Goal: Communication & Community: Answer question/provide support

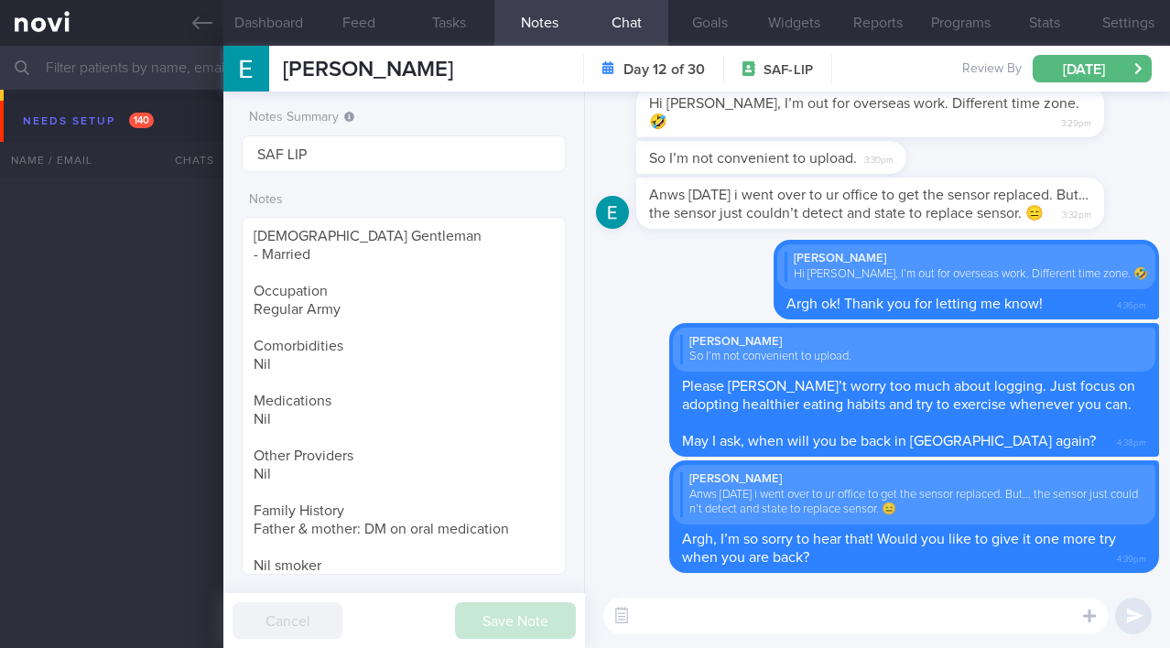
select select "9"
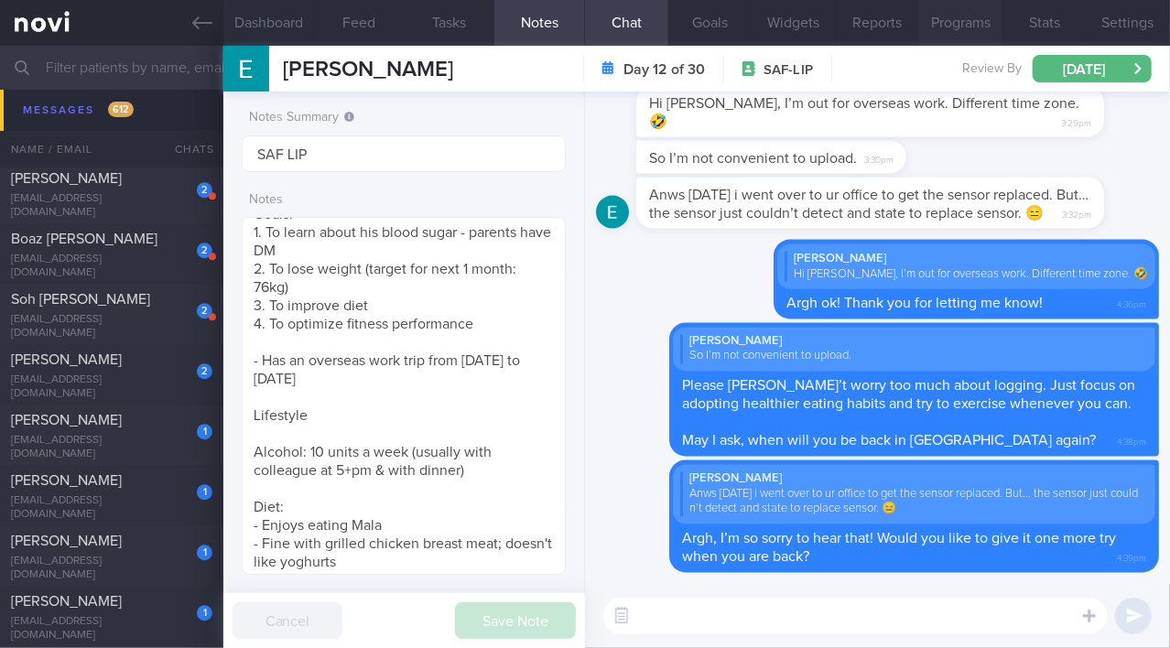
click at [960, 15] on button "Programs" at bounding box center [960, 23] width 83 height 46
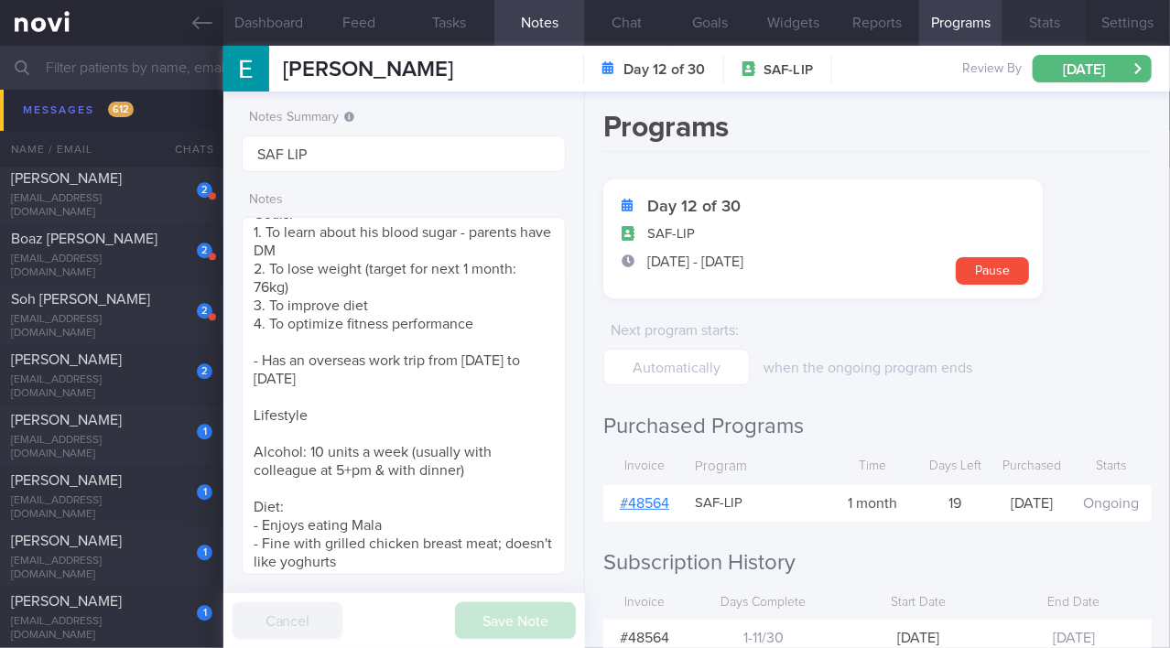
click at [1042, 20] on button "Stats" at bounding box center [1044, 23] width 83 height 46
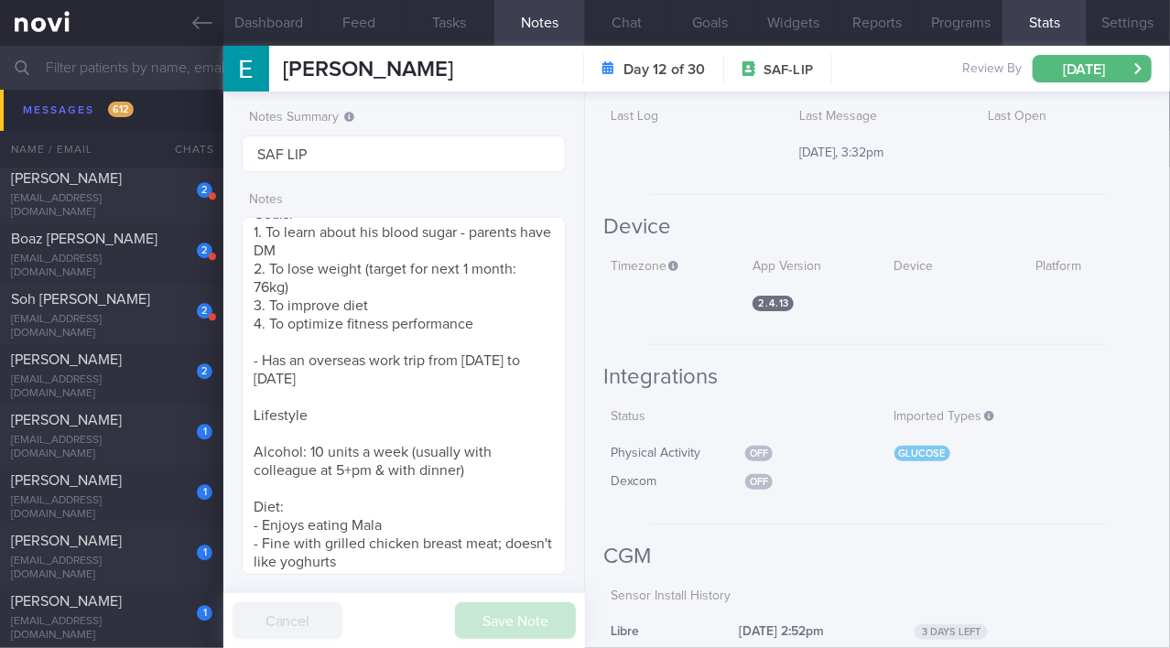
scroll to position [103, 0]
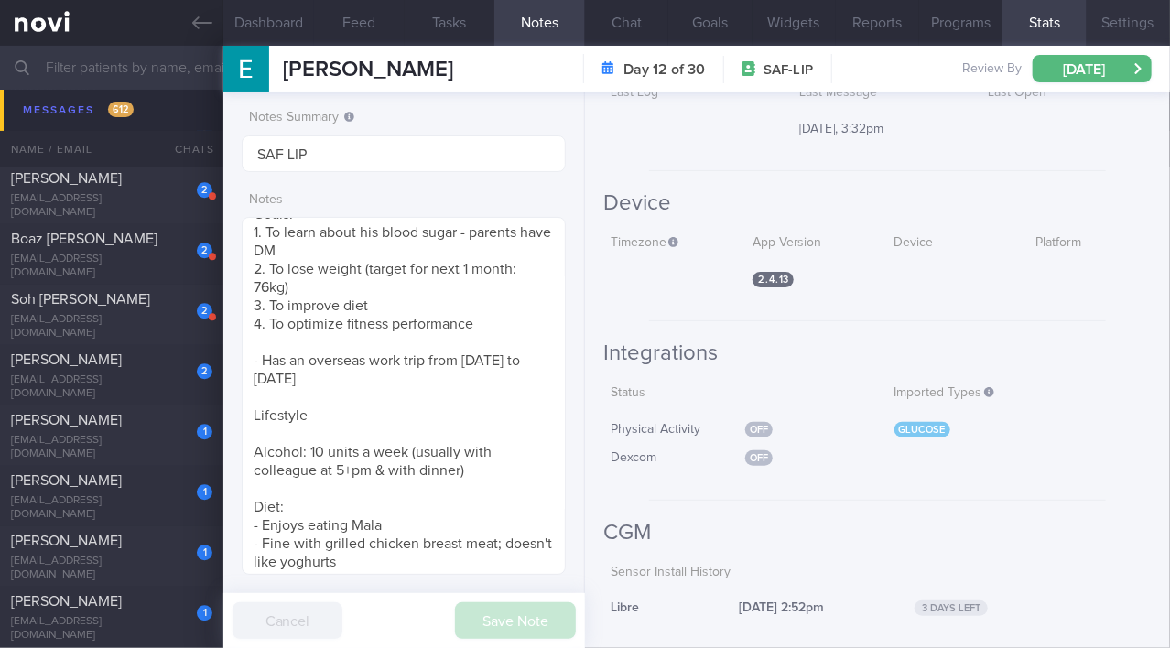
click at [1142, 16] on button "Settings" at bounding box center [1128, 23] width 83 height 46
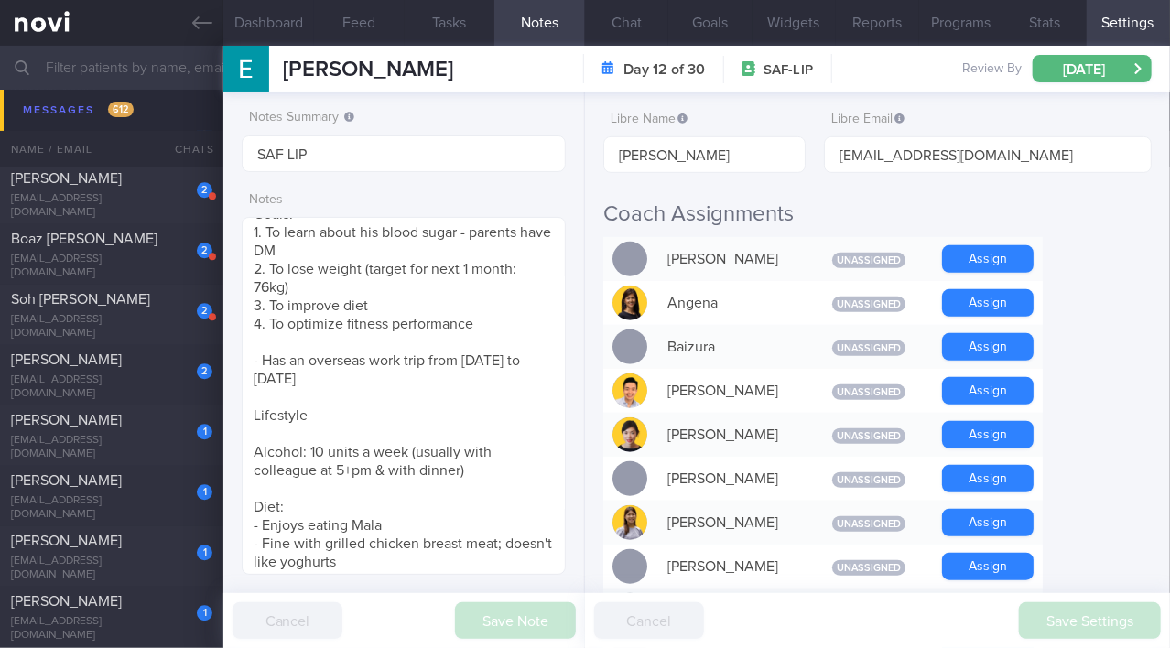
scroll to position [416, 0]
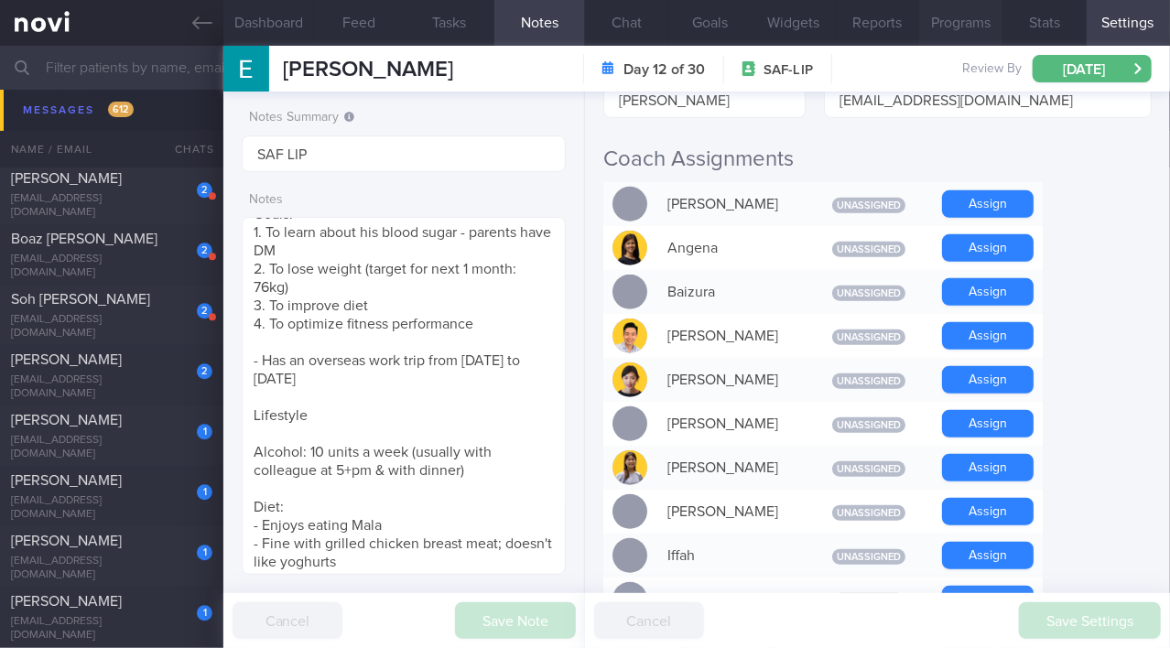
click at [954, 9] on button "Programs" at bounding box center [960, 23] width 83 height 46
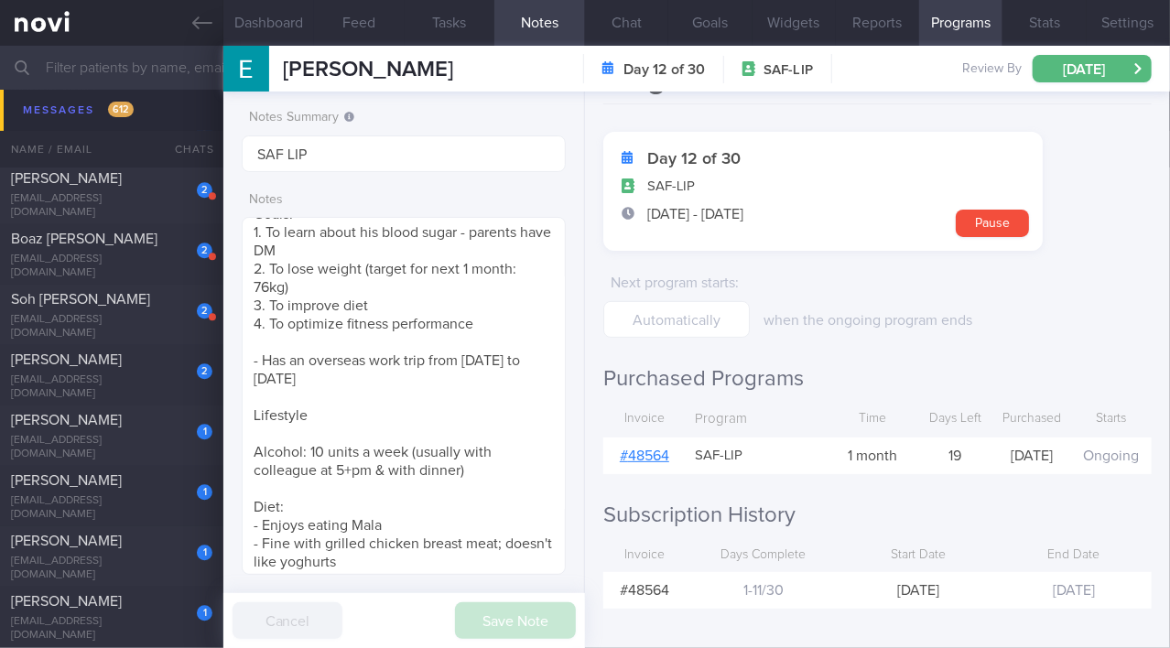
scroll to position [71, 0]
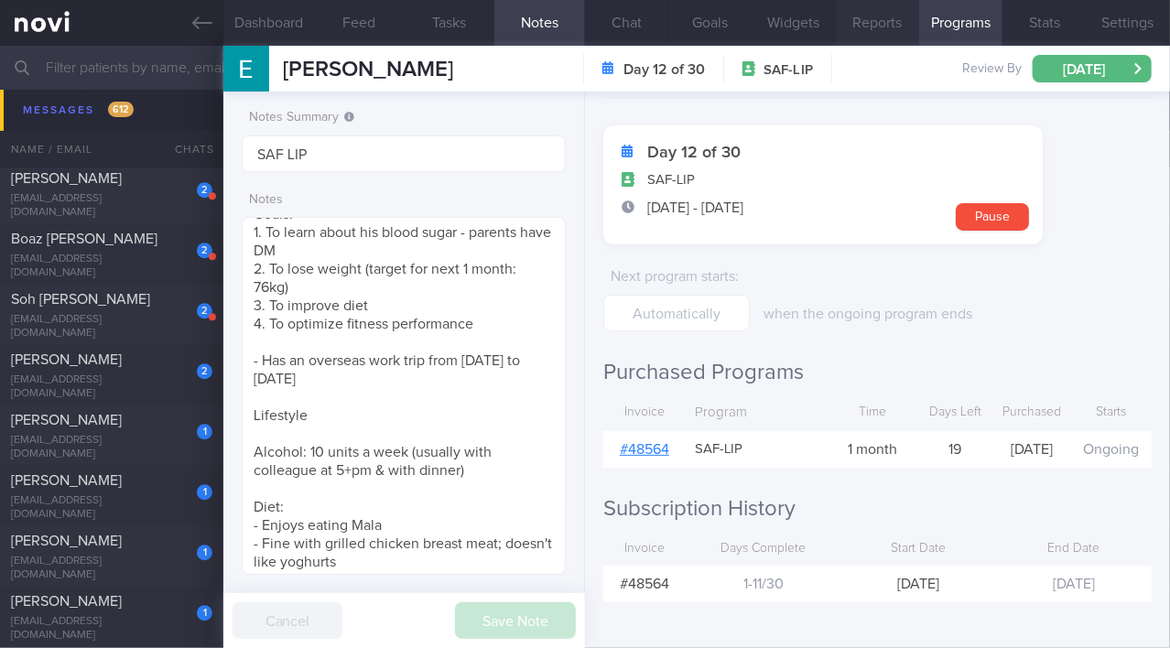
click at [896, 28] on button "Reports" at bounding box center [877, 23] width 83 height 46
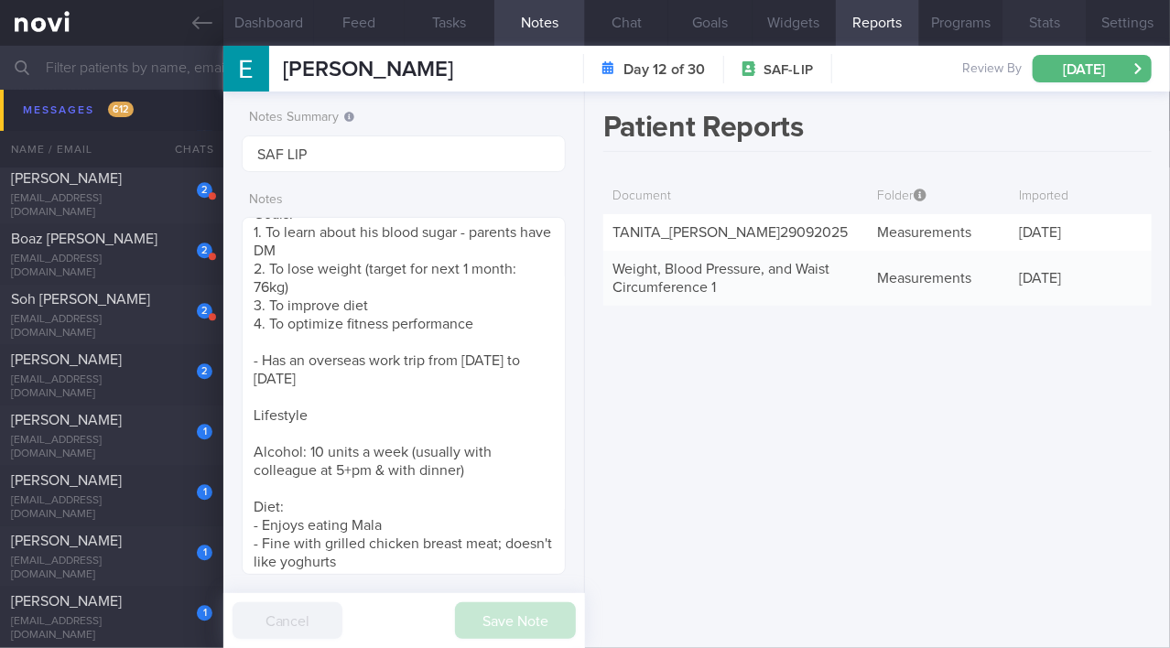
click at [1049, 27] on button "Stats" at bounding box center [1044, 23] width 83 height 46
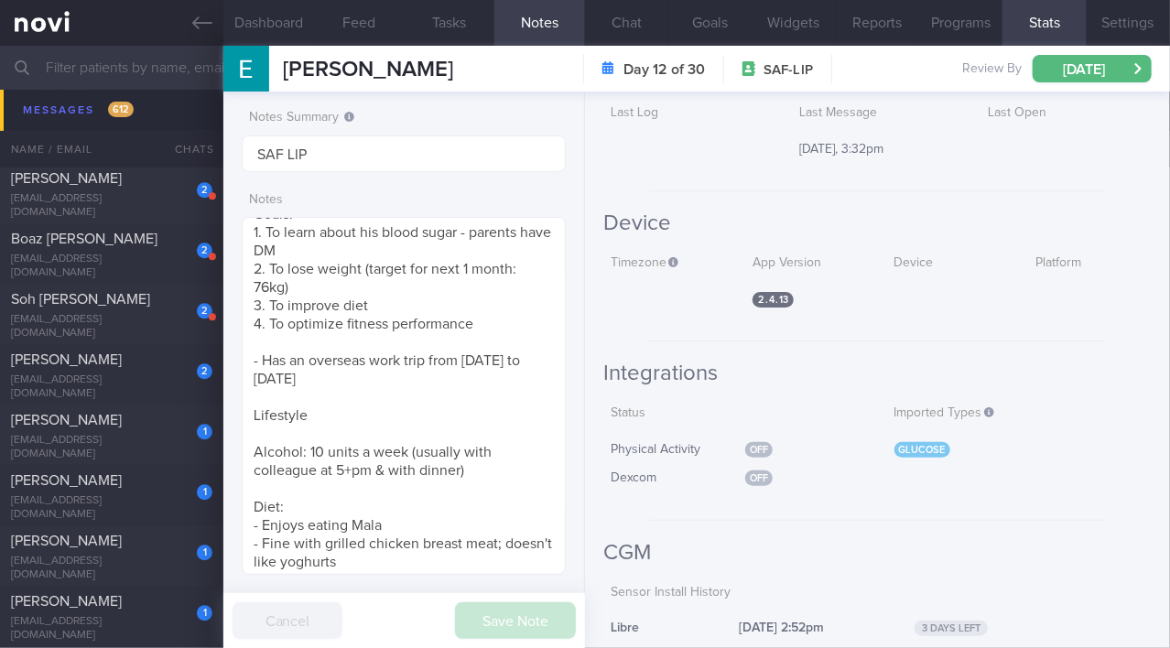
scroll to position [103, 0]
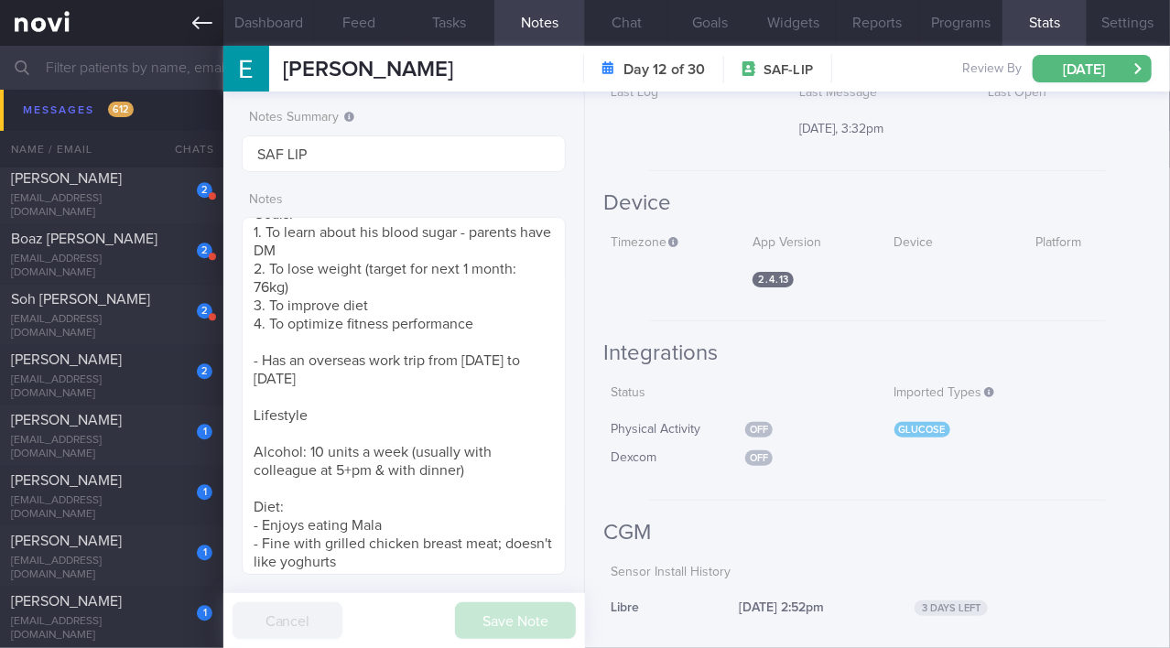
click at [201, 17] on icon at bounding box center [202, 23] width 20 height 20
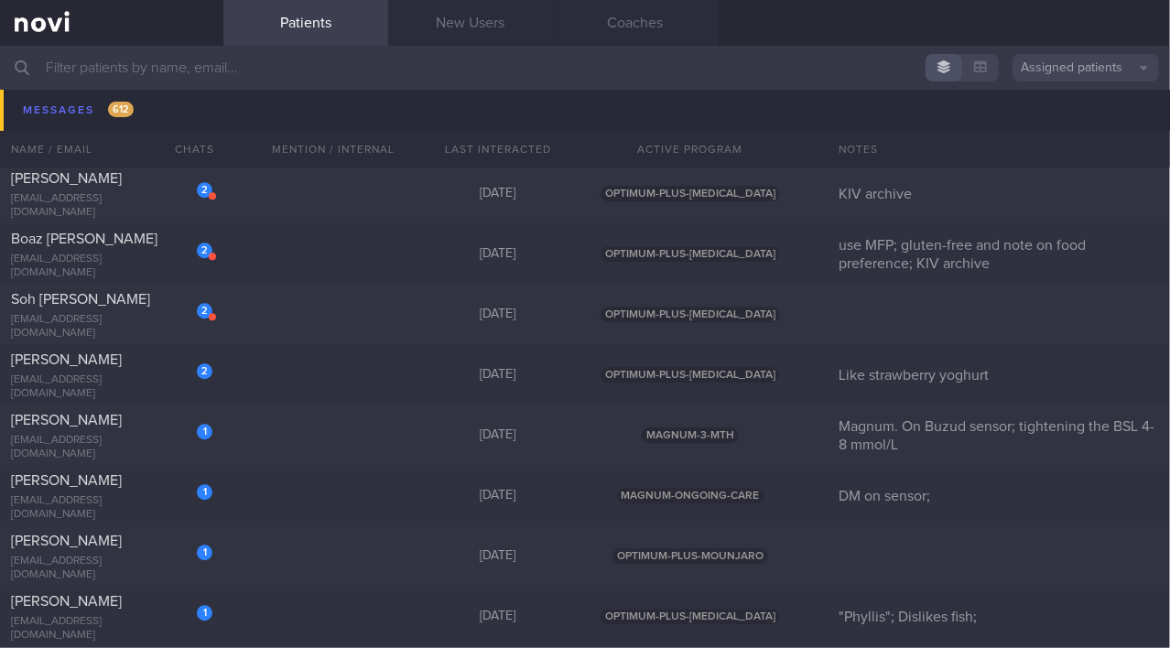
click at [152, 71] on input "text" at bounding box center [585, 68] width 1170 height 44
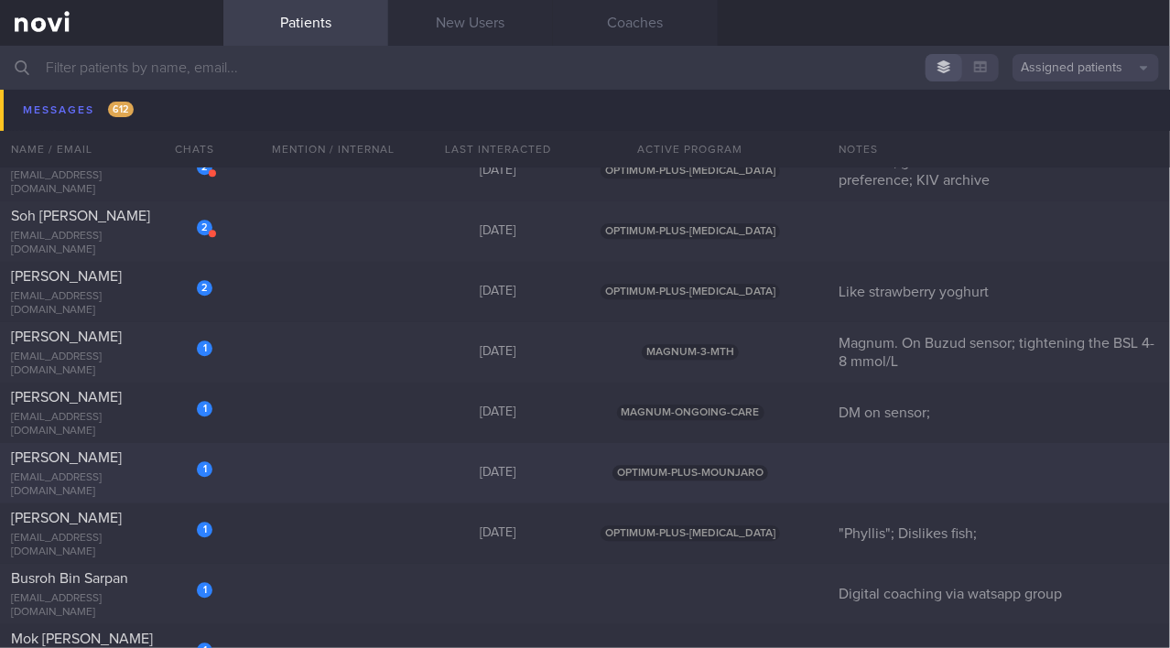
click at [112, 467] on div "Sun ChengLong" at bounding box center [109, 458] width 197 height 18
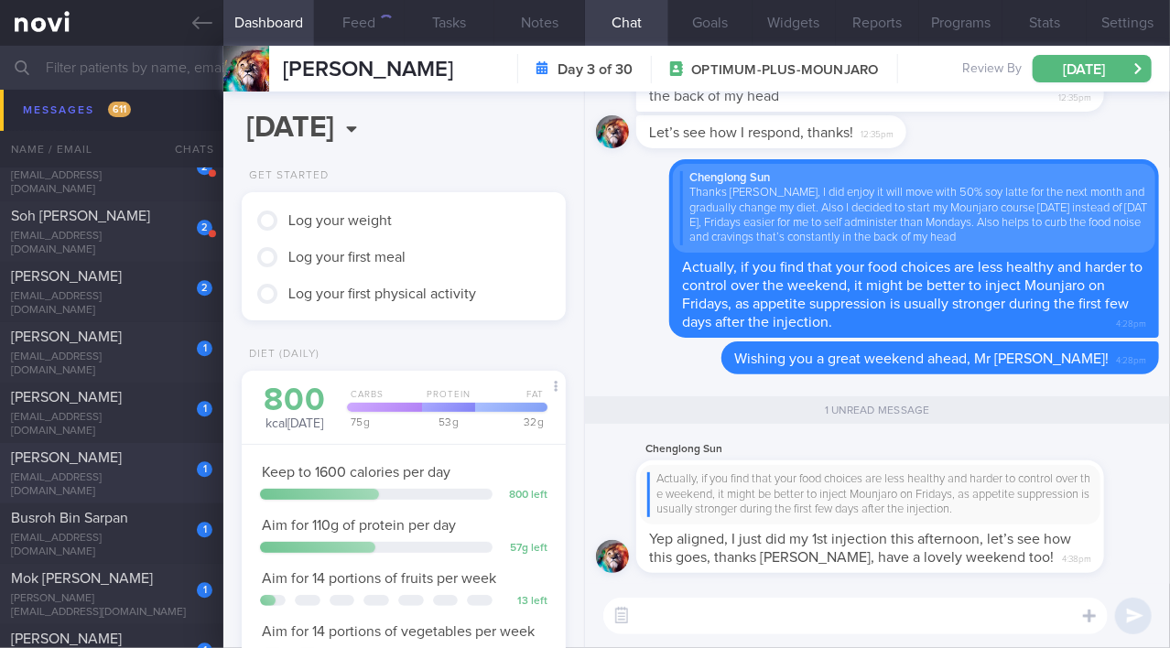
scroll to position [165, 279]
click at [139, 407] on div "Stella Sim Yee King" at bounding box center [109, 397] width 197 height 18
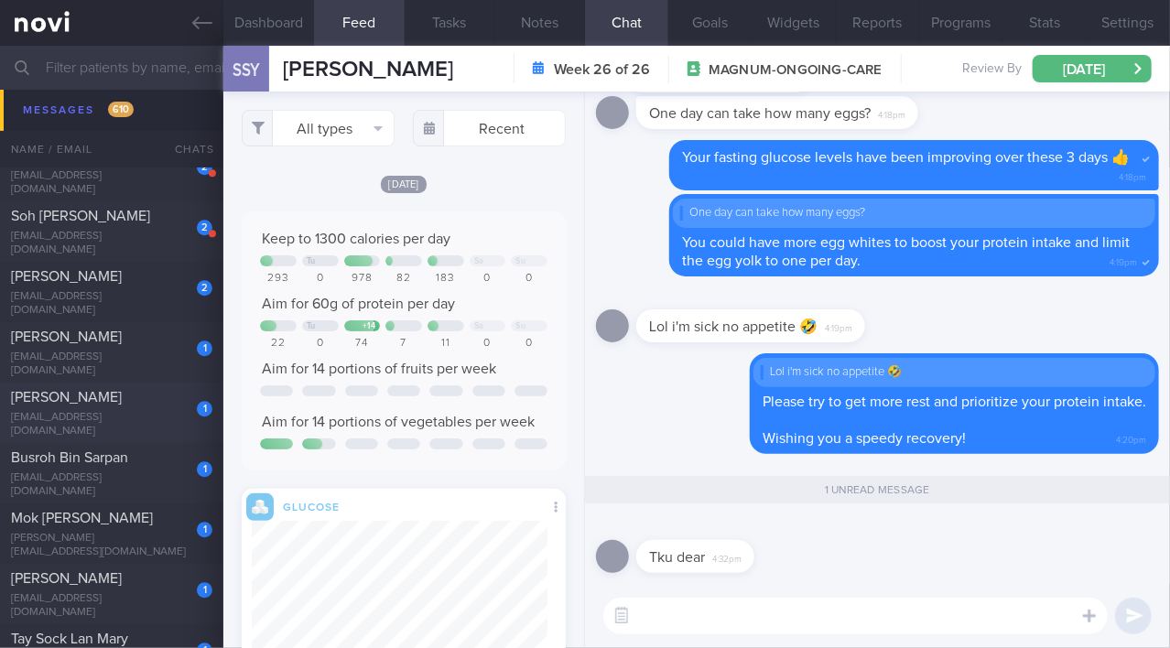
scroll to position [169, 295]
click at [133, 414] on div "1 CHONG SIOK KUAN phylliscsk@gmail.com" at bounding box center [111, 413] width 223 height 50
type input ""Phyllis"; Dislikes fish;"
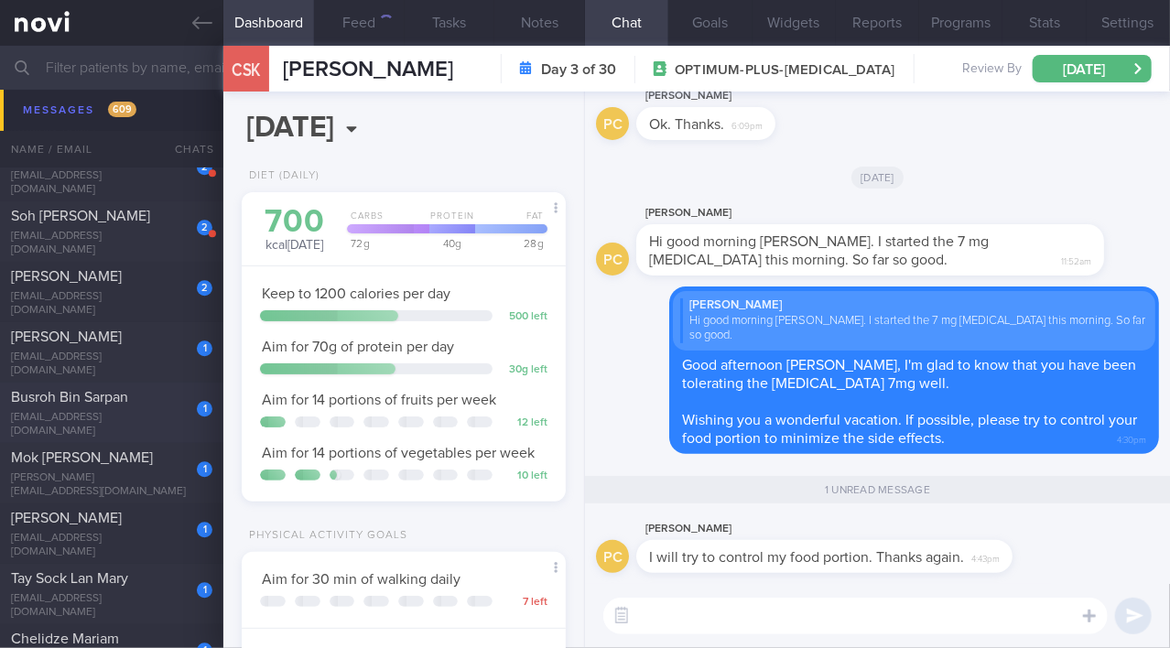
scroll to position [139, 279]
drag, startPoint x: 779, startPoint y: 549, endPoint x: 945, endPoint y: 544, distance: 165.8
click at [945, 544] on div "Phyllis Chong I will try to control my food portion. Thanks again. 4:43pm" at bounding box center [851, 545] width 431 height 55
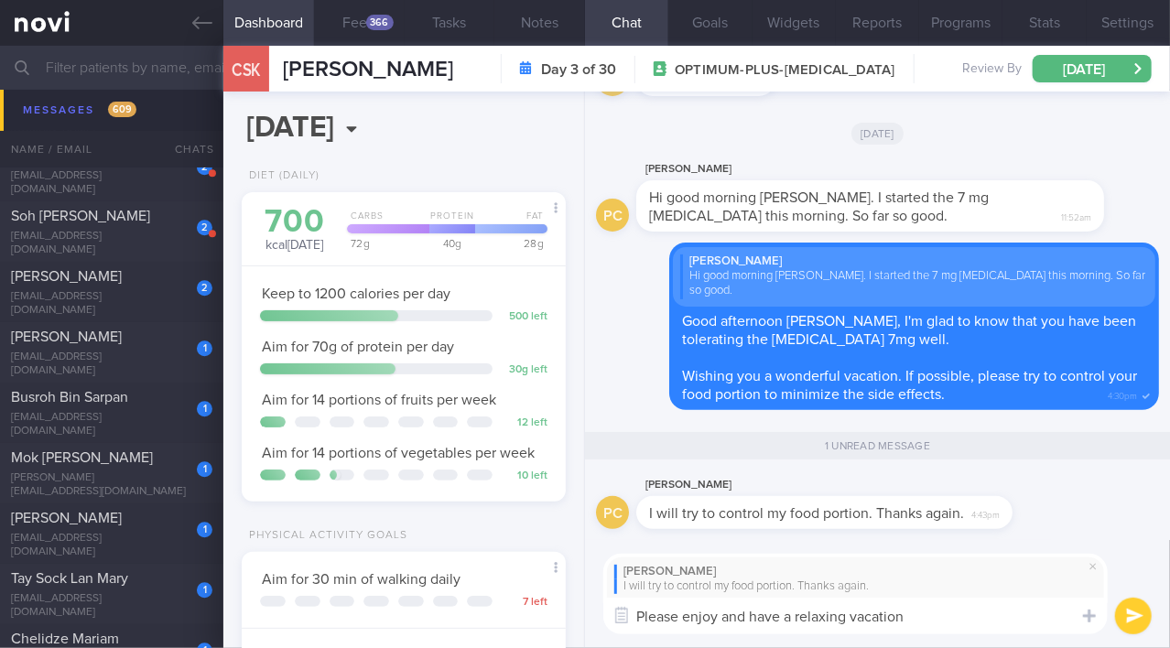
type textarea "Please enjoy and have a relaxing vacation!"
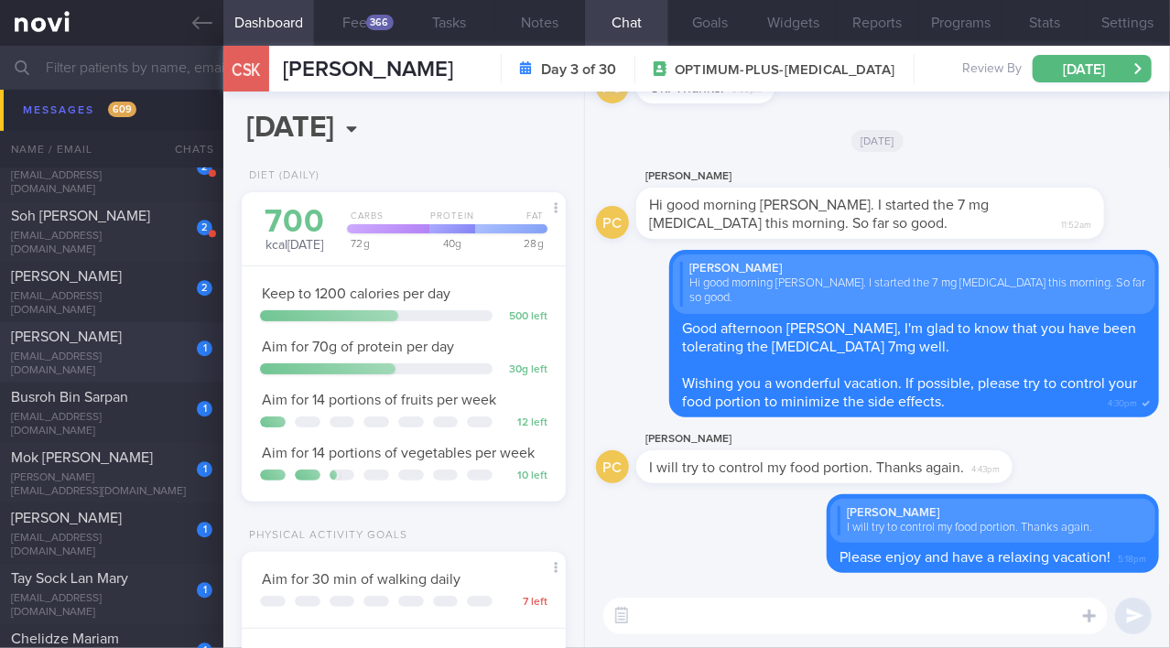
click at [63, 359] on div "duagihuang@gmail.com" at bounding box center [111, 364] width 201 height 27
type input "Magnum. On Buzud sensor; tightening the BSL 4-8 mmol/L"
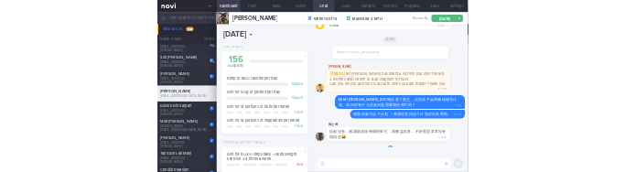
scroll to position [143, 287]
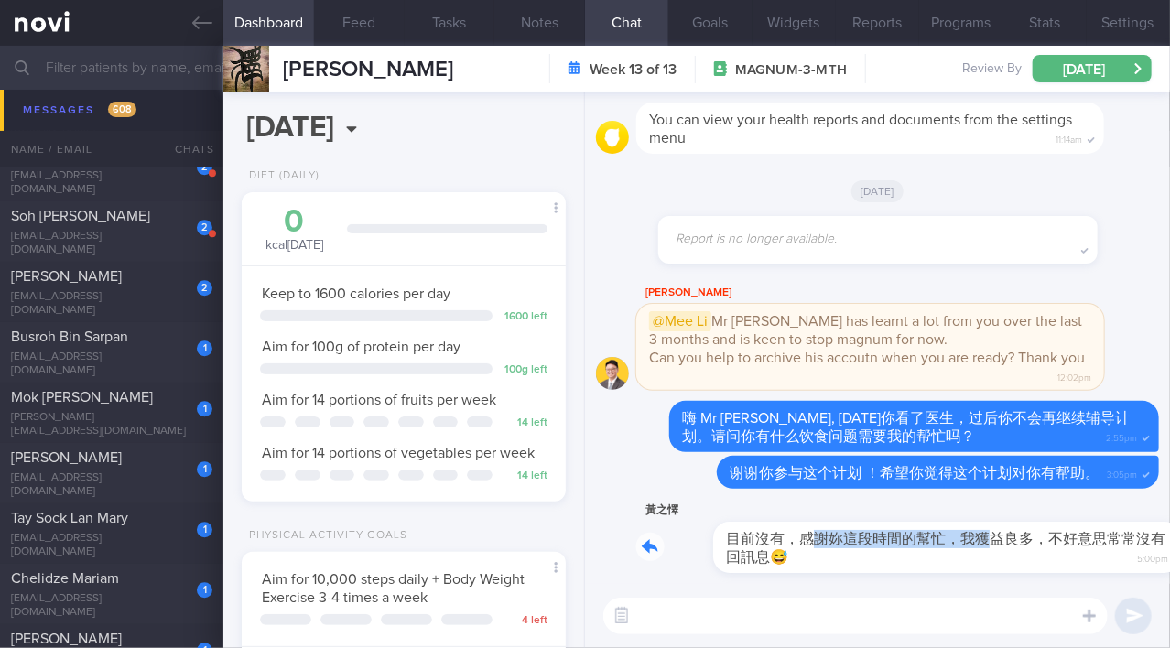
drag, startPoint x: 742, startPoint y: 528, endPoint x: 908, endPoint y: 528, distance: 166.7
click at [908, 528] on div "黃之懌 目前沒有，感謝妳這段時間的幫忙，我獲益良多，不好意思常常沒有回訊息😅 5:00pm" at bounding box center [897, 536] width 523 height 73
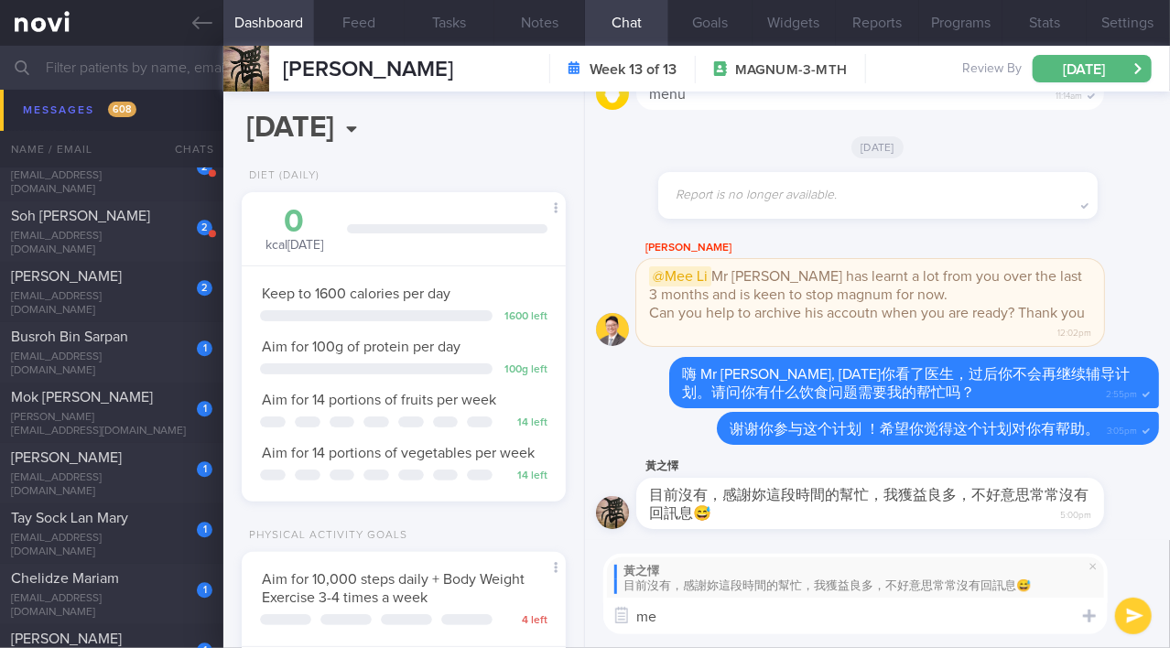
type textarea "m"
type textarea "没"
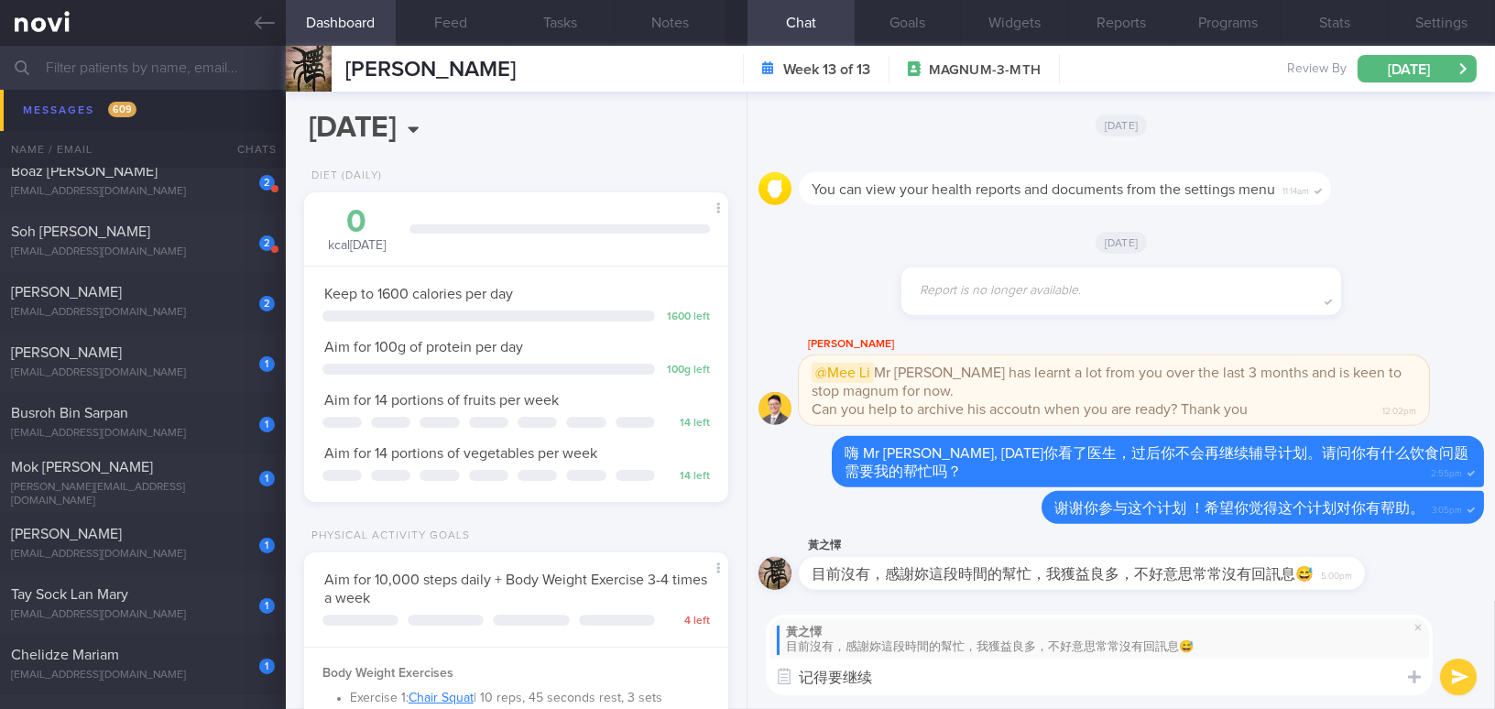
scroll to position [189, 378]
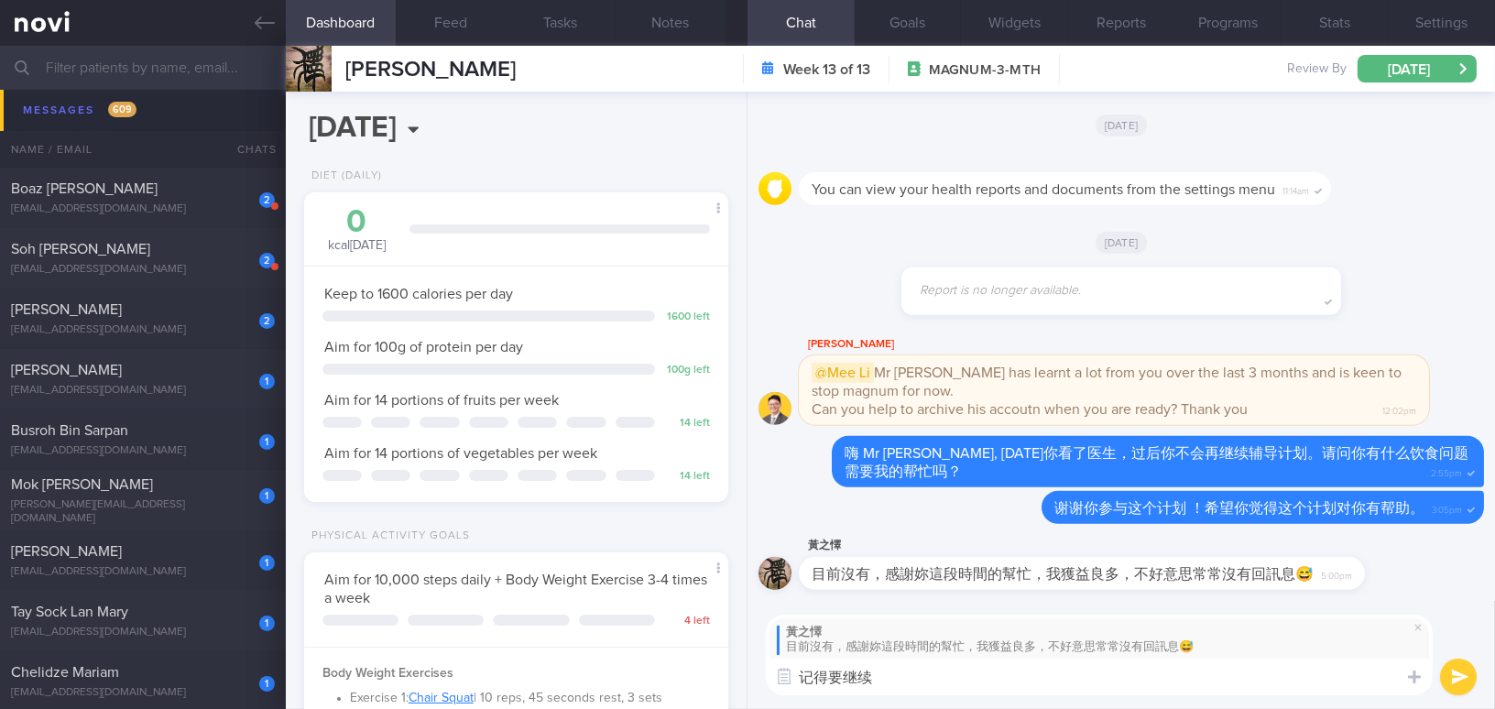
click at [960, 647] on textarea "记得要继续" at bounding box center [1099, 676] width 667 height 37
type textarea "记得要继续做运动，尽量控制煎炸食物。😉"
click at [1169, 647] on button "submit" at bounding box center [1458, 676] width 37 height 37
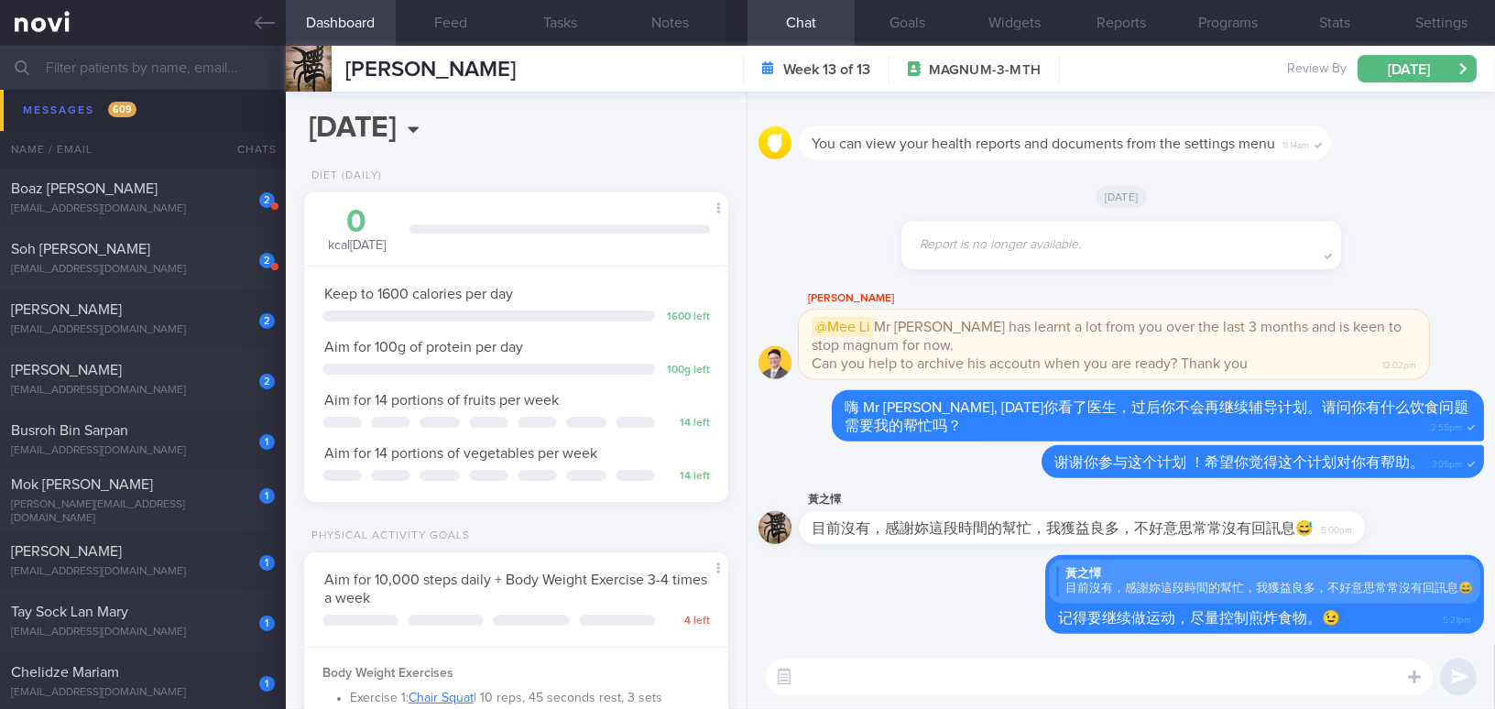
click at [969, 647] on div "​ ​" at bounding box center [1120, 677] width 747 height 64
click at [955, 647] on textarea at bounding box center [1099, 676] width 667 height 37
paste textarea "您的账户今后也将被归档。不过，您仍然可以根据自己的喜好继续使用该应用来记录健康进展。 祝您身体健康，一切顺利！"
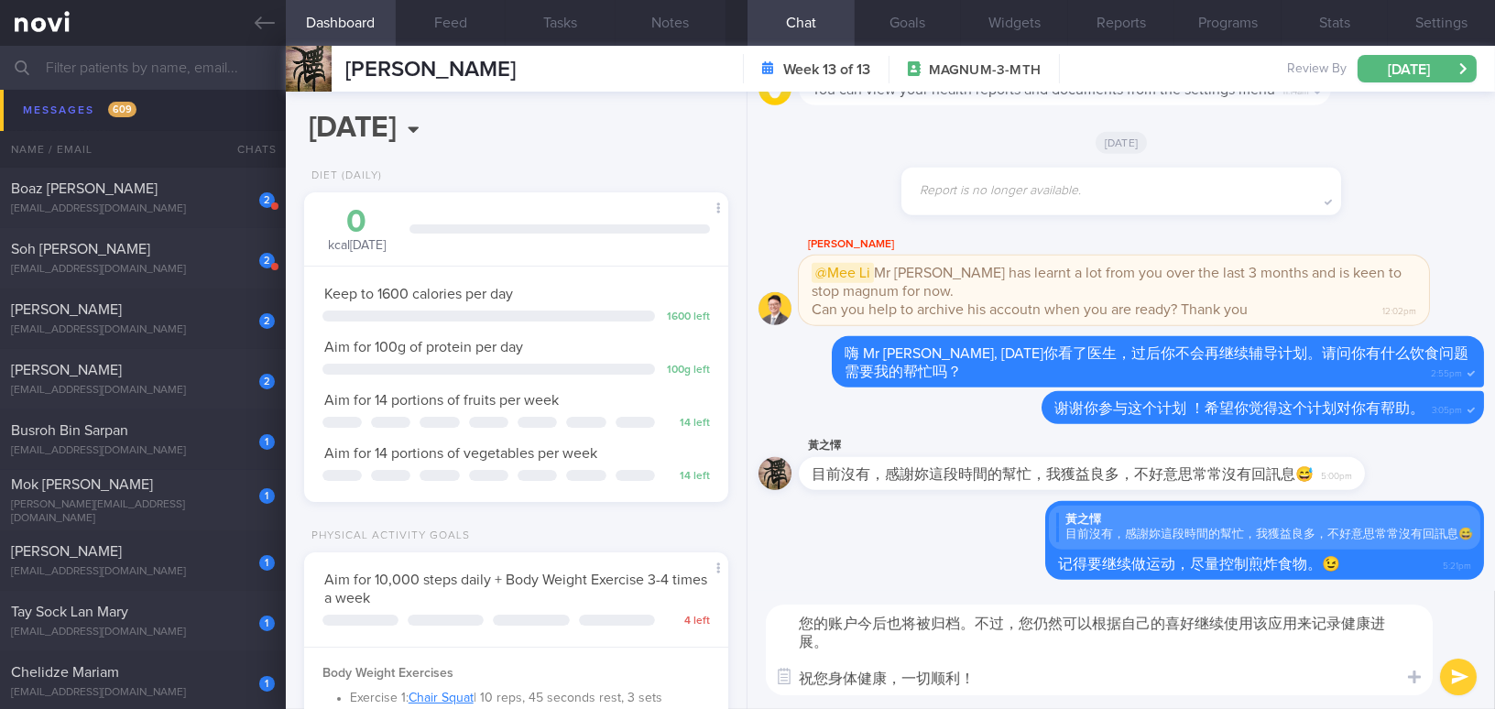
scroll to position [0, 0]
drag, startPoint x: 1063, startPoint y: 617, endPoint x: 1195, endPoint y: 618, distance: 131.9
click at [1169, 618] on textarea "您的账户今后也将被归档。不过，您仍然可以根据自己的喜好继续使用该应用来记录健康进展。 祝您身体健康，一切顺利！" at bounding box center [1099, 649] width 667 height 91
click at [1105, 646] on textarea "您的账户今后也将被归档。不过，您仍然可以根据自己的喜好继续使用该应用来记录健康进展。 祝您身体健康，一切顺利！" at bounding box center [1099, 649] width 667 height 91
drag, startPoint x: 1093, startPoint y: 622, endPoint x: 1191, endPoint y: 622, distance: 98.0
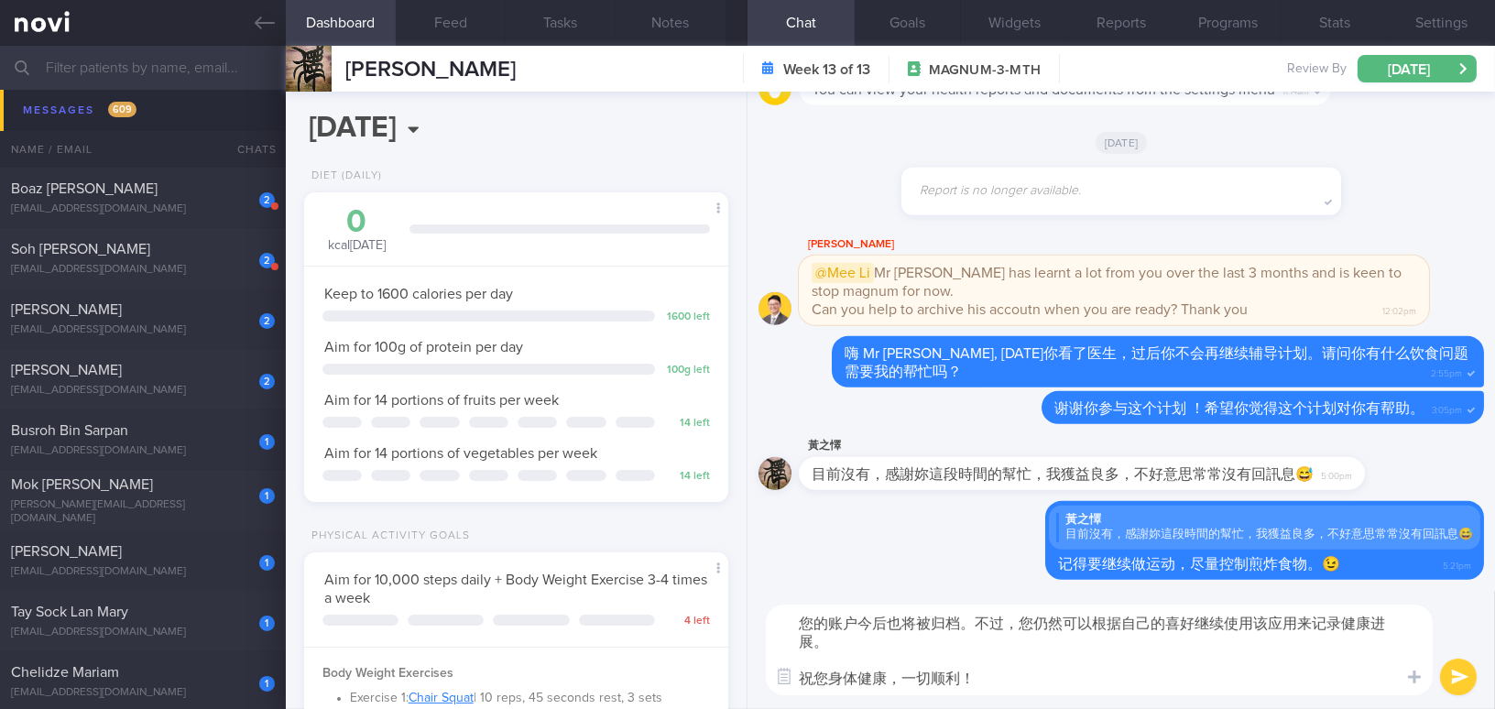
click at [1169, 622] on textarea "您的账户今后也将被归档。不过，您仍然可以根据自己的喜好继续使用该应用来记录健康进展。 祝您身体健康，一切顺利！" at bounding box center [1099, 649] width 667 height 91
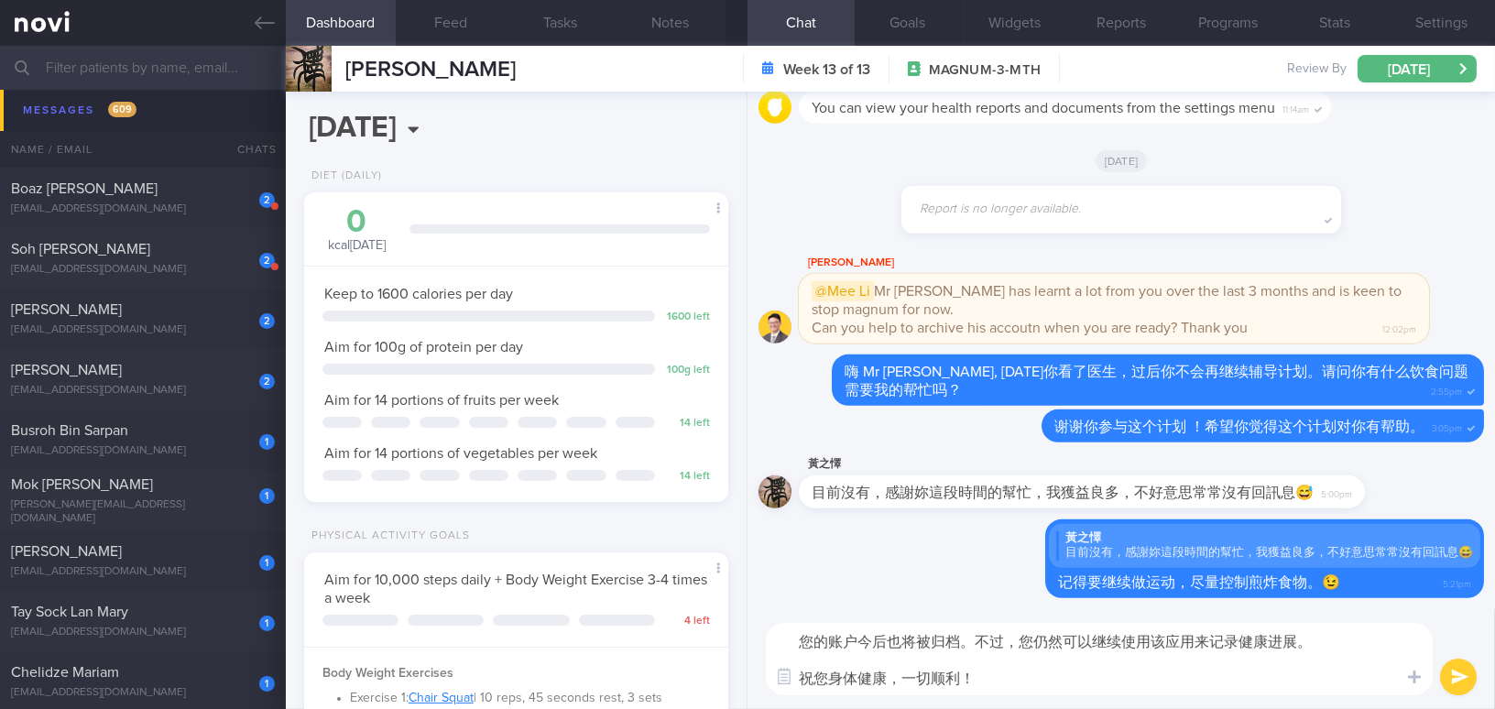
drag, startPoint x: 1151, startPoint y: 638, endPoint x: 1202, endPoint y: 636, distance: 51.3
click at [1169, 636] on textarea "您的账户今后也将被归档。不过，您仍然可以继续使用该应用来记录健康进展。 祝您身体健康，一切顺利！" at bounding box center [1099, 659] width 667 height 72
drag, startPoint x: 1205, startPoint y: 644, endPoint x: 1265, endPoint y: 660, distance: 61.8
click at [1169, 647] on textarea "您的账户今后也将被归档。不过，您仍然可以继续使用这个 app 记录健康进展。 祝您身体健康，一切顺利！" at bounding box center [1099, 659] width 667 height 72
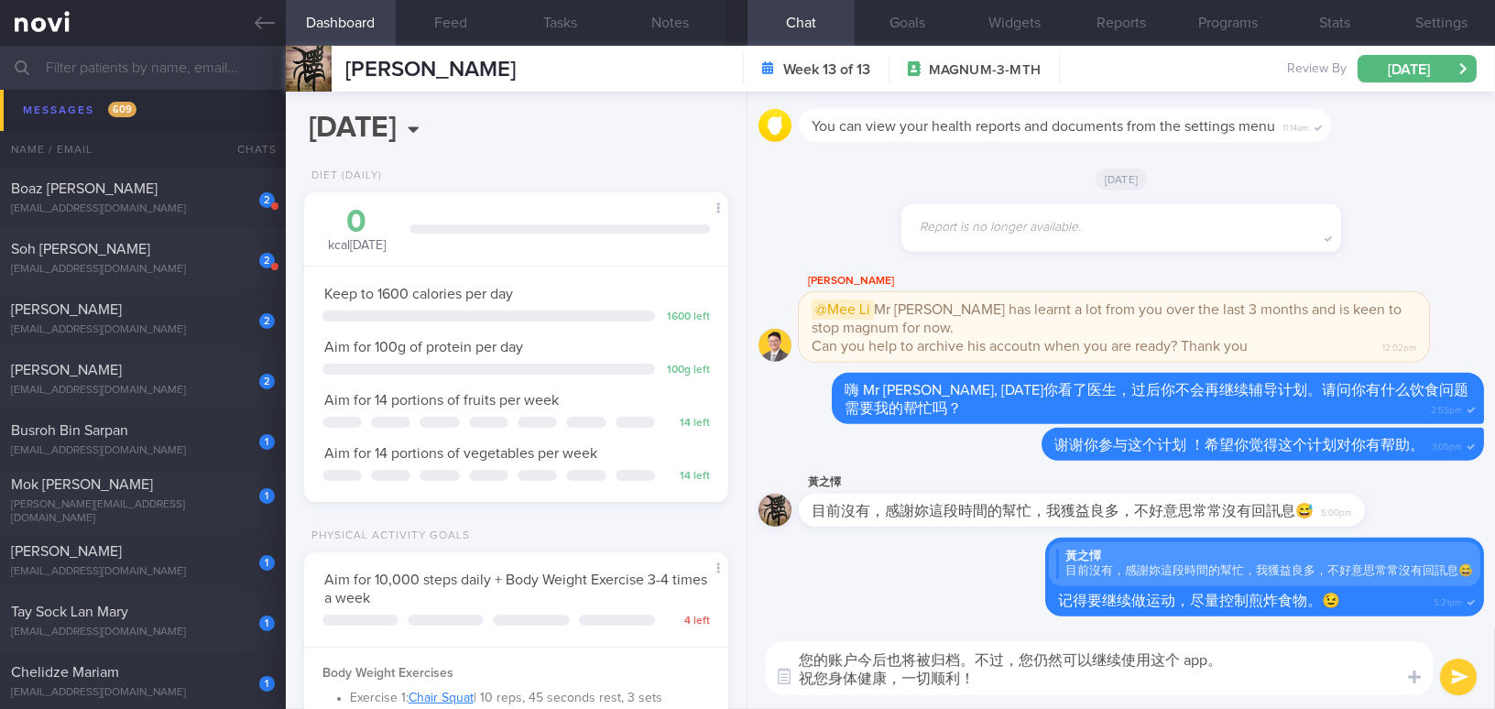
click at [1000, 647] on textarea "您的账户今后也将被归档。不过，您仍然可以继续使用这个 app。 祝您身体健康，一切顺利！" at bounding box center [1099, 668] width 667 height 54
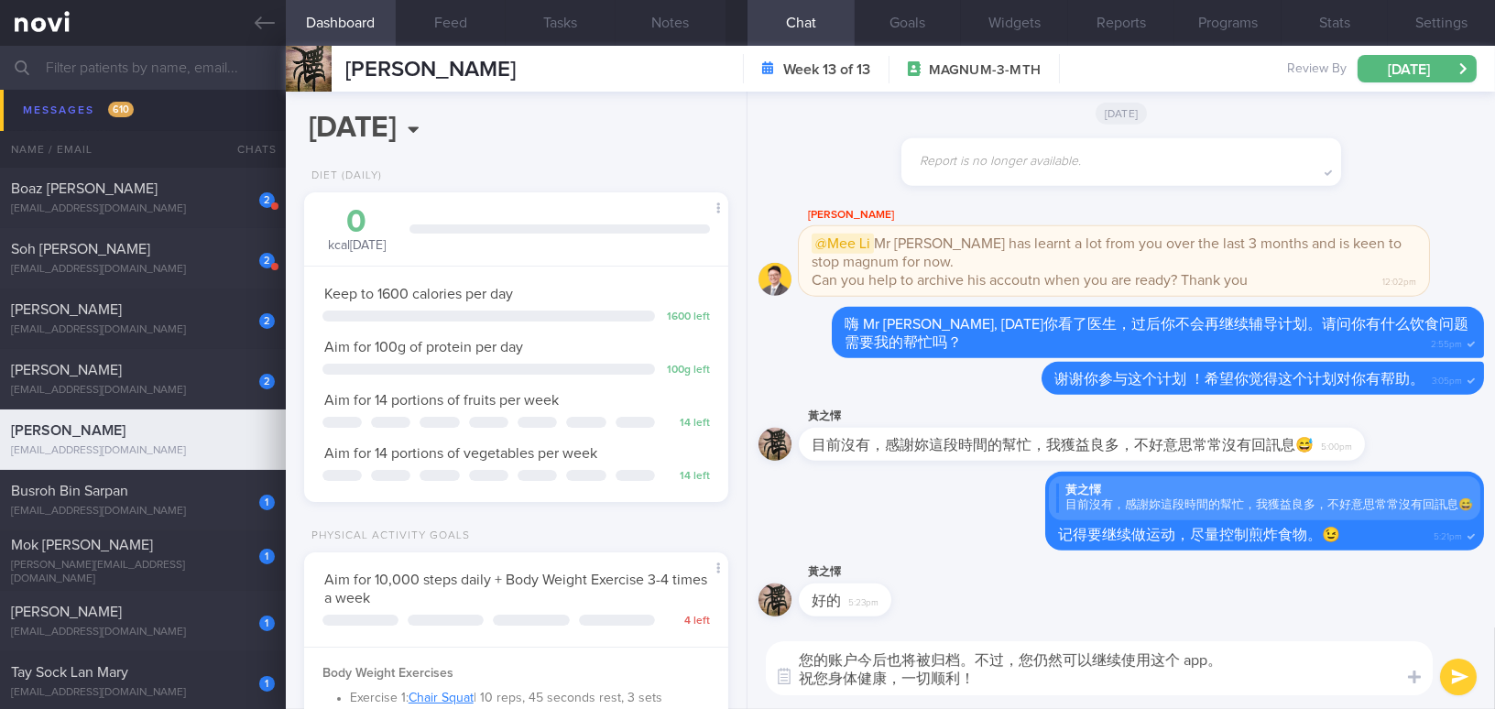
type textarea "您的账户今后也将被归档。不过，您仍然可以继续使用这个 app。 祝您身体健康，一切顺利！"
click at [1169, 647] on button "submit" at bounding box center [1458, 676] width 37 height 37
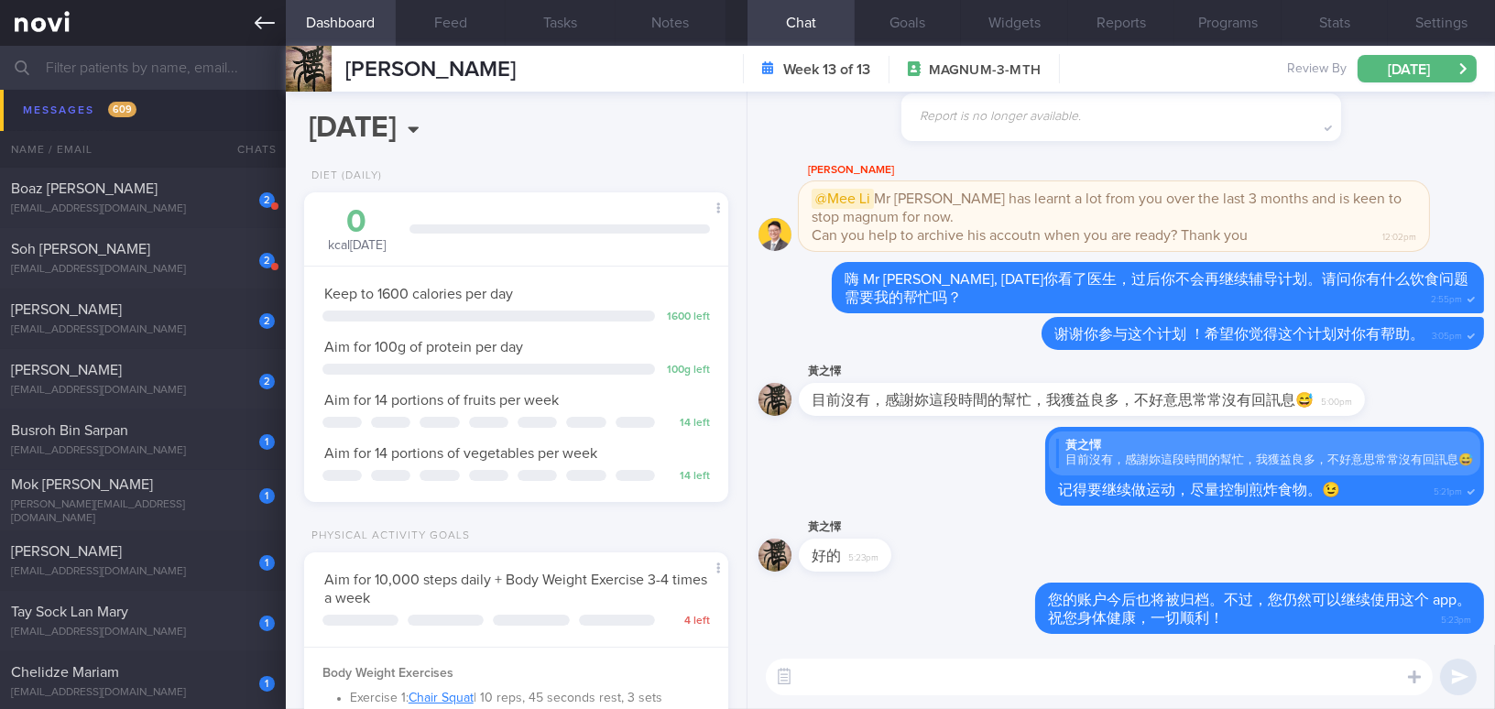
click at [258, 29] on icon at bounding box center [265, 23] width 20 height 20
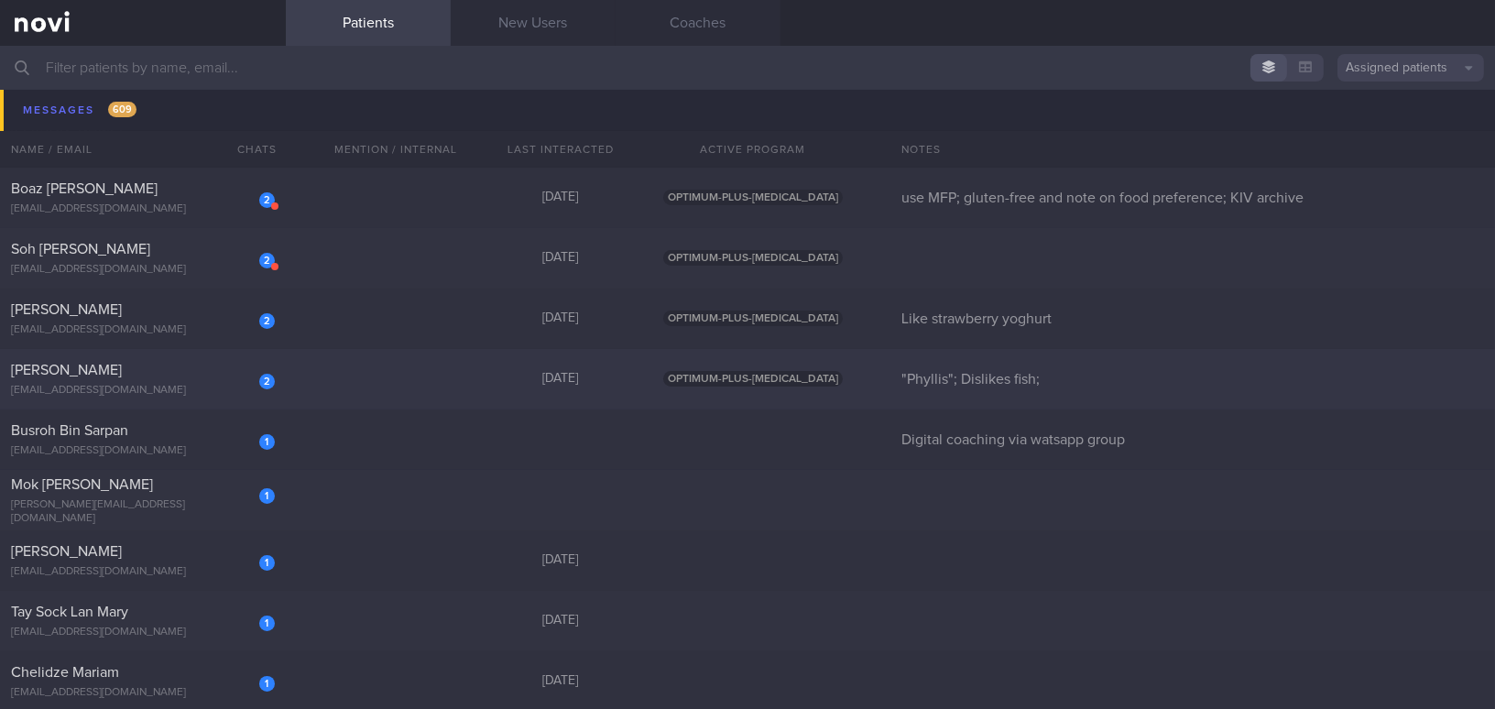
click at [170, 390] on div "phylliscsk@gmail.com" at bounding box center [143, 391] width 264 height 14
select select "9"
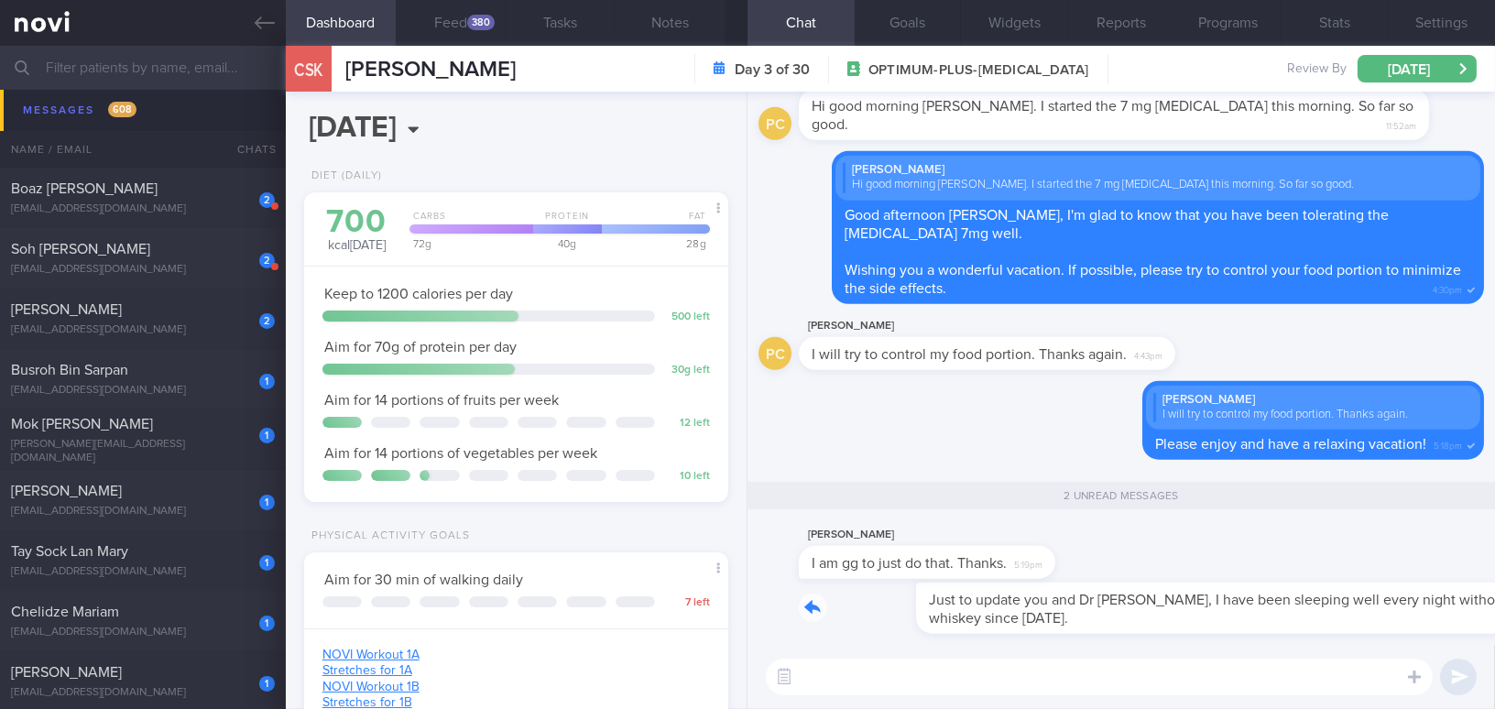
drag, startPoint x: 1061, startPoint y: 585, endPoint x: 1429, endPoint y: 573, distance: 368.3
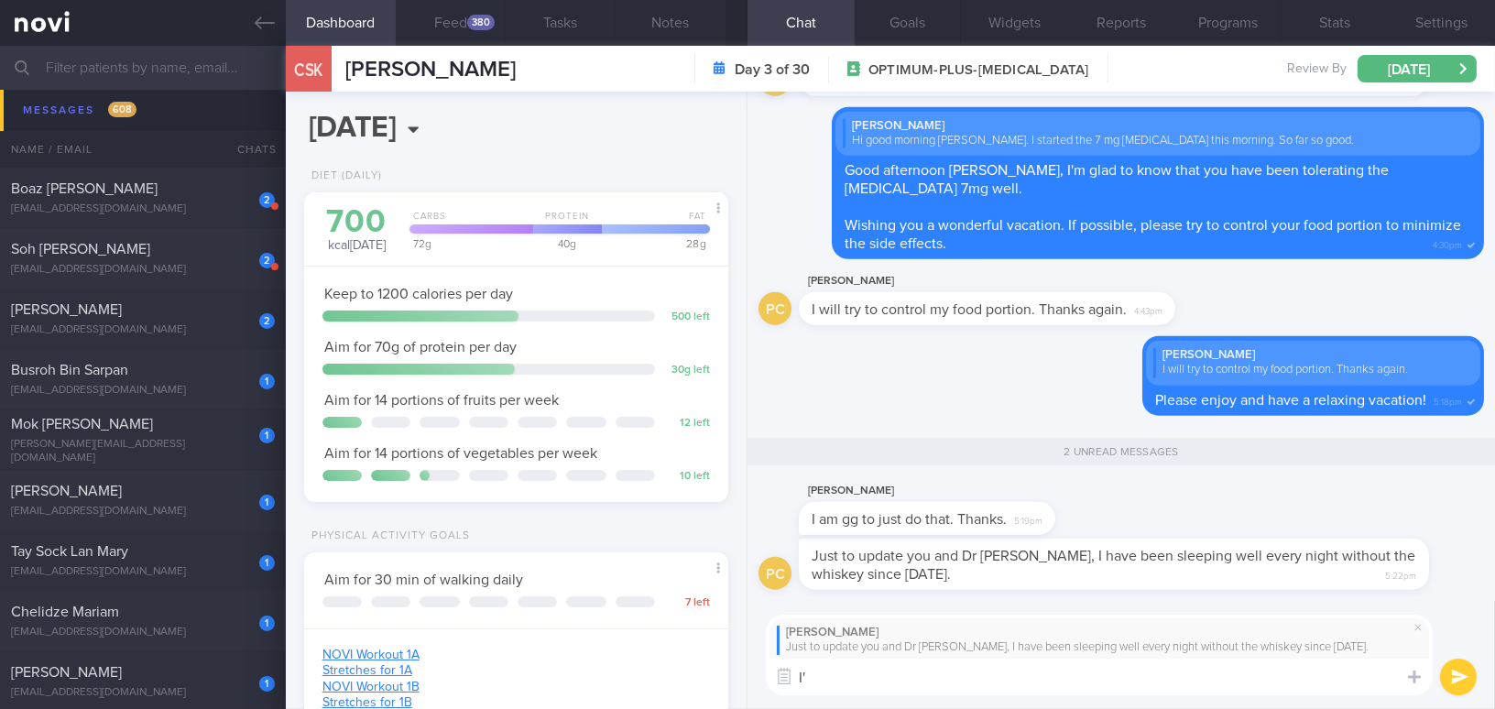
type textarea "I"
type textarea "I'm very happy to hear that, Phyllis! 😍🥰"
click at [1169, 647] on button "submit" at bounding box center [1458, 676] width 37 height 37
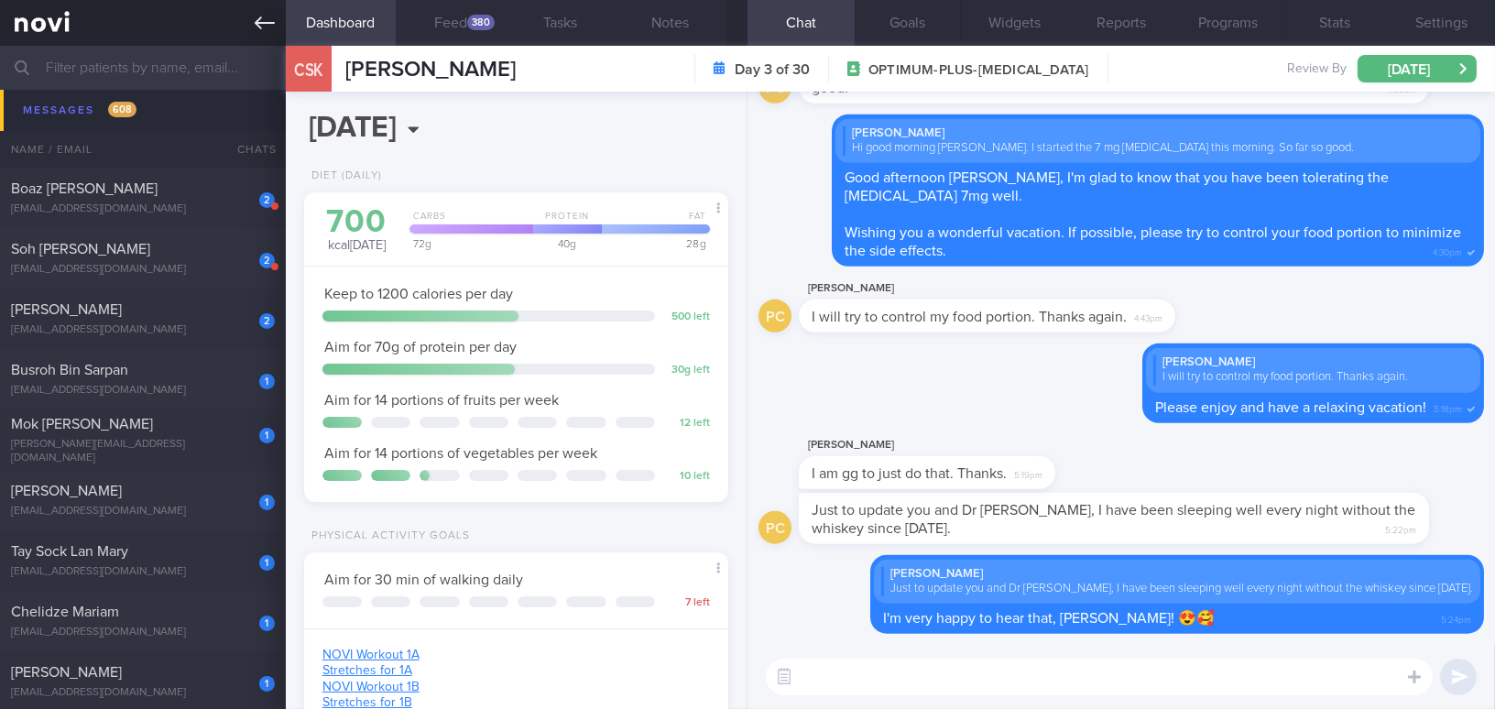
click at [264, 7] on link at bounding box center [143, 23] width 286 height 46
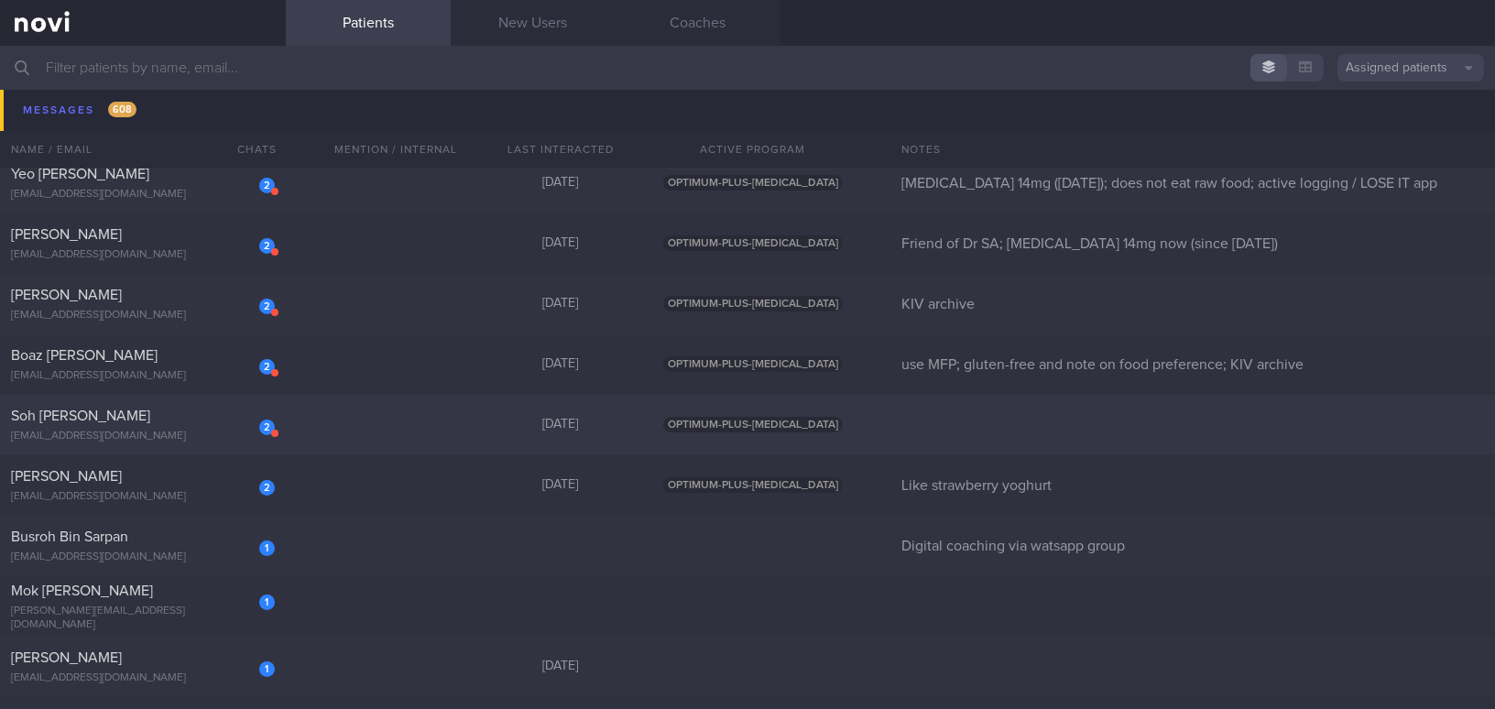
scroll to position [13818, 0]
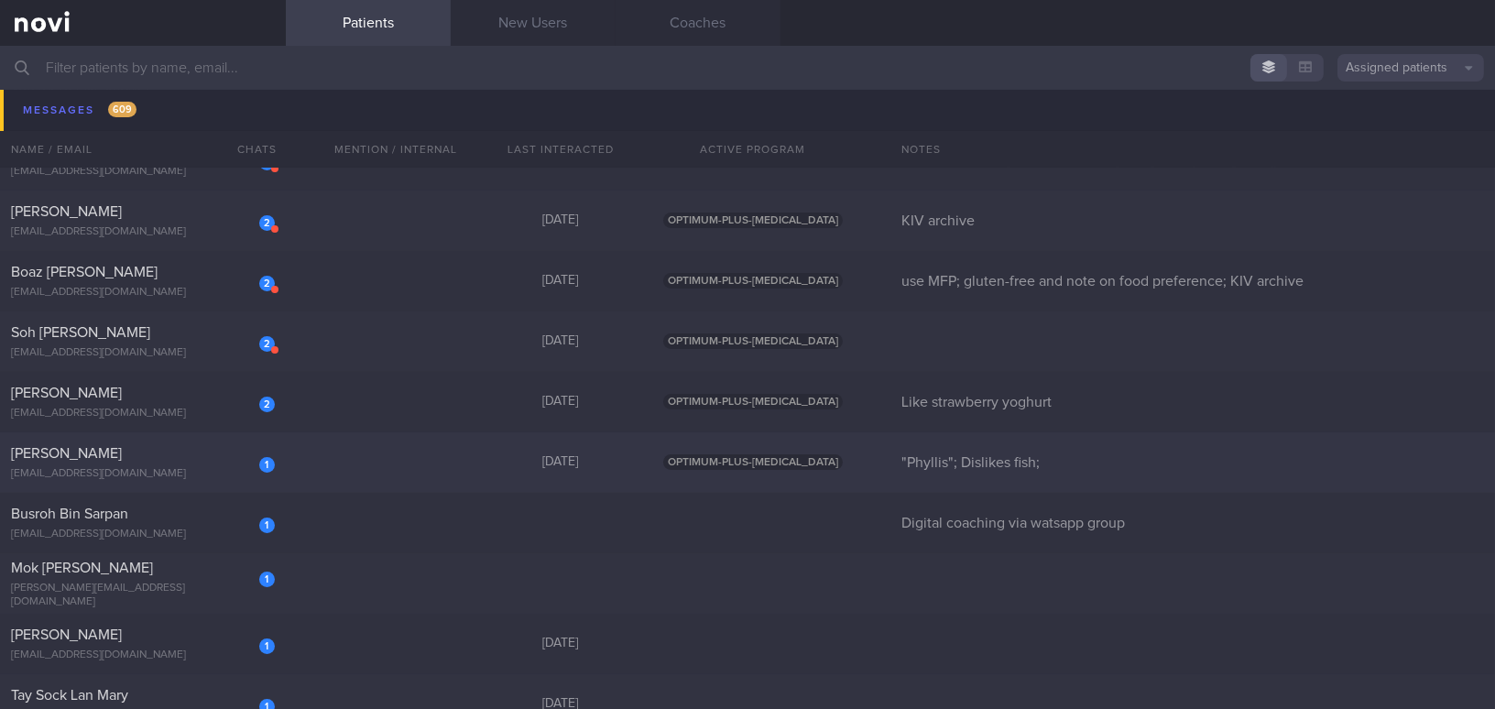
click at [134, 441] on div "1 CHONG SIOK KUAN phylliscsk@gmail.com Today OPTIMUM-PLUS-RYBELSUS "Phyllis"; D…" at bounding box center [747, 462] width 1495 height 60
select select "9"
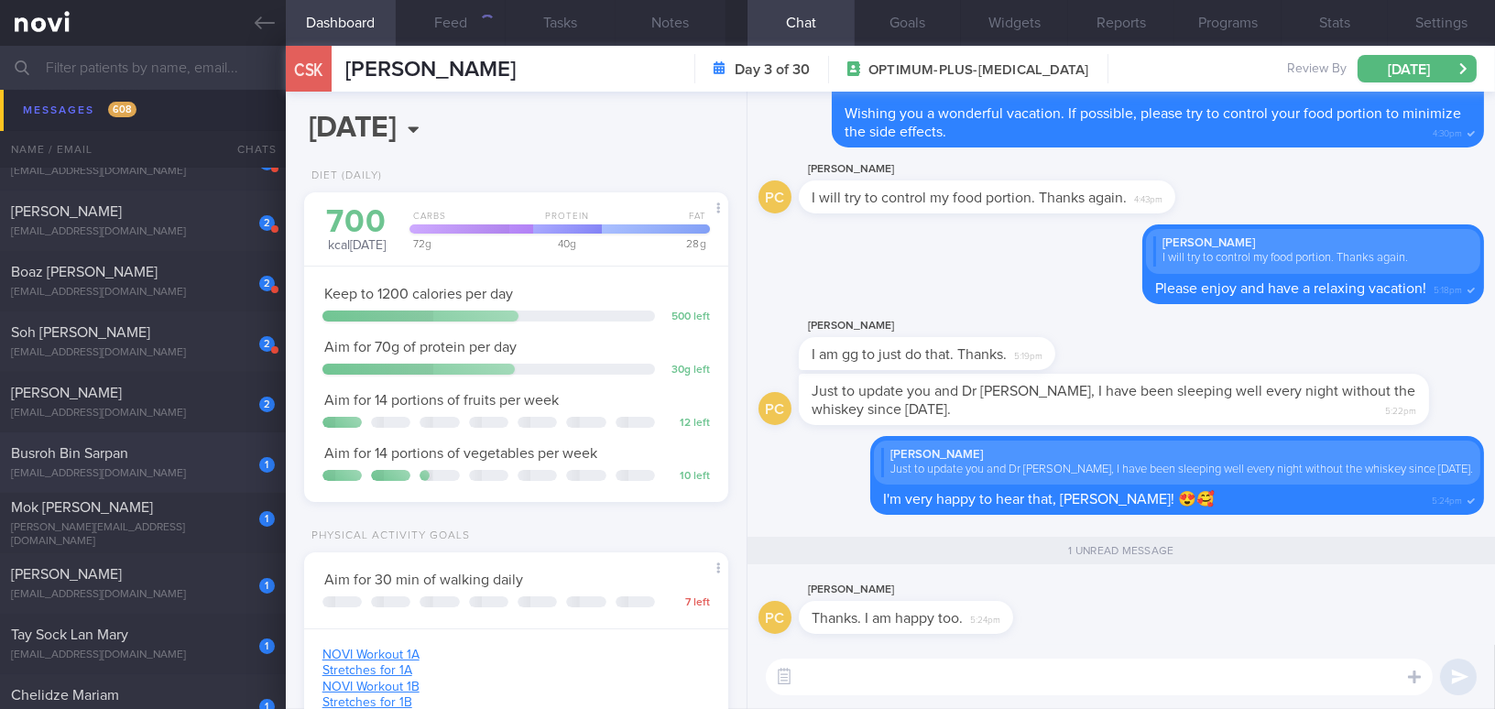
scroll to position [189, 378]
click at [122, 386] on span "[PERSON_NAME] Seh [PERSON_NAME]" at bounding box center [66, 393] width 111 height 15
type input "Like strawberry yoghurt"
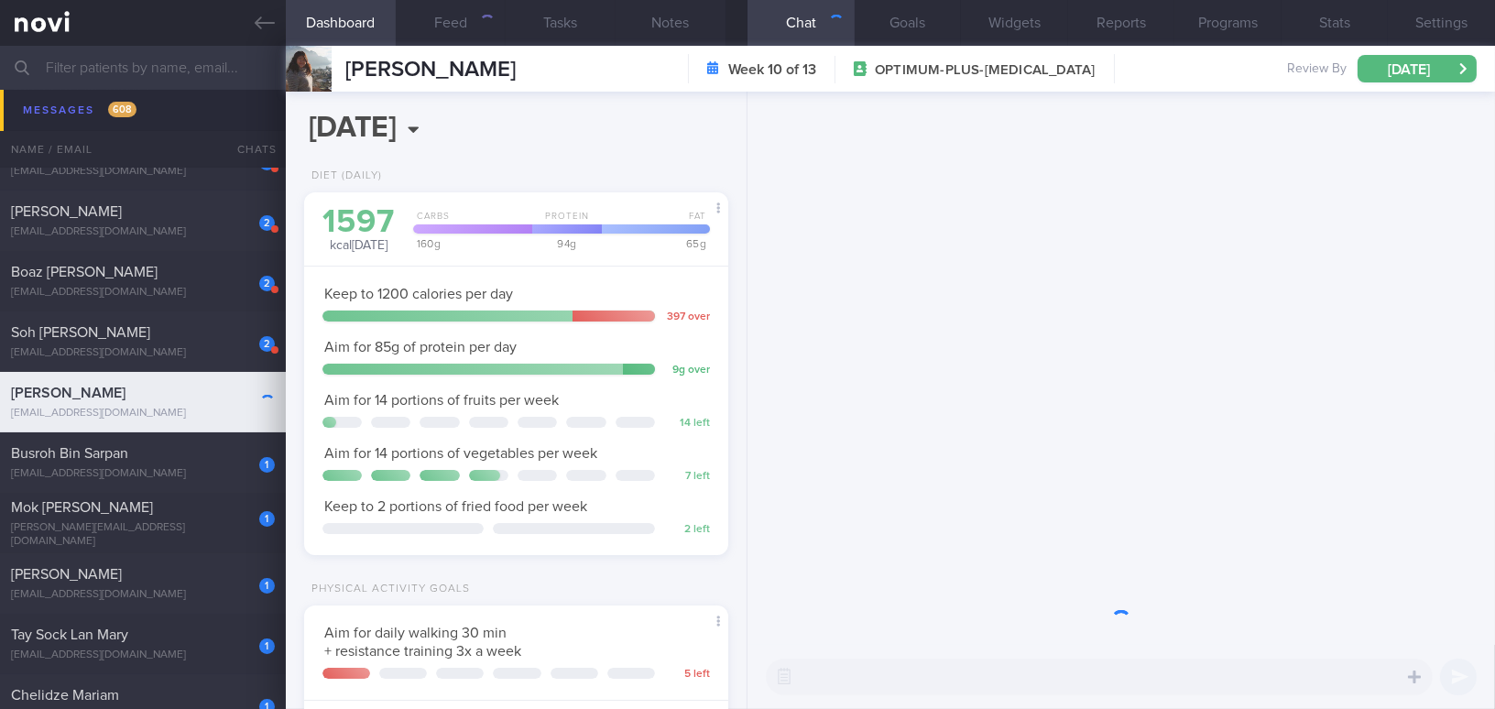
scroll to position [189, 378]
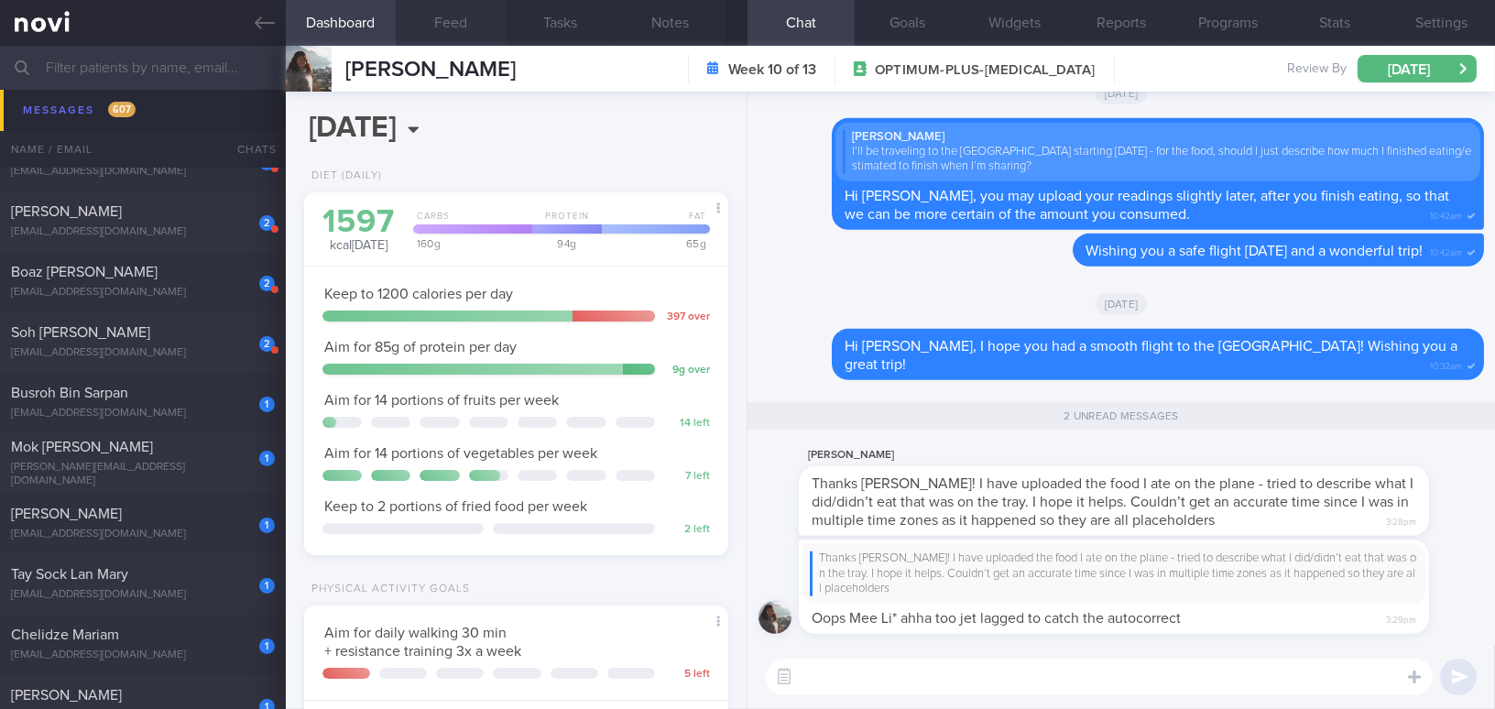
click at [445, 22] on button "Feed" at bounding box center [451, 23] width 110 height 46
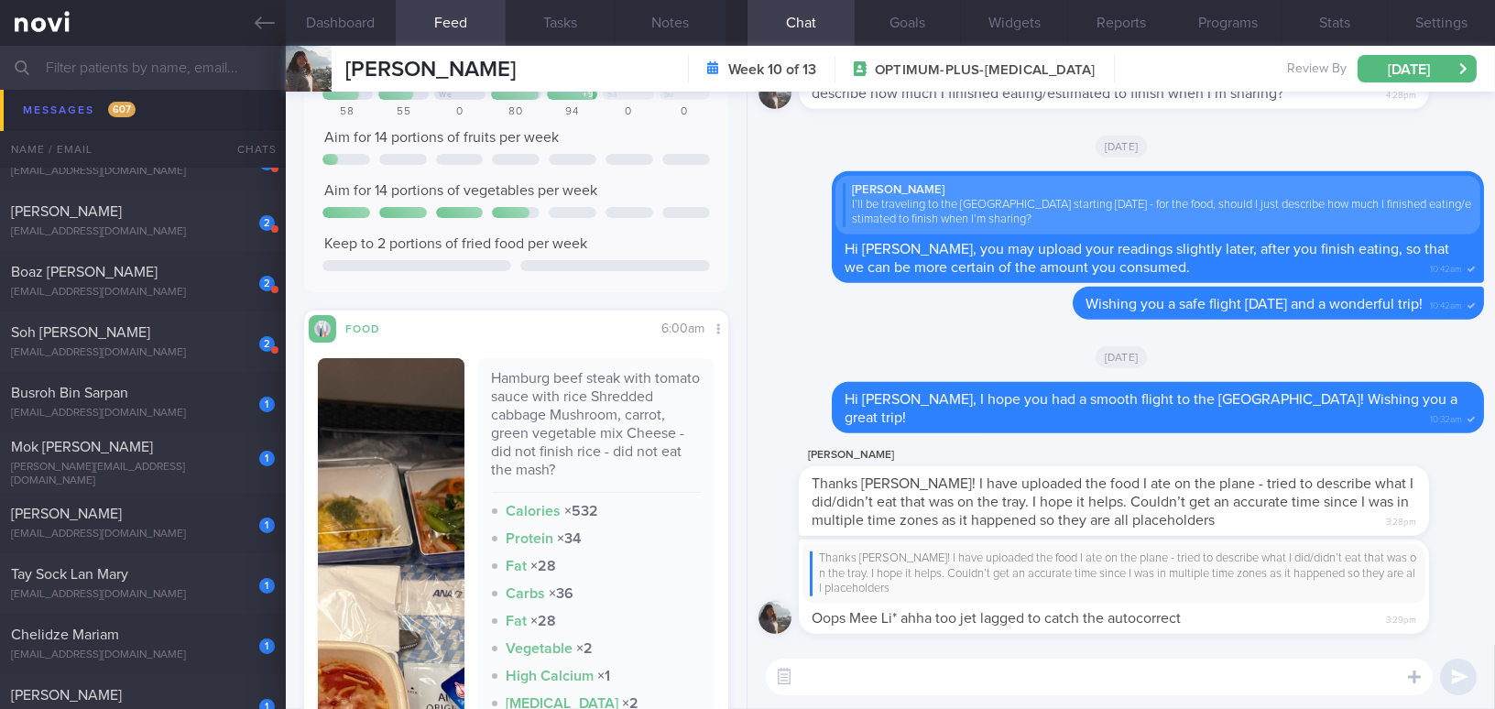
scroll to position [332, 0]
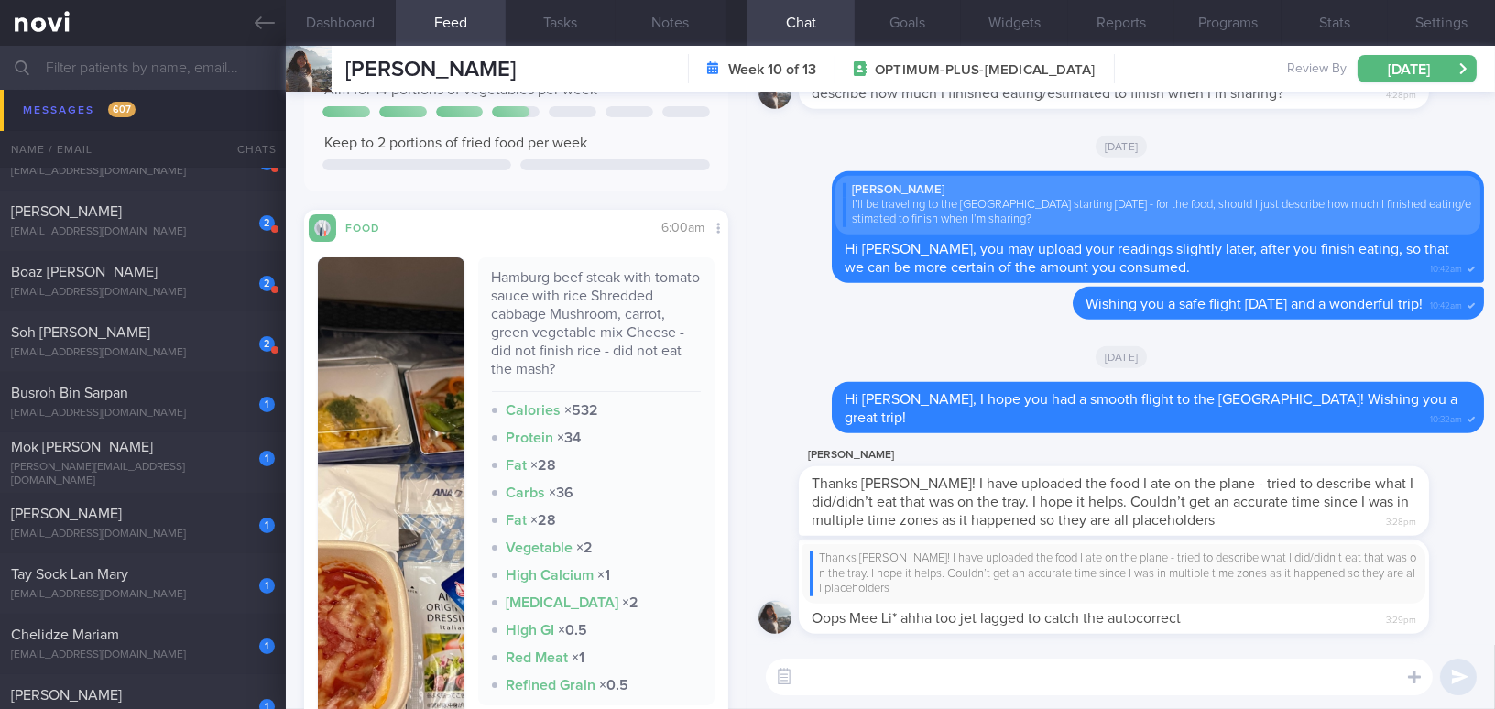
click at [359, 519] on button "button" at bounding box center [391, 501] width 147 height 489
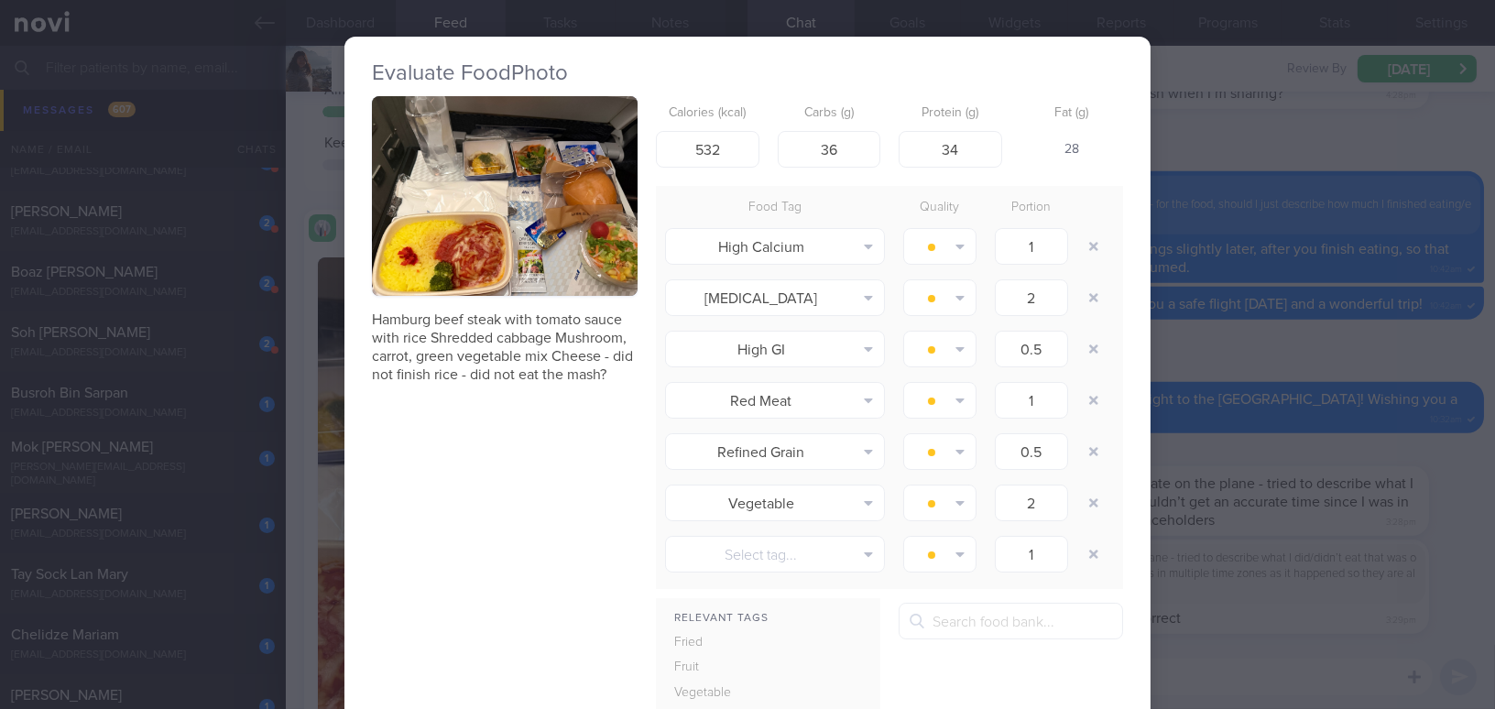
click at [1169, 640] on div "Evaluate Food Photo Hamburg beef steak with tomato sauce with rice Shredded cab…" at bounding box center [747, 354] width 1495 height 709
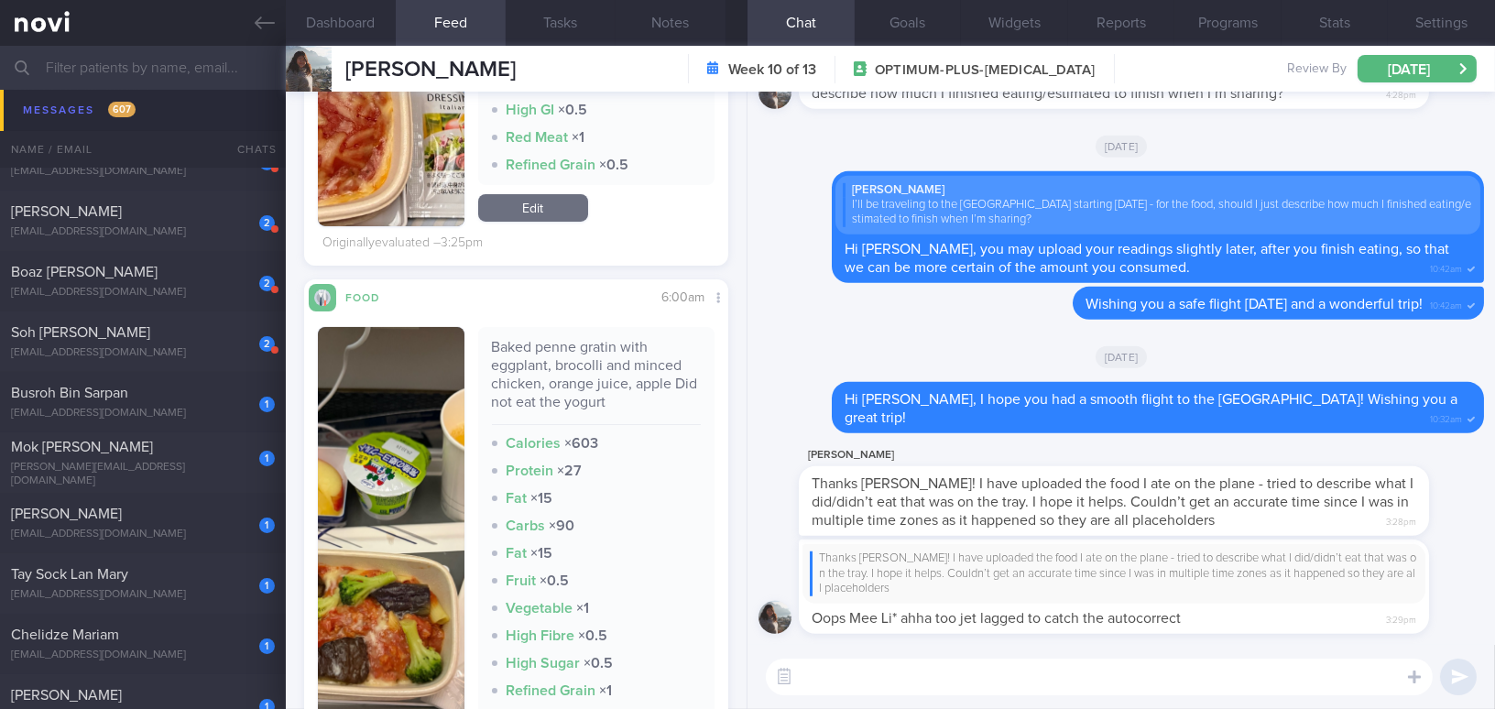
scroll to position [998, 0]
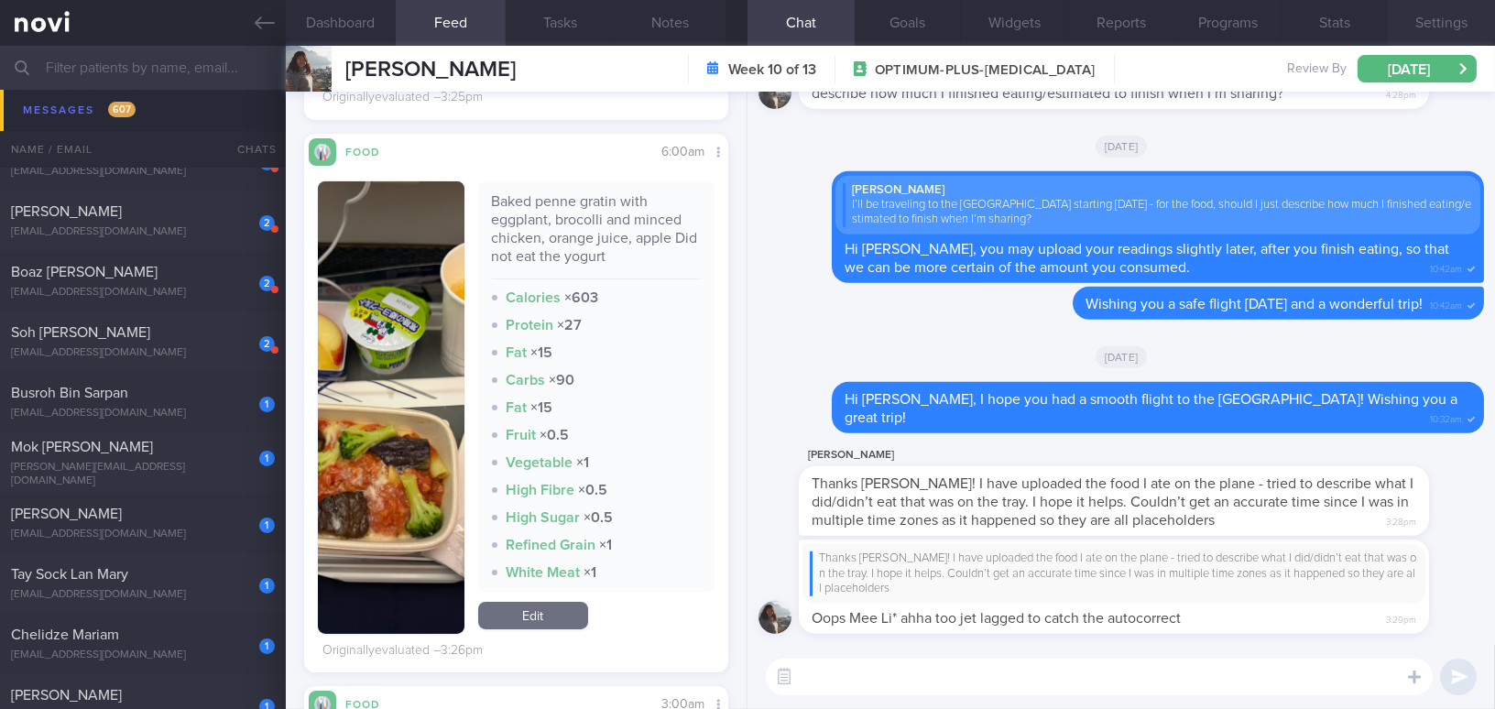
click at [1169, 26] on button "Settings" at bounding box center [1440, 23] width 107 height 46
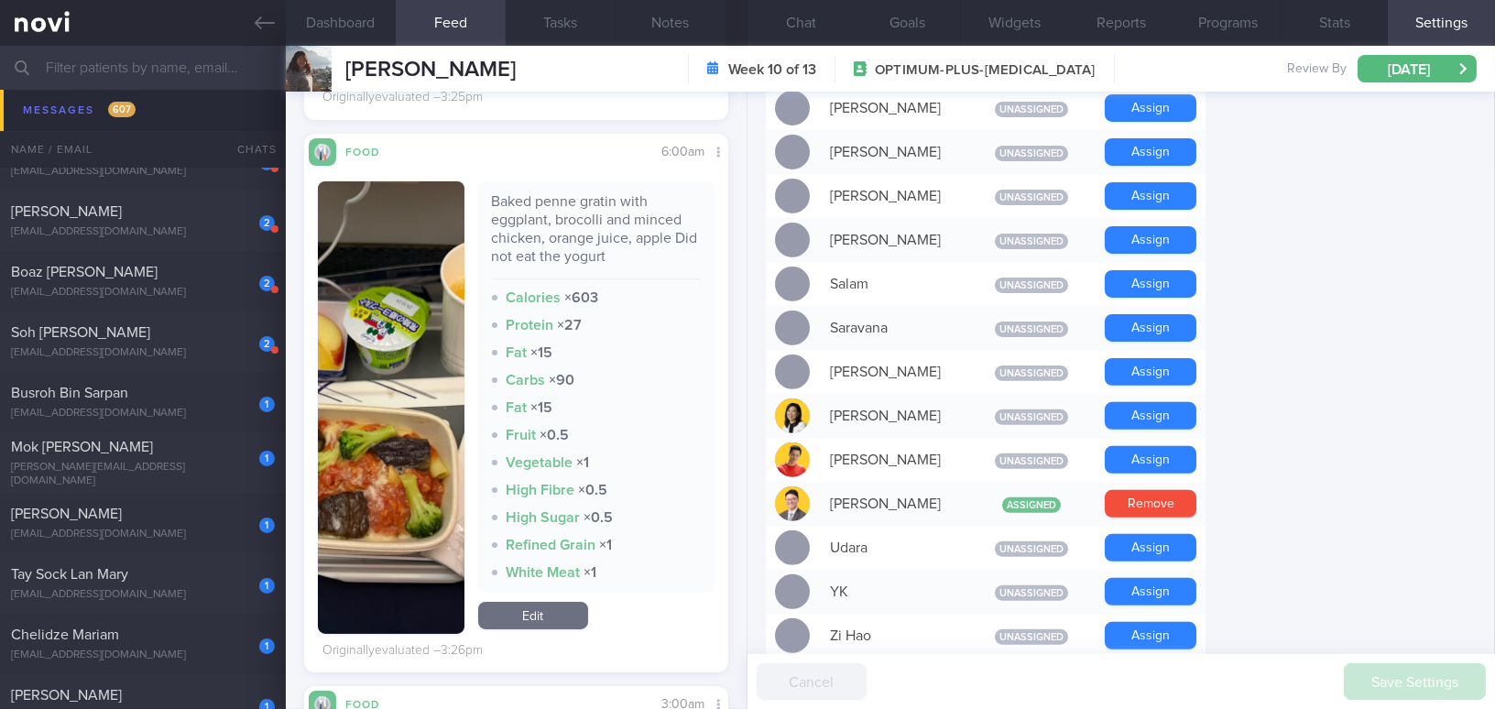
scroll to position [1665, 0]
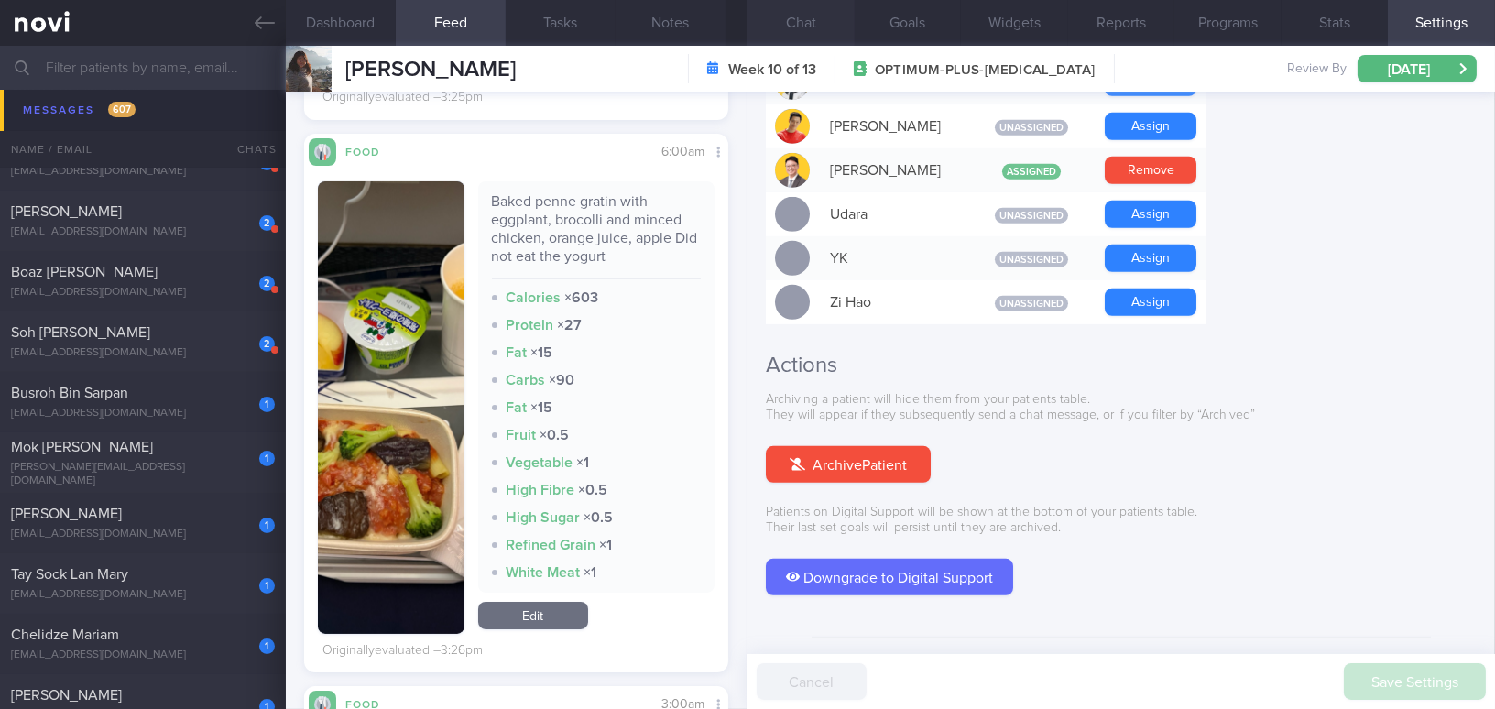
click at [819, 25] on button "Chat" at bounding box center [800, 23] width 107 height 46
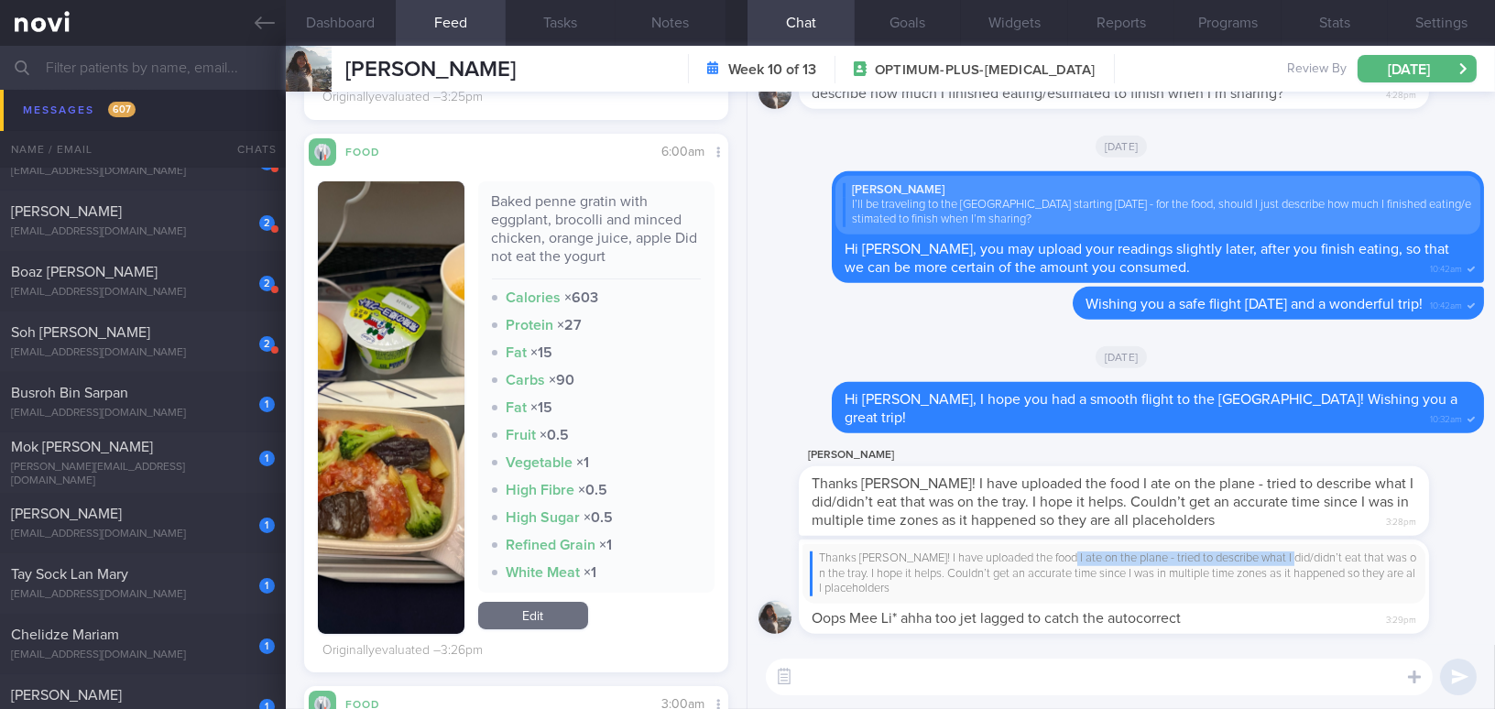
drag, startPoint x: 1061, startPoint y: 545, endPoint x: 1286, endPoint y: 549, distance: 225.3
click at [1169, 549] on div "Thanks [PERSON_NAME]! I have uploaded the food I ate on the plane - tried to de…" at bounding box center [1113, 574] width 623 height 60
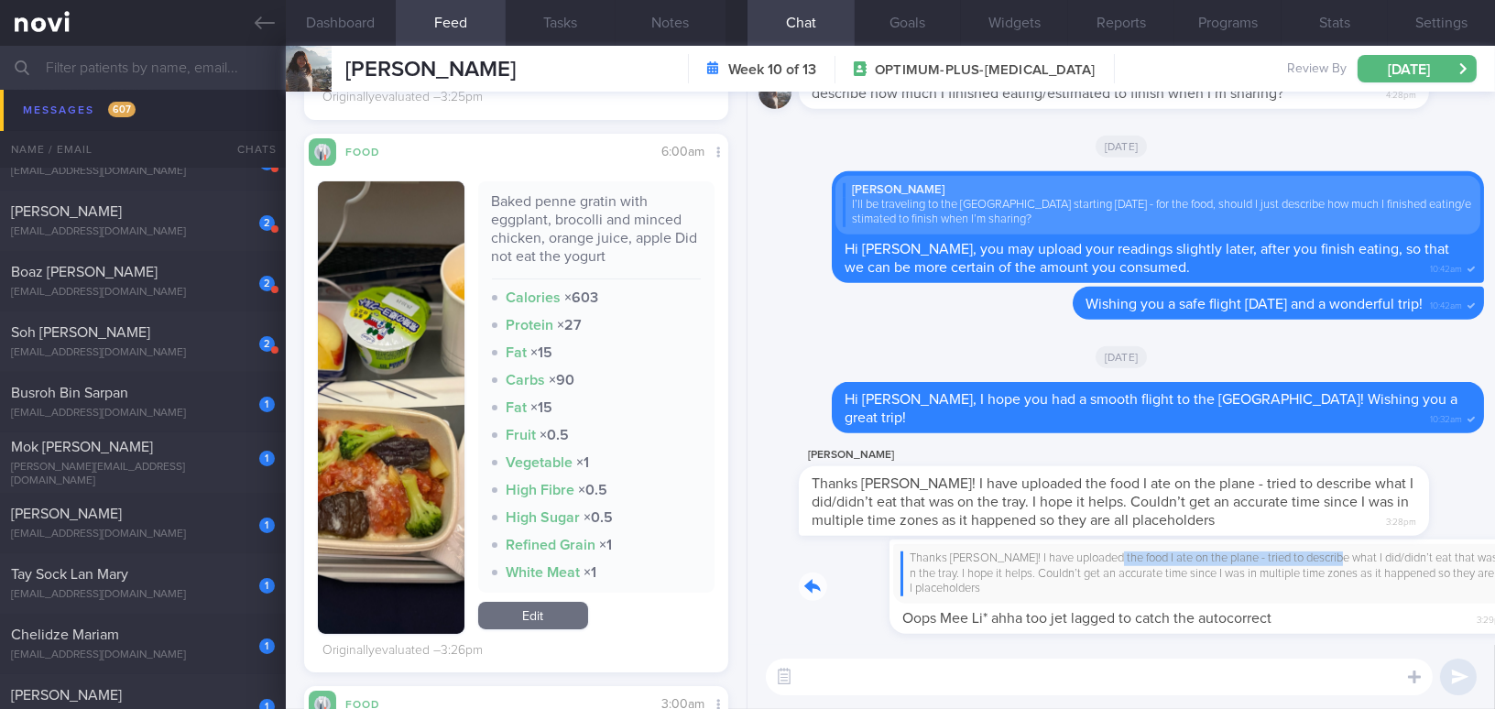
drag, startPoint x: 1015, startPoint y: 554, endPoint x: 1246, endPoint y: 560, distance: 231.8
click at [1169, 560] on div "Thanks Mei Yee! I have uploaded the food I ate on the plane - tried to describe…" at bounding box center [1141, 586] width 685 height 94
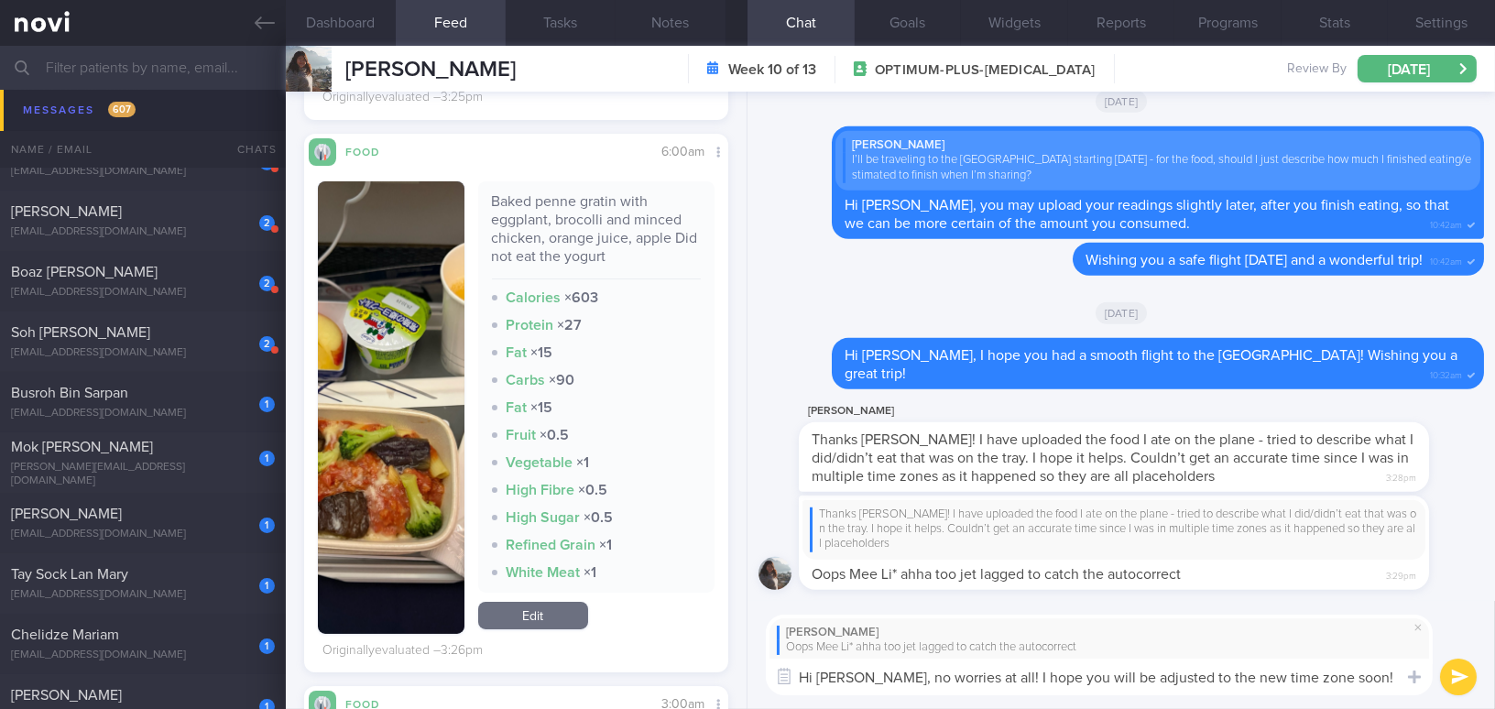
click at [998, 647] on div "Amanda Seh Oops Mee Li* ahha too jet lagged to catch the autocorrect Hi Amanda,…" at bounding box center [1120, 655] width 747 height 109
drag, startPoint x: 876, startPoint y: 681, endPoint x: 1374, endPoint y: 686, distance: 498.2
click at [1169, 647] on textarea "Hi Amanda, no worries at all! I hope you will be adjusted to the new time zone …" at bounding box center [1099, 676] width 667 height 37
type textarea "Hi [PERSON_NAME],"
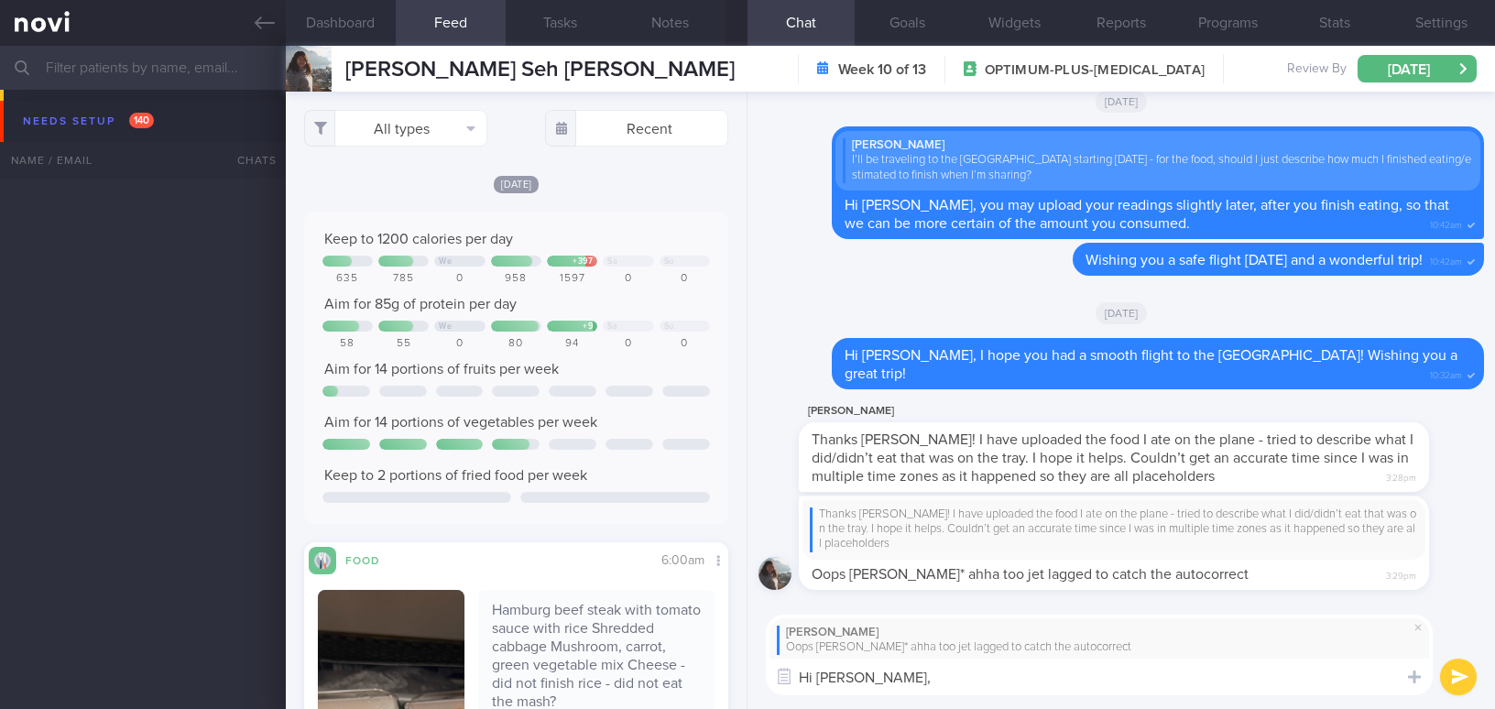
select select "9"
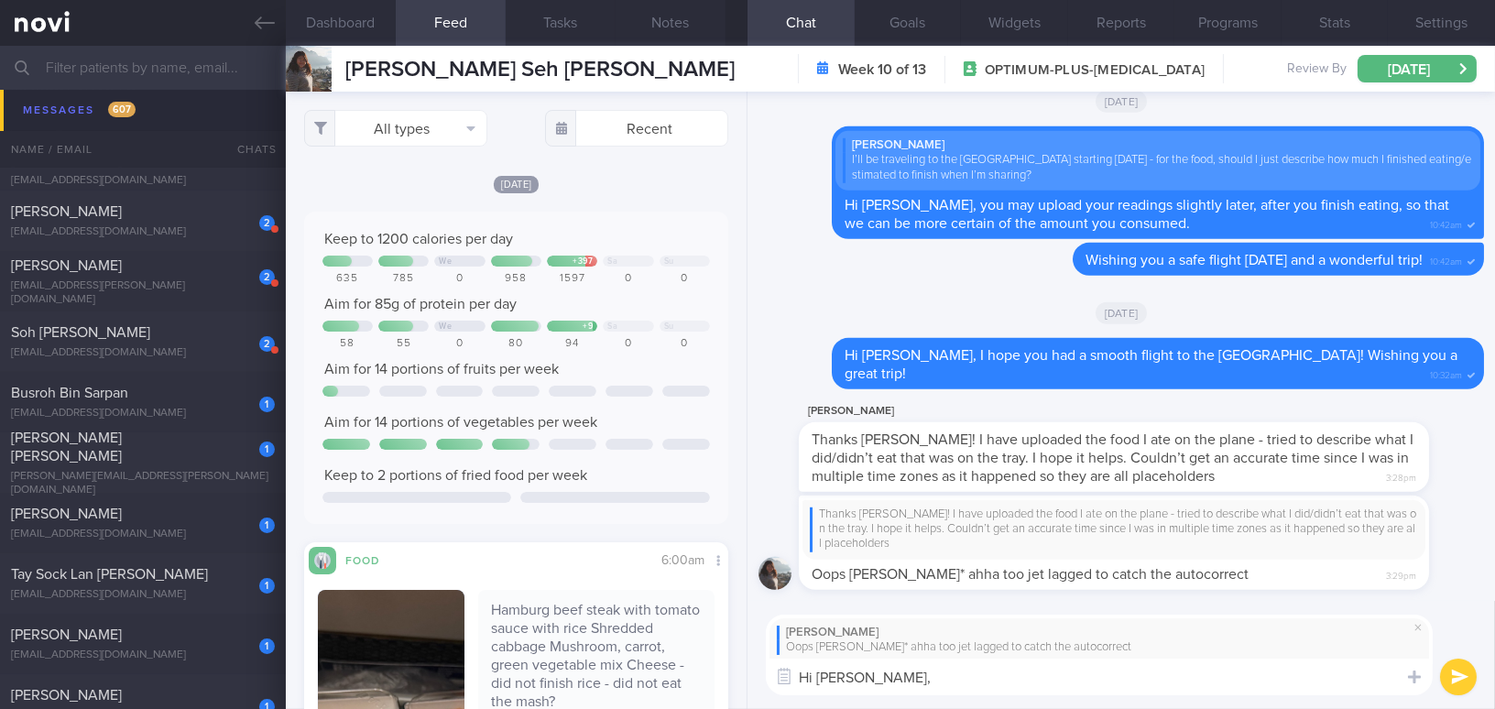
scroll to position [1665, 0]
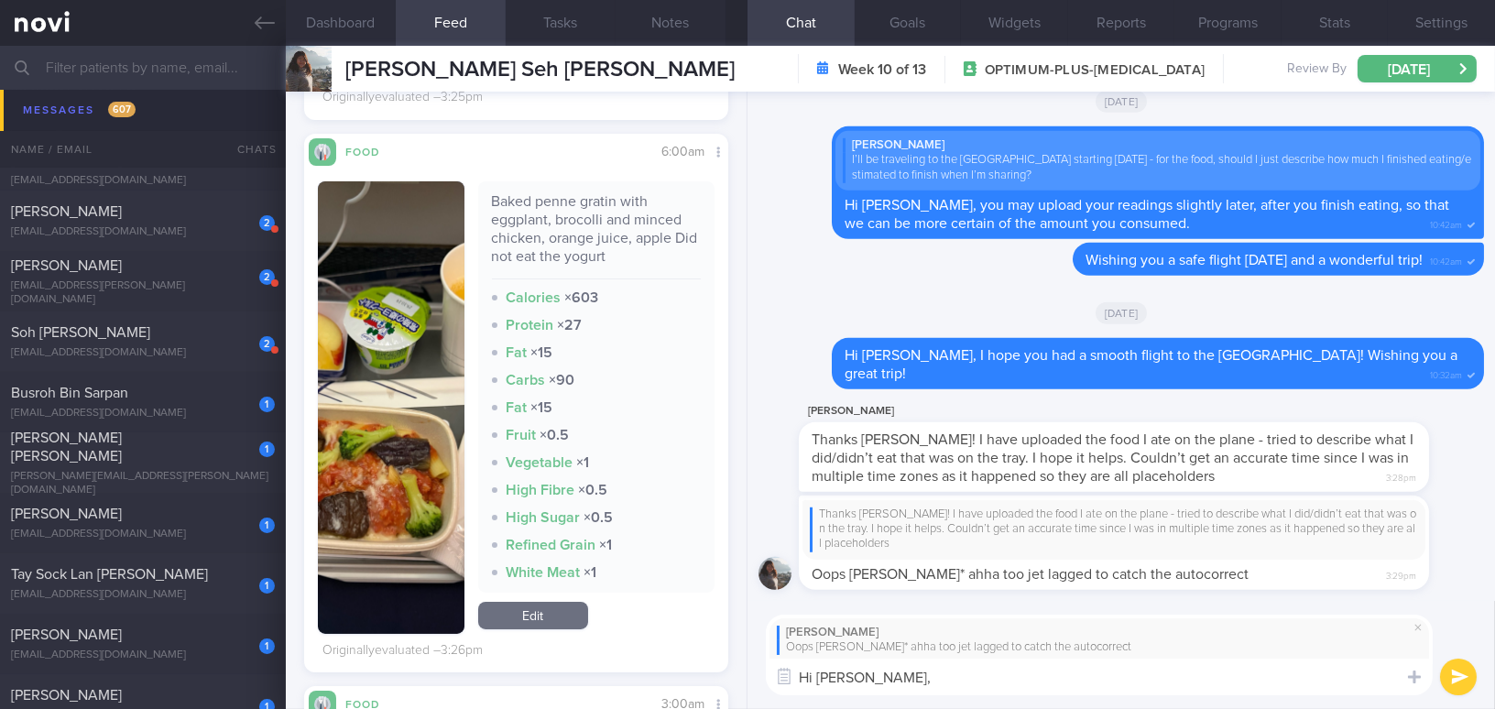
paste textarea "No worries at all! I hope you get used to the new time zone quickly—it’s quite …"
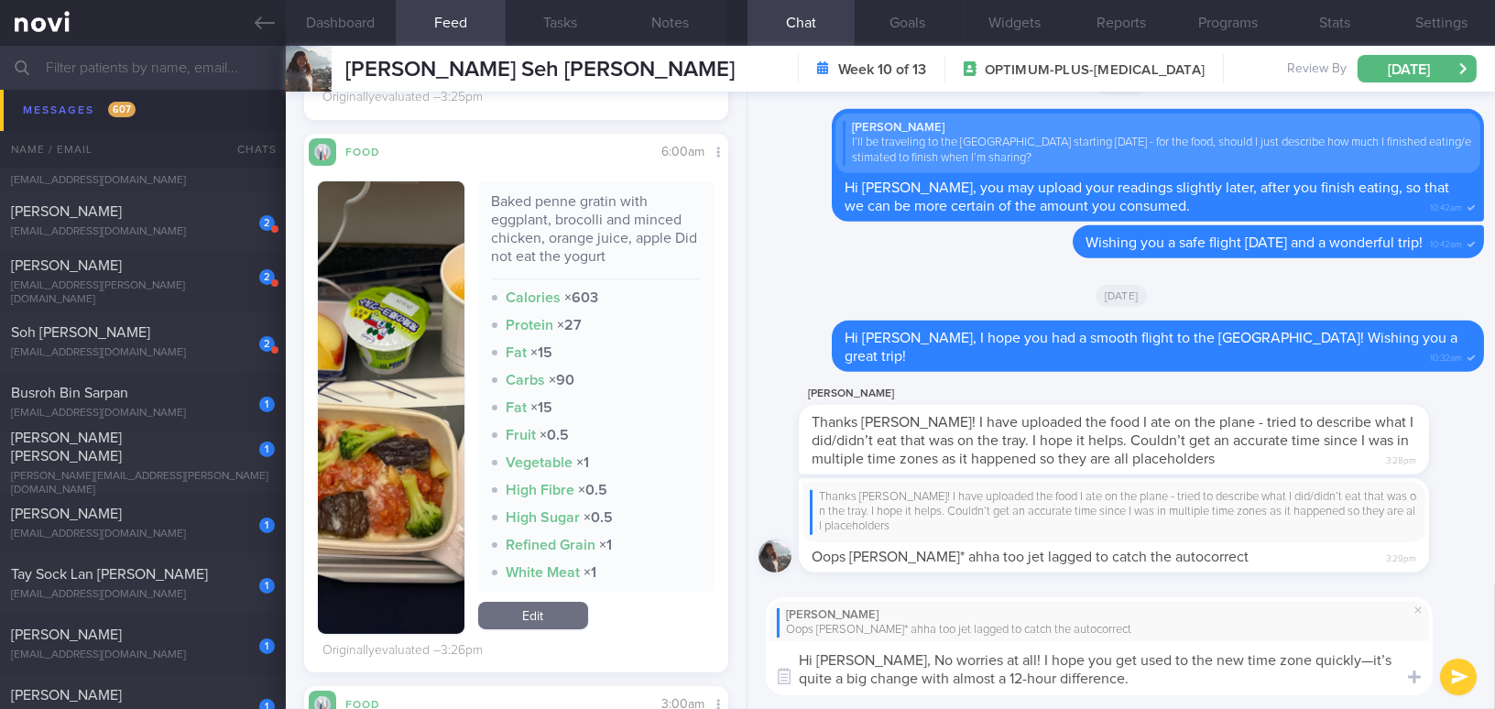
scroll to position [0, 0]
click at [887, 654] on textarea "Hi [PERSON_NAME], No worries at all! I hope you get used to the new time zone q…" at bounding box center [1099, 668] width 667 height 54
click at [1331, 659] on textarea "Hi [PERSON_NAME], no worries at all! I hope you get used to the new time zone q…" at bounding box center [1099, 668] width 667 height 54
drag, startPoint x: 904, startPoint y: 678, endPoint x: 962, endPoint y: 676, distance: 57.7
click at [962, 676] on textarea "Hi [PERSON_NAME], no worries at all! I hope you get used to the new time zone q…" at bounding box center [1099, 668] width 667 height 54
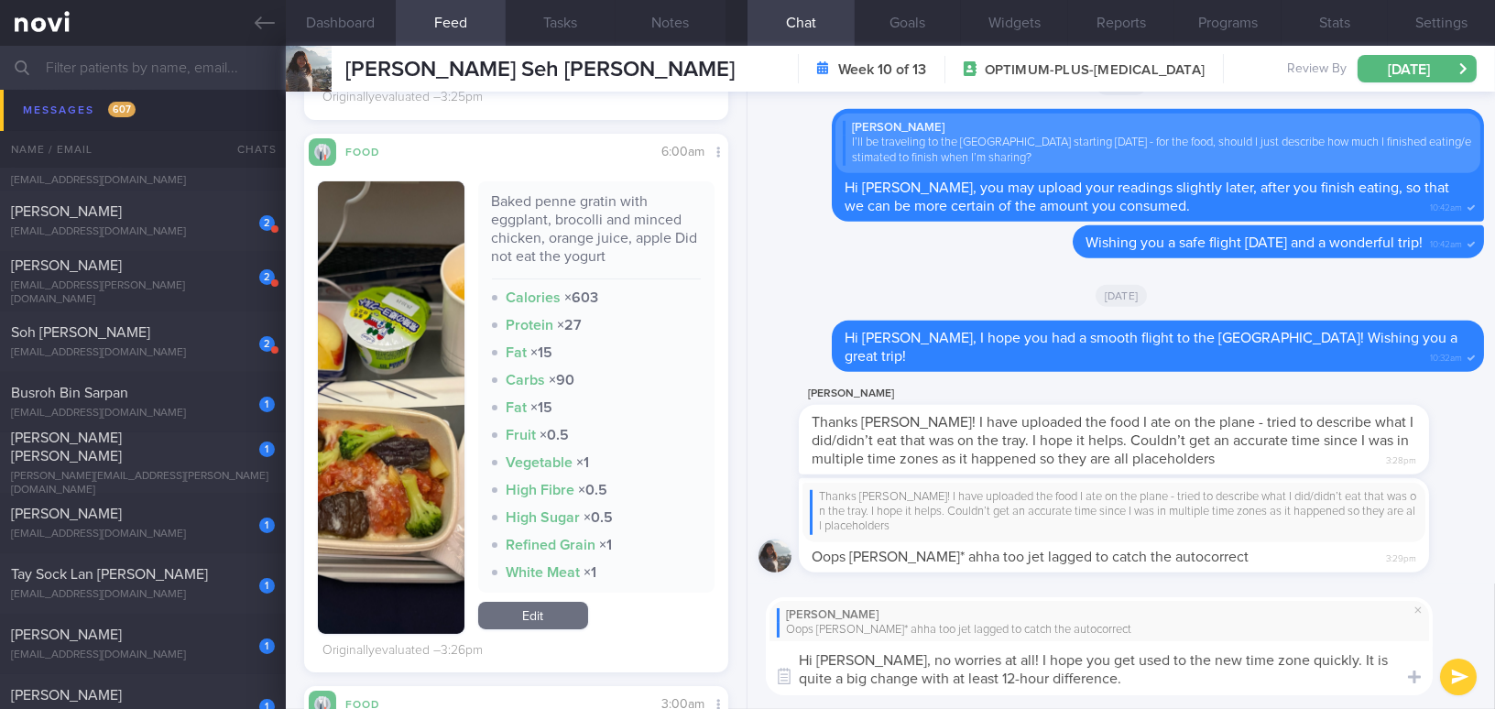
type textarea "Hi [PERSON_NAME], no worries at all! I hope you get used to the new time zone q…"
click at [1445, 675] on button "submit" at bounding box center [1458, 676] width 37 height 37
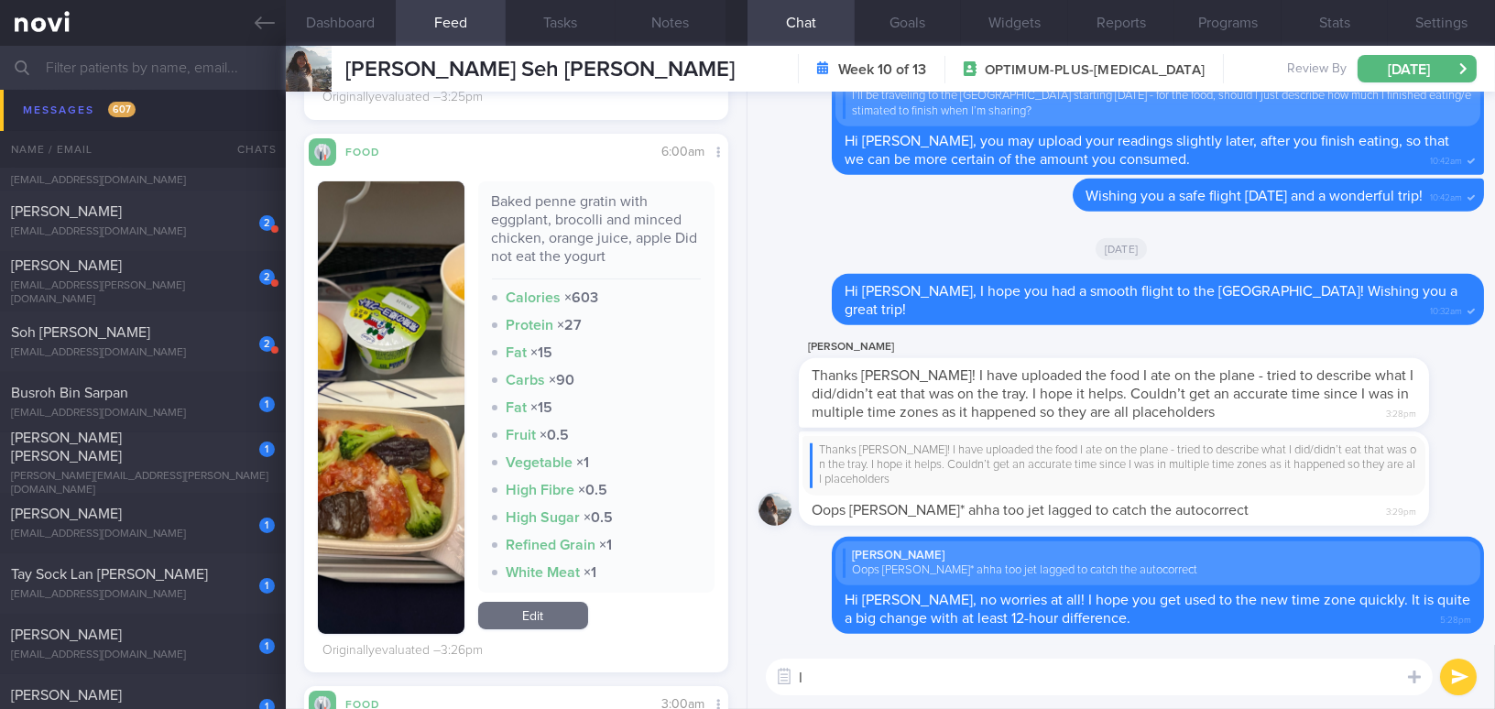
type textarea "I"
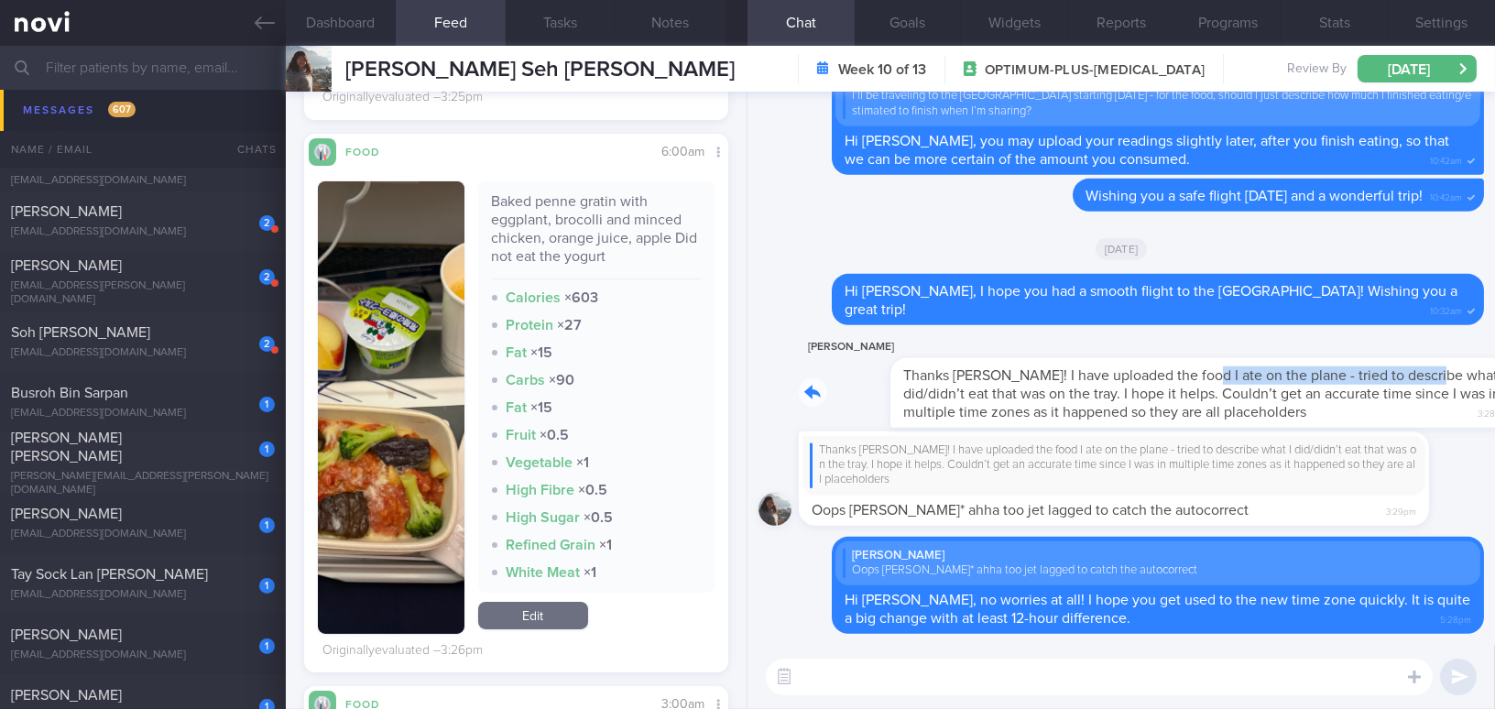
drag, startPoint x: 1107, startPoint y: 362, endPoint x: 1345, endPoint y: 370, distance: 238.3
click at [1345, 370] on div "[PERSON_NAME] Thanks [PERSON_NAME]! I have uploaded the food I ate on the plane…" at bounding box center [1141, 382] width 685 height 92
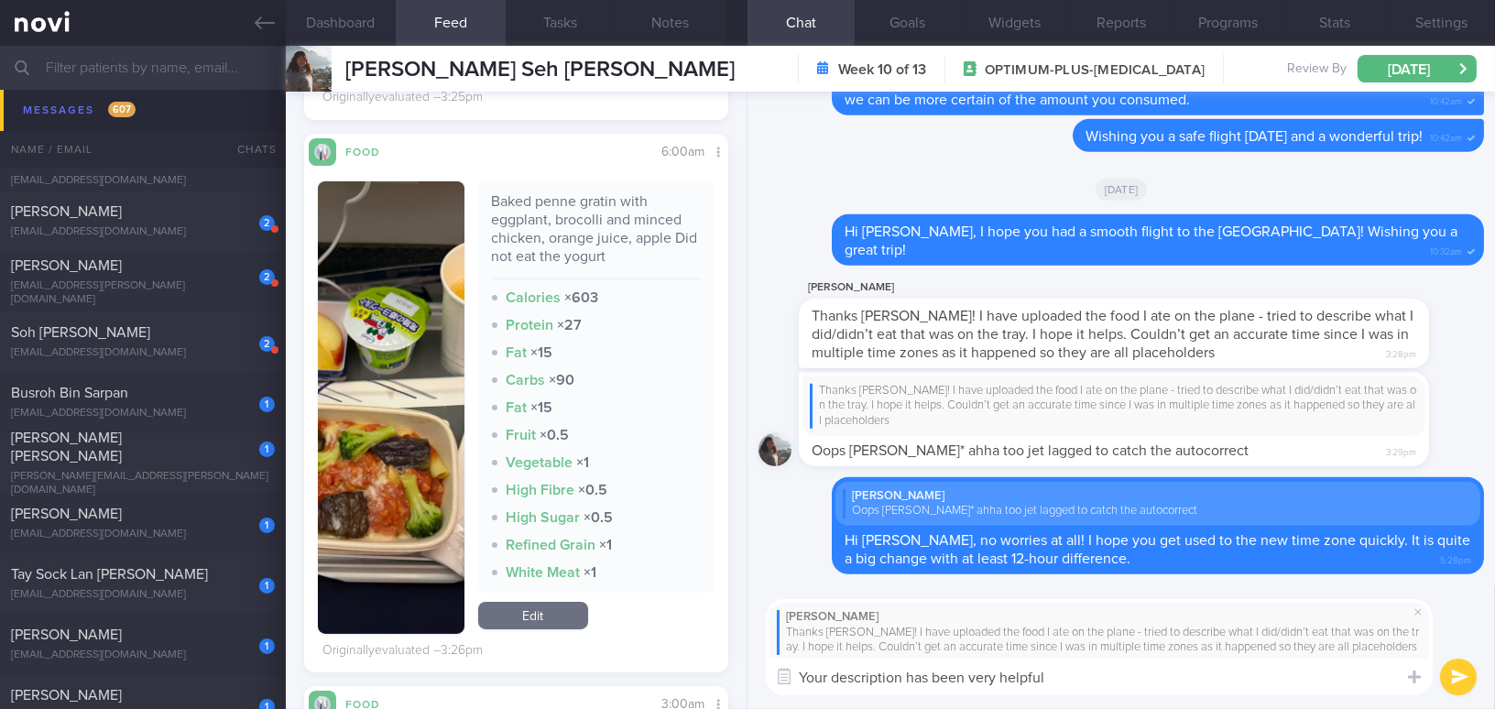
type textarea "Your description has been very helpful!"
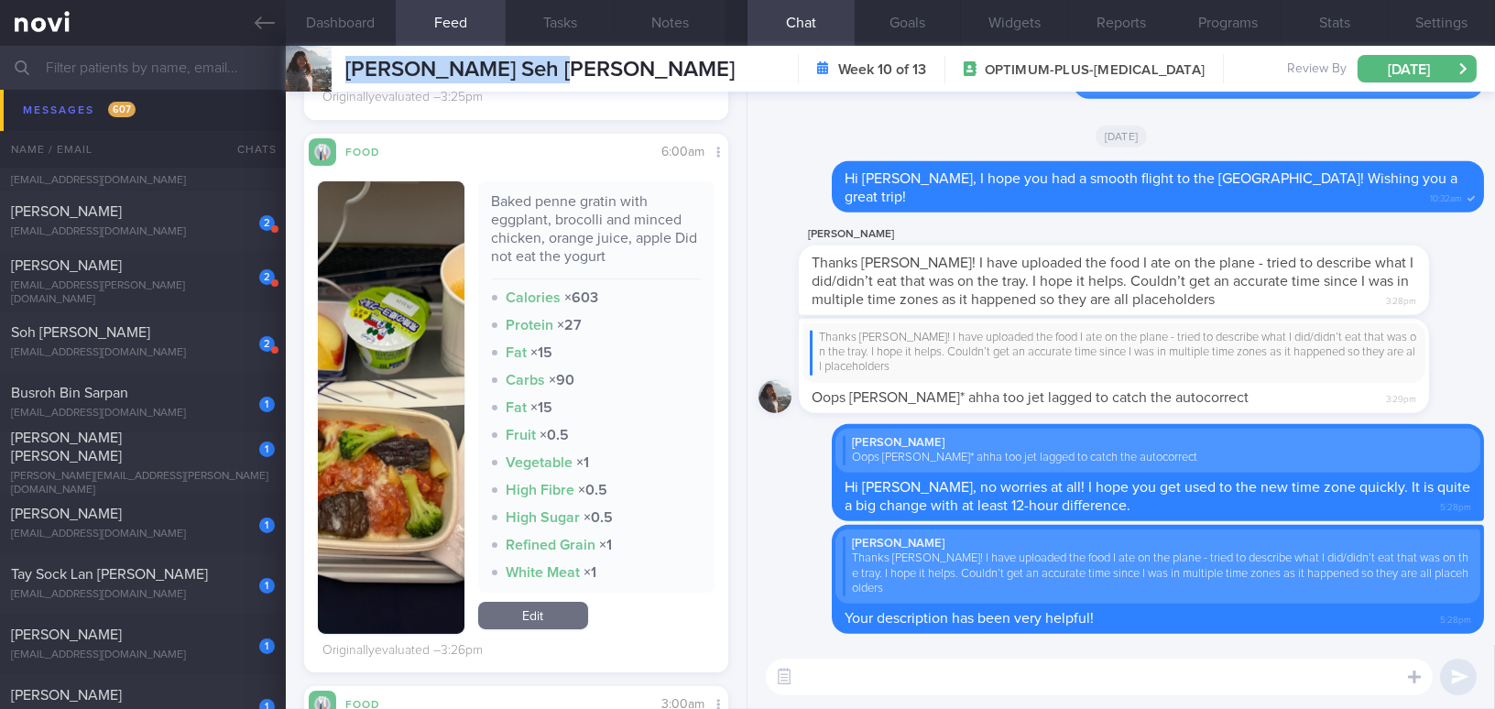
drag, startPoint x: 346, startPoint y: 63, endPoint x: 562, endPoint y: 77, distance: 216.6
click at [562, 77] on div "[PERSON_NAME] Seh [PERSON_NAME] [PERSON_NAME] Seh [PERSON_NAME] [EMAIL_ADDRESS]…" at bounding box center [890, 69] width 1209 height 46
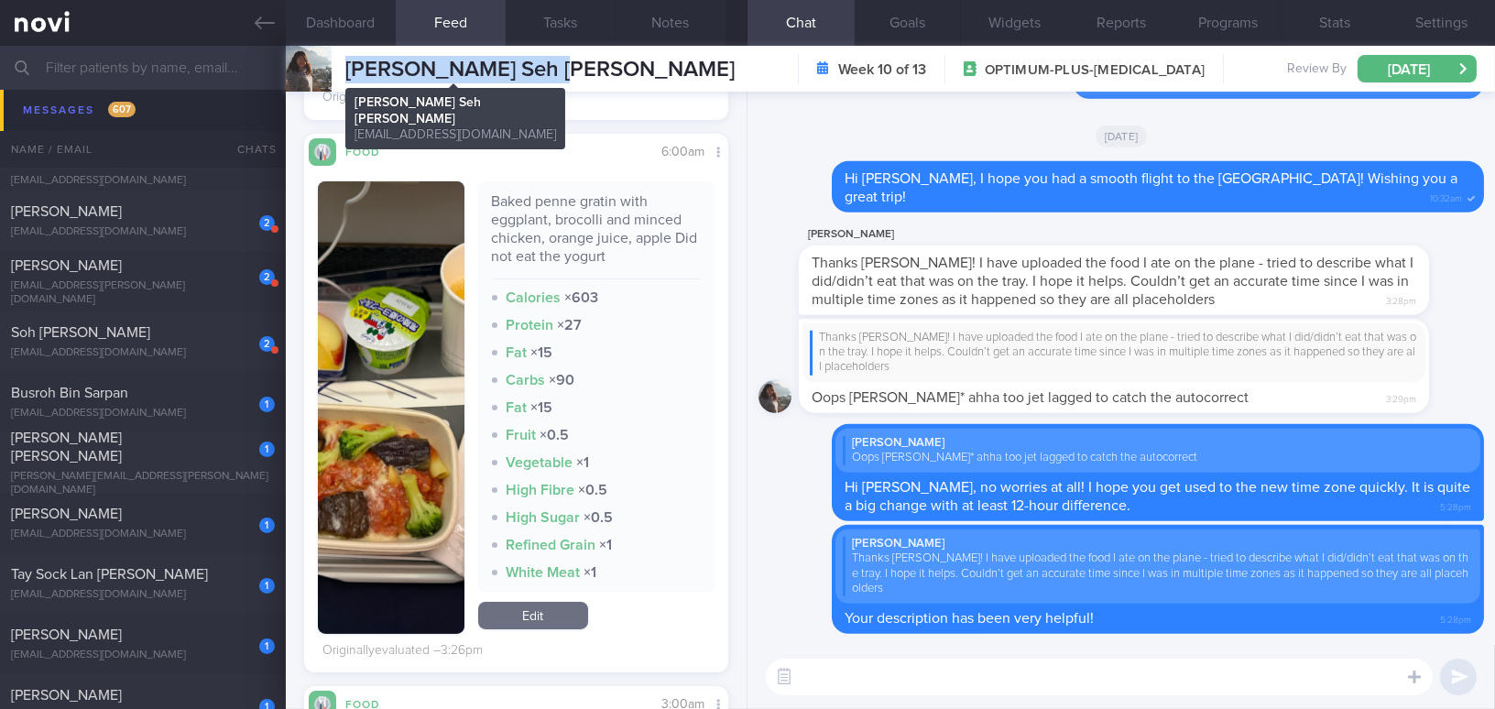
copy span "[PERSON_NAME] Seh [PERSON_NAME]"
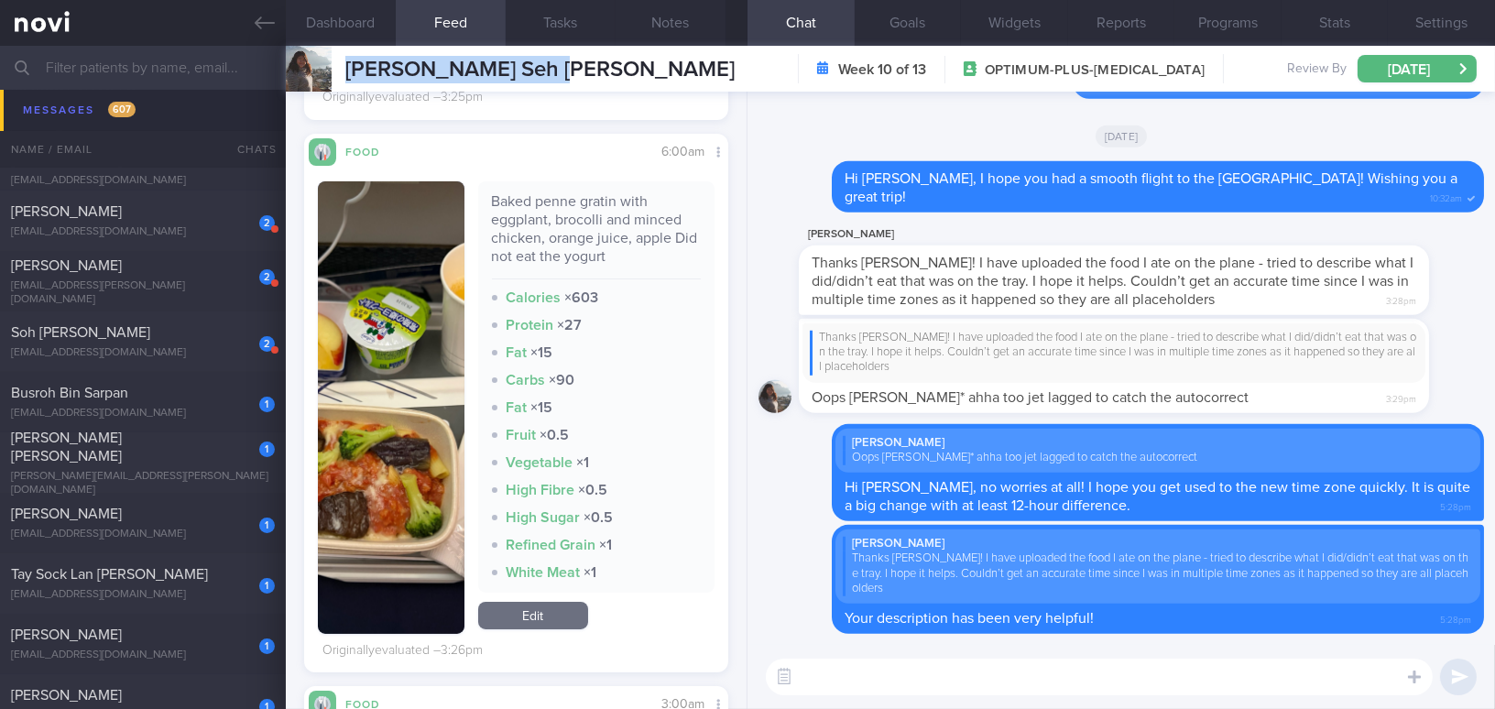
click at [361, 478] on button "button" at bounding box center [391, 407] width 147 height 452
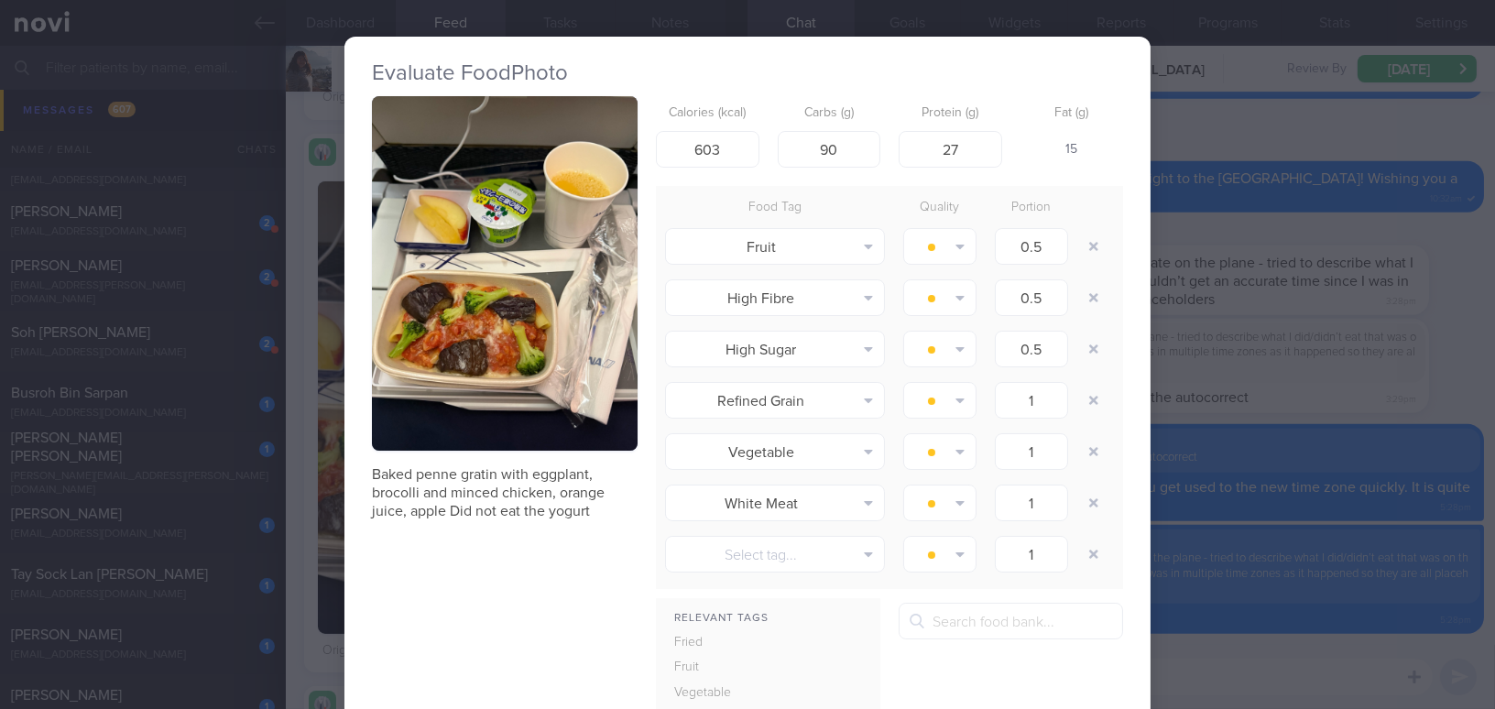
click at [436, 409] on button "button" at bounding box center [505, 273] width 266 height 354
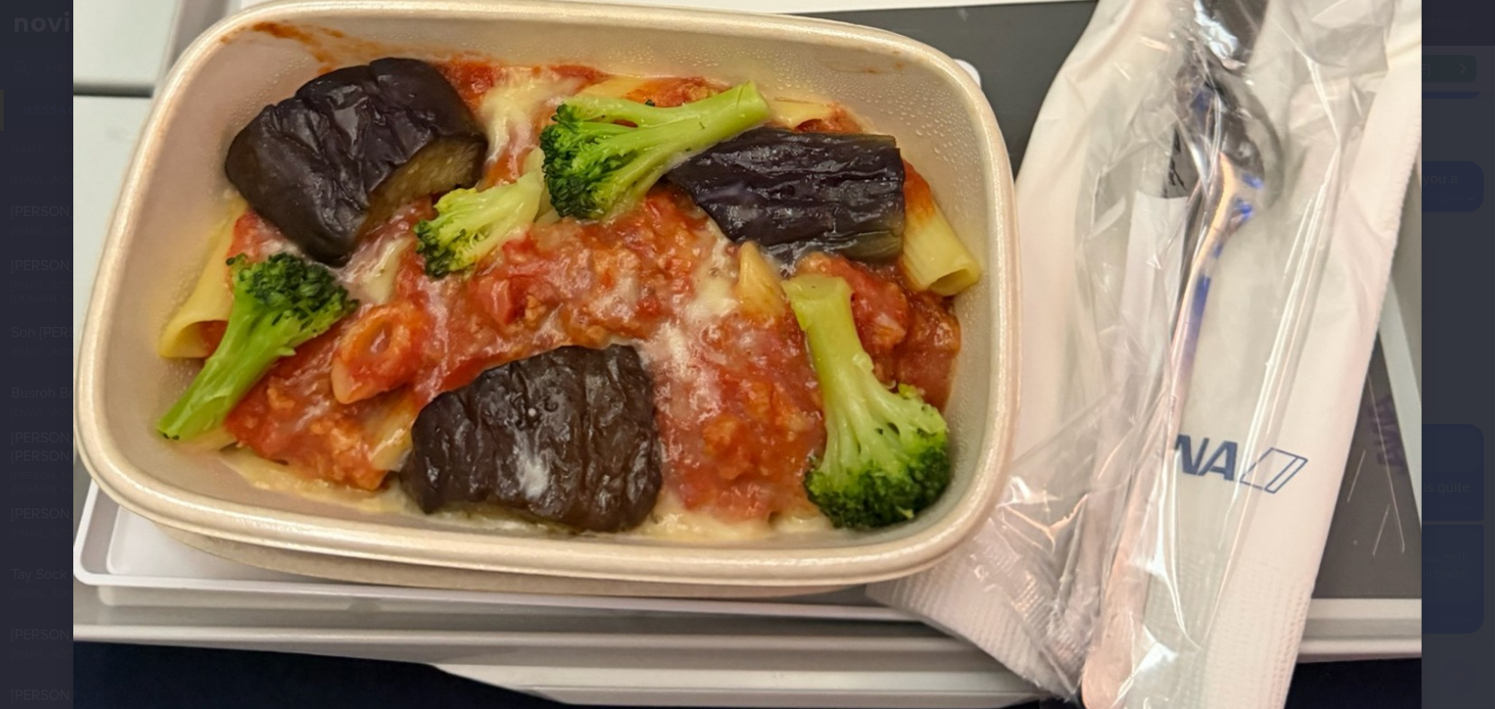
scroll to position [998, 0]
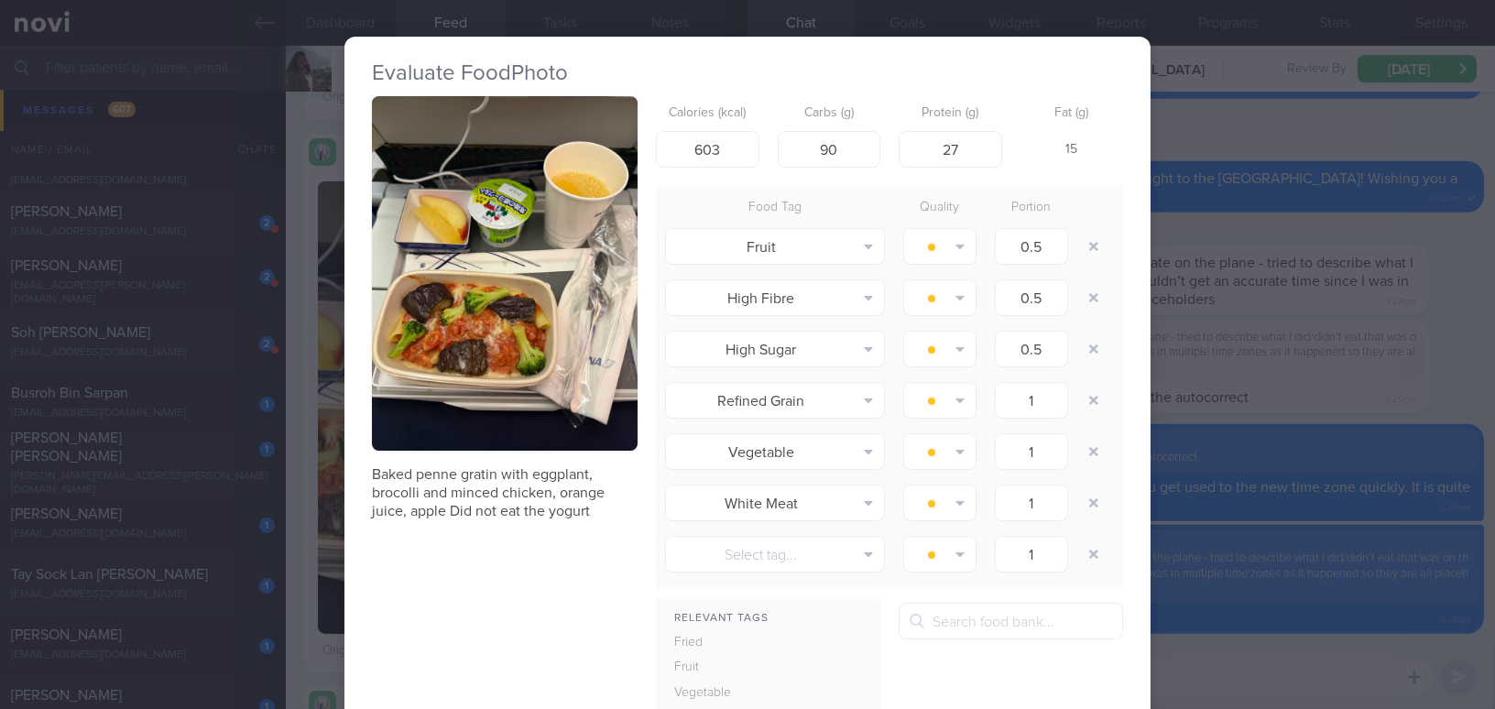
click at [1326, 389] on div "Evaluate Food Photo Baked penne gratin with eggplant, brocolli and minced chick…" at bounding box center [747, 354] width 1495 height 709
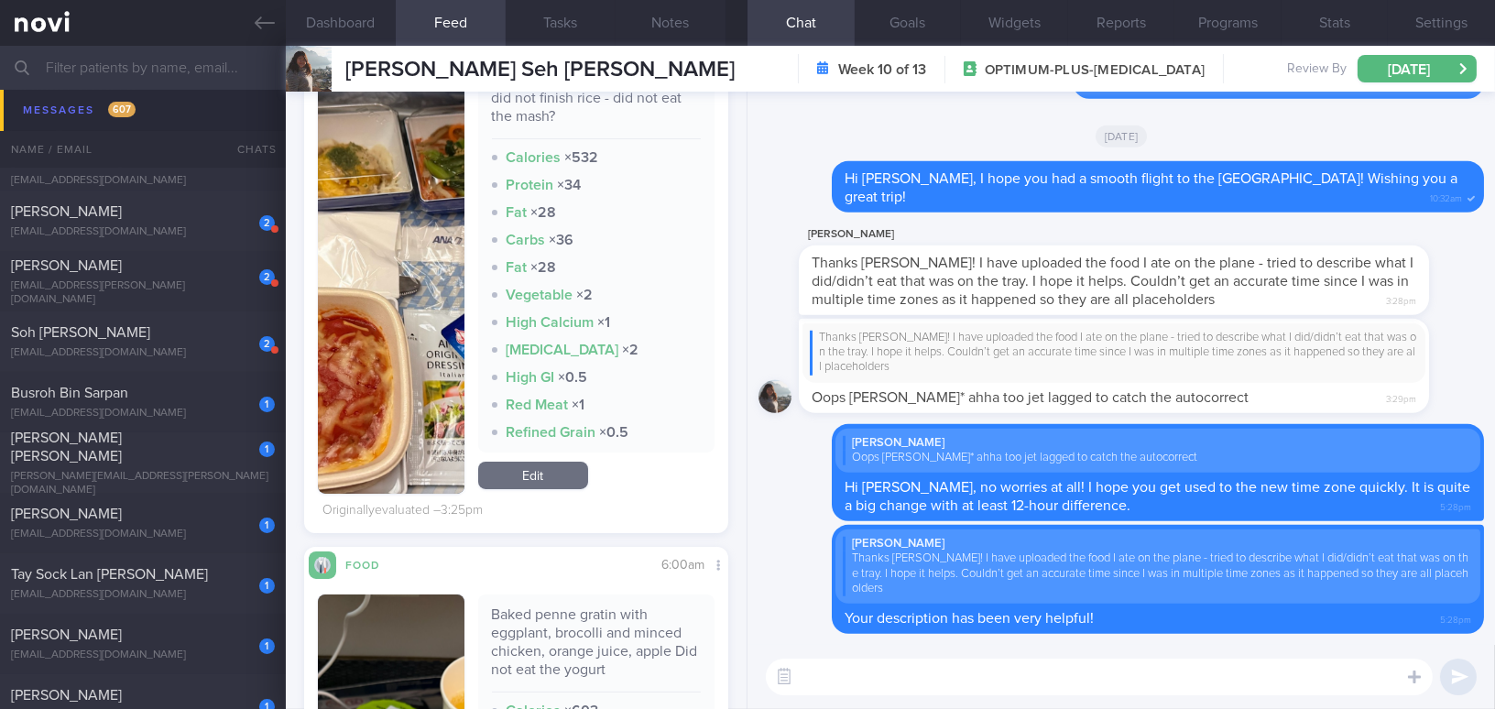
scroll to position [416, 0]
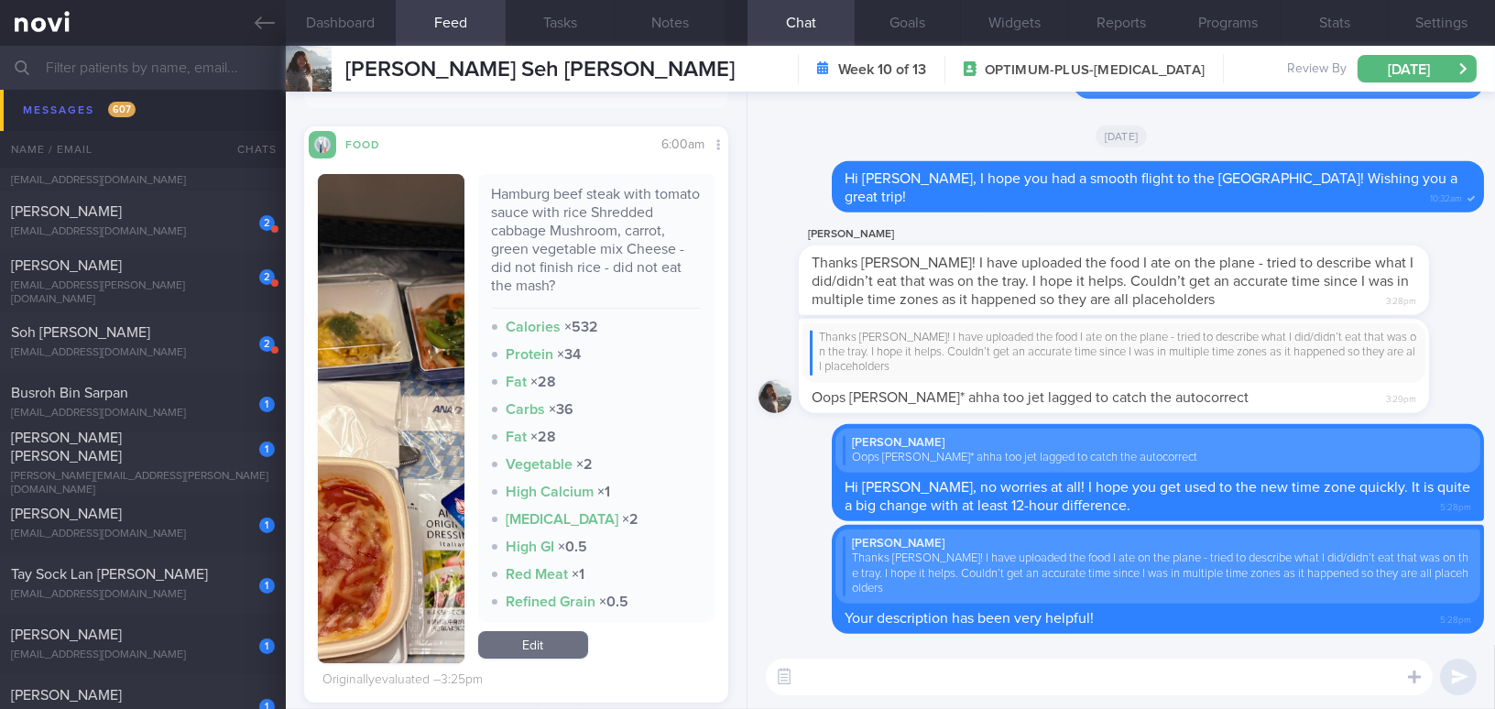
click at [353, 417] on button "button" at bounding box center [391, 418] width 147 height 489
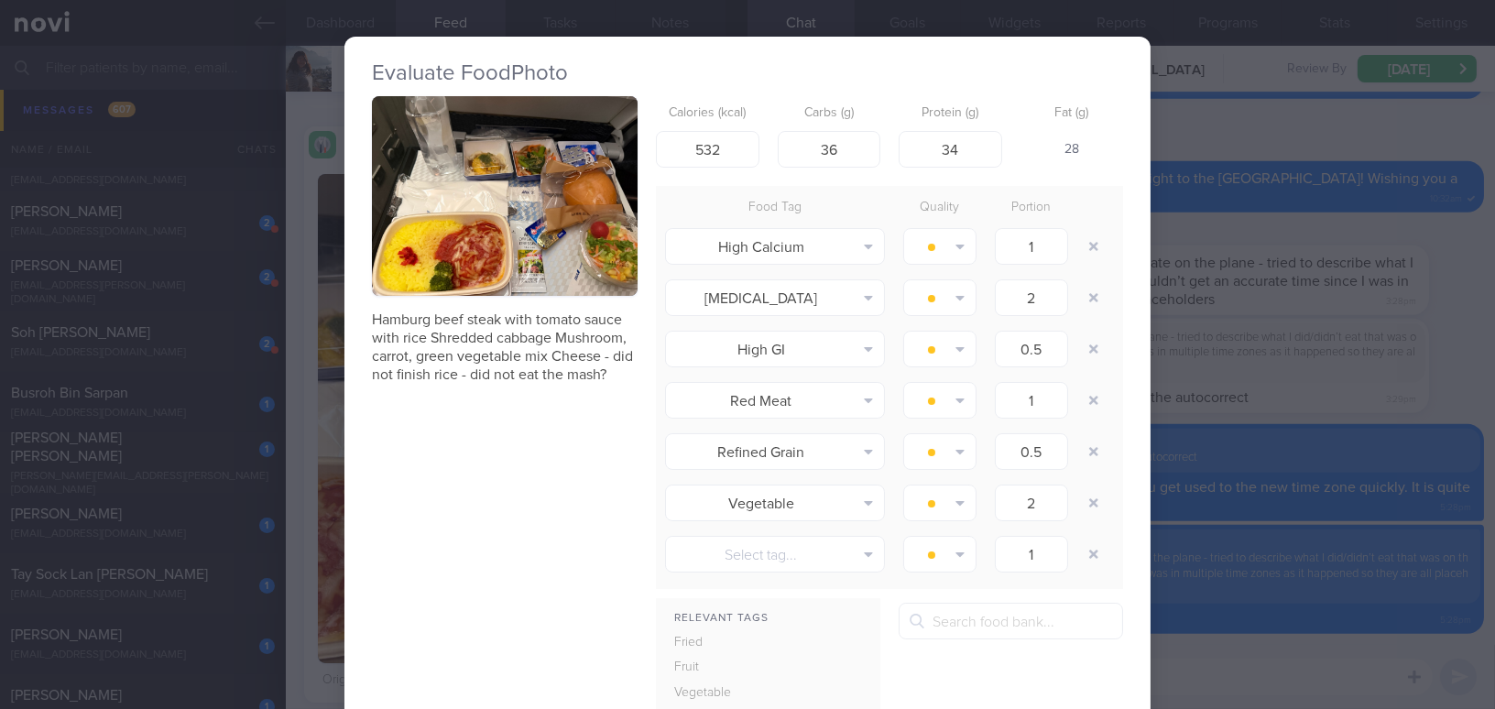
click at [1366, 401] on div "Evaluate Food Photo Hamburg beef steak with tomato sauce with rice Shredded cab…" at bounding box center [747, 354] width 1495 height 709
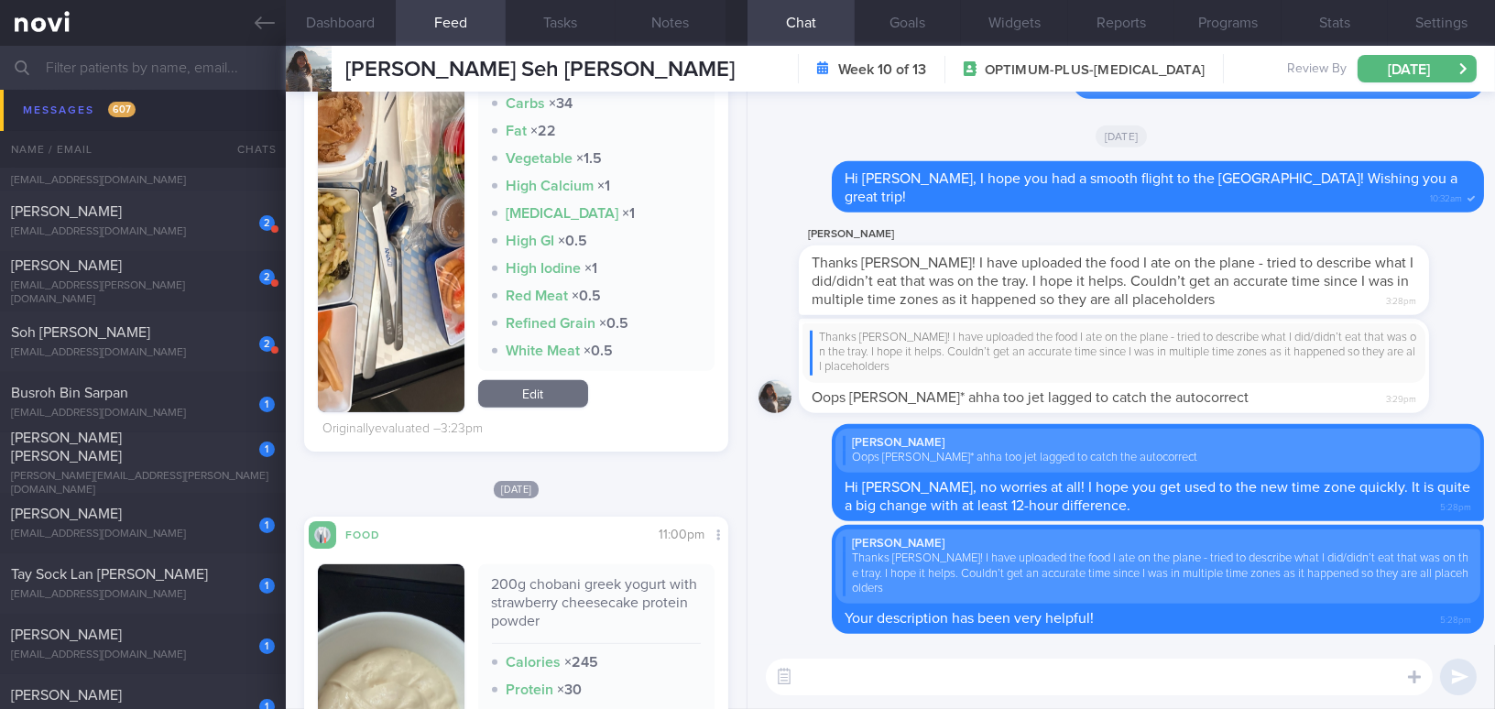
scroll to position [1831, 0]
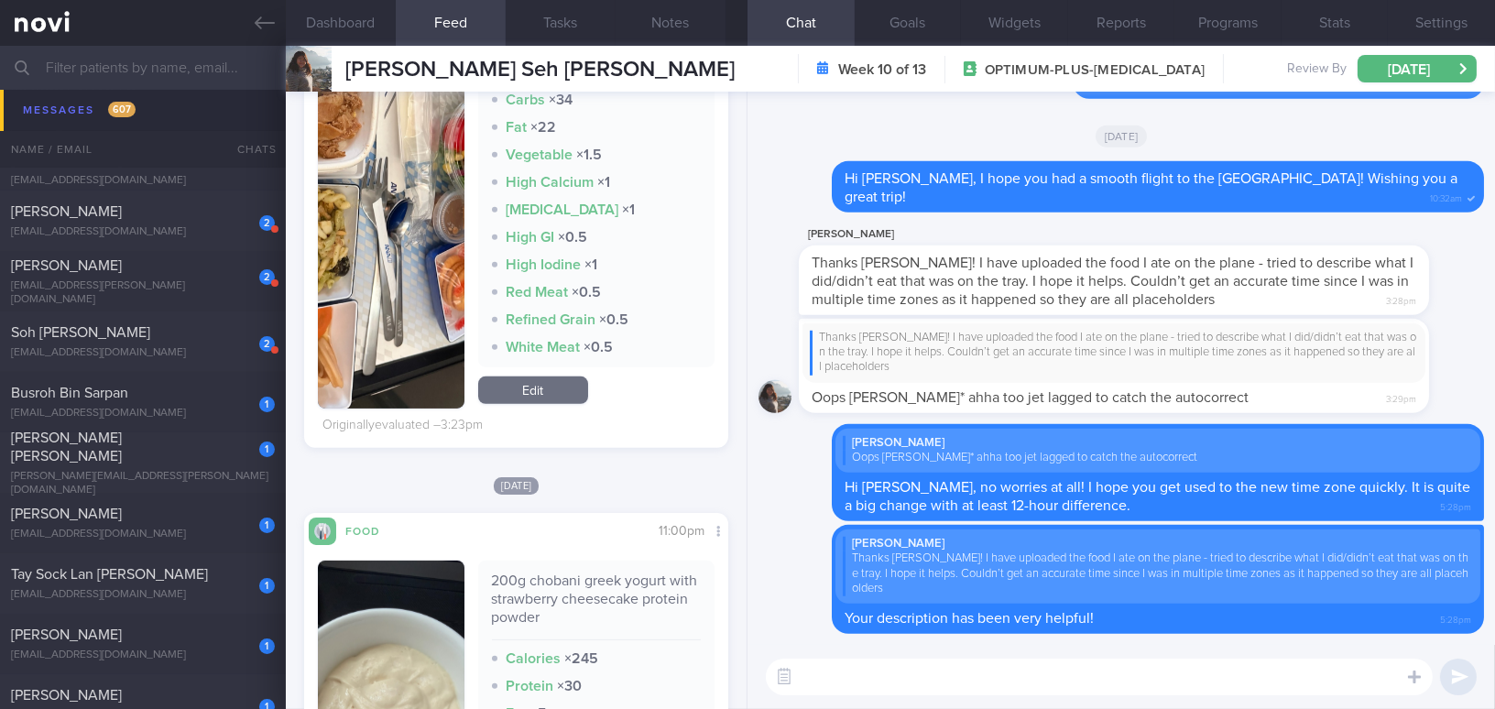
click at [387, 385] on img "button" at bounding box center [391, 146] width 147 height 526
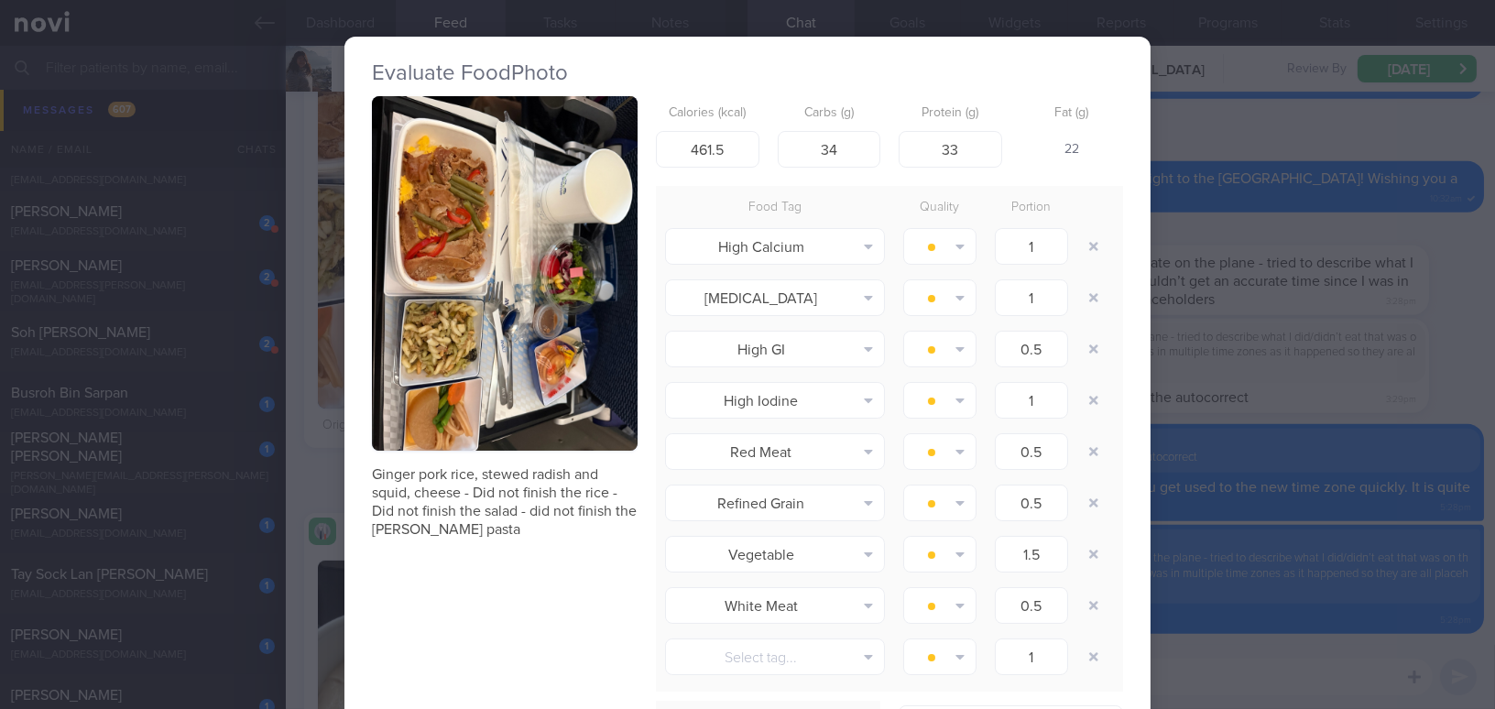
click at [411, 308] on button "button" at bounding box center [505, 273] width 266 height 354
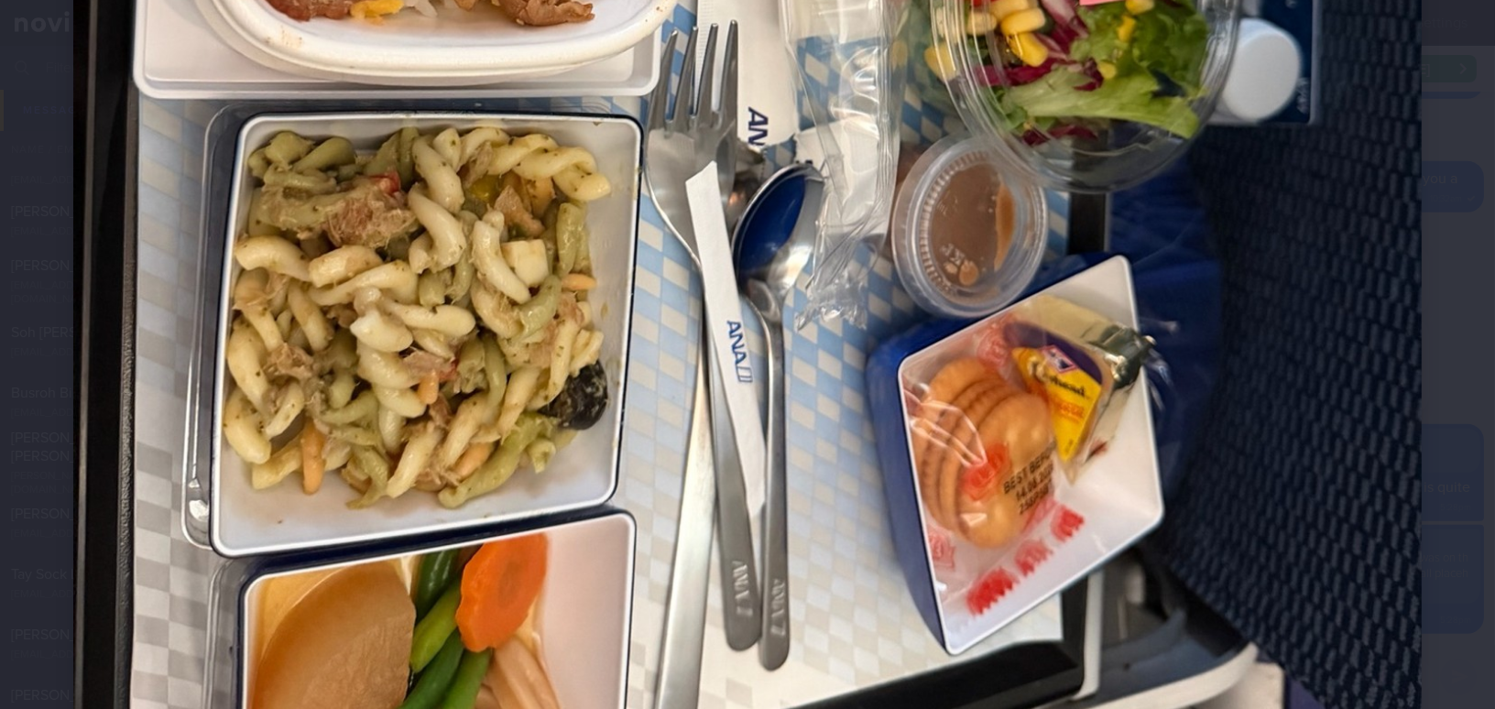
scroll to position [1165, 0]
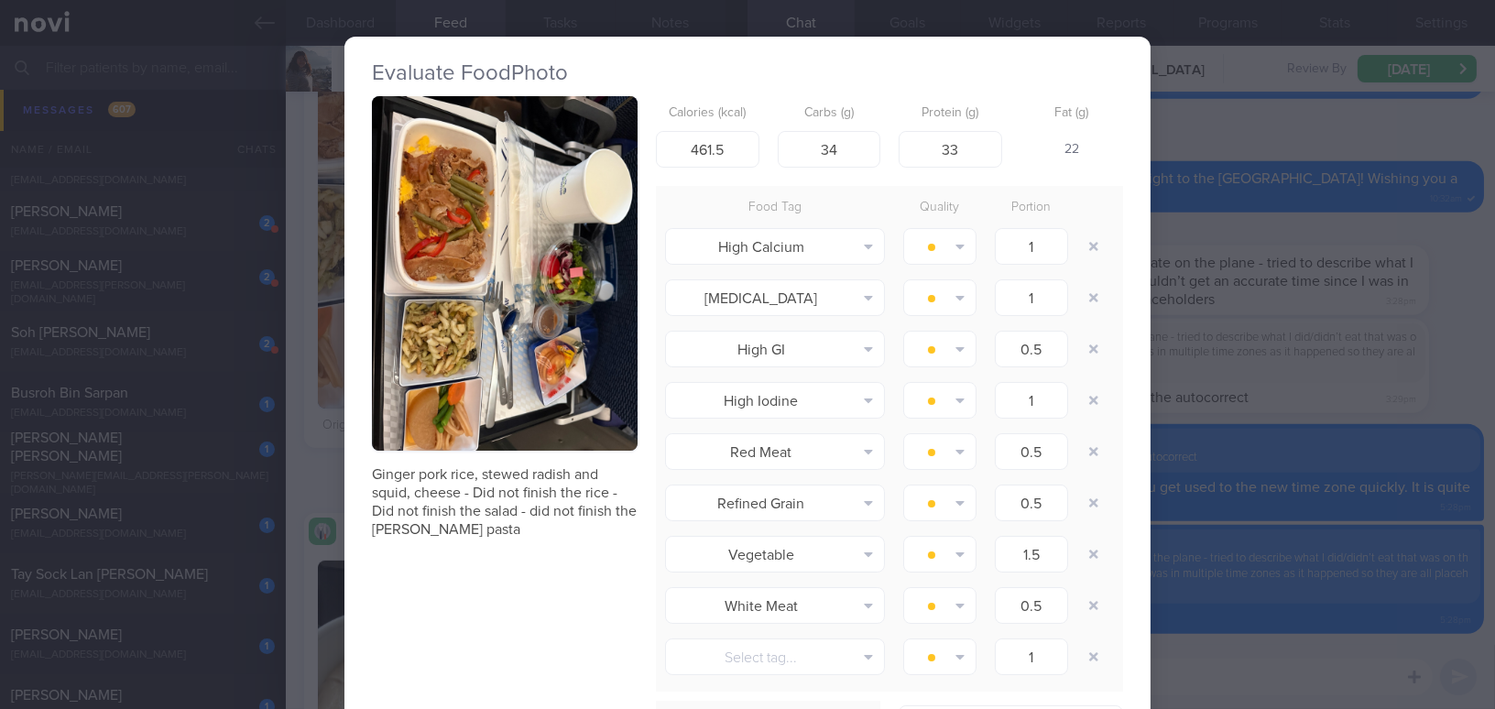
click at [1235, 416] on div "Evaluate Food Photo Ginger pork rice, stewed radish and squid, cheese - Did not…" at bounding box center [747, 354] width 1495 height 709
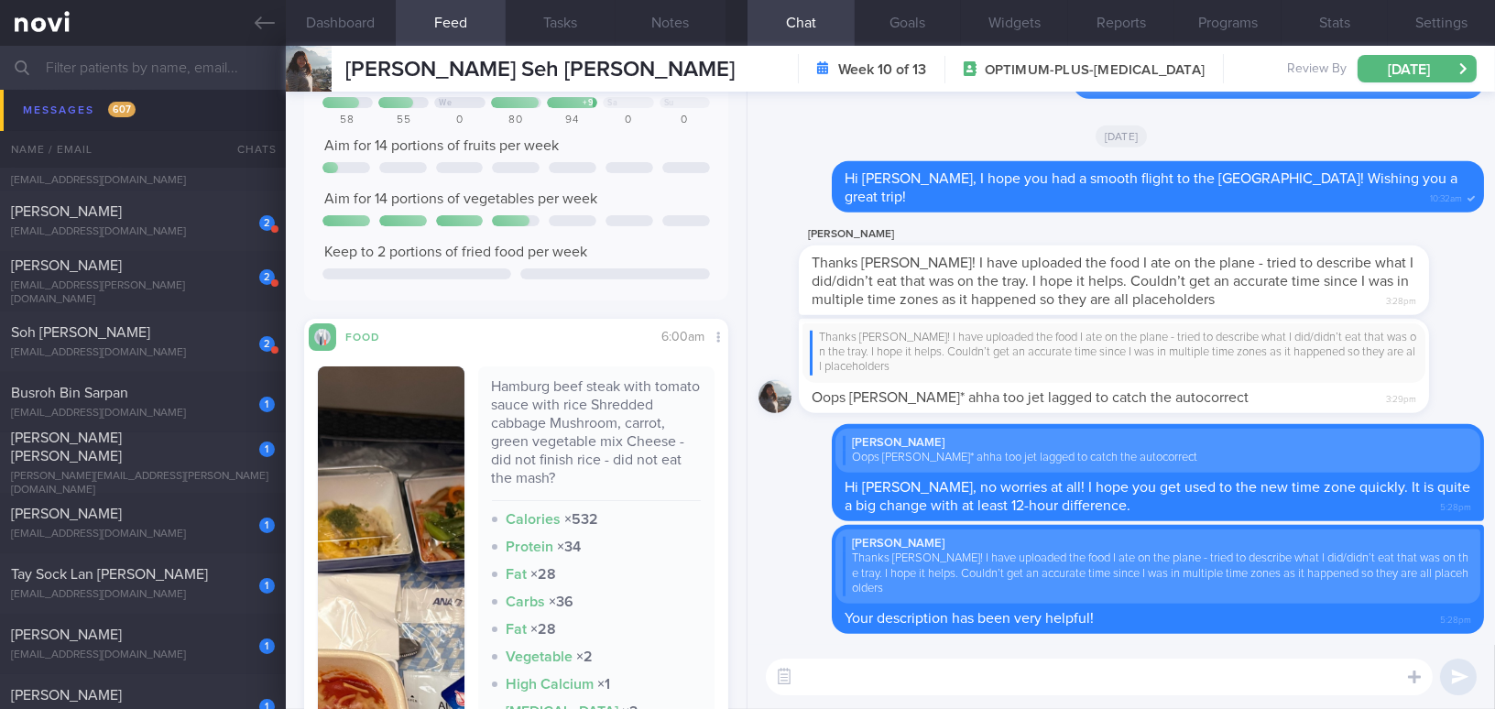
scroll to position [166, 0]
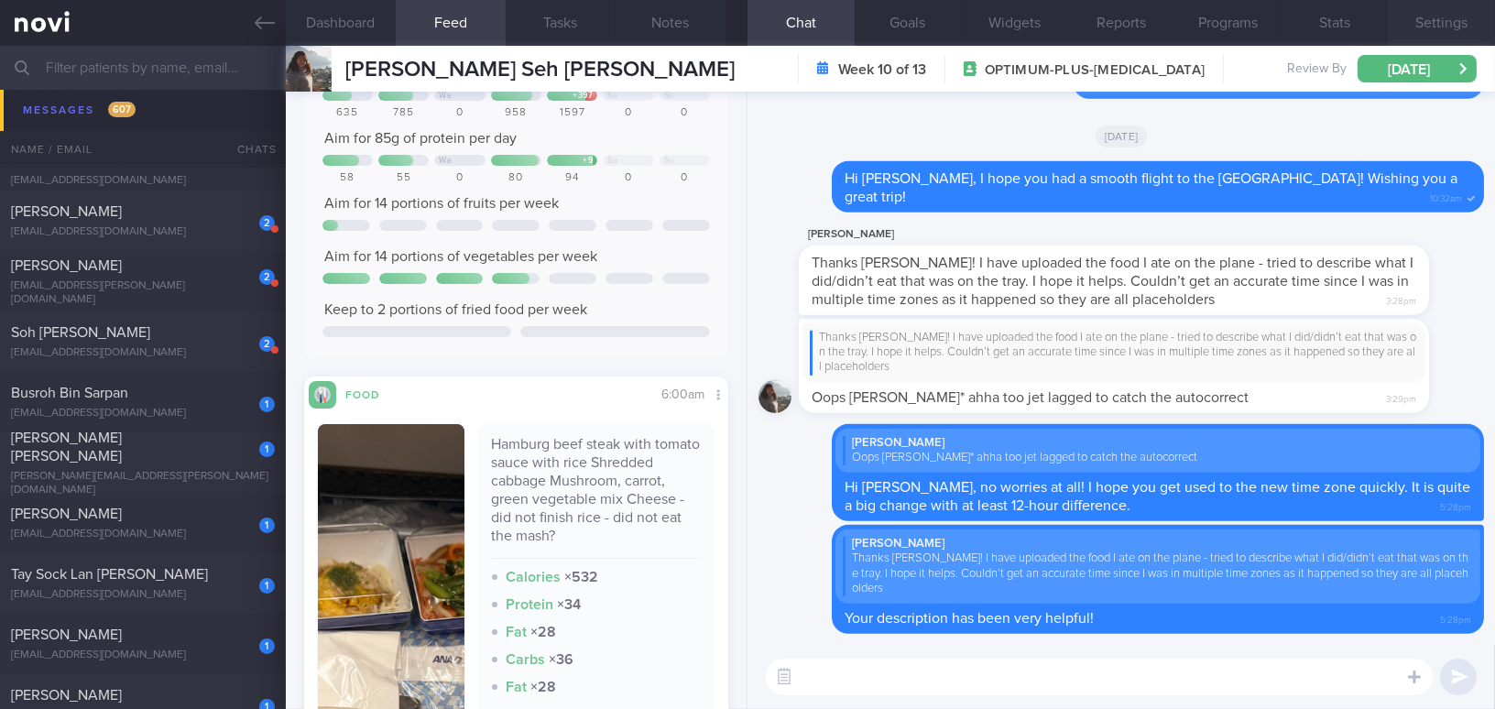
click at [1458, 21] on button "Settings" at bounding box center [1440, 23] width 107 height 46
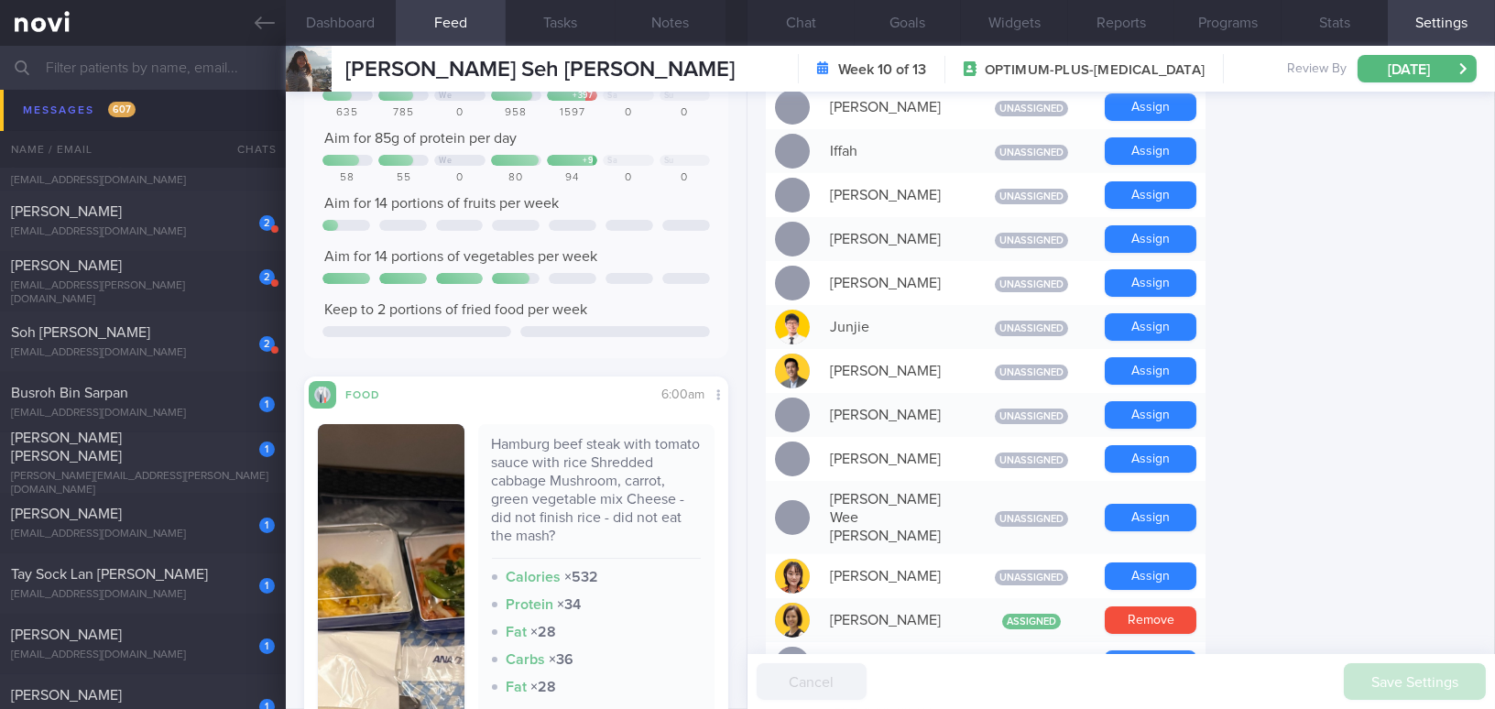
scroll to position [666, 0]
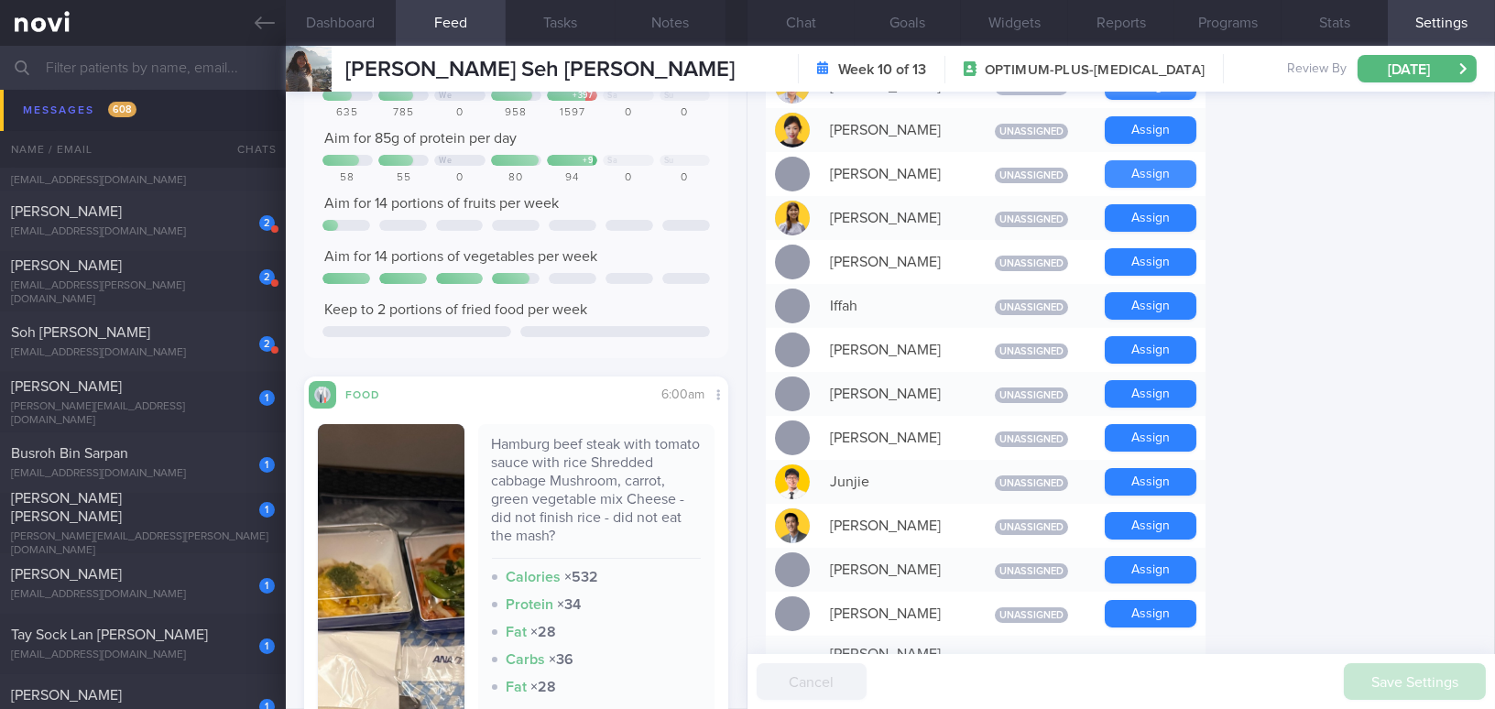
click at [1174, 160] on button "Assign" at bounding box center [1150, 173] width 92 height 27
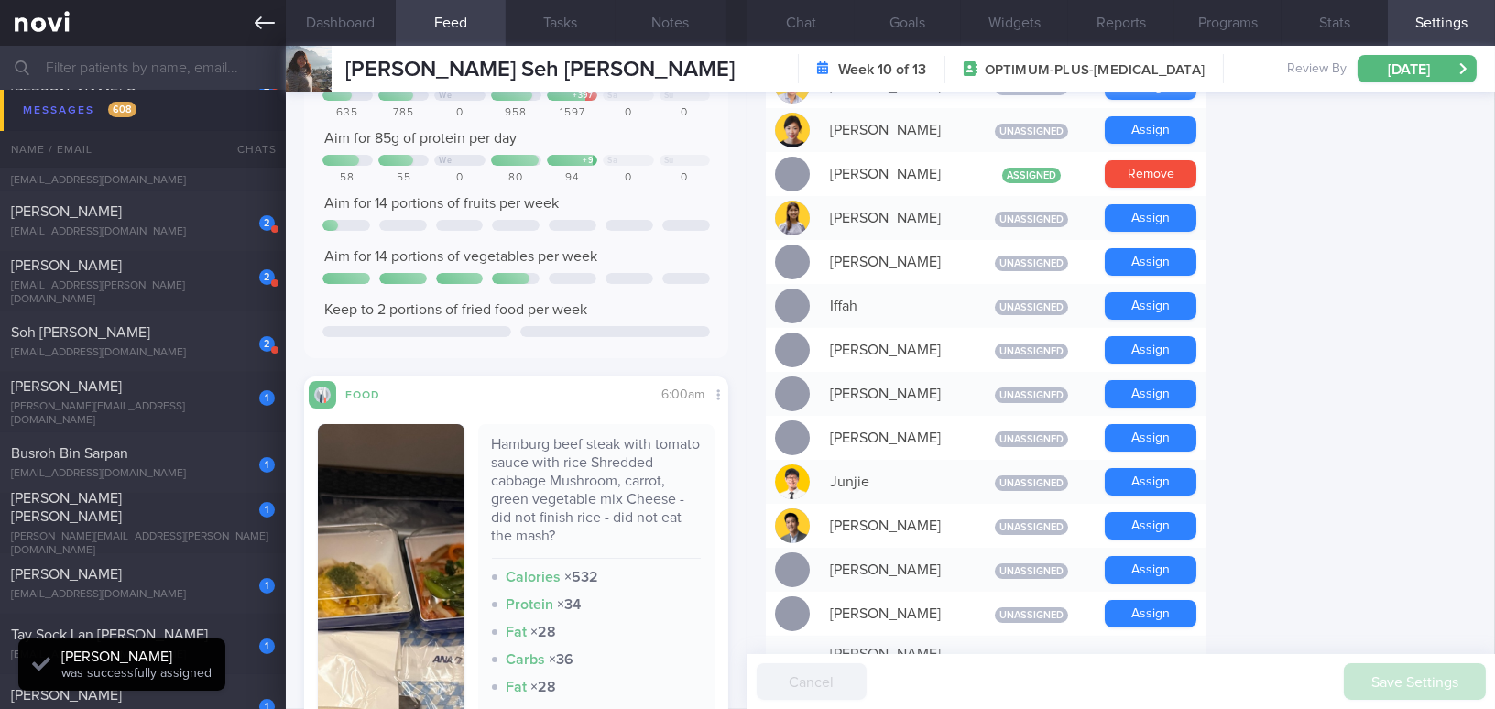
click at [255, 23] on icon at bounding box center [265, 22] width 20 height 13
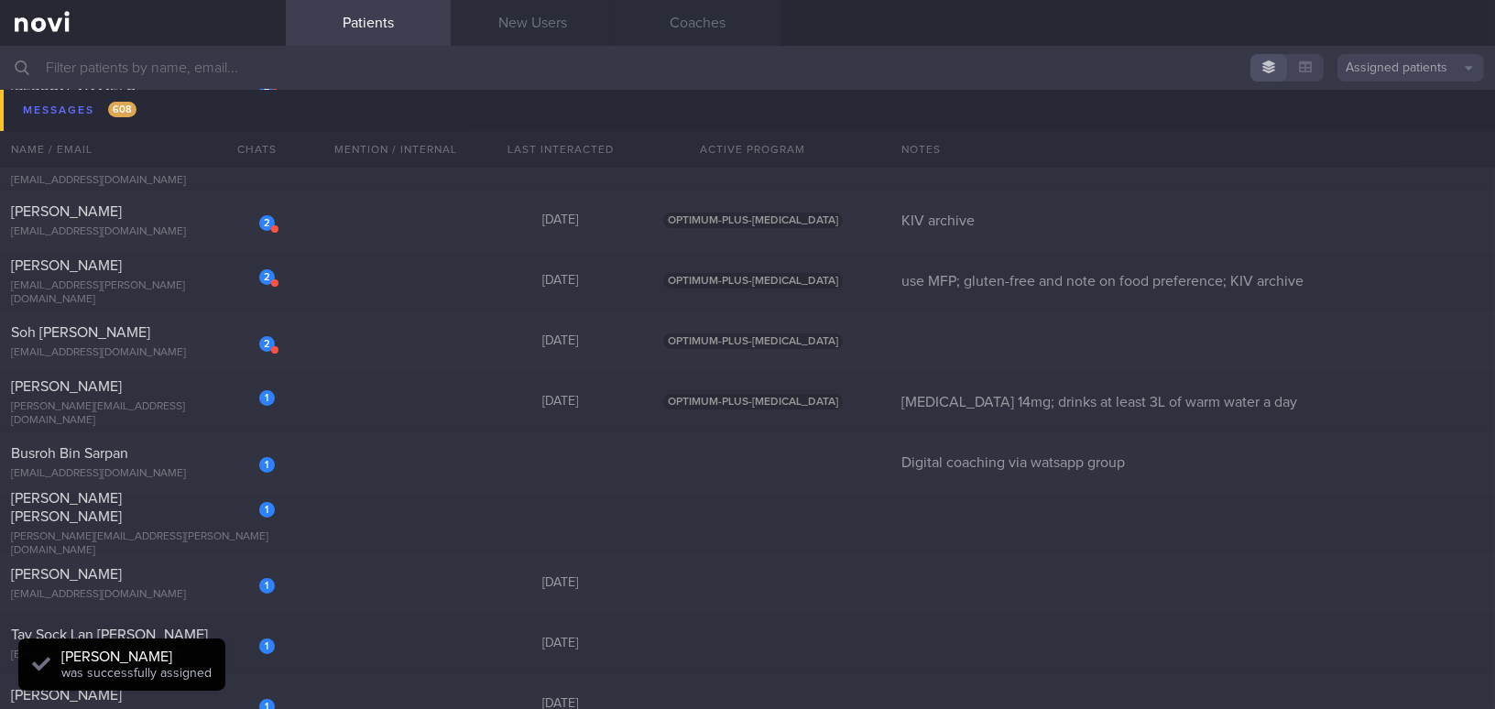
click at [219, 71] on input "text" at bounding box center [747, 68] width 1495 height 44
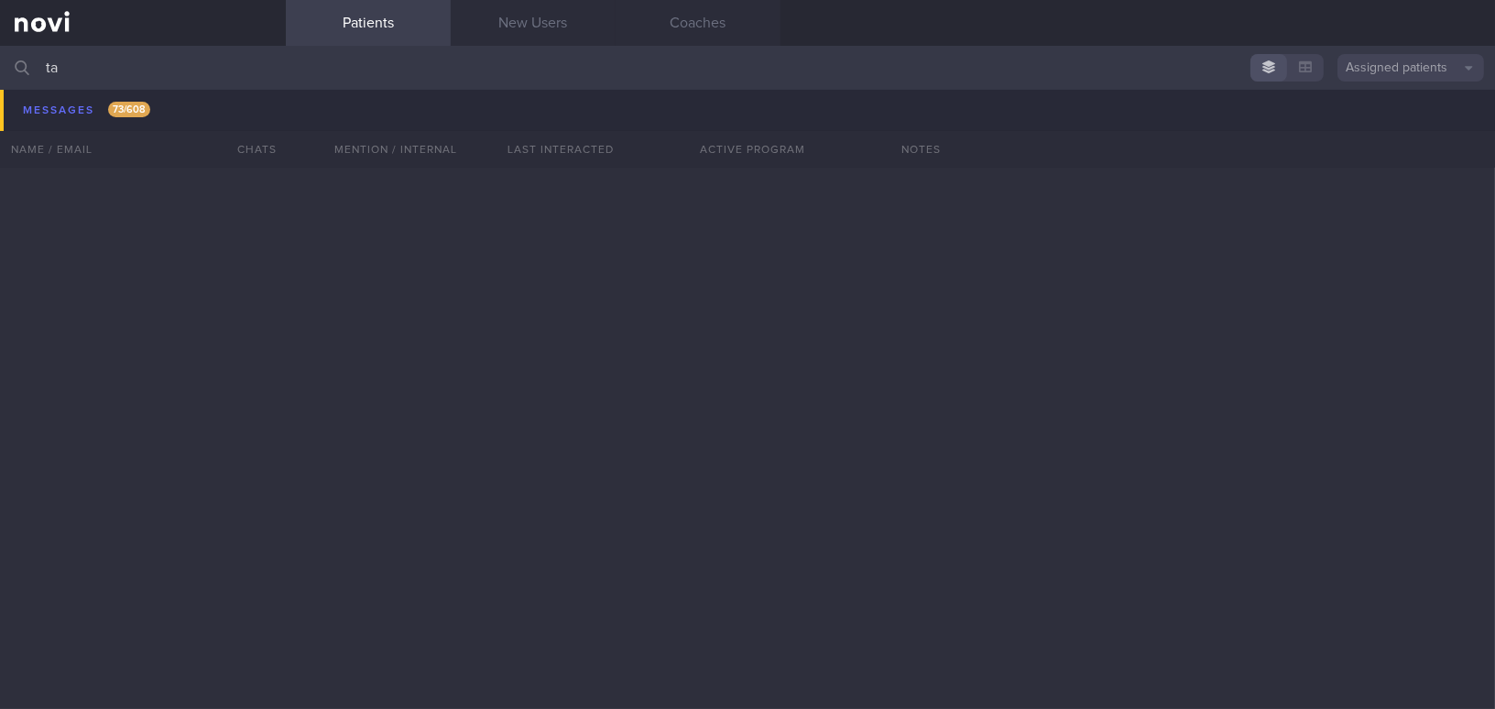
type input "t"
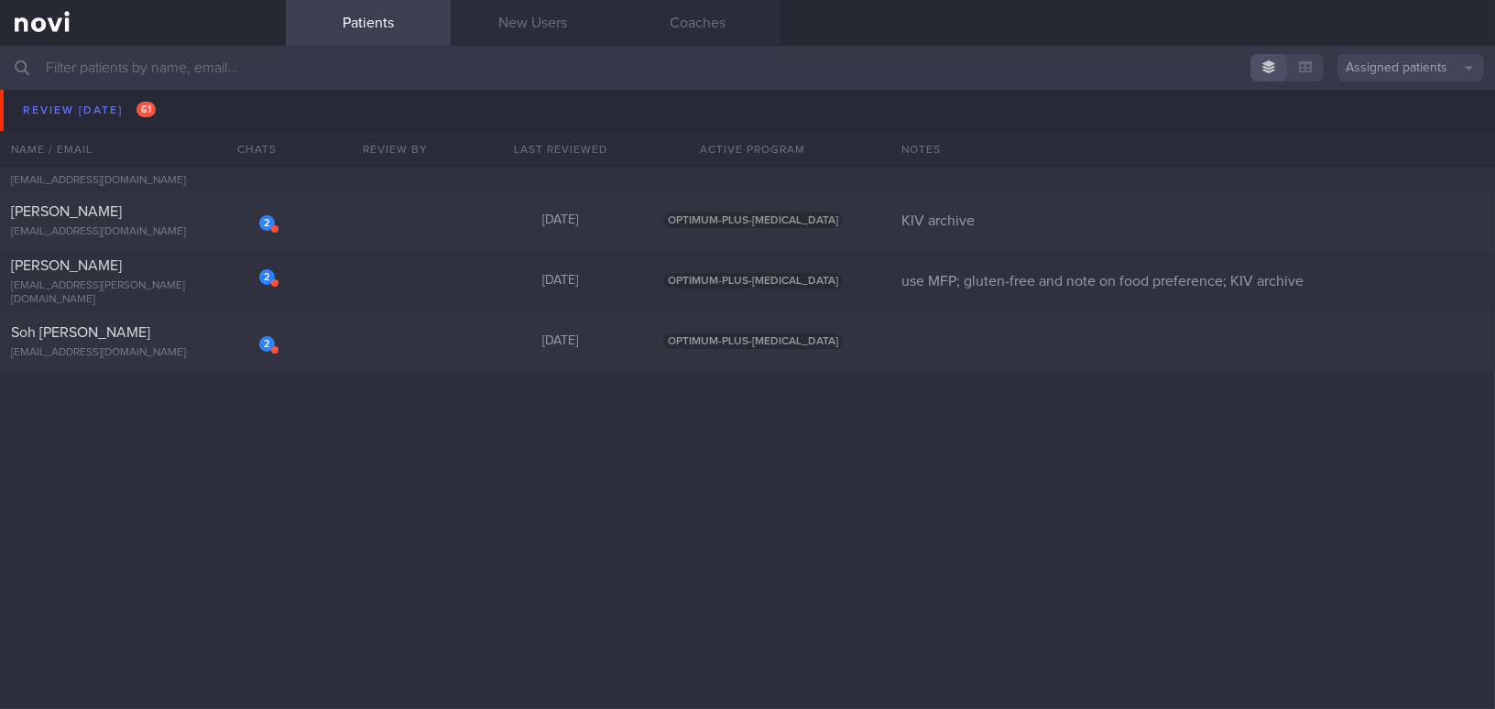
scroll to position [12064, 0]
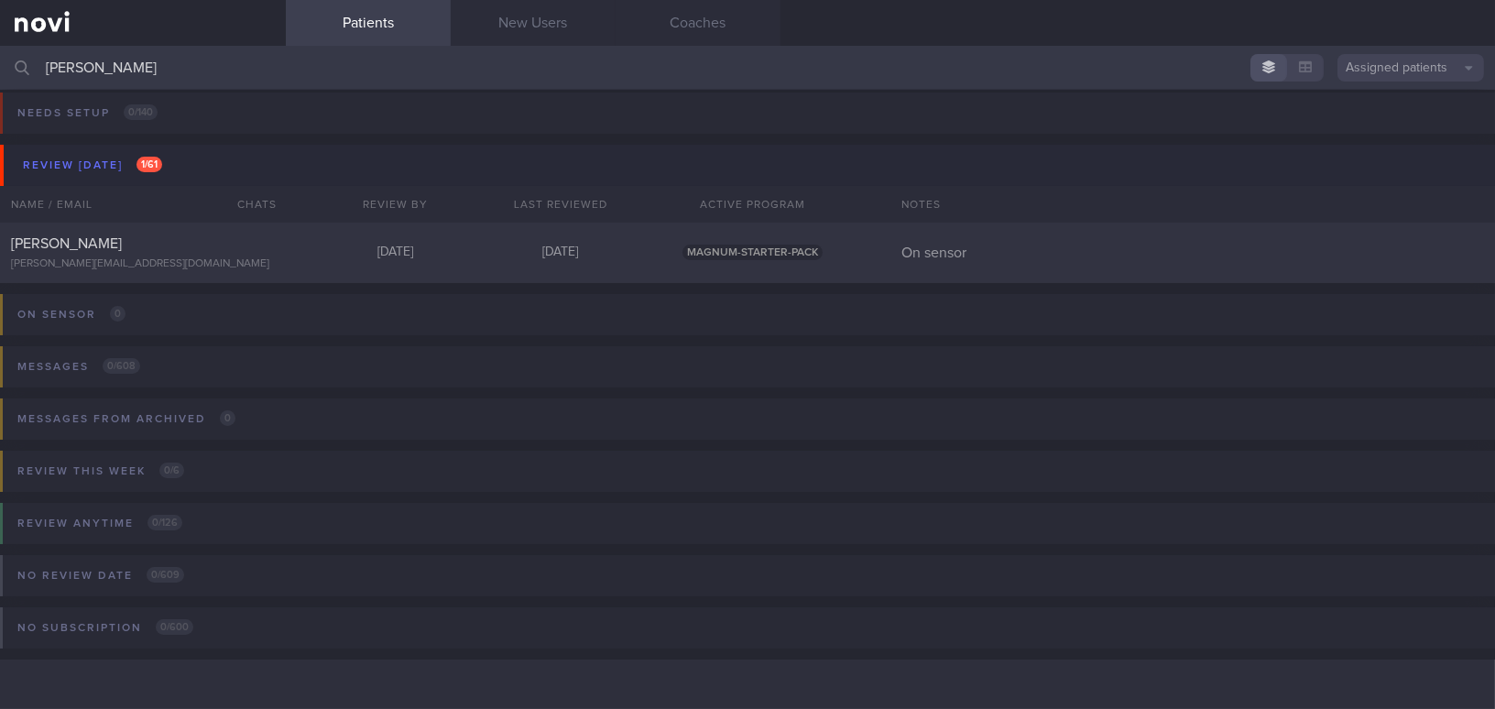
scroll to position [7, 0]
type input "[PERSON_NAME]"
click at [134, 253] on div "[PERSON_NAME] [EMAIL_ADDRESS][DOMAIN_NAME]" at bounding box center [143, 253] width 286 height 37
select select "9"
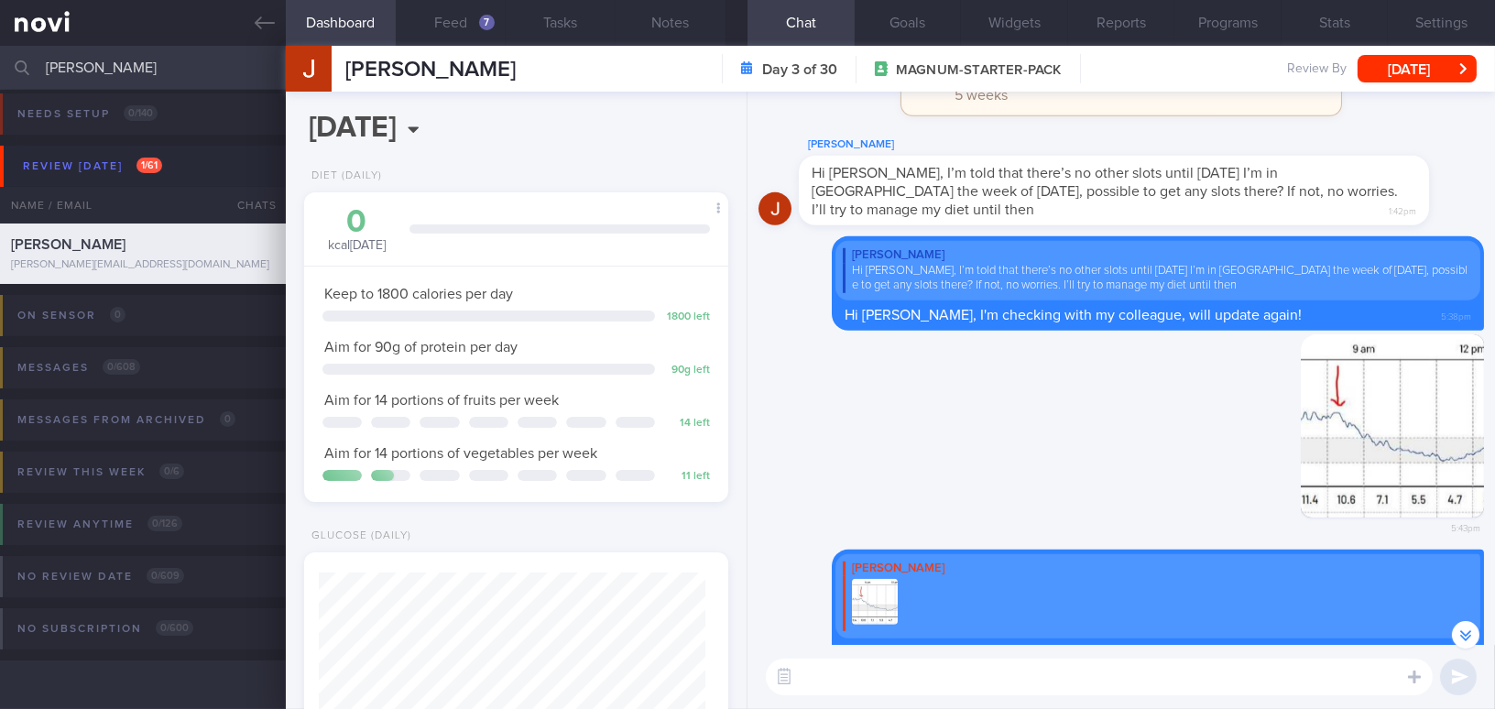
scroll to position [-667, 0]
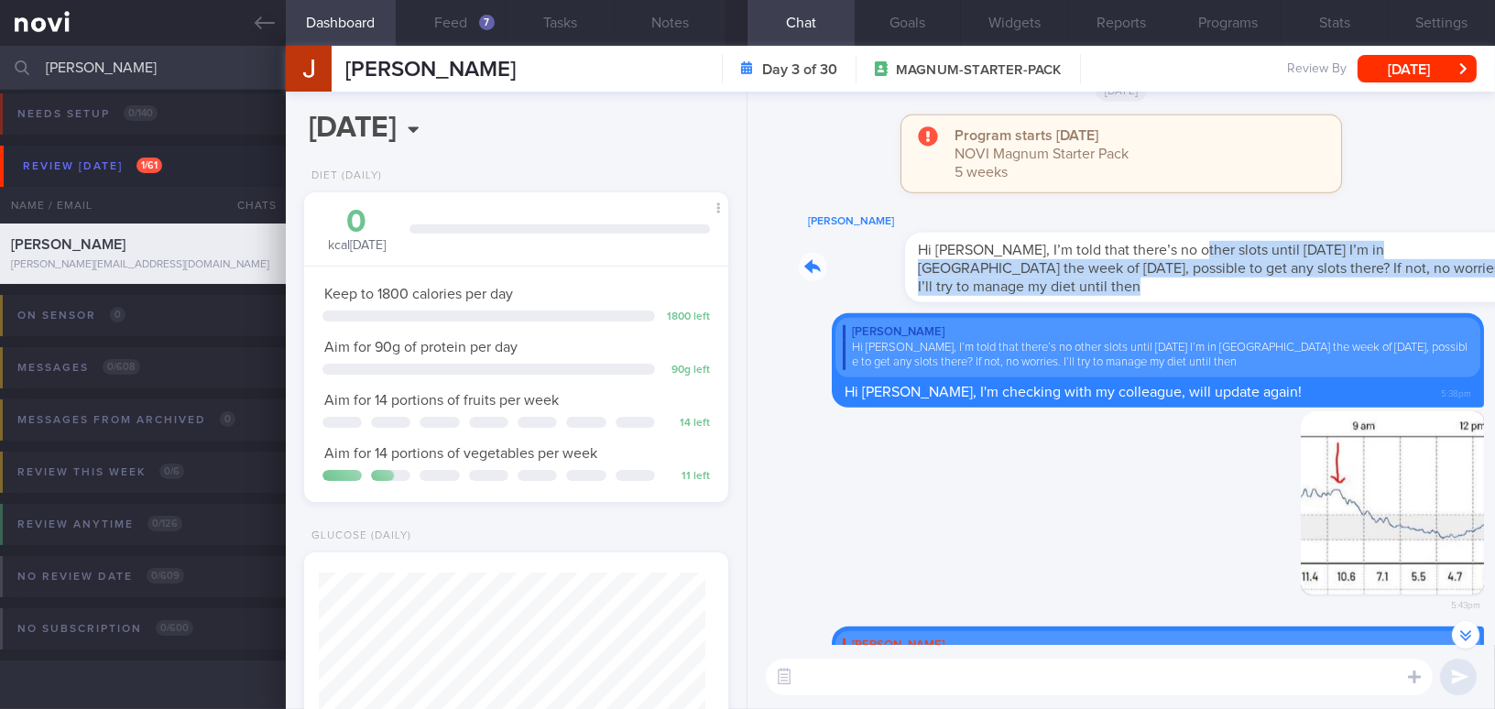
drag, startPoint x: 1076, startPoint y: 252, endPoint x: 1389, endPoint y: 300, distance: 316.9
click at [1389, 300] on div "[PERSON_NAME] Hi [PERSON_NAME], I’m told that there’s no other slots until [DAT…" at bounding box center [1120, 262] width 725 height 103
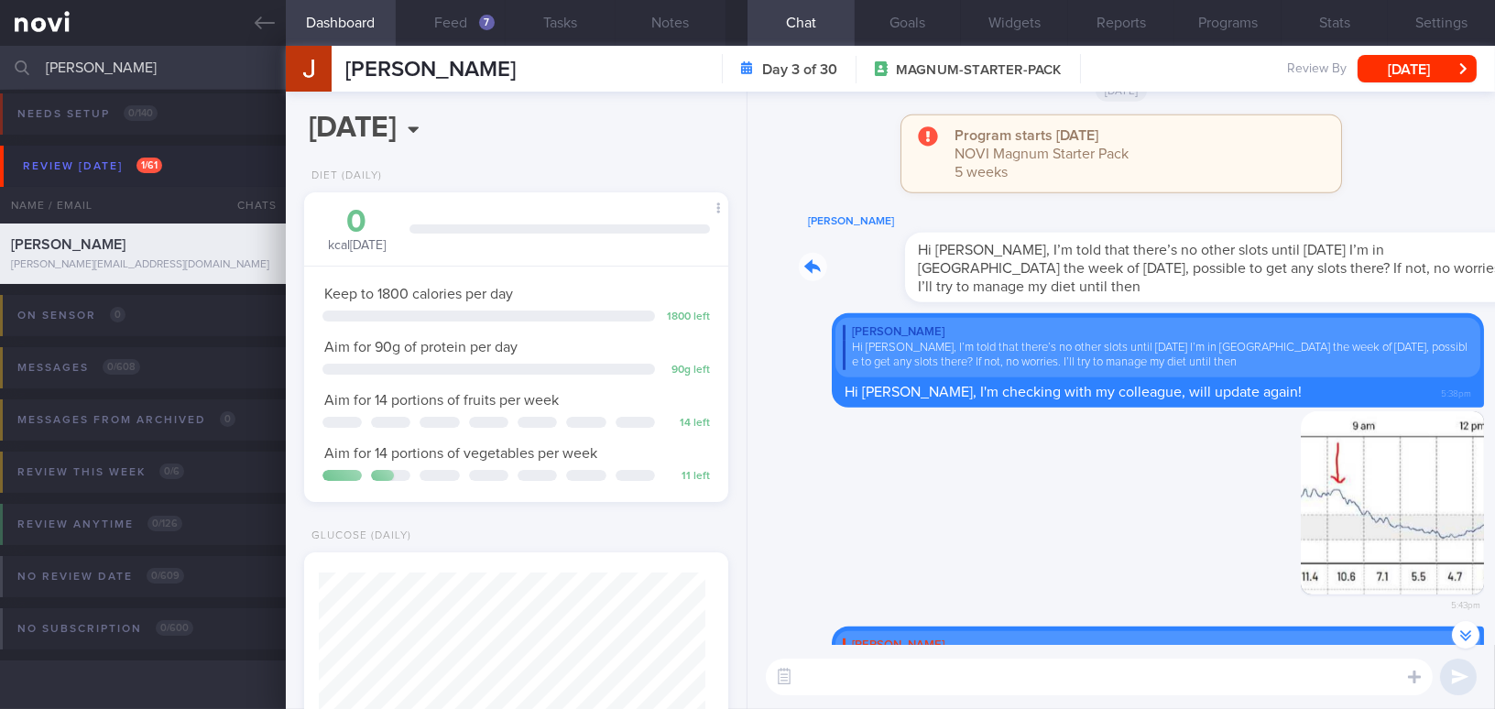
scroll to position [-724, 0]
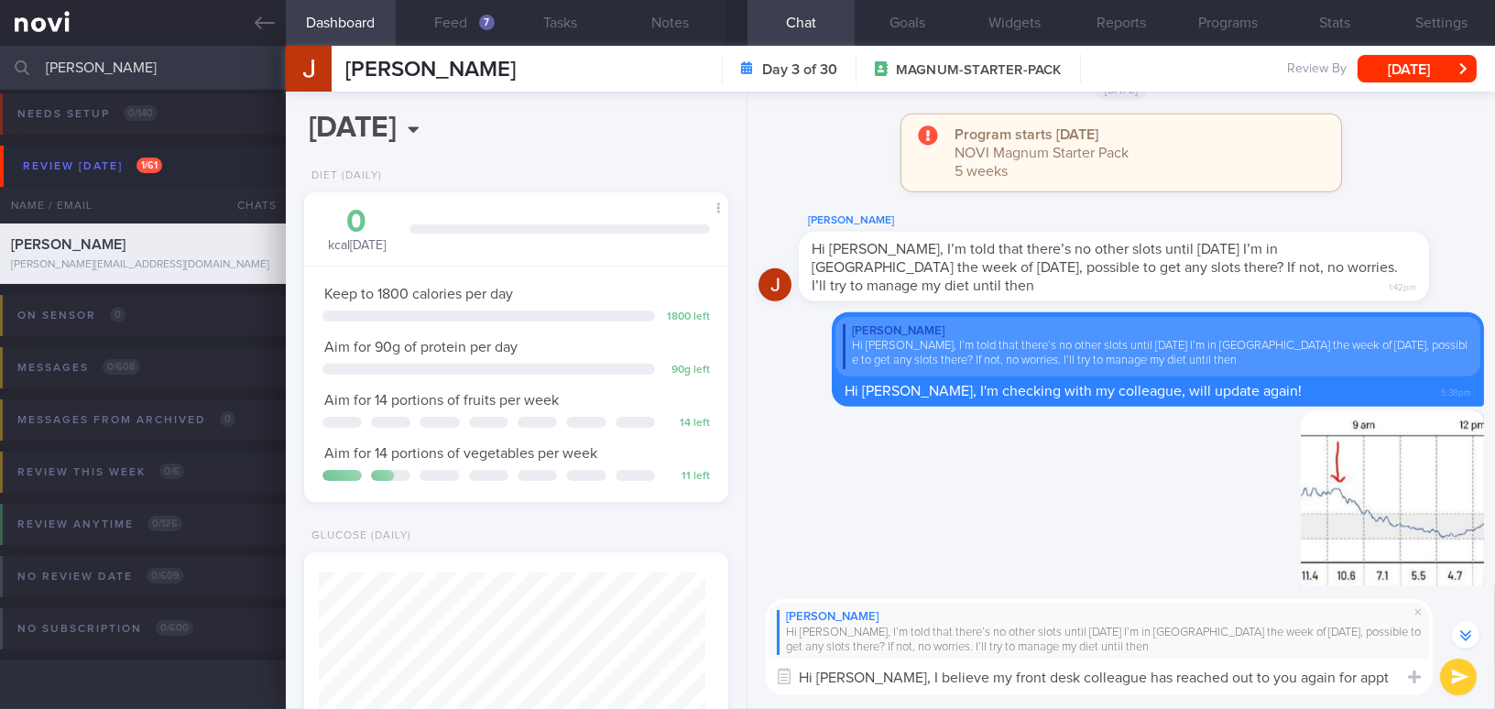
drag, startPoint x: 852, startPoint y: 675, endPoint x: 1307, endPoint y: 691, distance: 455.5
click at [1307, 691] on textarea "Hi [PERSON_NAME], I believe my front desk colleague has reached out to you agai…" at bounding box center [1099, 676] width 667 height 37
click at [1258, 675] on textarea "Hi [PERSON_NAME], I believe my front desk colleague has reached out to you agai…" at bounding box center [1099, 676] width 667 height 37
drag, startPoint x: 1318, startPoint y: 680, endPoint x: 853, endPoint y: 665, distance: 465.5
click at [853, 665] on textarea "Hi [PERSON_NAME], I believe my front desk colleague has reached out to you agai…" at bounding box center [1099, 676] width 667 height 37
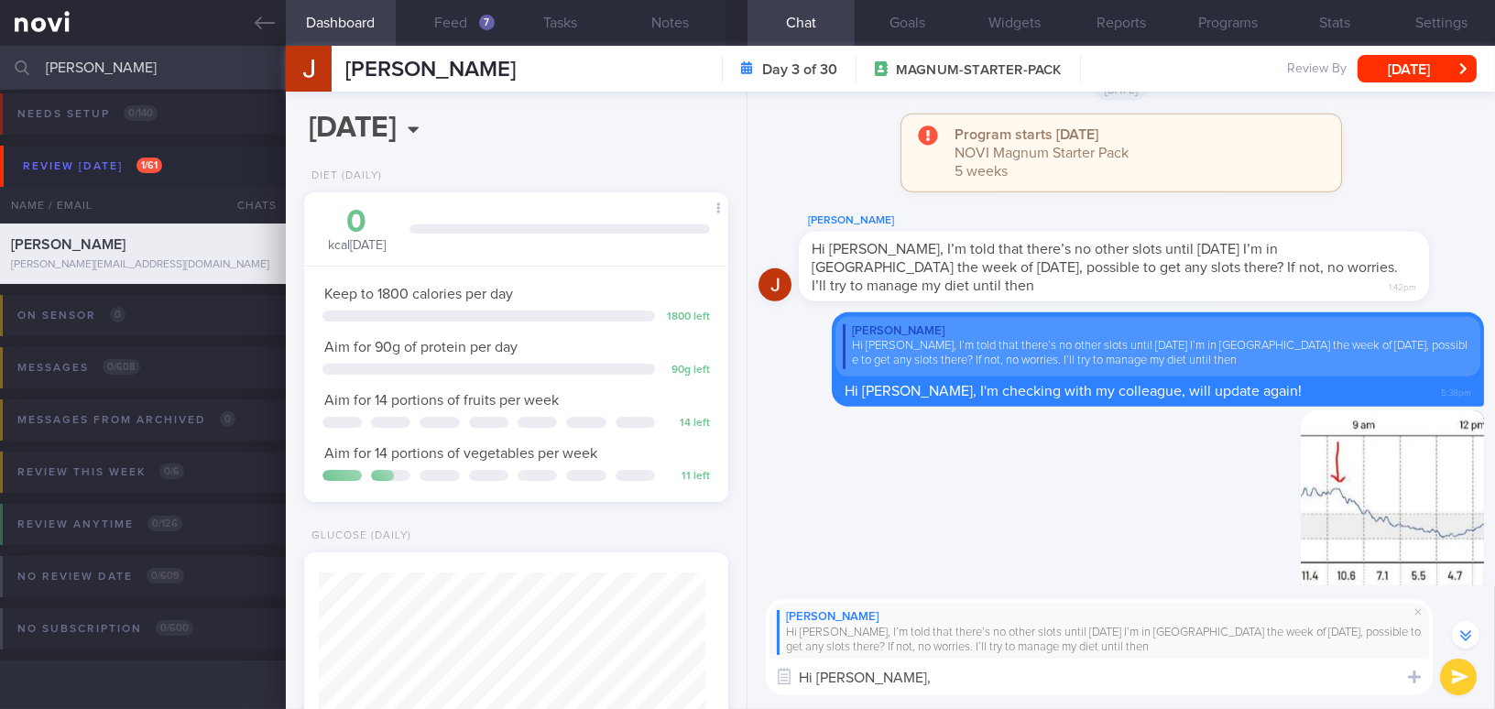
paste textarea "My front desk colleague will be reaching out to you to arrange a review date."
click at [865, 678] on textarea "Hi [PERSON_NAME], My front desk colleague will be reaching out to you to arrang…" at bounding box center [1099, 676] width 667 height 37
type textarea "Hi [PERSON_NAME], my front desk colleague will be reaching out to you to arrang…"
click at [1454, 675] on button "submit" at bounding box center [1458, 676] width 37 height 37
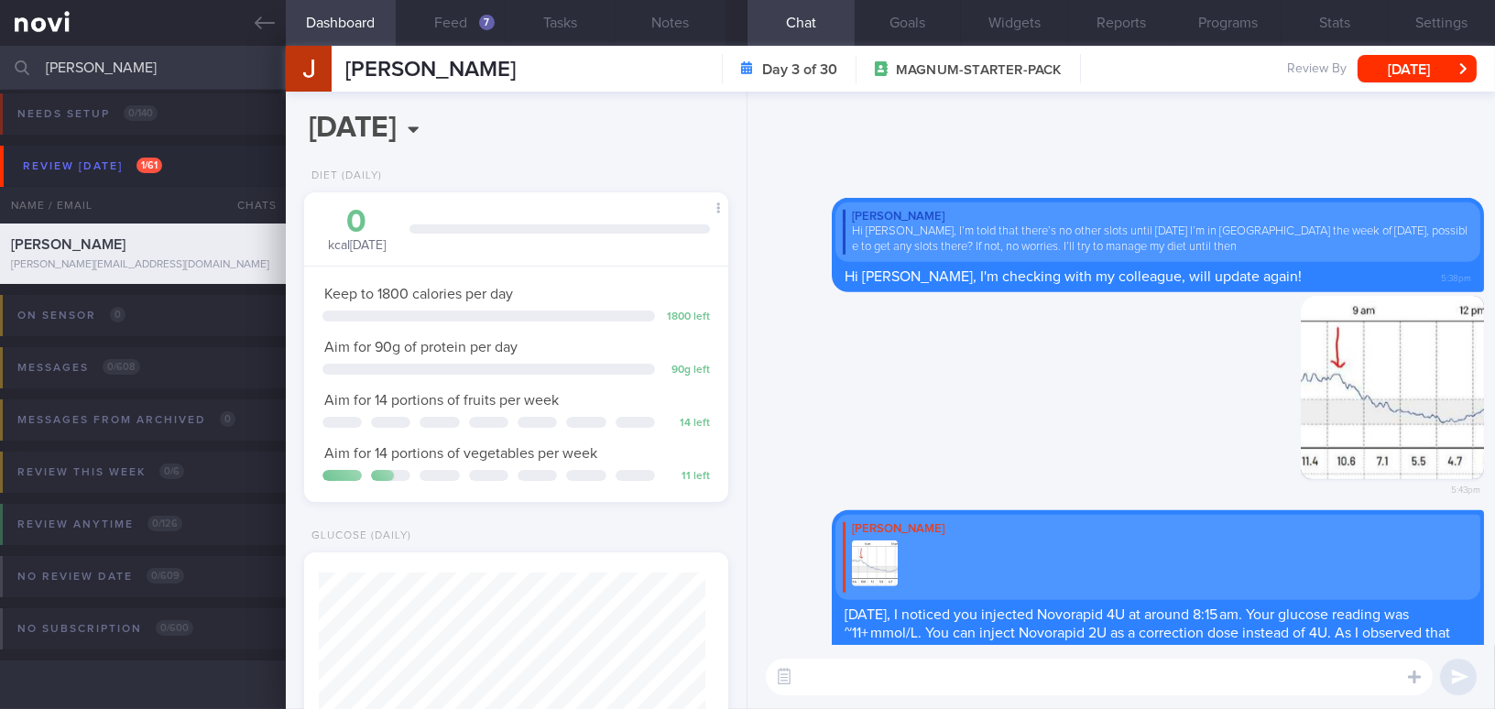
scroll to position [0, 0]
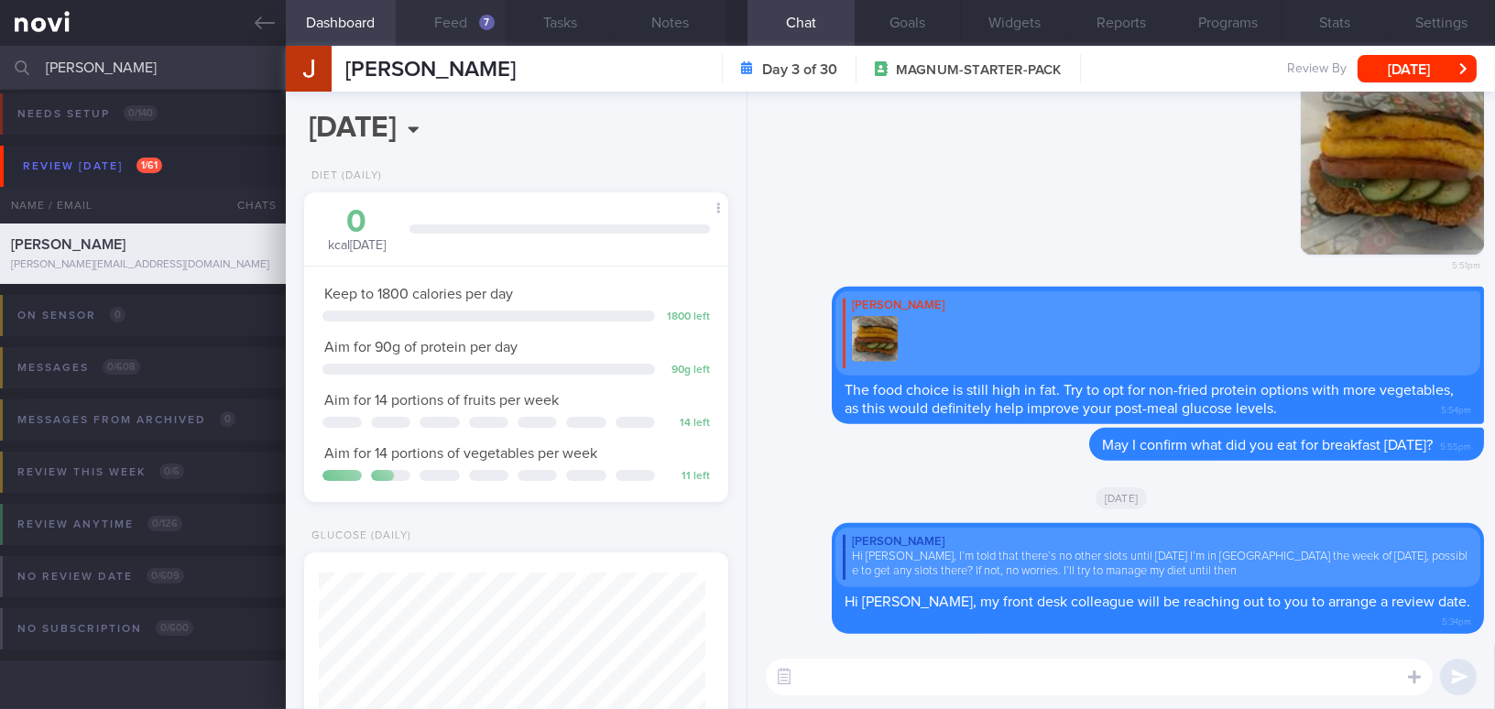
click at [450, 23] on button "Feed 7" at bounding box center [451, 23] width 110 height 46
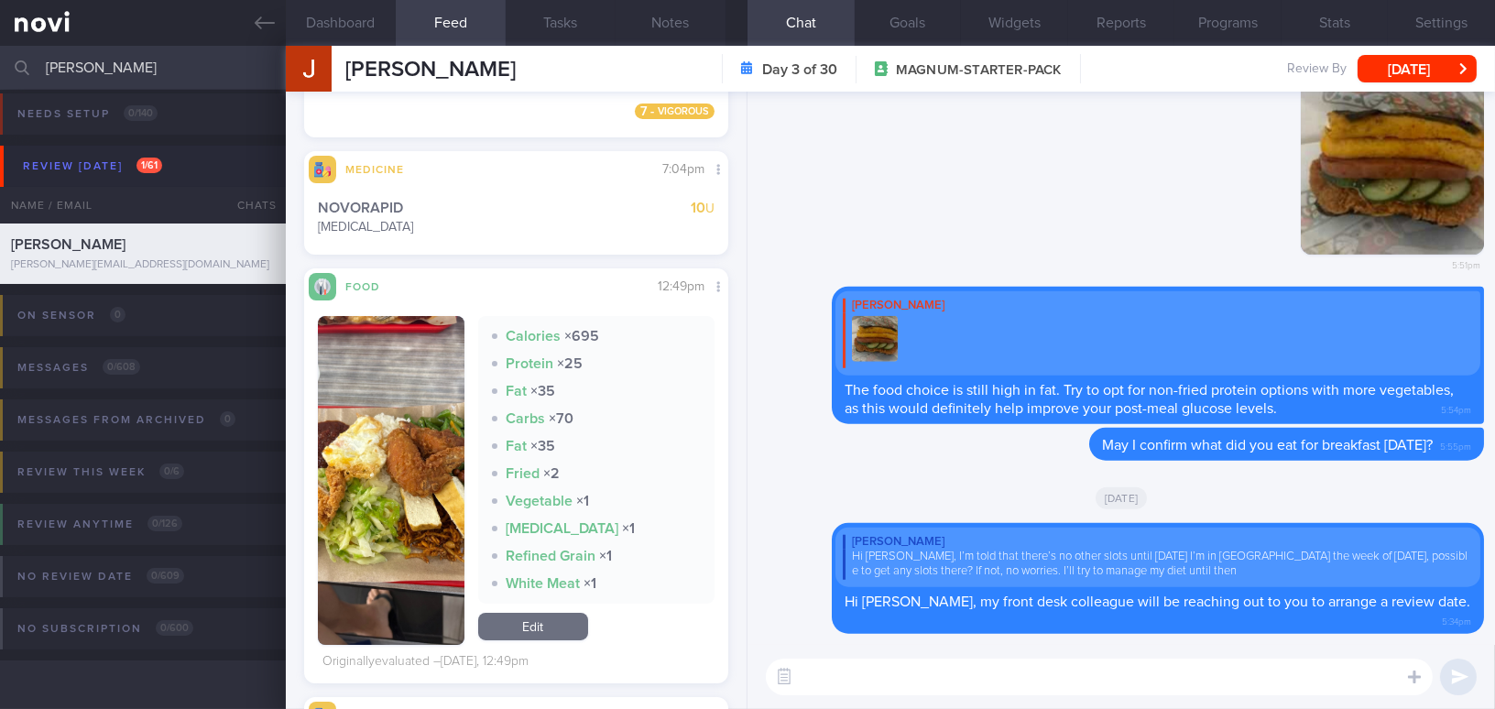
scroll to position [666, 0]
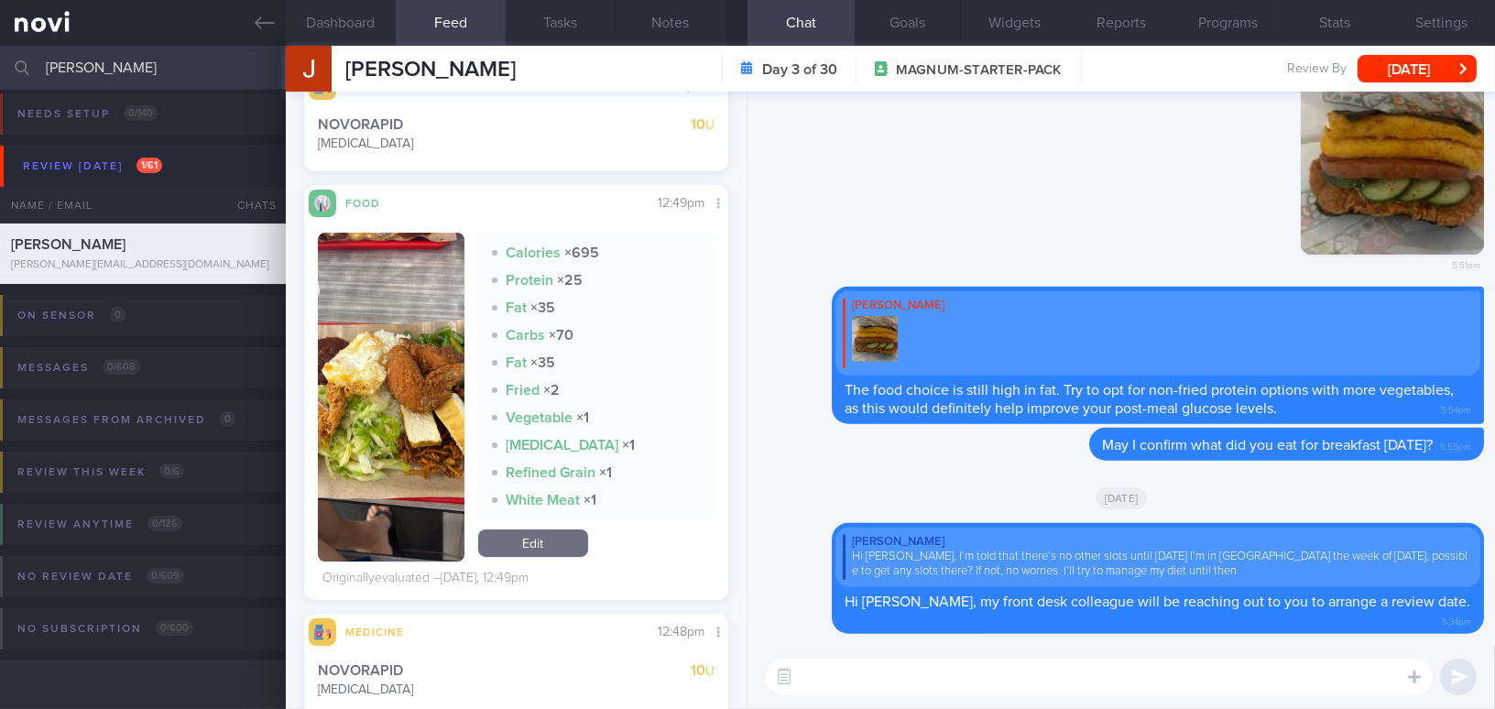
click at [398, 397] on img "button" at bounding box center [391, 397] width 147 height 329
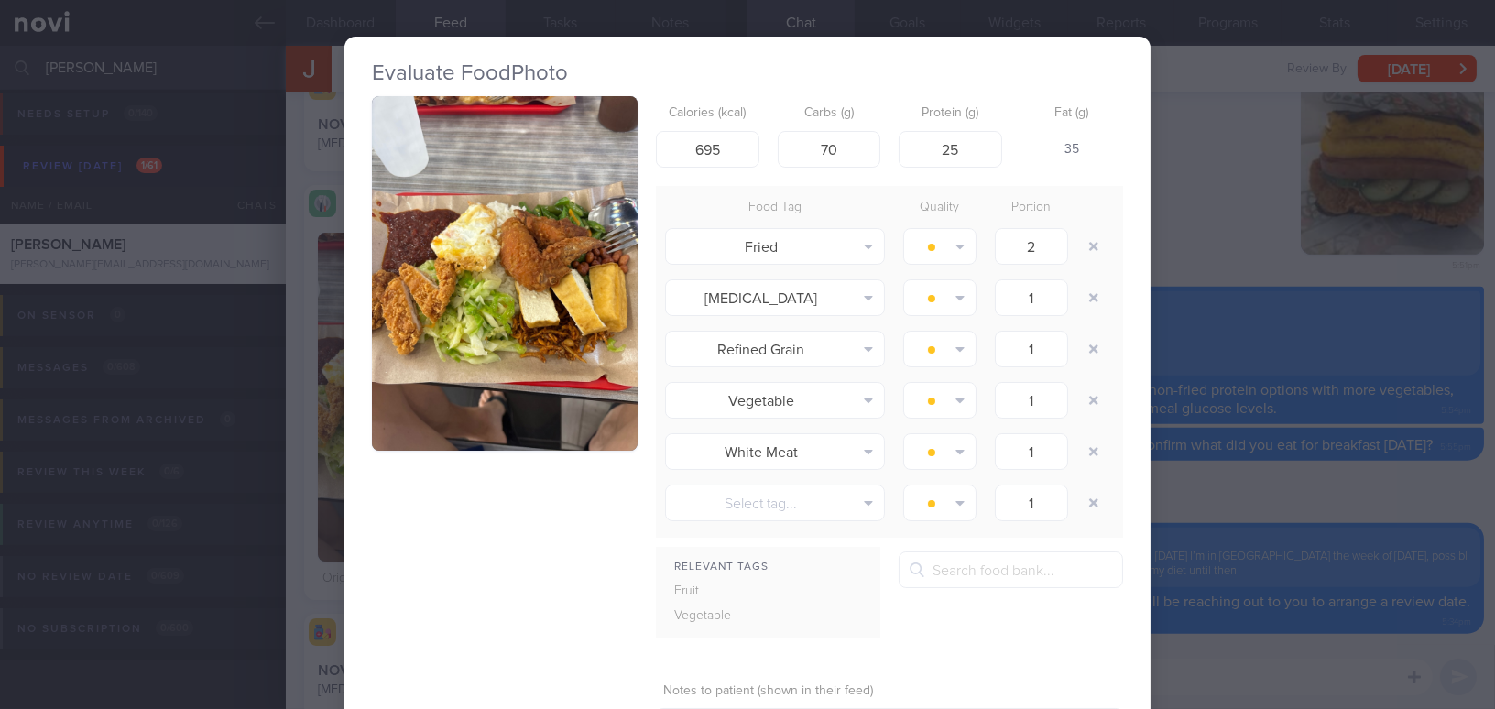
click at [1283, 499] on div "Evaluate Food Photo Calories (kcal) 695 Carbs (g) 70 Protein (g) 25 Fat (g) 35 …" at bounding box center [747, 354] width 1495 height 709
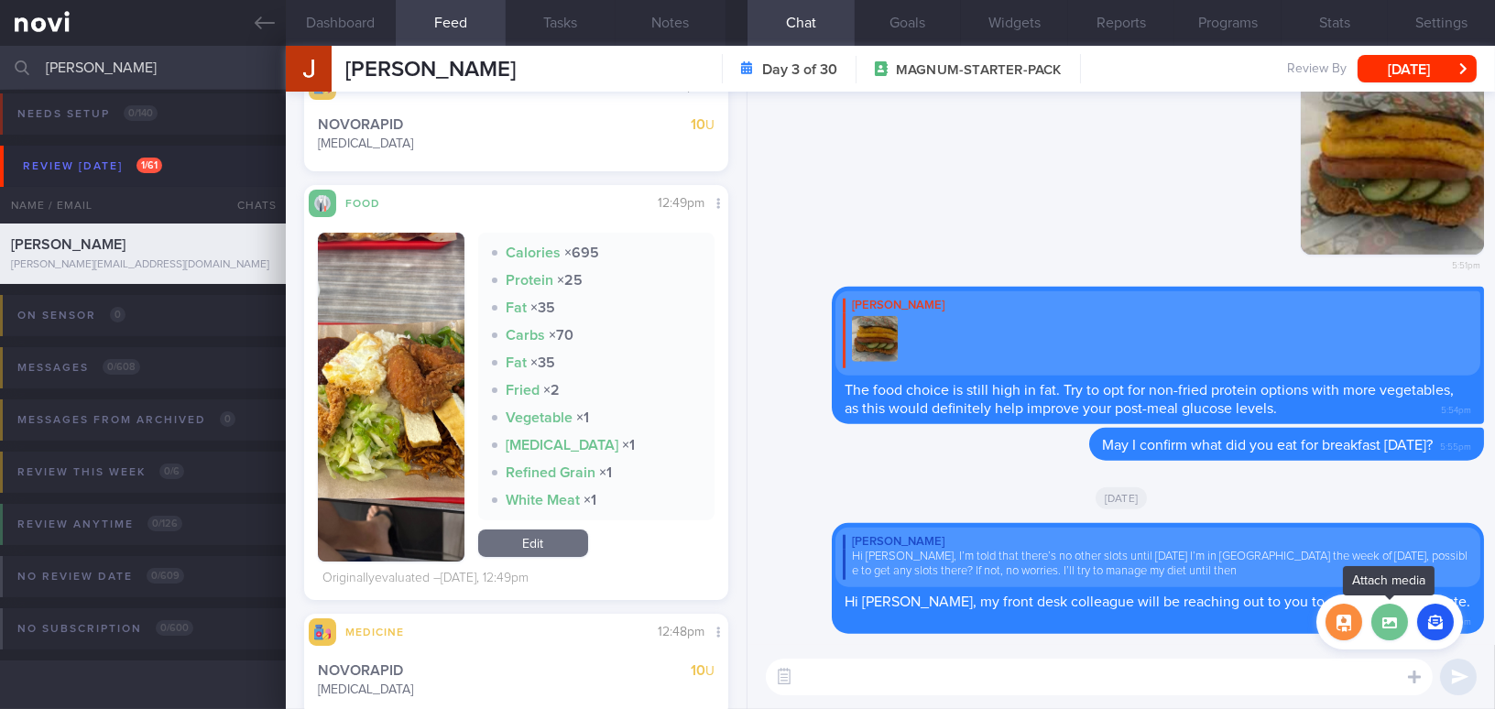
click at [1387, 625] on label at bounding box center [1389, 622] width 37 height 37
click at [0, 0] on input "file" at bounding box center [0, 0] width 0 height 0
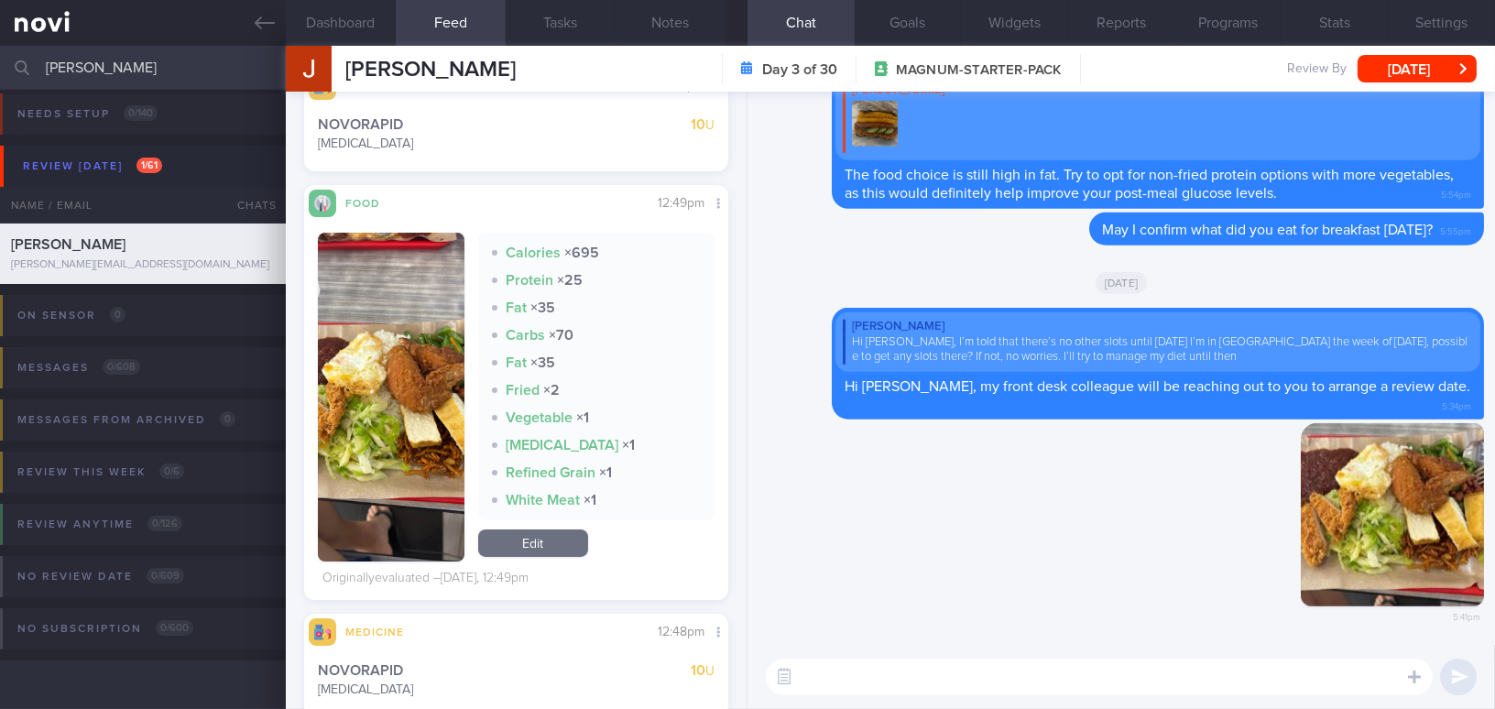
drag, startPoint x: 1349, startPoint y: 503, endPoint x: 1492, endPoint y: 519, distance: 143.8
click at [1492, 519] on div "Delete 5:41pm [GEOGRAPHIC_DATA] [PERSON_NAME] Hi [PERSON_NAME], I’m told that t…" at bounding box center [1120, 368] width 747 height 553
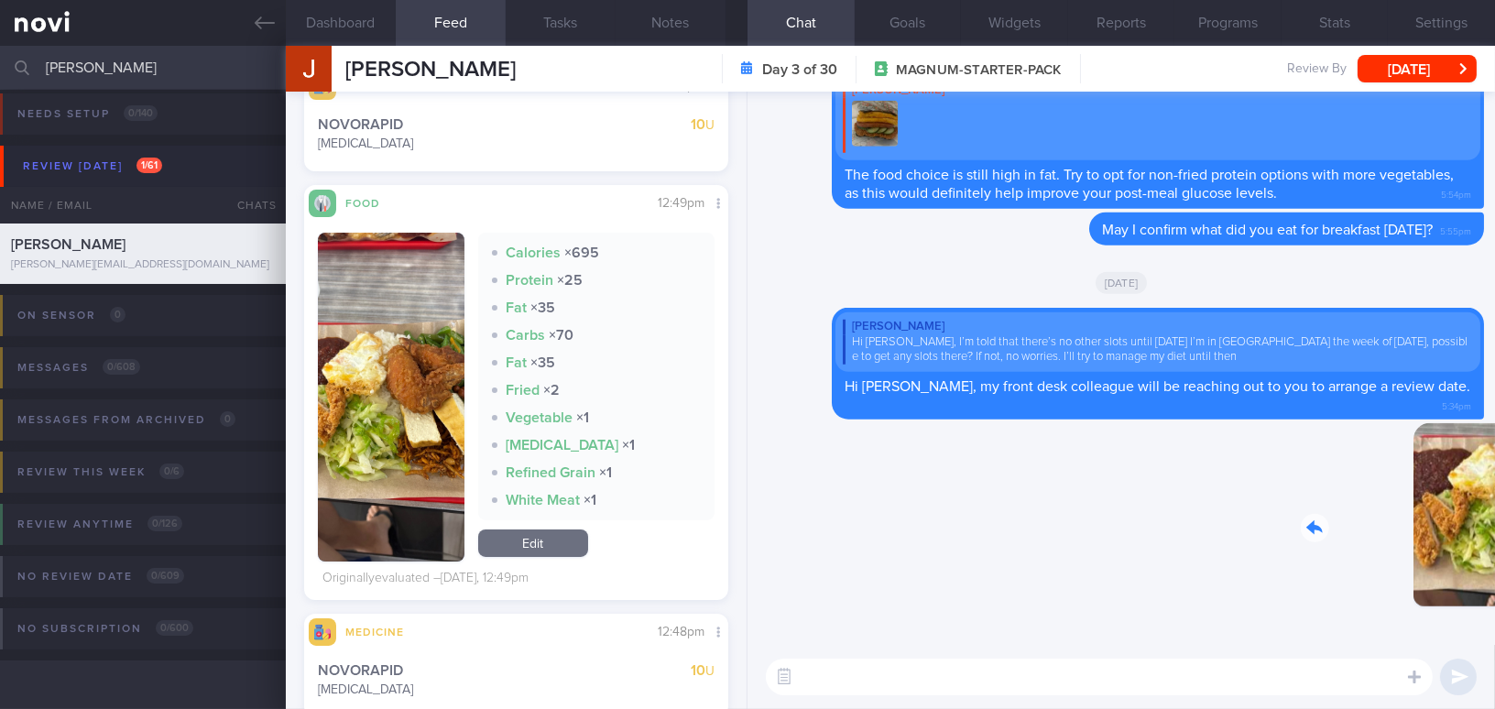
drag, startPoint x: 1382, startPoint y: 517, endPoint x: 1728, endPoint y: 574, distance: 350.8
click at [1494, 574] on html "You are offline! Some functionality will be unavailable Patients New Users Coac…" at bounding box center [747, 354] width 1495 height 709
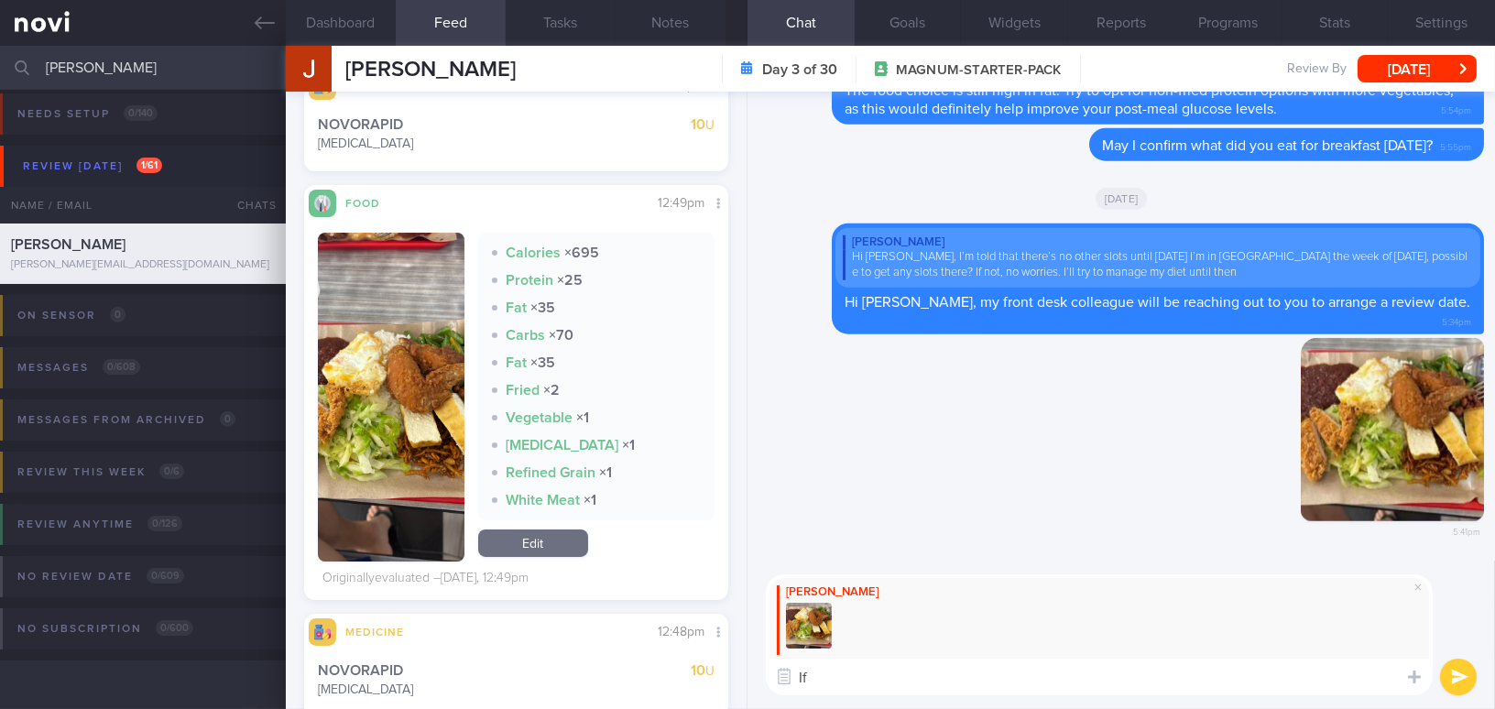
type textarea "I"
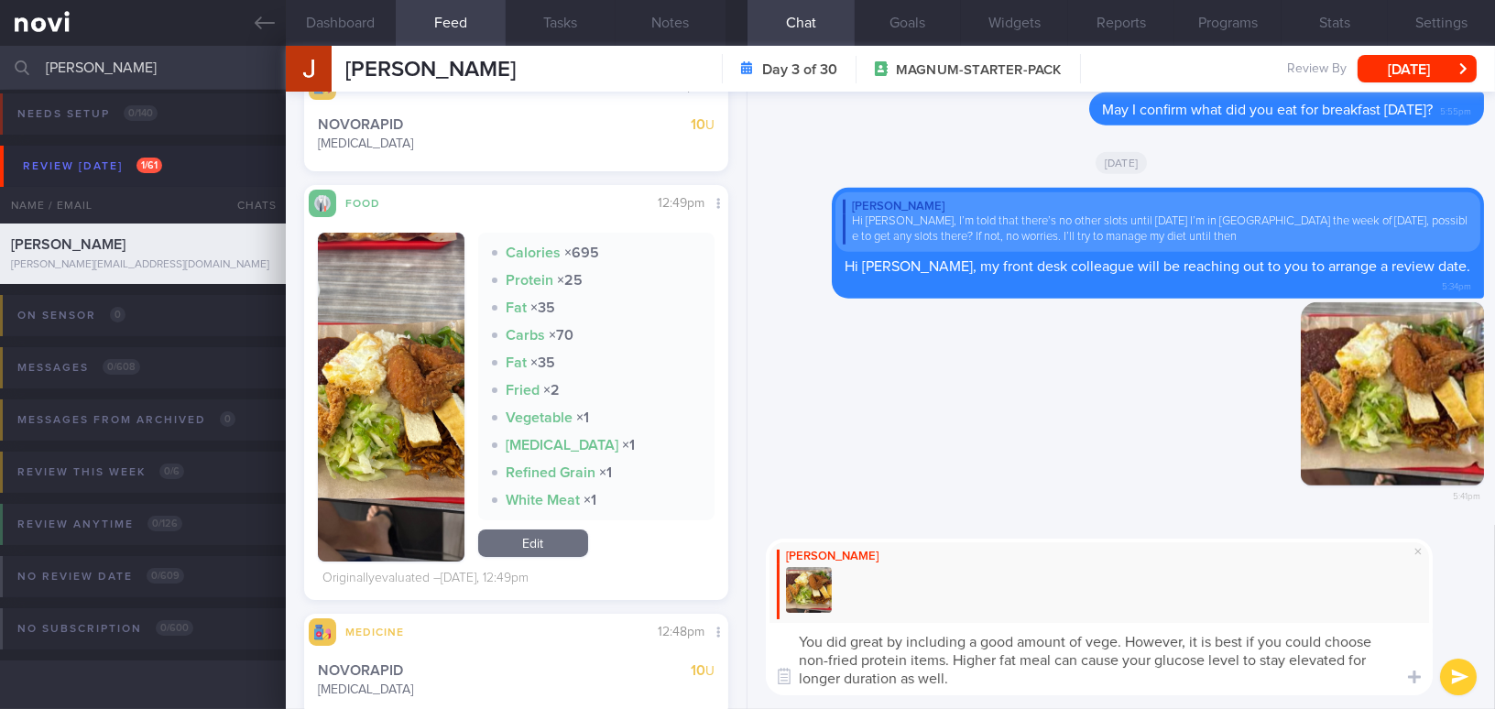
type textarea "You did great by including a good amount of vege. However, it is best if you co…"
click at [1086, 594] on div "[PERSON_NAME]" at bounding box center [1099, 583] width 667 height 90
drag, startPoint x: 962, startPoint y: 685, endPoint x: 742, endPoint y: 625, distance: 227.7
click at [742, 625] on div "Dashboard Feed 7 Tasks Notes Chat Goals Widgets Reports Programs Stats Settings…" at bounding box center [890, 377] width 1209 height 663
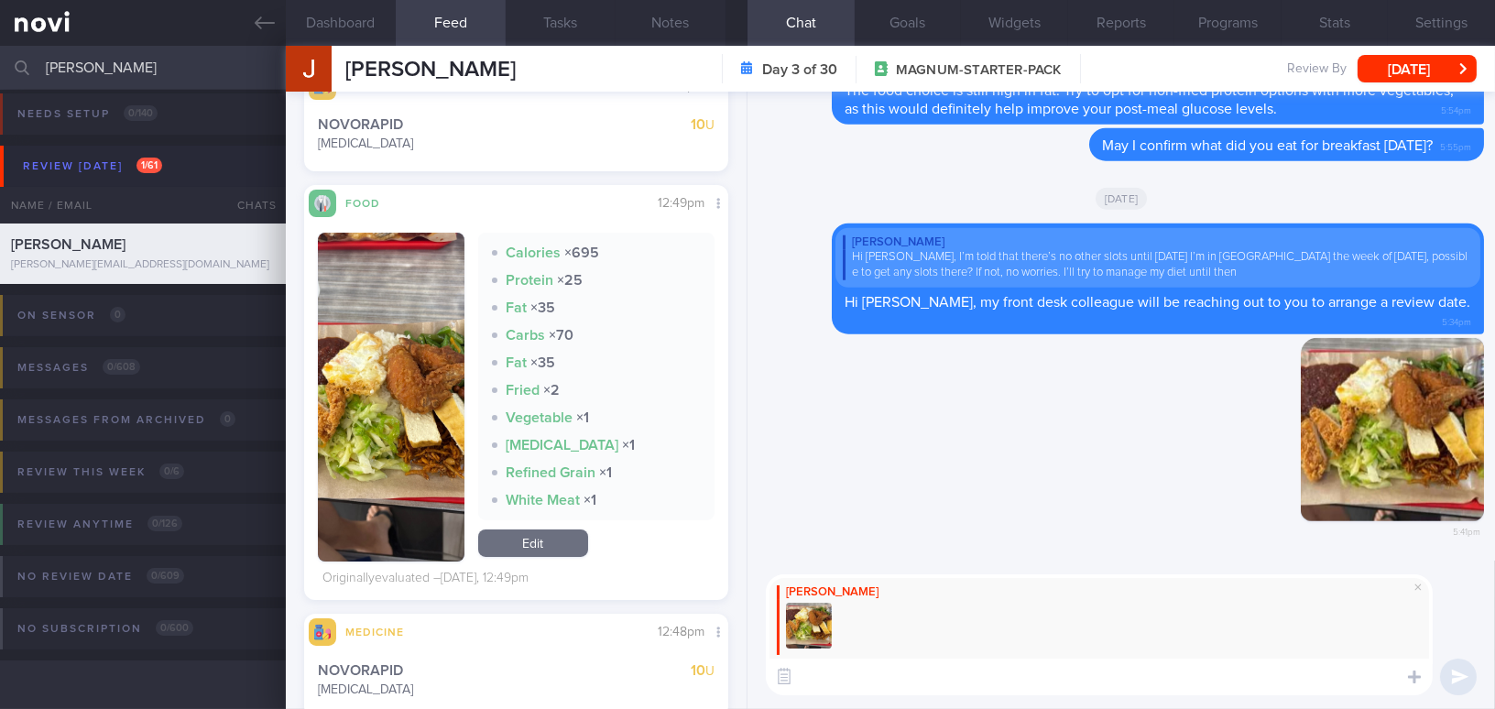
paste textarea "You did great by including a good amount of vegetables. However, it’s best to c…"
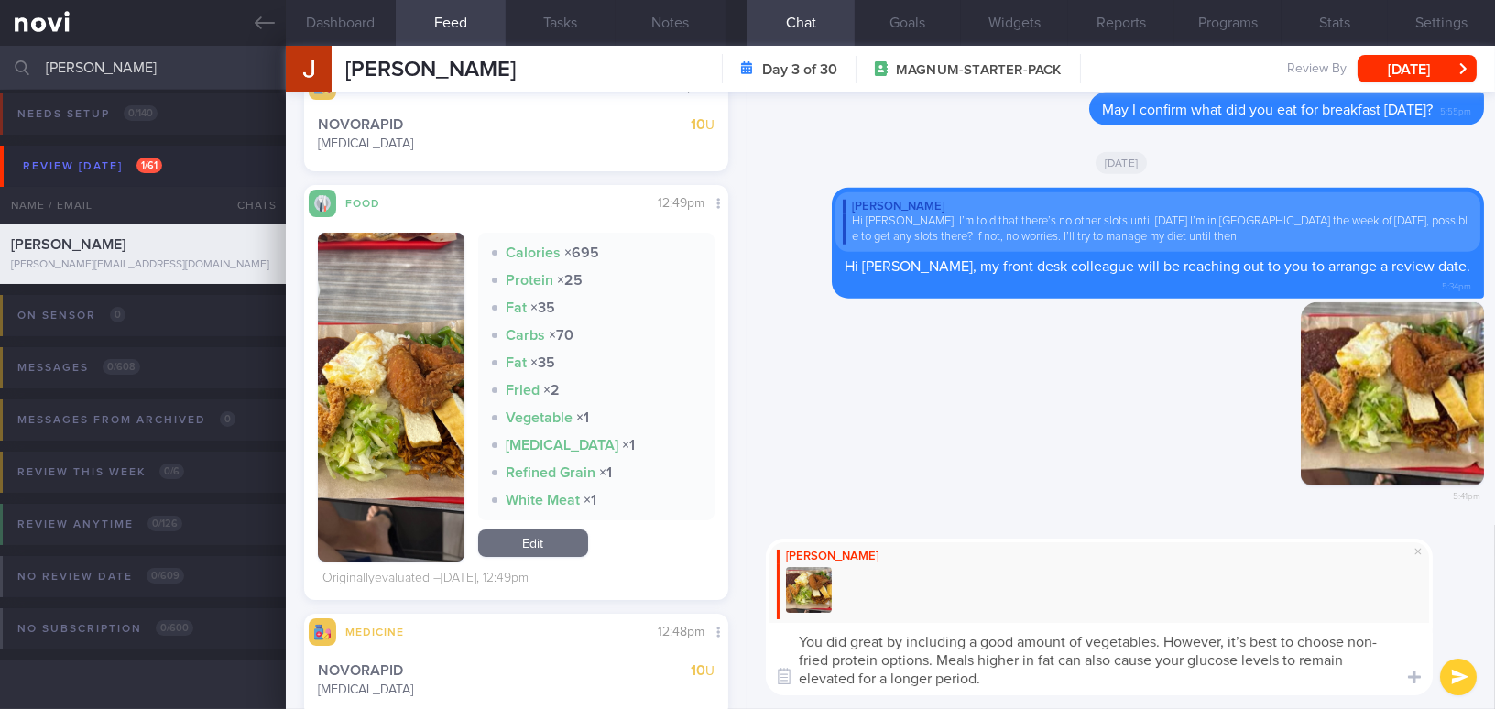
click at [1245, 635] on textarea "You did great by including a good amount of vegetables. However, it’s best to c…" at bounding box center [1099, 659] width 667 height 72
type textarea "You did great by including a good amount of vegetables. However, it is best to …"
click at [1460, 675] on button "submit" at bounding box center [1458, 676] width 37 height 37
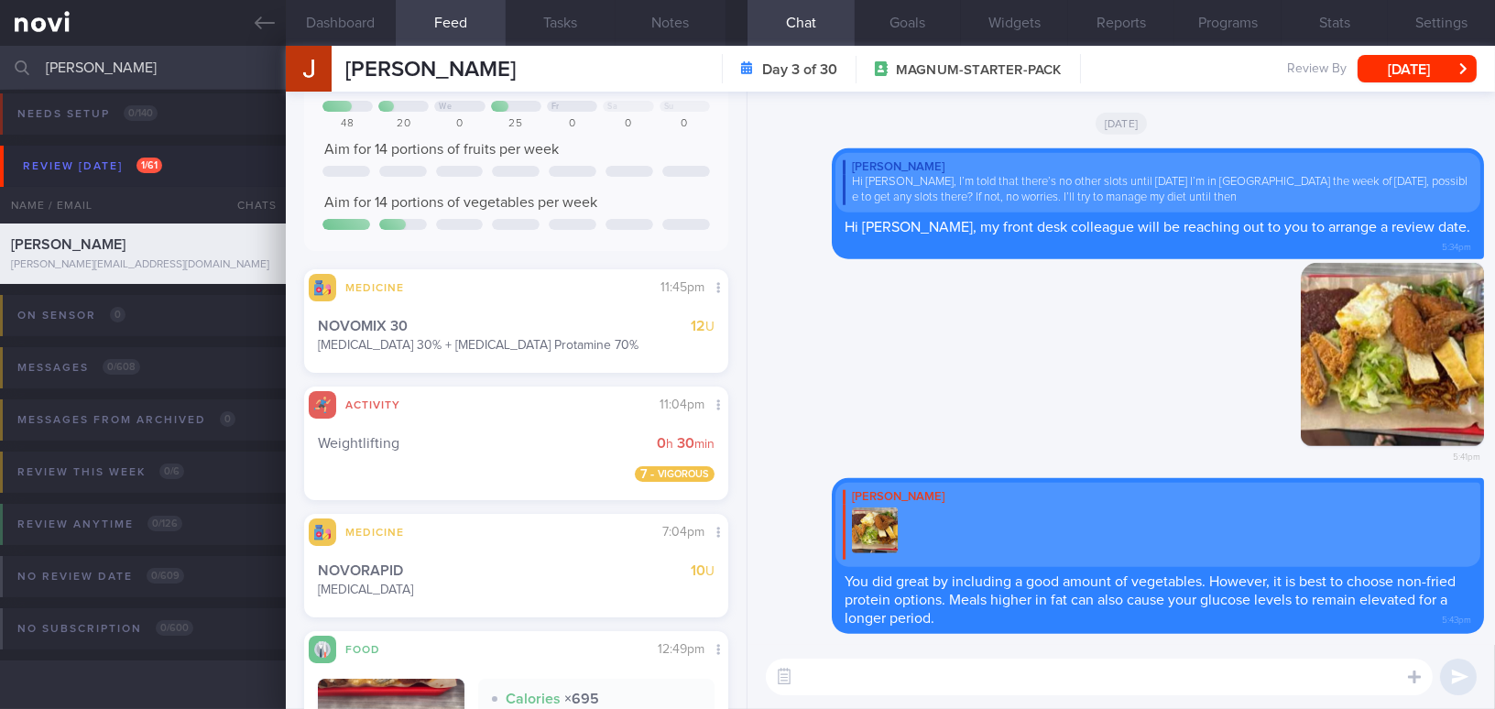
scroll to position [249, 0]
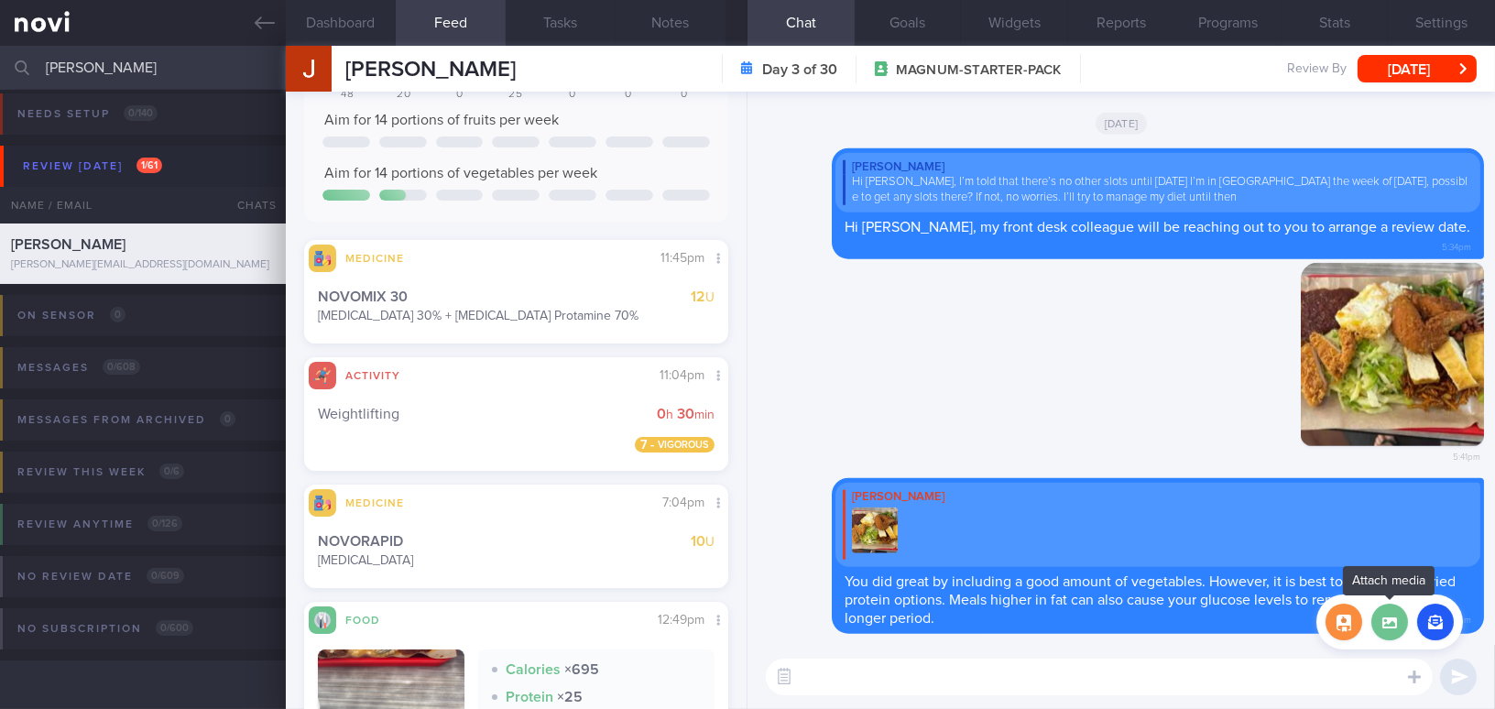
click at [1384, 615] on label at bounding box center [1389, 622] width 37 height 37
click at [0, 0] on input "file" at bounding box center [0, 0] width 0 height 0
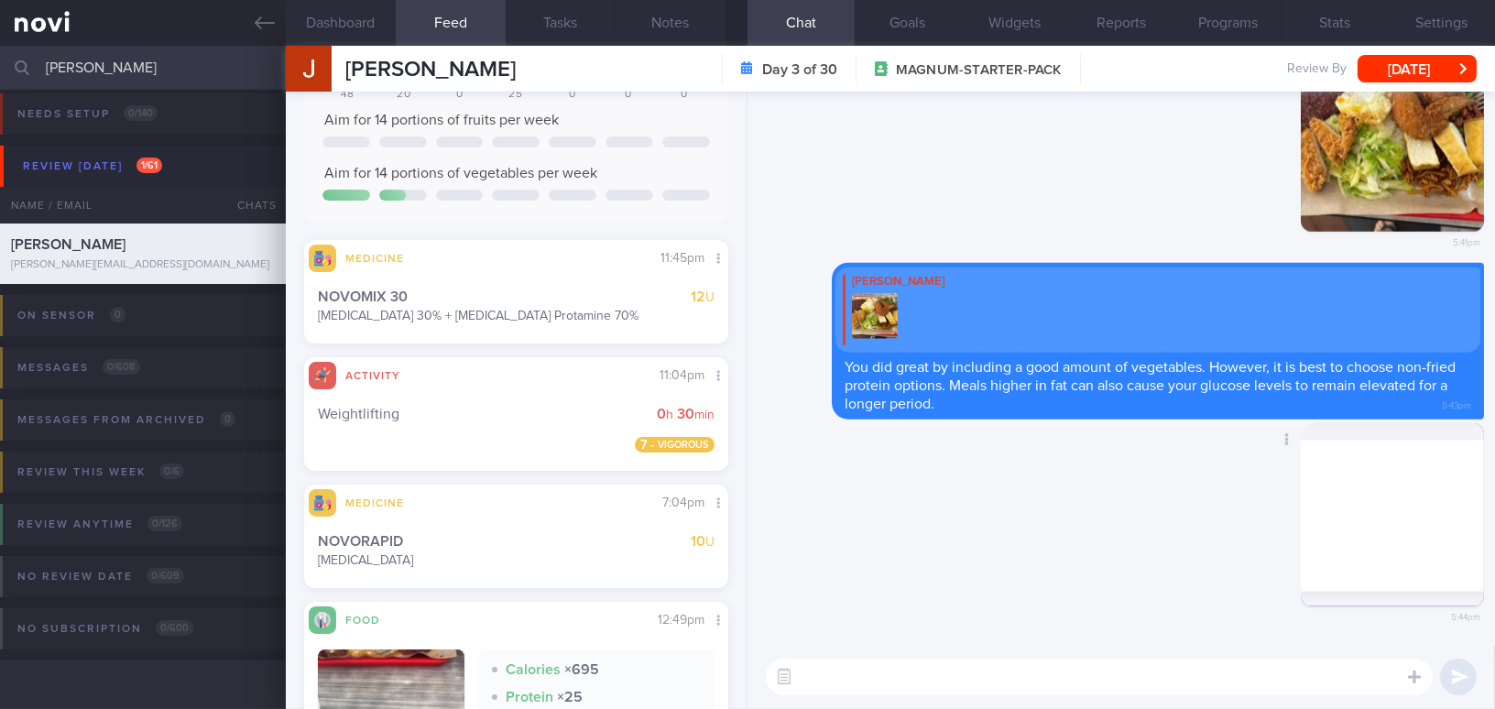
click at [1358, 541] on button "button" at bounding box center [1391, 514] width 183 height 183
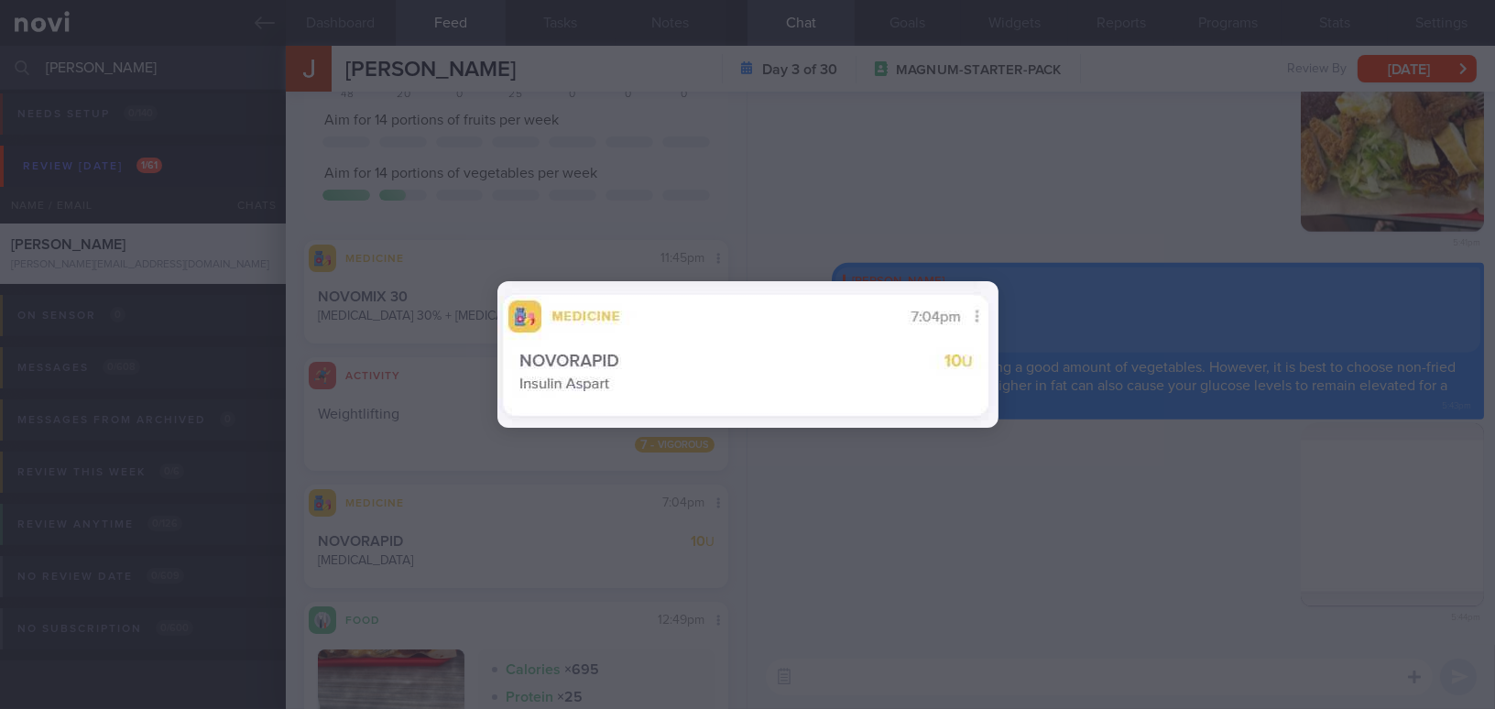
click at [1158, 579] on div at bounding box center [747, 354] width 1495 height 709
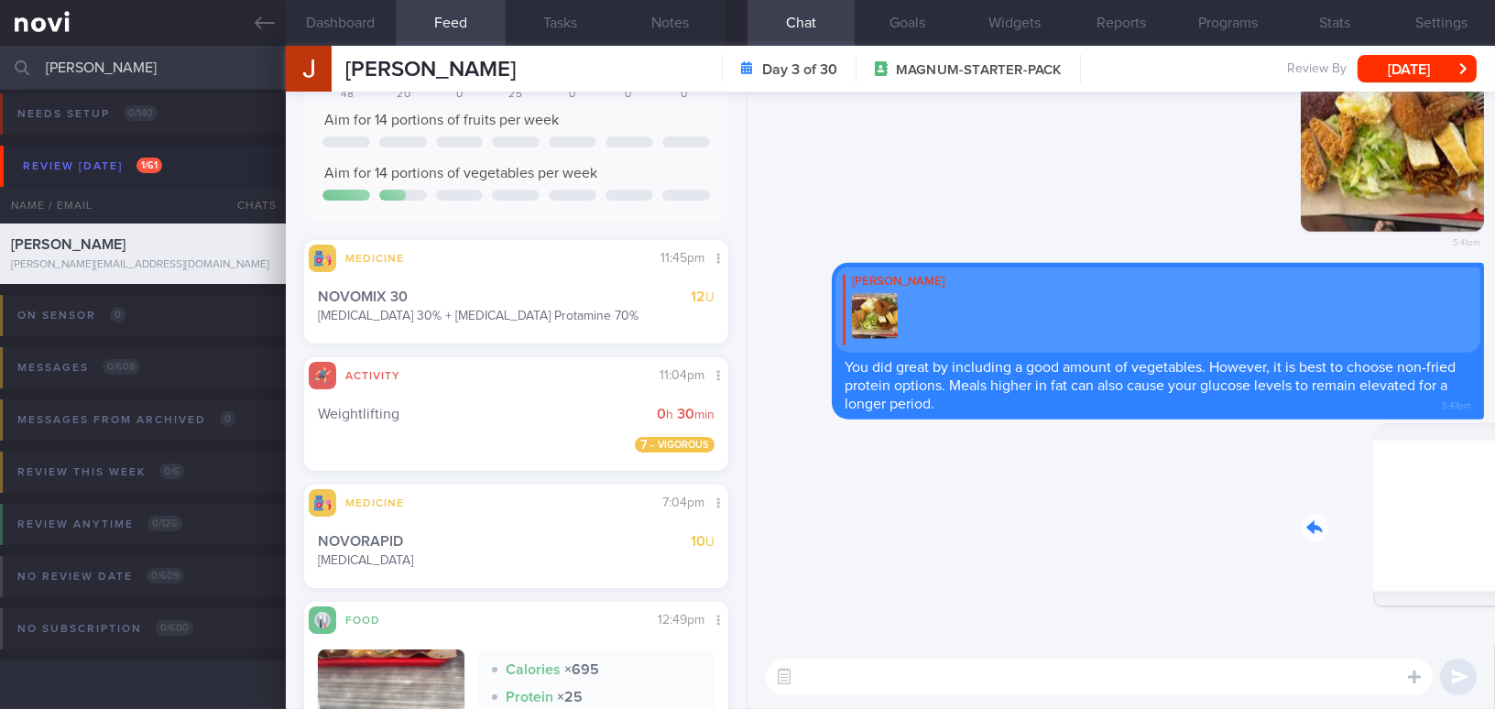
drag, startPoint x: 1364, startPoint y: 560, endPoint x: 1507, endPoint y: 570, distance: 143.2
click at [1494, 570] on html "You are offline! Some functionality will be unavailable Patients New Users Coac…" at bounding box center [747, 354] width 1495 height 709
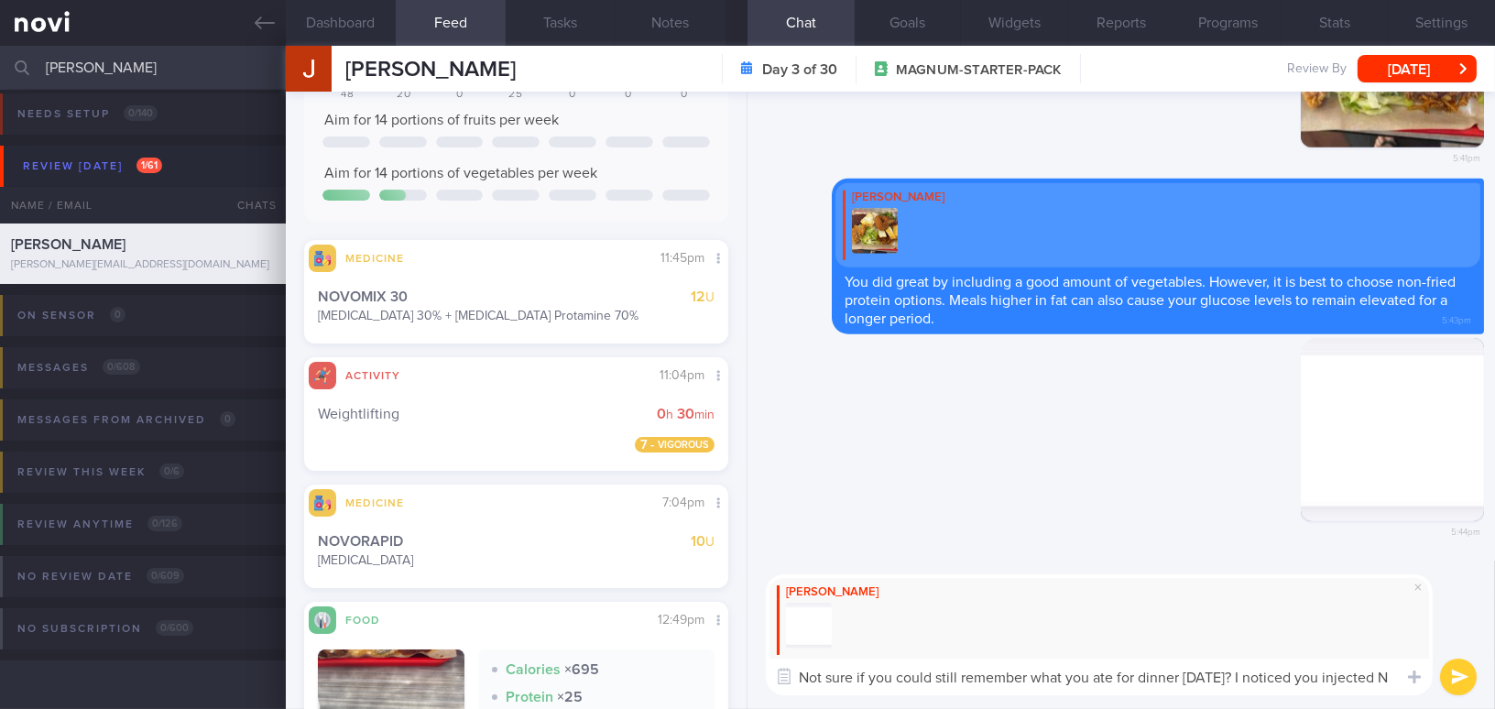
scroll to position [0, 0]
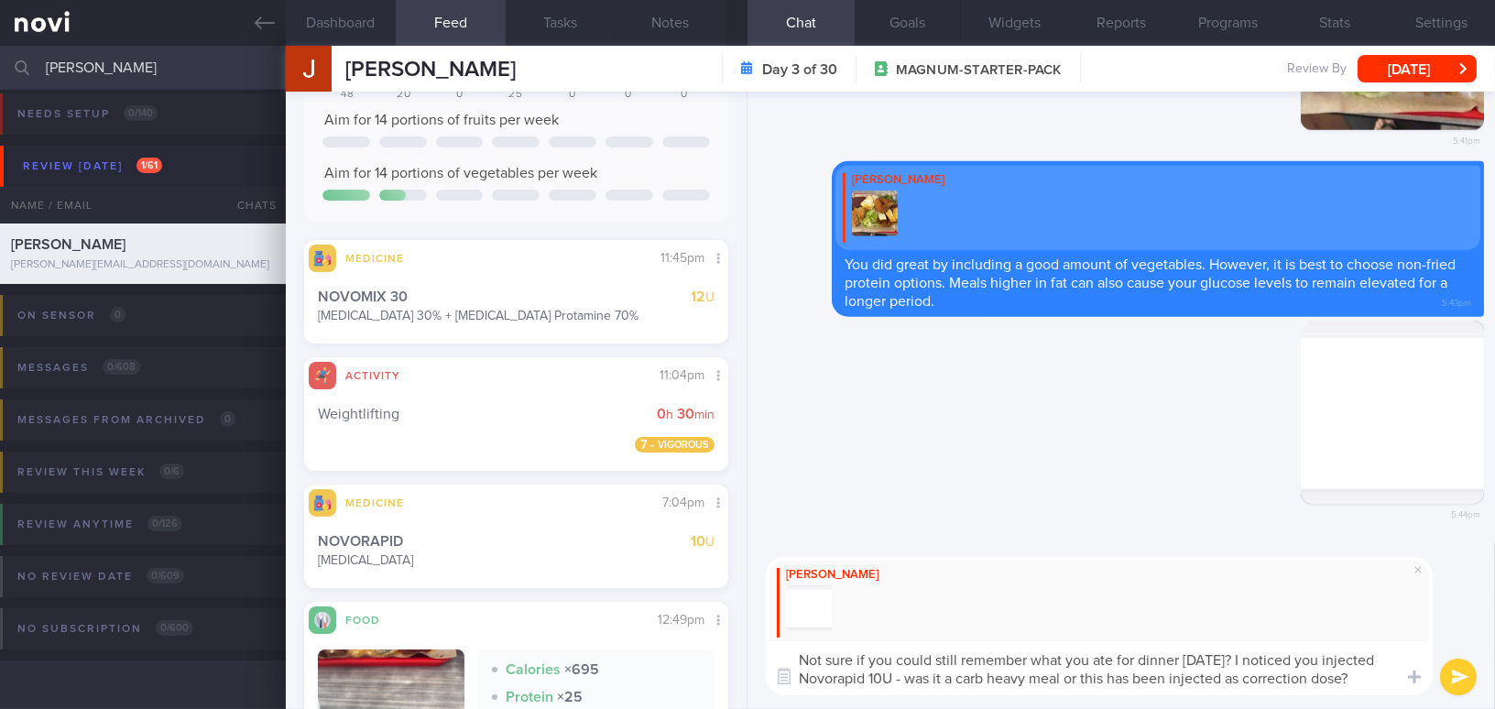
drag, startPoint x: 1365, startPoint y: 672, endPoint x: 686, endPoint y: 669, distance: 679.5
click at [686, 669] on div "Dashboard Feed 7 Tasks Notes Chat Goals Widgets Reports Programs Stats Settings…" at bounding box center [890, 377] width 1209 height 663
click at [887, 652] on textarea "Not sure if you could still remember what you ate for dinner [DATE]? I noticed …" at bounding box center [1099, 668] width 667 height 54
drag, startPoint x: 1322, startPoint y: 675, endPoint x: 733, endPoint y: 638, distance: 590.9
click at [733, 638] on div "Dashboard Feed 7 Tasks Notes Chat Goals Widgets Reports Programs Stats Settings…" at bounding box center [890, 377] width 1209 height 663
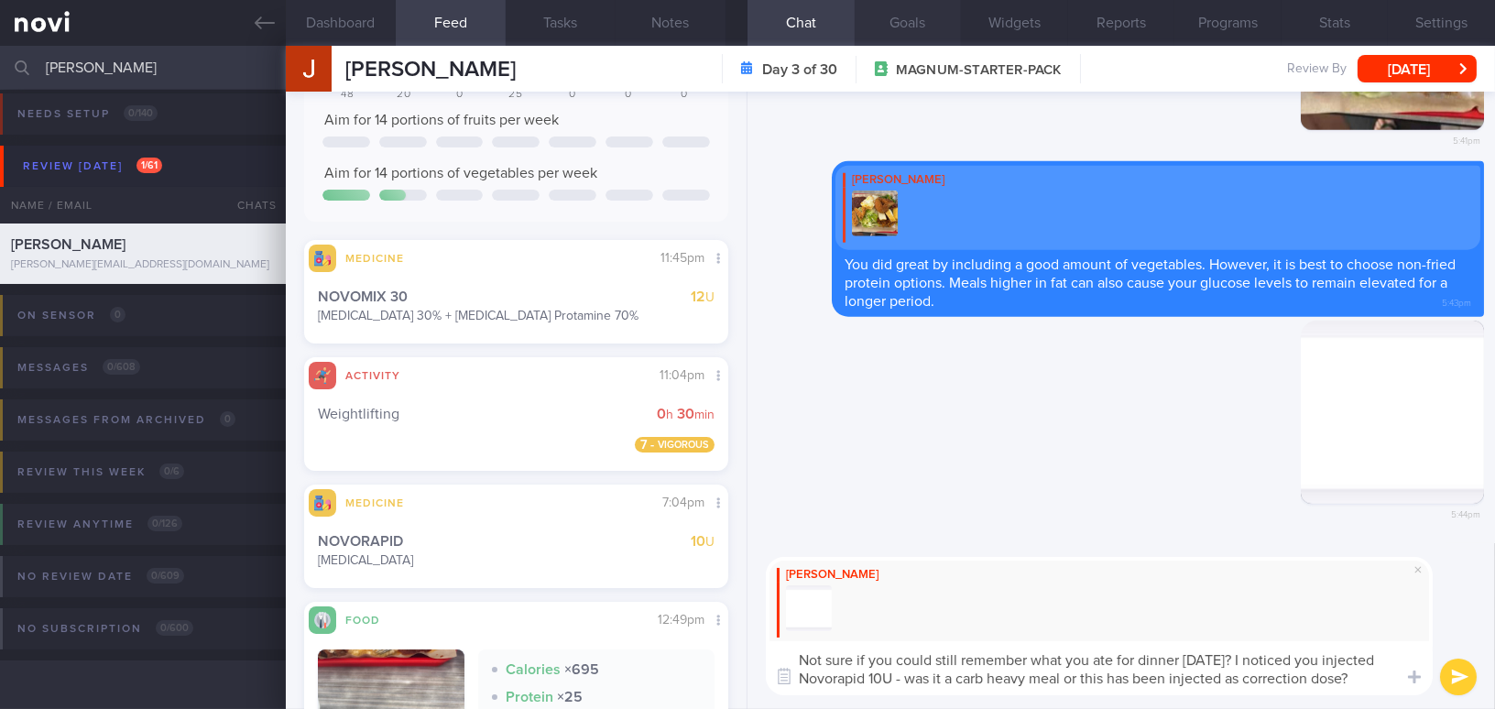
type textarea "Not sure if you could still remember what you ate for dinner [DATE]? I noticed …"
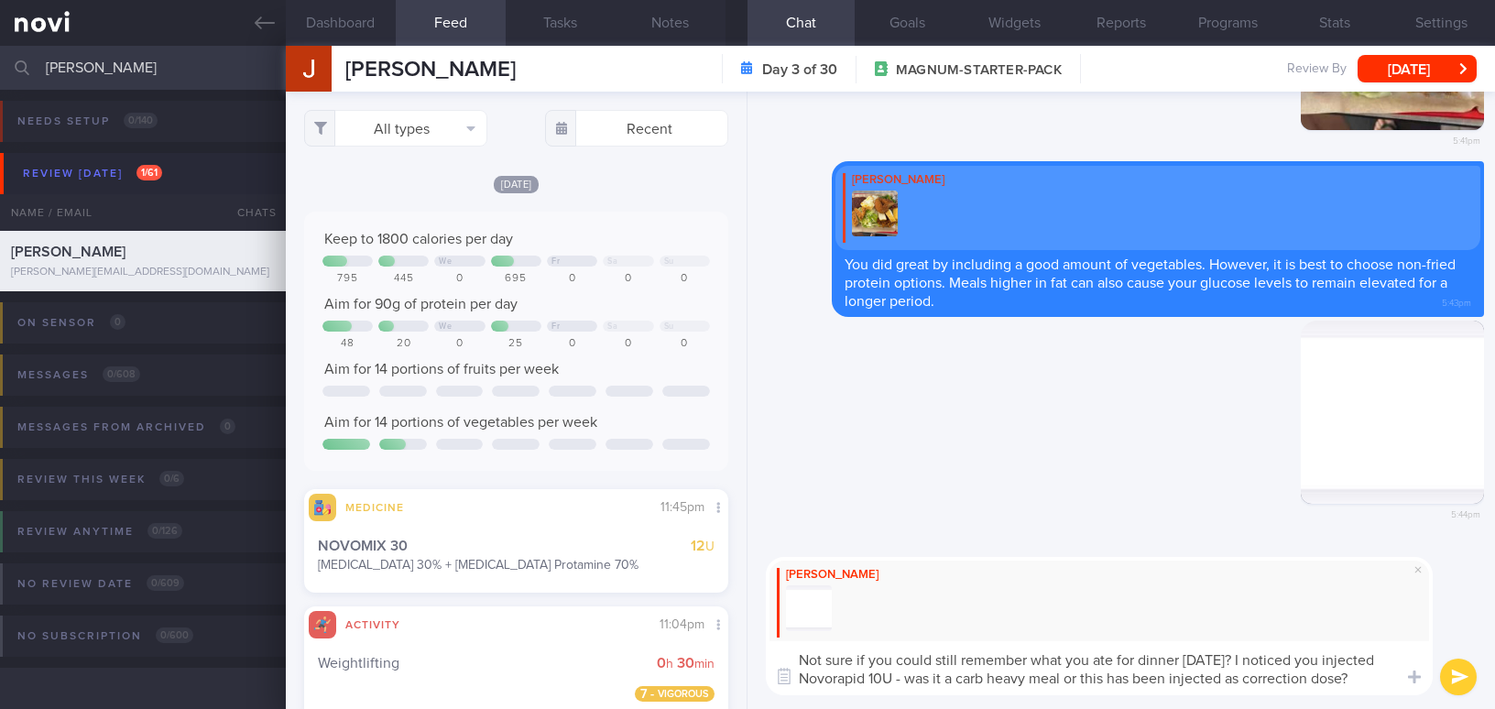
select select "9"
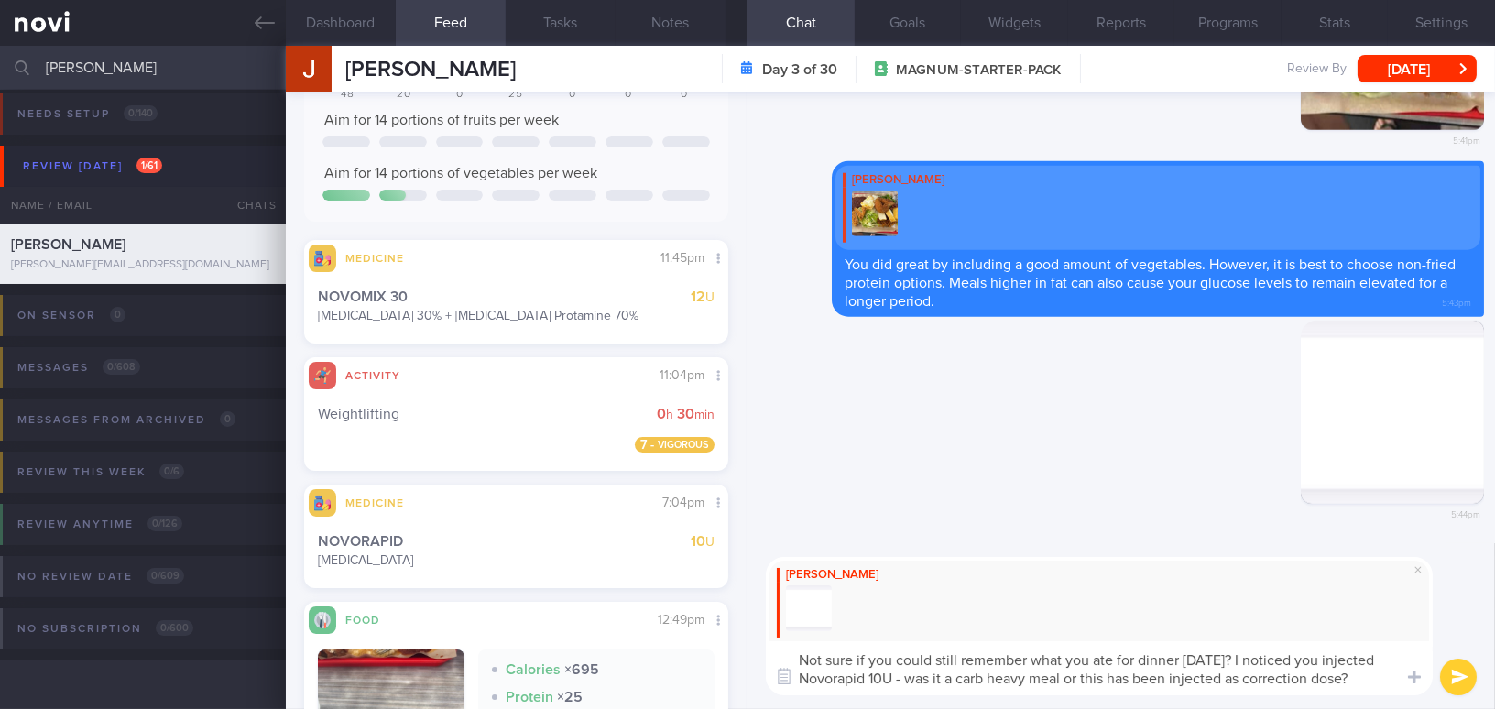
paste textarea "not sure if you remember what you had for dinner yesterday. I noticed you injec…"
click at [806, 657] on textarea "not sure if you remember what you had for dinner yesterday. I noticed you injec…" at bounding box center [1099, 668] width 667 height 54
click at [921, 679] on textarea "Not sure if you could still remember what you had for dinner yesterday. I notic…" at bounding box center [1099, 668] width 667 height 54
click at [1105, 680] on textarea "Not sure if you could still remember what you had for dinner yesterday. I notic…" at bounding box center [1099, 668] width 667 height 54
type textarea "Not sure if you could still remember what you had for dinner yesterday. I notic…"
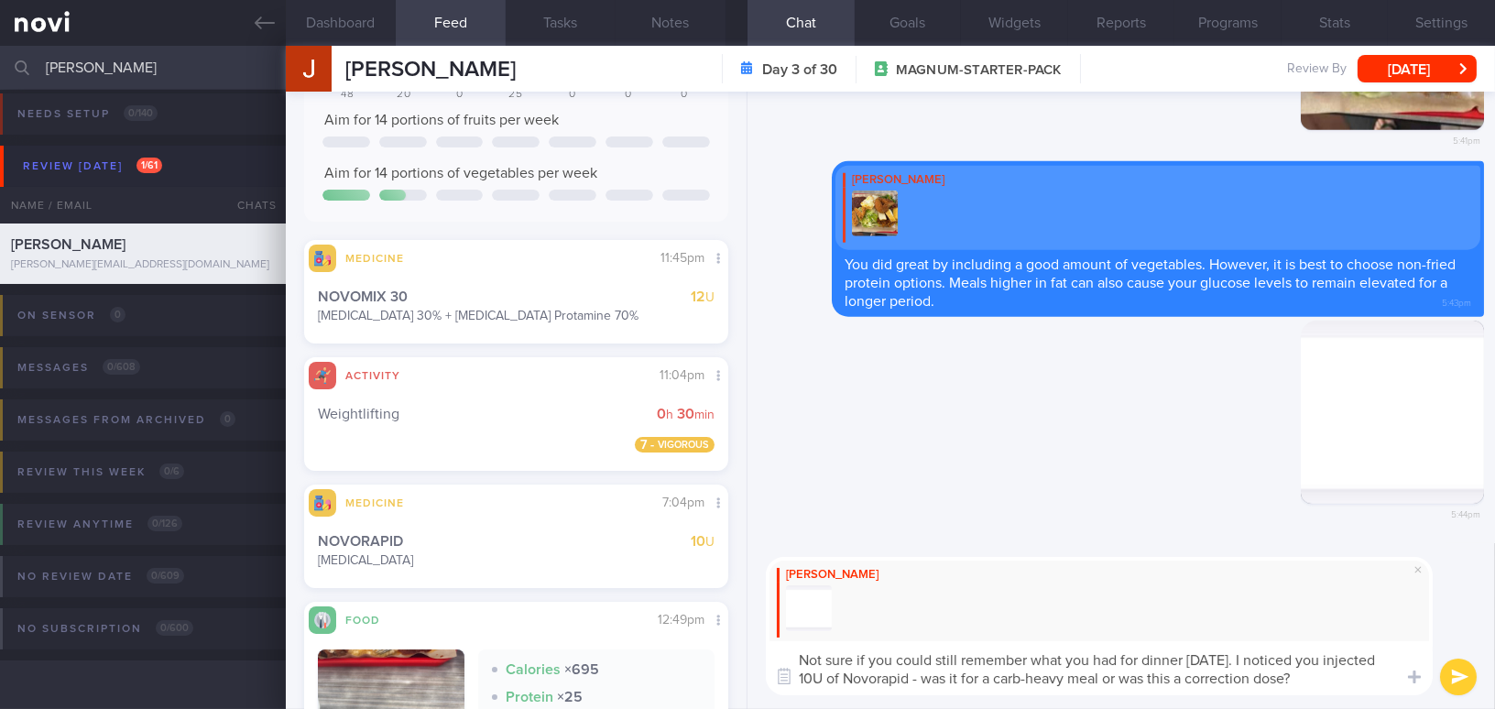
click at [1471, 670] on button "submit" at bounding box center [1458, 676] width 37 height 37
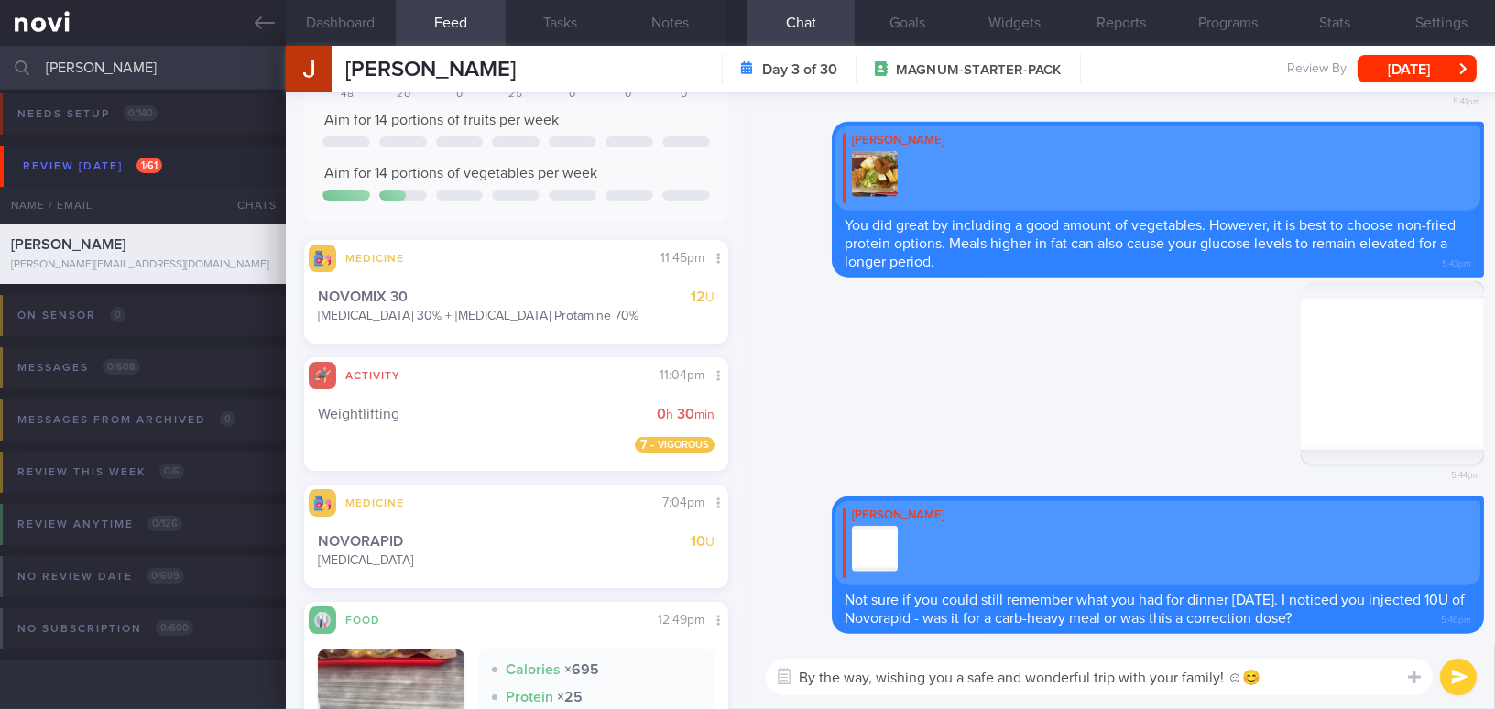
click at [1239, 680] on textarea "By the way, wishing you a safe and wonderful trip with your family! ☺😊" at bounding box center [1099, 676] width 667 height 37
type textarea "By the way, wishing you a safe and wonderful trip with your family! 😊"
click at [1463, 683] on button "submit" at bounding box center [1458, 676] width 37 height 37
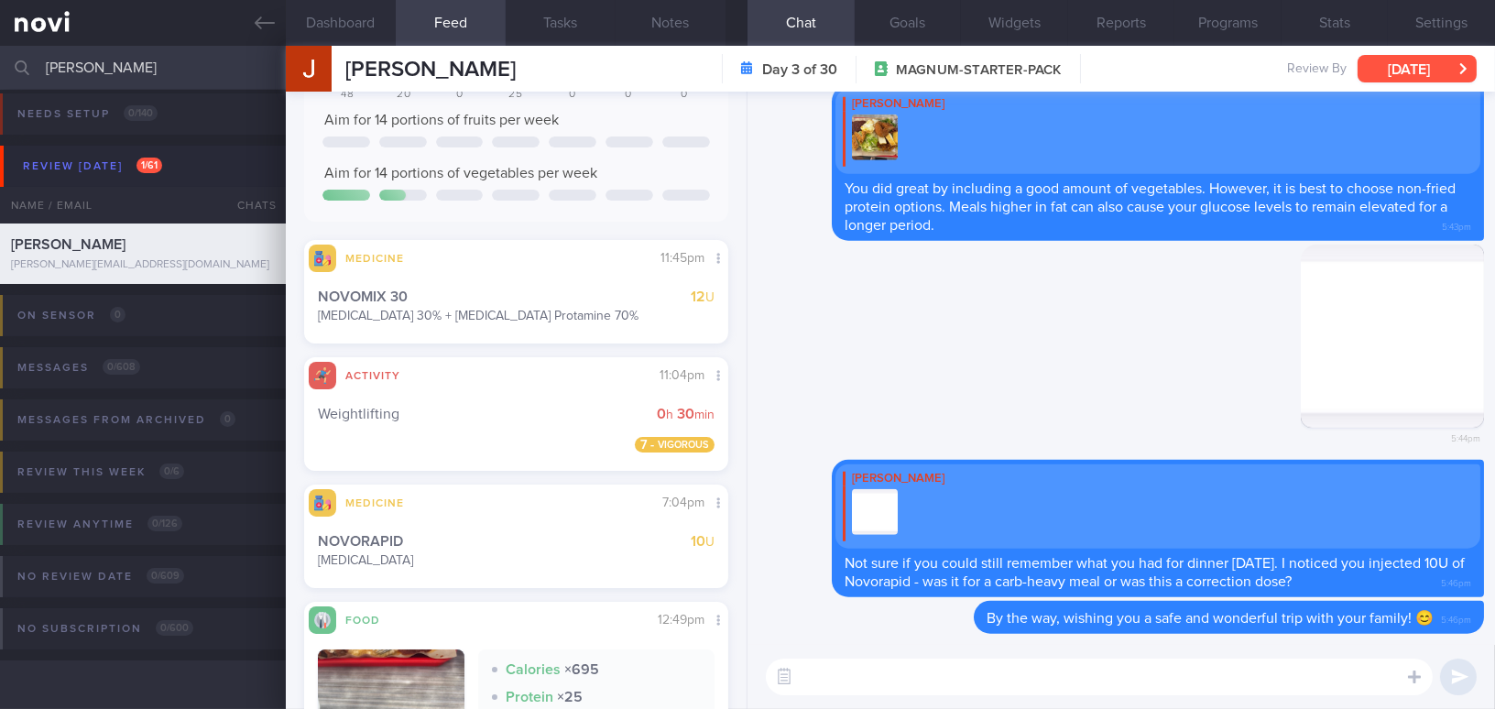
click at [1411, 63] on button "[DATE]" at bounding box center [1416, 68] width 119 height 27
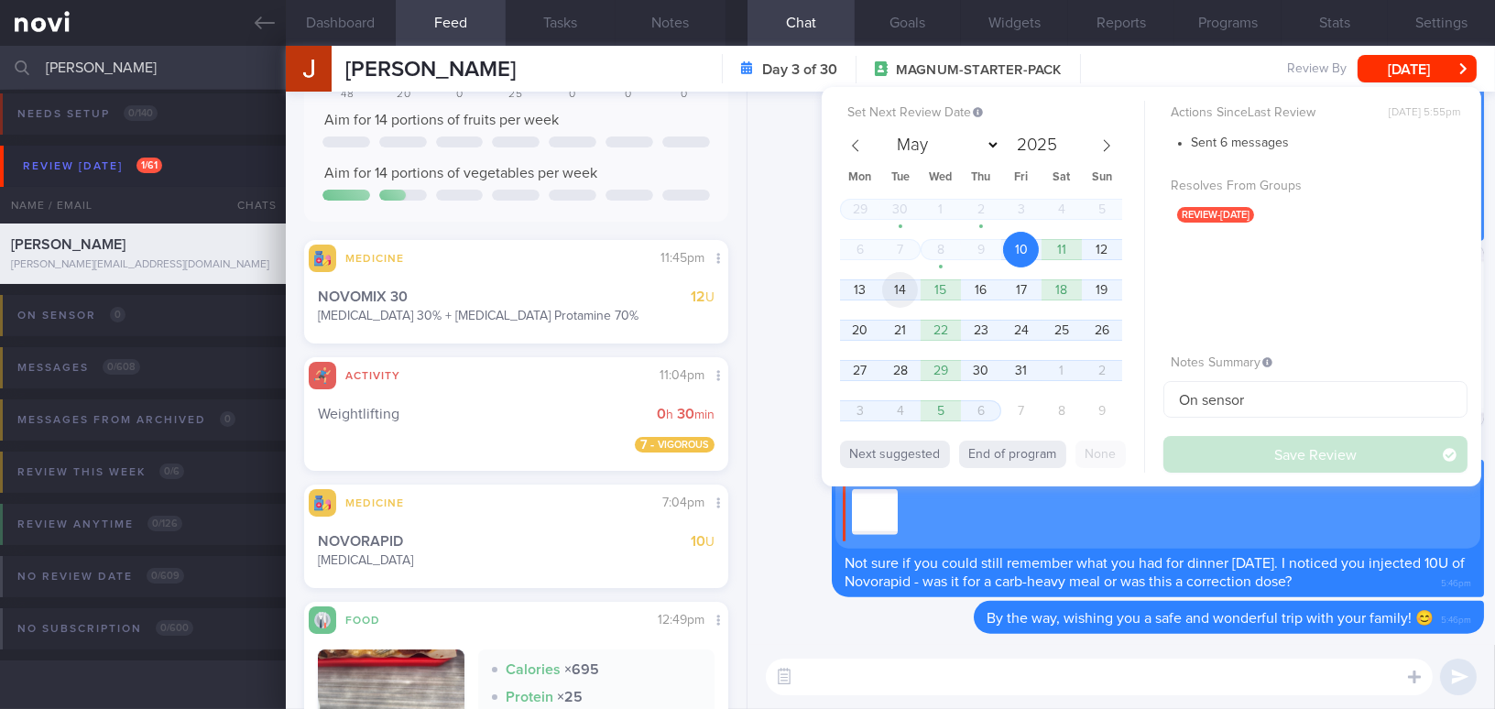
click at [901, 287] on span "14" at bounding box center [900, 290] width 36 height 36
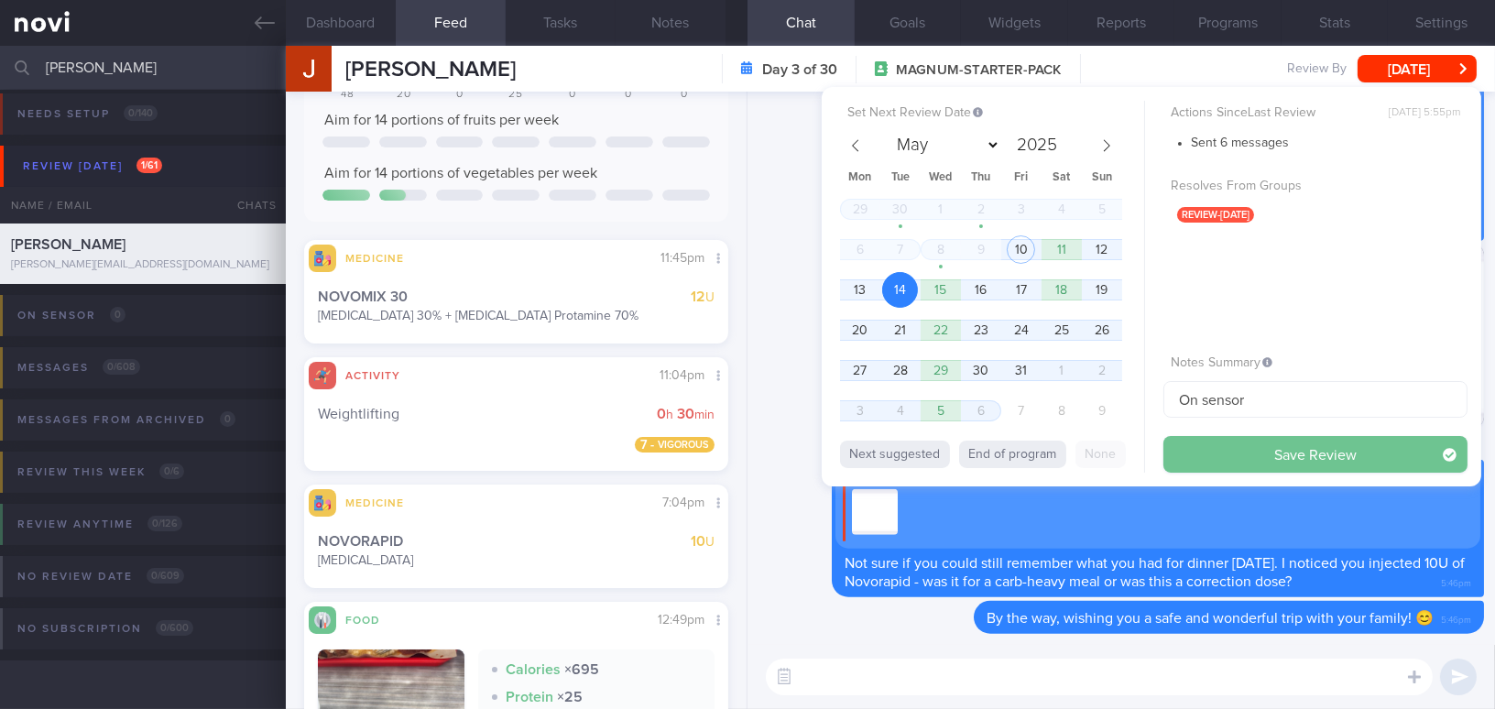
click at [1245, 456] on button "Save Review" at bounding box center [1315, 454] width 304 height 37
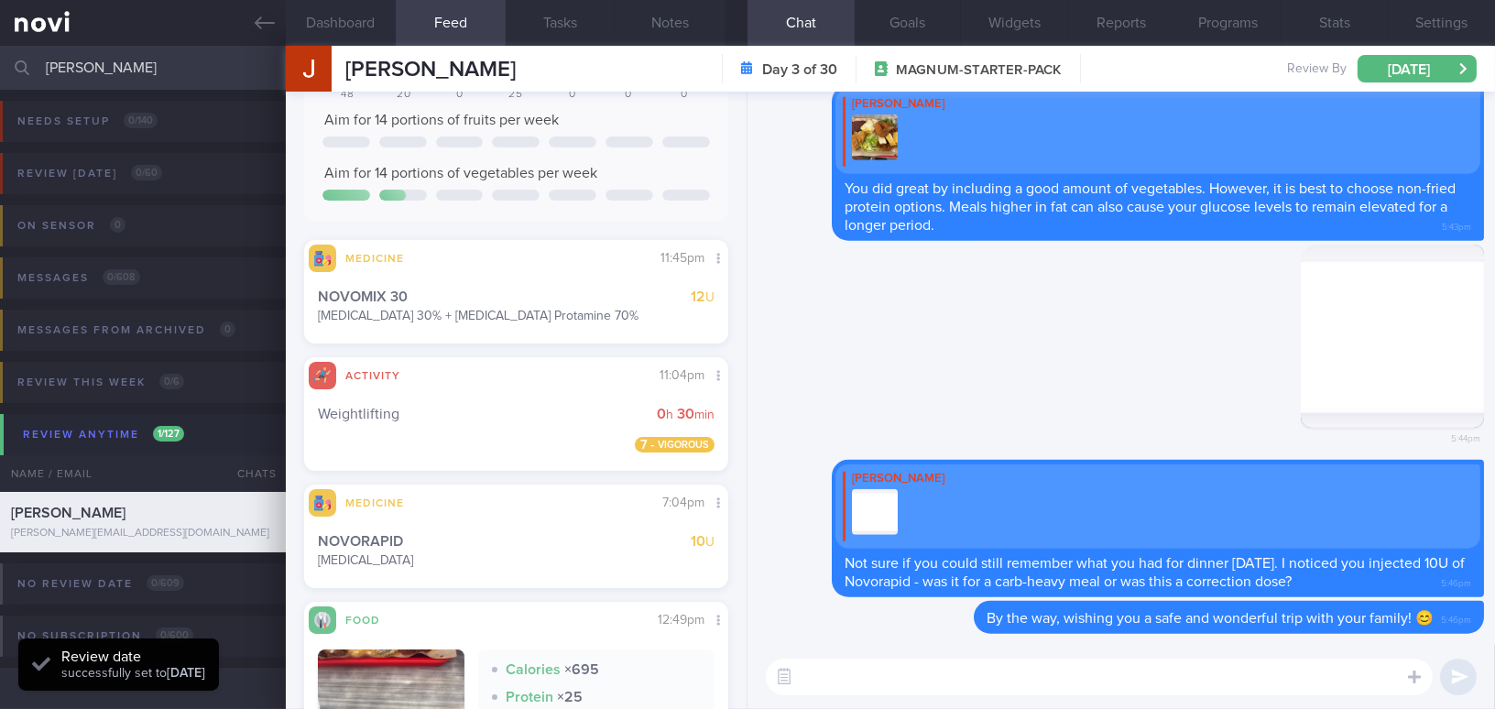
scroll to position [193, 386]
drag, startPoint x: 118, startPoint y: 71, endPoint x: 5, endPoint y: 65, distance: 113.7
click at [5, 65] on div "jake Assigned patients Assigned patients All active patients Archived patients" at bounding box center [747, 68] width 1495 height 44
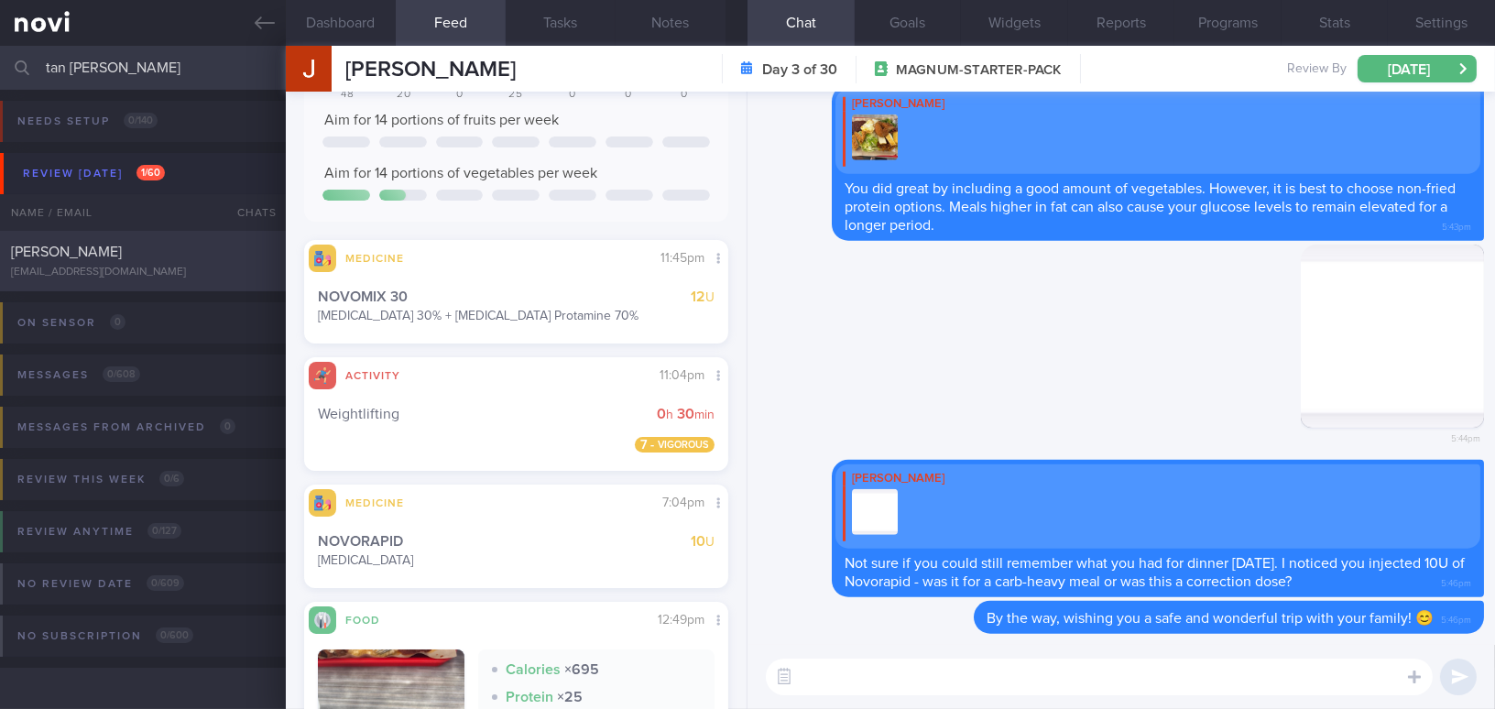
type input "tan sok ngin"
click at [112, 268] on div "[EMAIL_ADDRESS][DOMAIN_NAME]" at bounding box center [143, 273] width 264 height 14
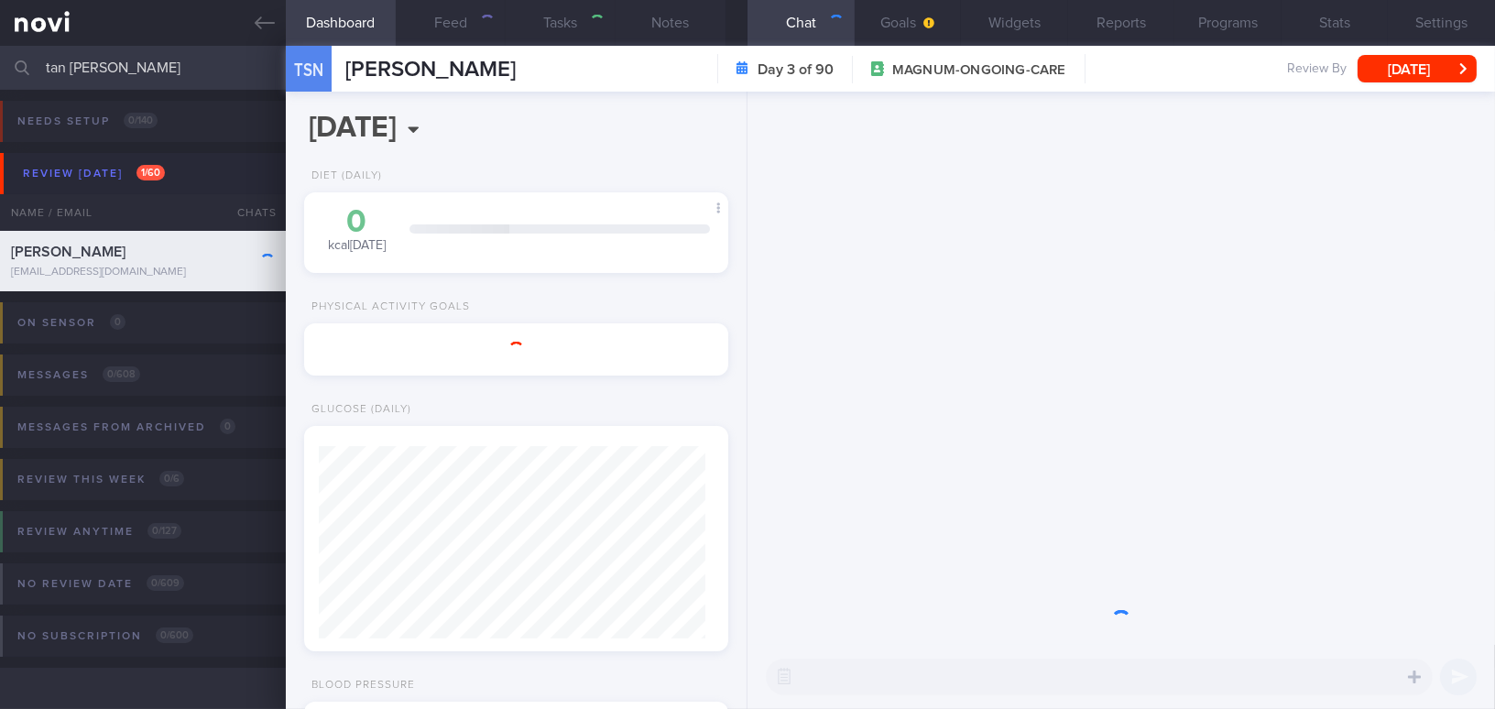
type input "Magnum, use Buzud"
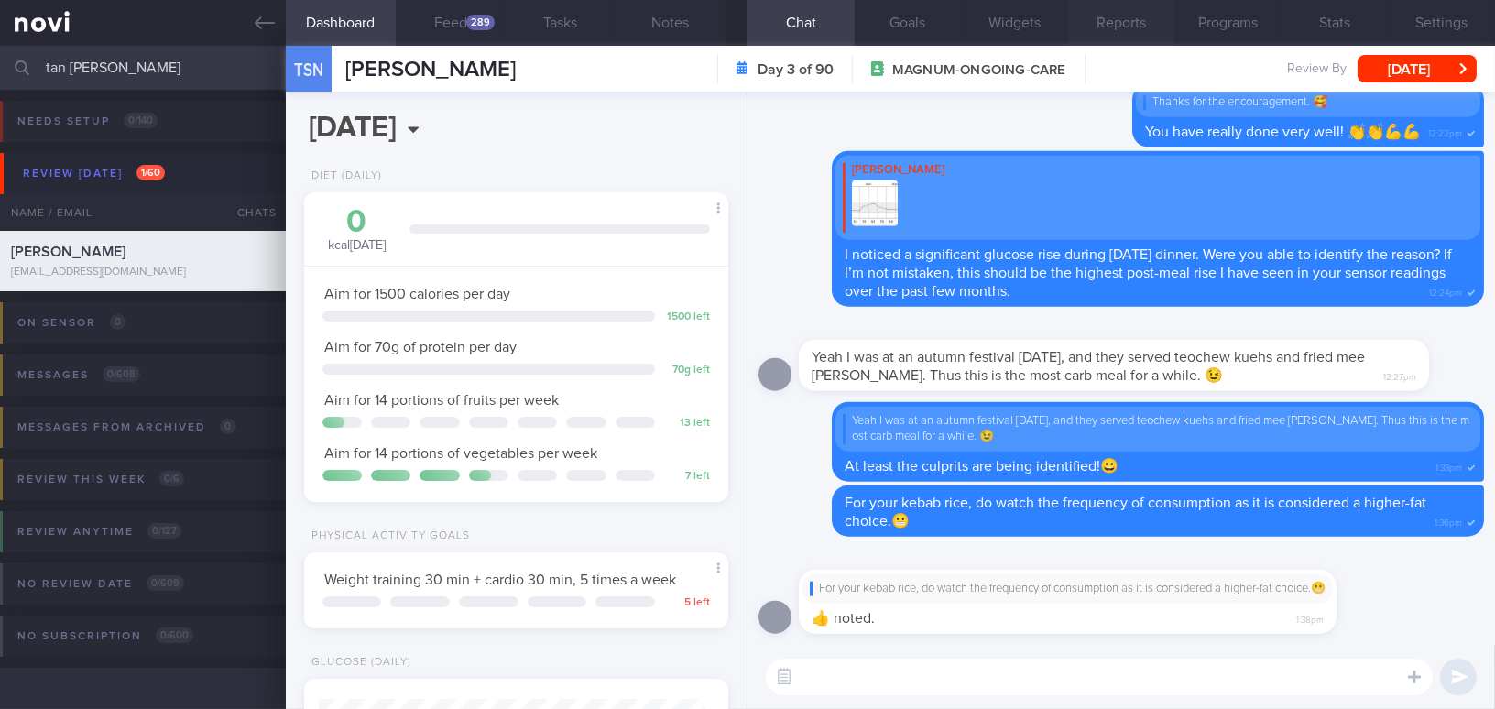
scroll to position [193, 386]
click at [457, 17] on button "Feed 289" at bounding box center [451, 23] width 110 height 46
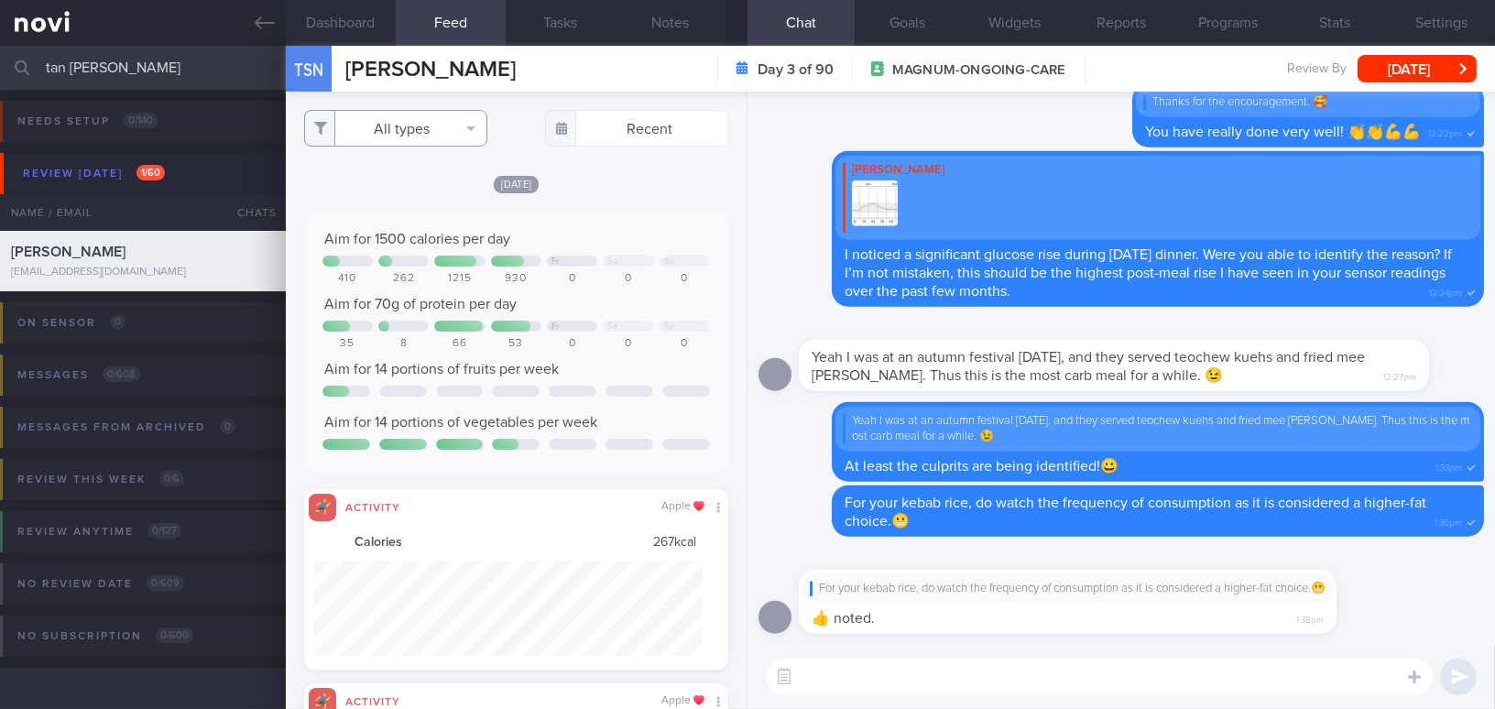
click at [354, 114] on button "All types" at bounding box center [395, 128] width 183 height 37
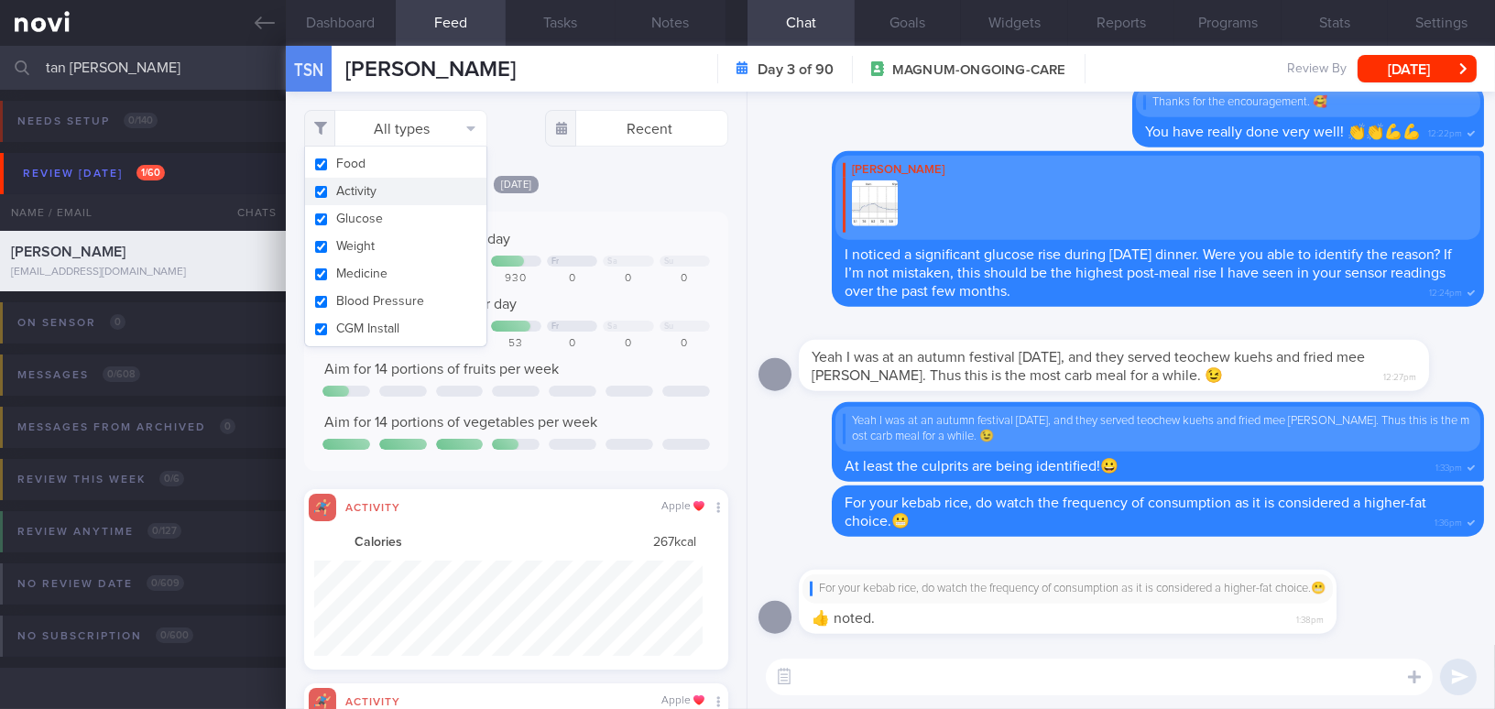
click at [325, 195] on button "Activity" at bounding box center [395, 191] width 181 height 27
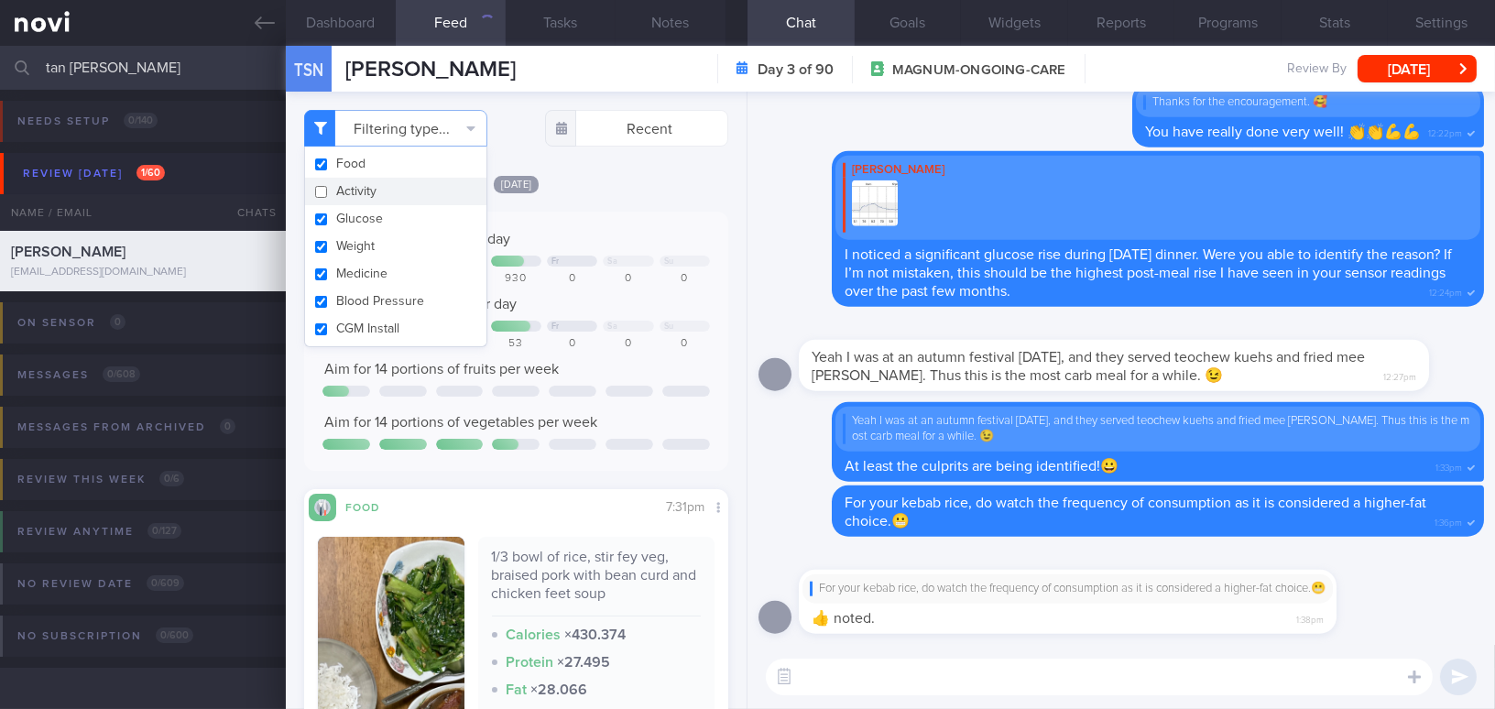
checkbox input "false"
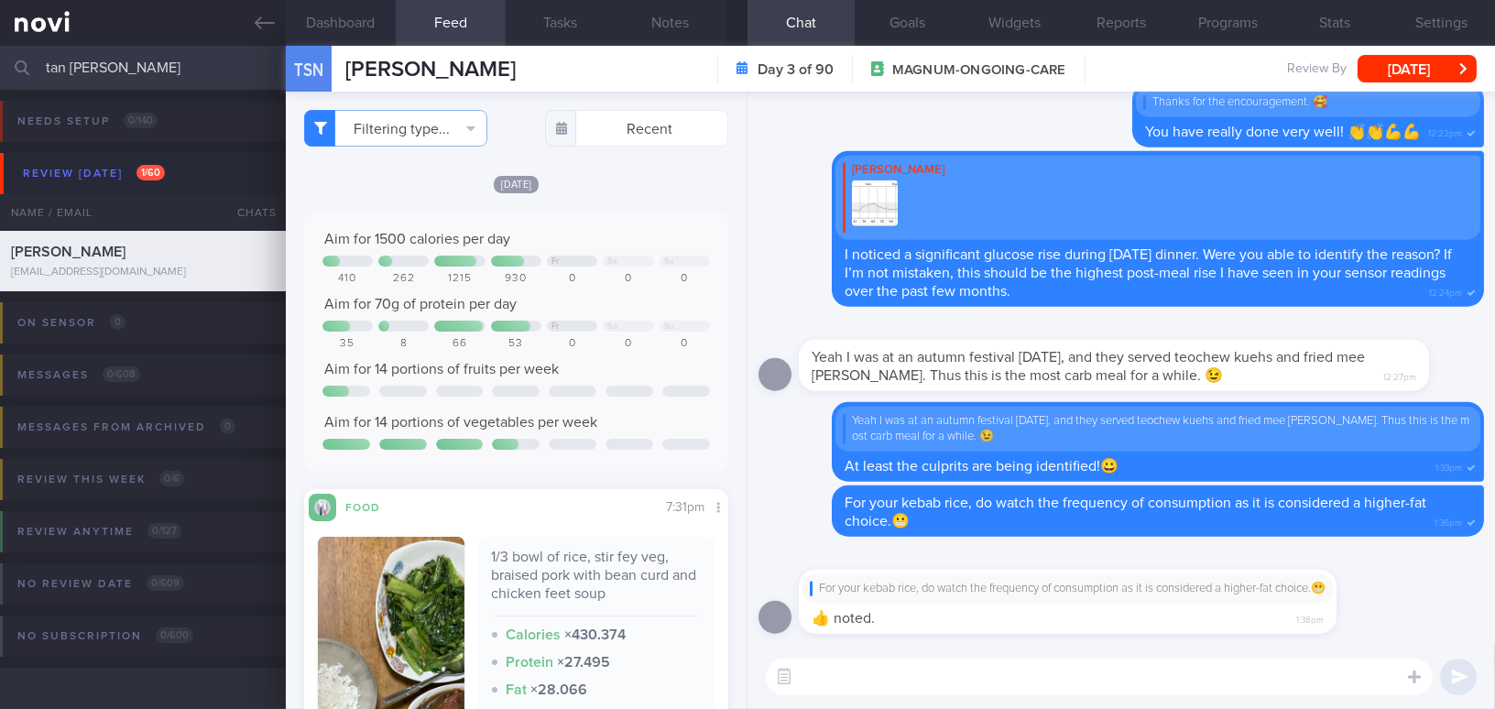
click at [605, 197] on div "Yesterday Aim for 1500 calories per day Fr Sa Su 410 262 1215 930 0 0 0 Aim for…" at bounding box center [516, 592] width 424 height 836
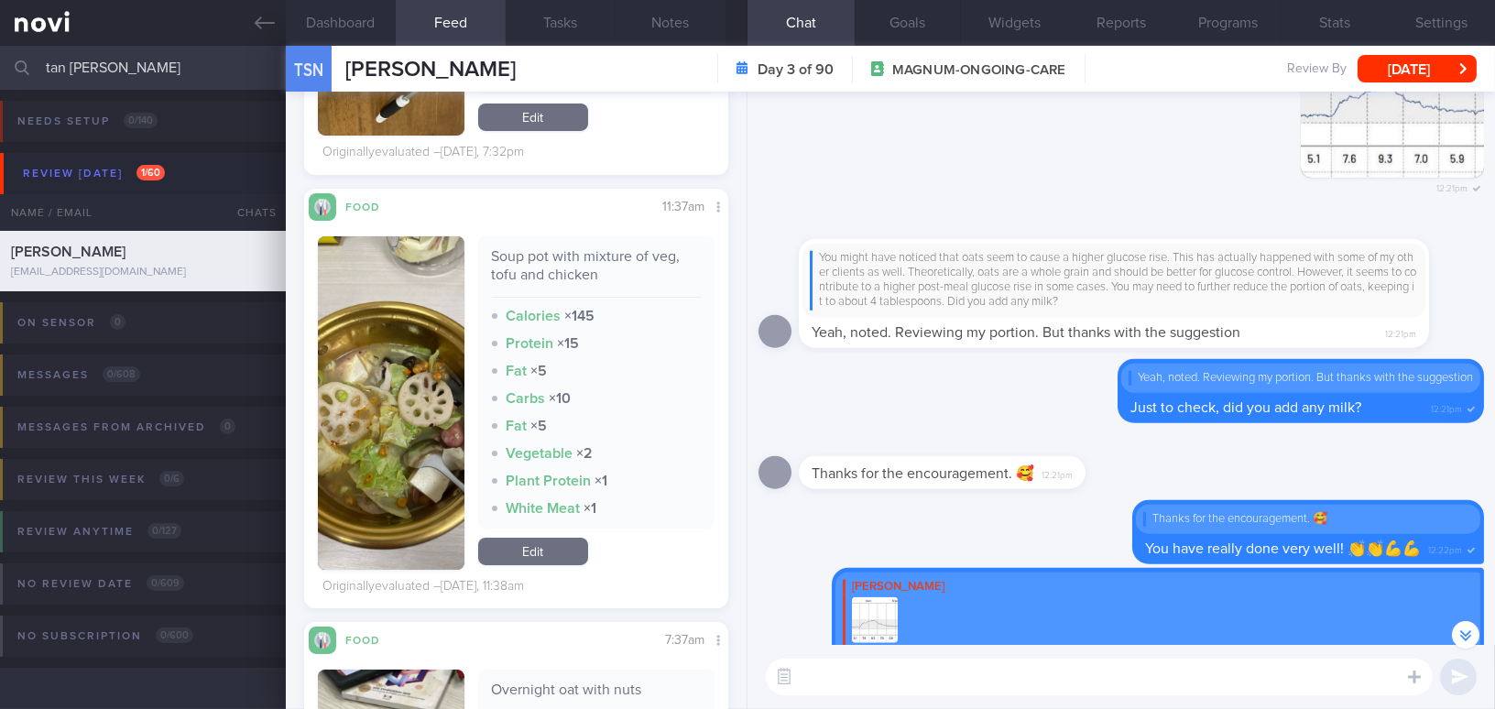
scroll to position [832, 0]
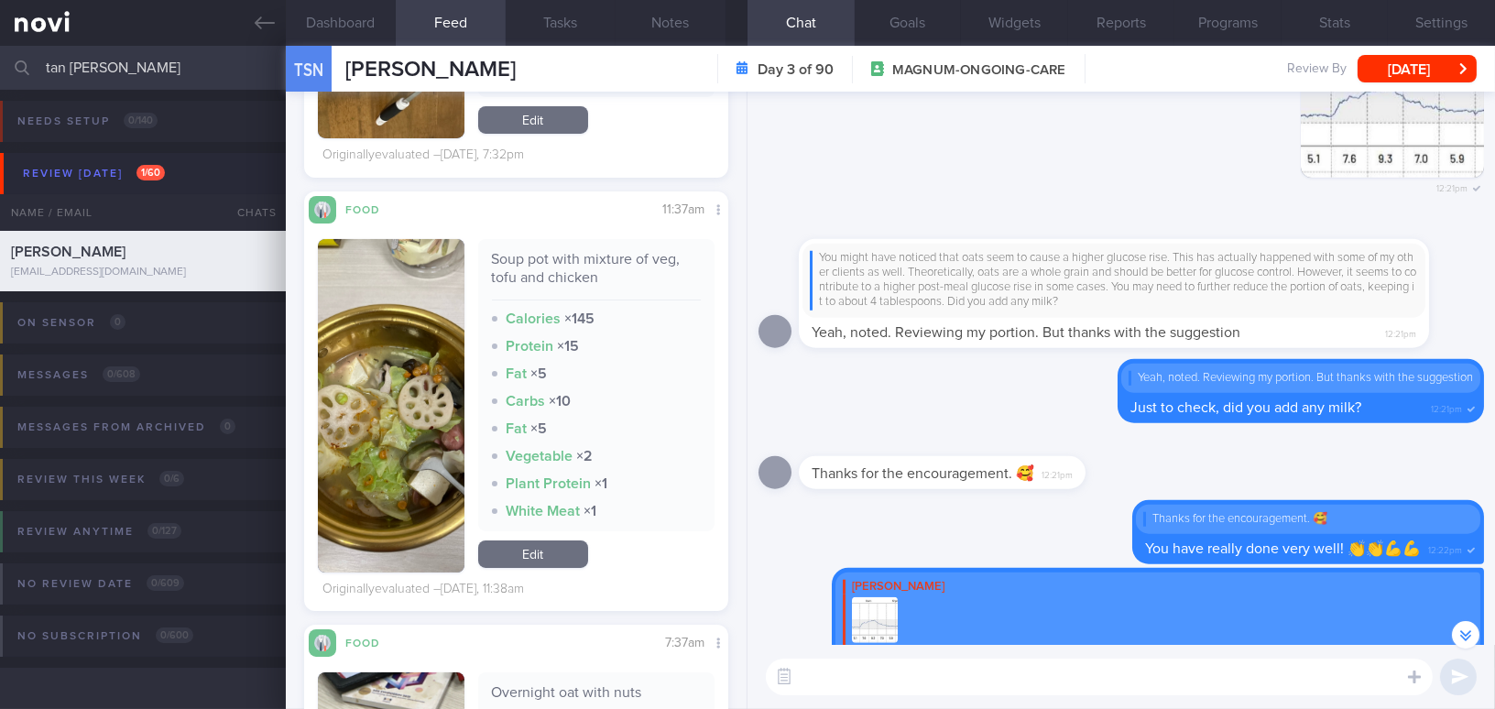
click at [887, 686] on textarea at bounding box center [1099, 676] width 667 height 37
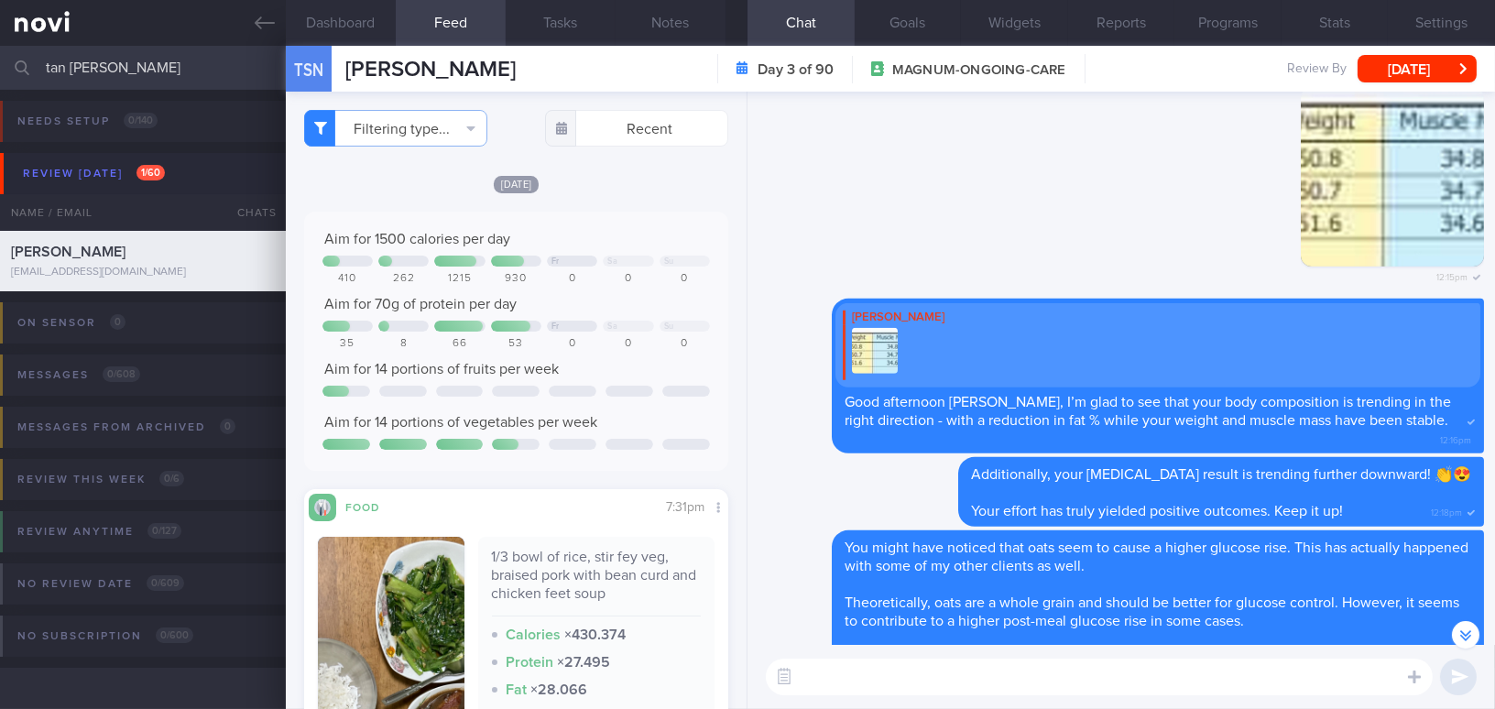
scroll to position [-1102, 0]
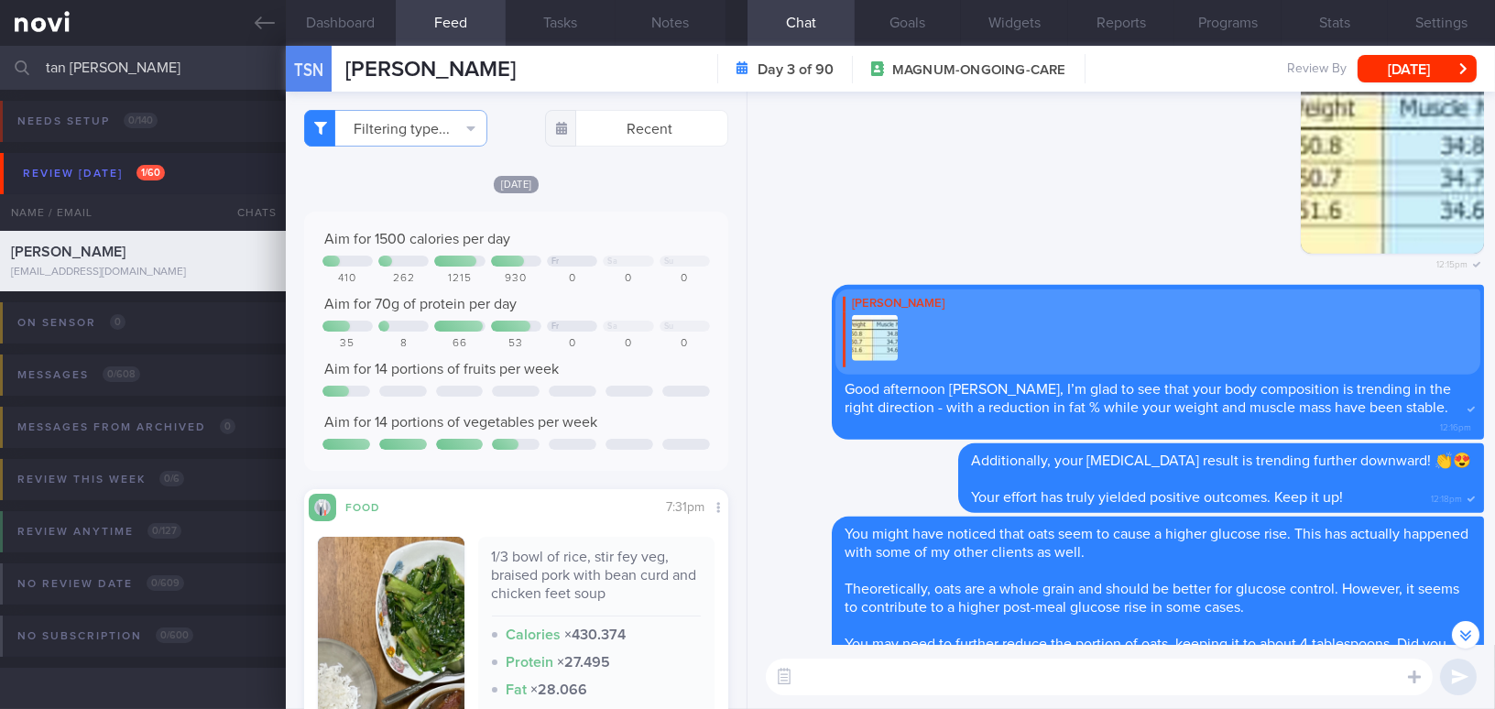
click at [988, 687] on textarea at bounding box center [1099, 676] width 667 height 37
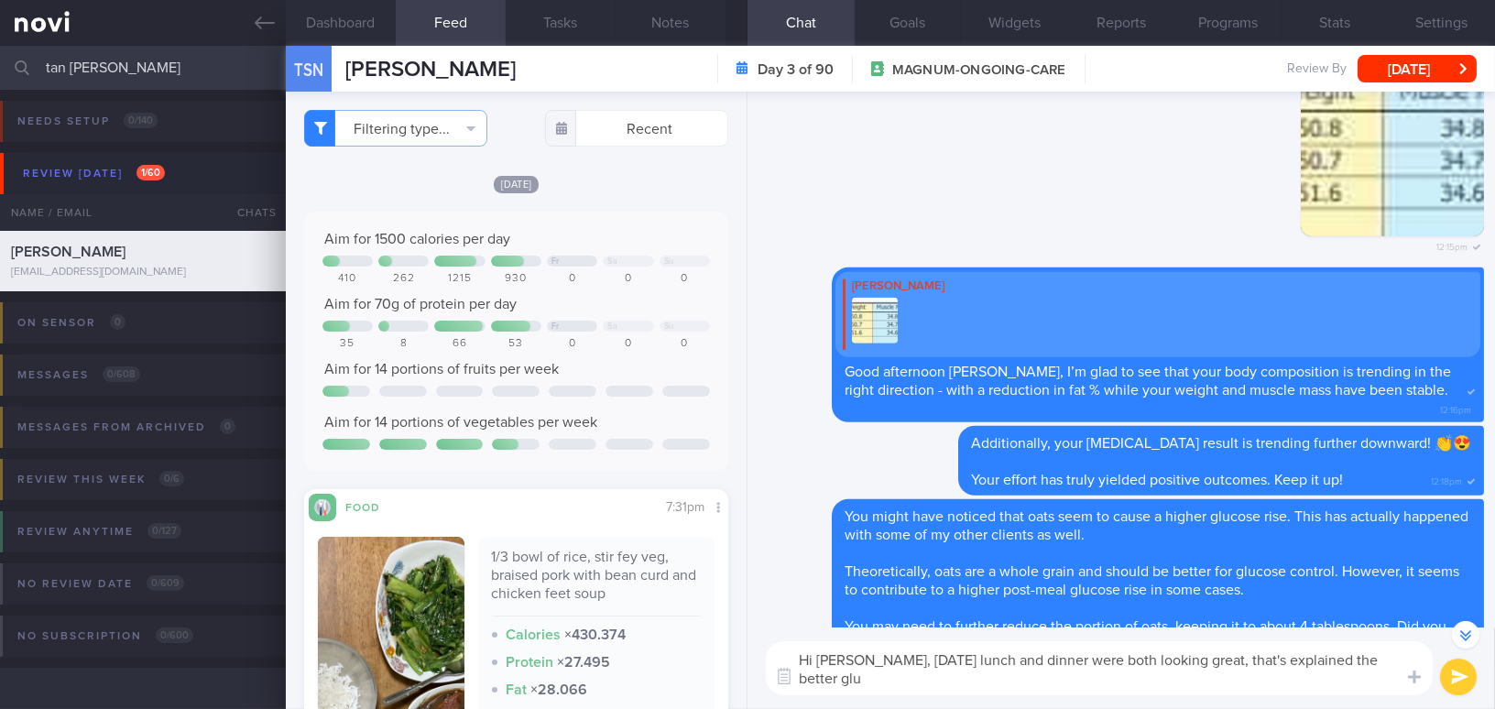
scroll to position [-1119, 0]
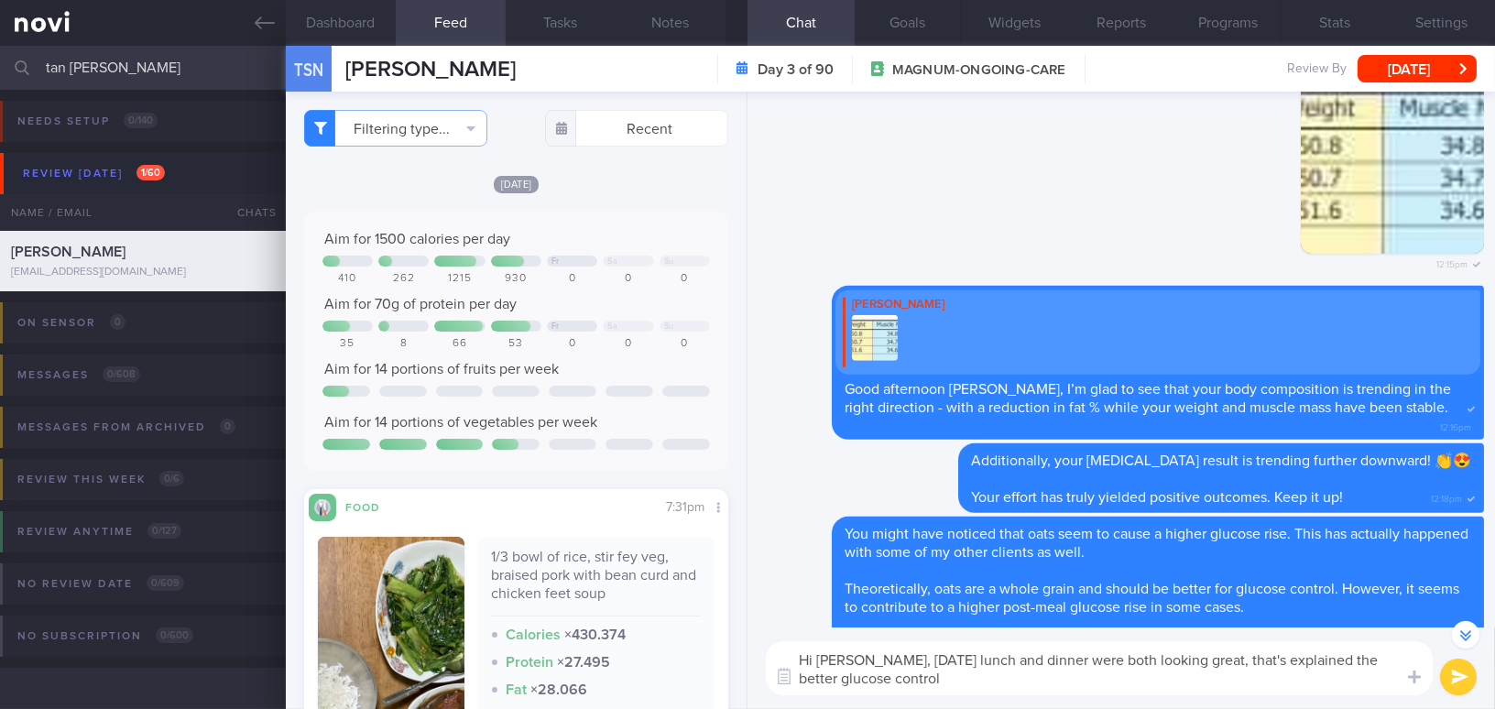
drag, startPoint x: 869, startPoint y: 665, endPoint x: 956, endPoint y: 701, distance: 94.0
click at [956, 701] on div "Hi Ms Tan, yesterday's lunch and dinner were both looking great, that's explain…" at bounding box center [1120, 668] width 747 height 82
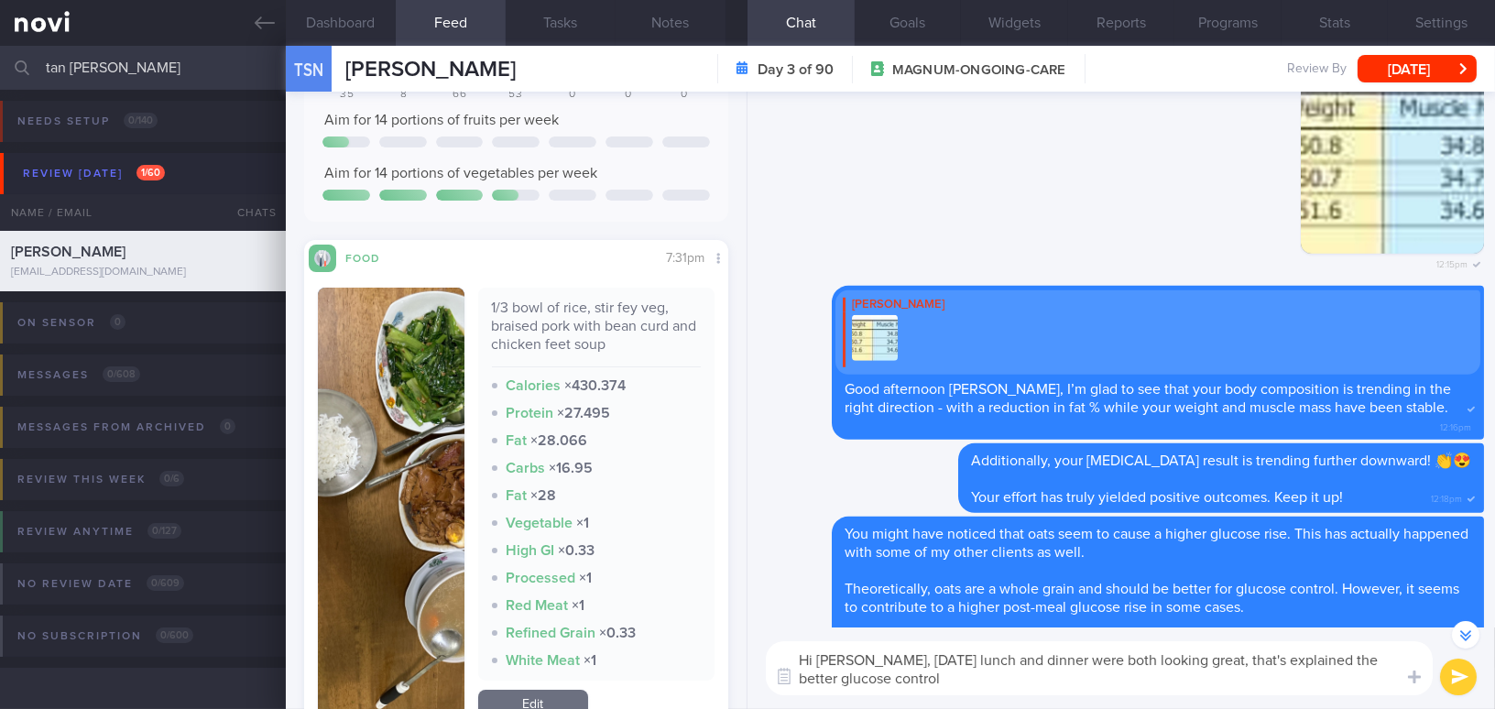
scroll to position [499, 0]
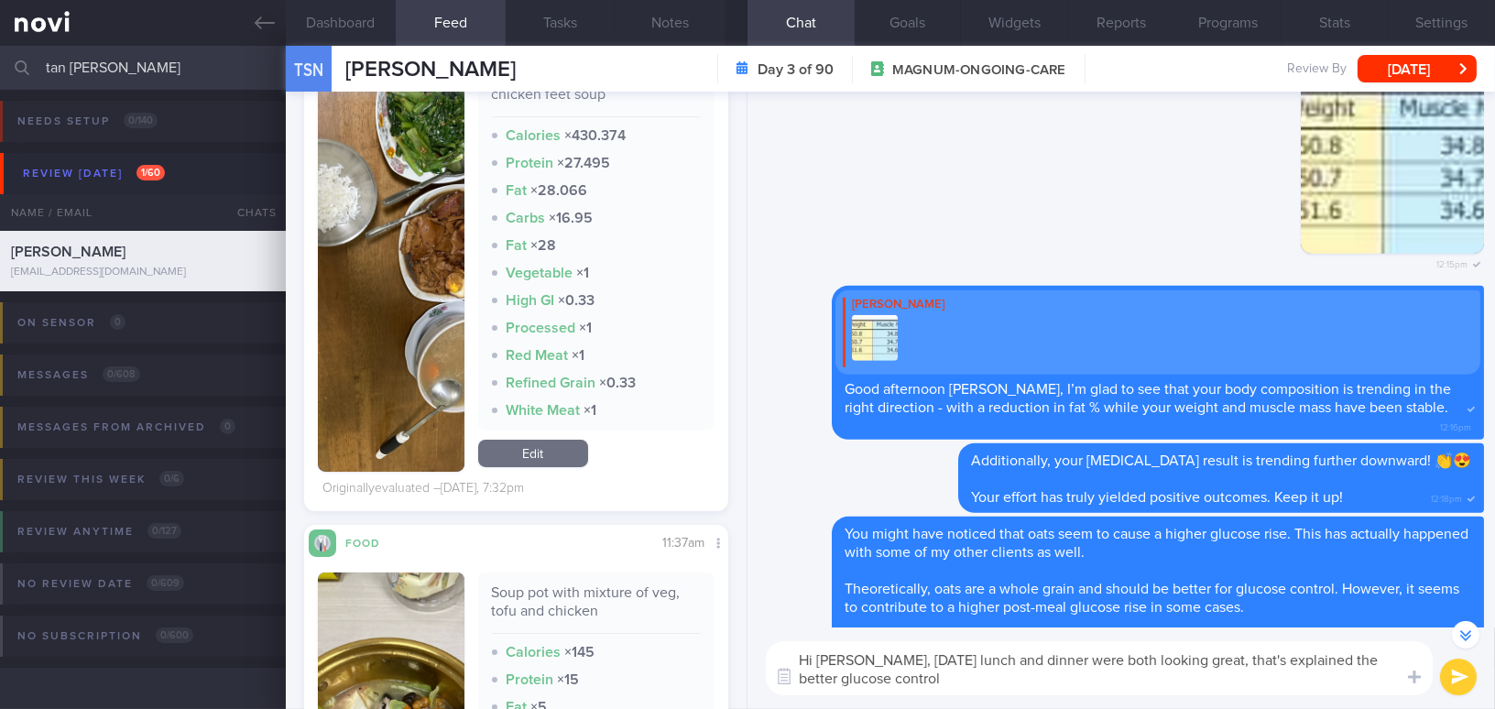
click at [900, 666] on textarea "Hi Ms Tan, yesterday's lunch and dinner were both looking great, that's explain…" at bounding box center [1099, 668] width 667 height 54
drag, startPoint x: 867, startPoint y: 660, endPoint x: 945, endPoint y: 691, distance: 83.5
click at [945, 691] on textarea "Hi Ms Tan, yesterday's lunch and dinner were both looking great, that's explain…" at bounding box center [1099, 668] width 667 height 54
paste textarea "Yesterday’s lunch and dinner both looked great, which explains the better gluco…"
click at [876, 660] on textarea "Hi Ms Tan, Yesterday’s lunch and dinner both looked great, which explains the b…" at bounding box center [1099, 668] width 667 height 54
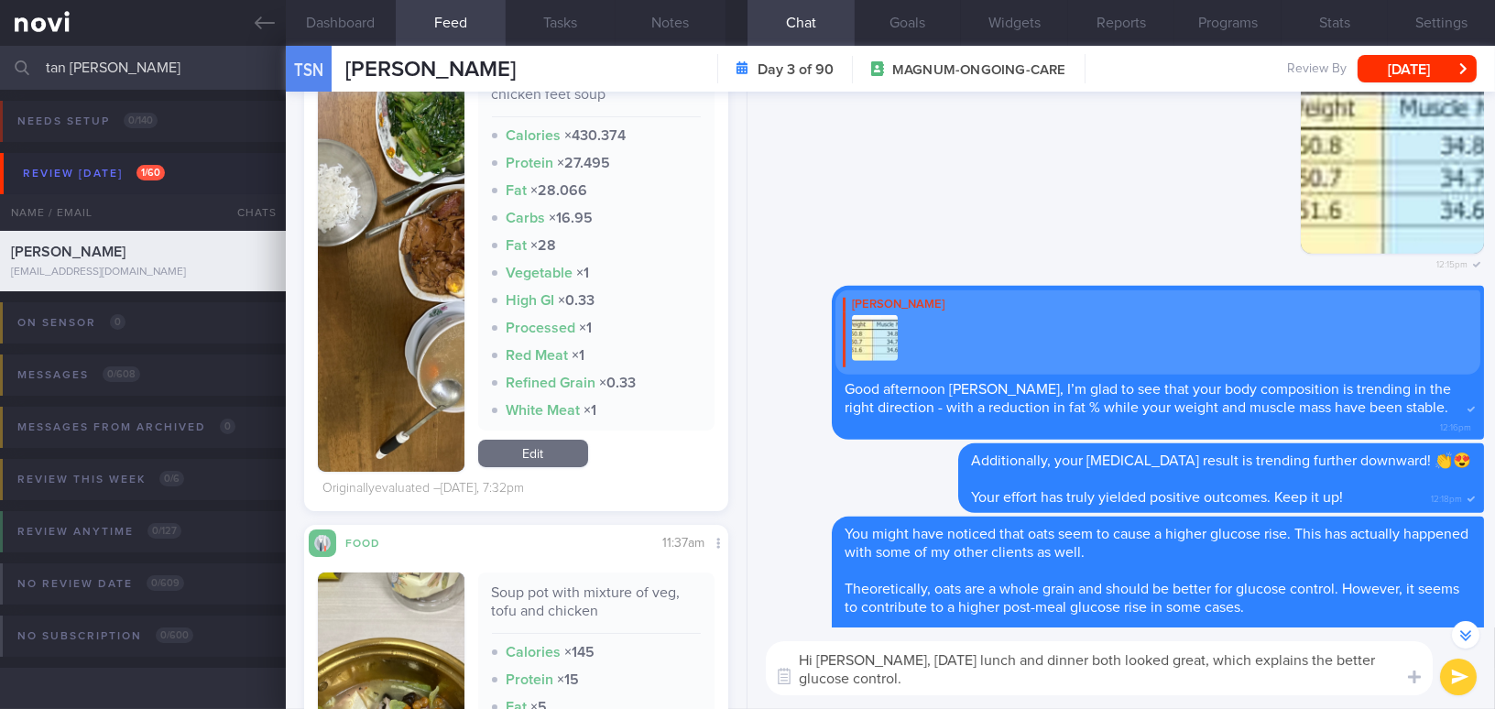
type textarea "Hi Ms Tan, yesterday’s lunch and dinner both looked great, which explains the b…"
click at [1463, 680] on button "submit" at bounding box center [1458, 676] width 37 height 37
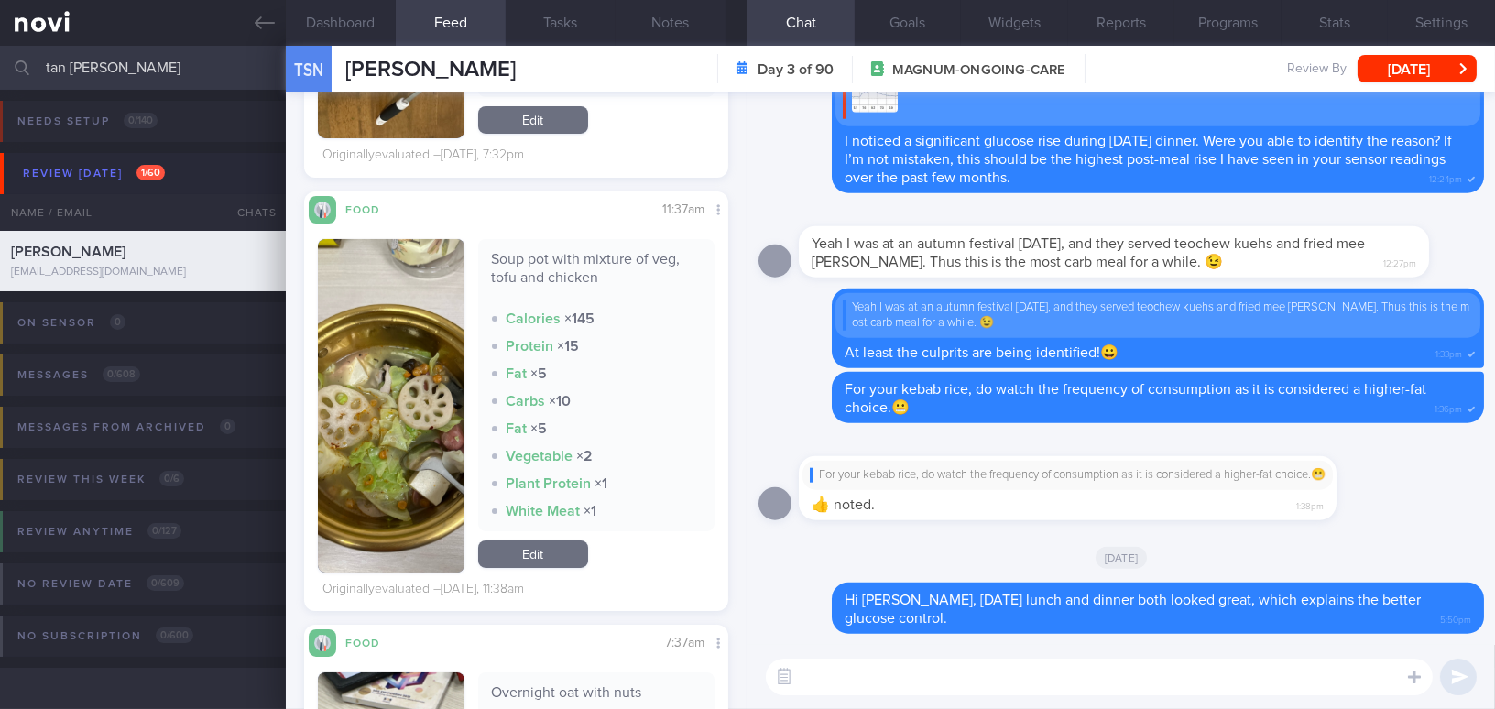
scroll to position [1165, 0]
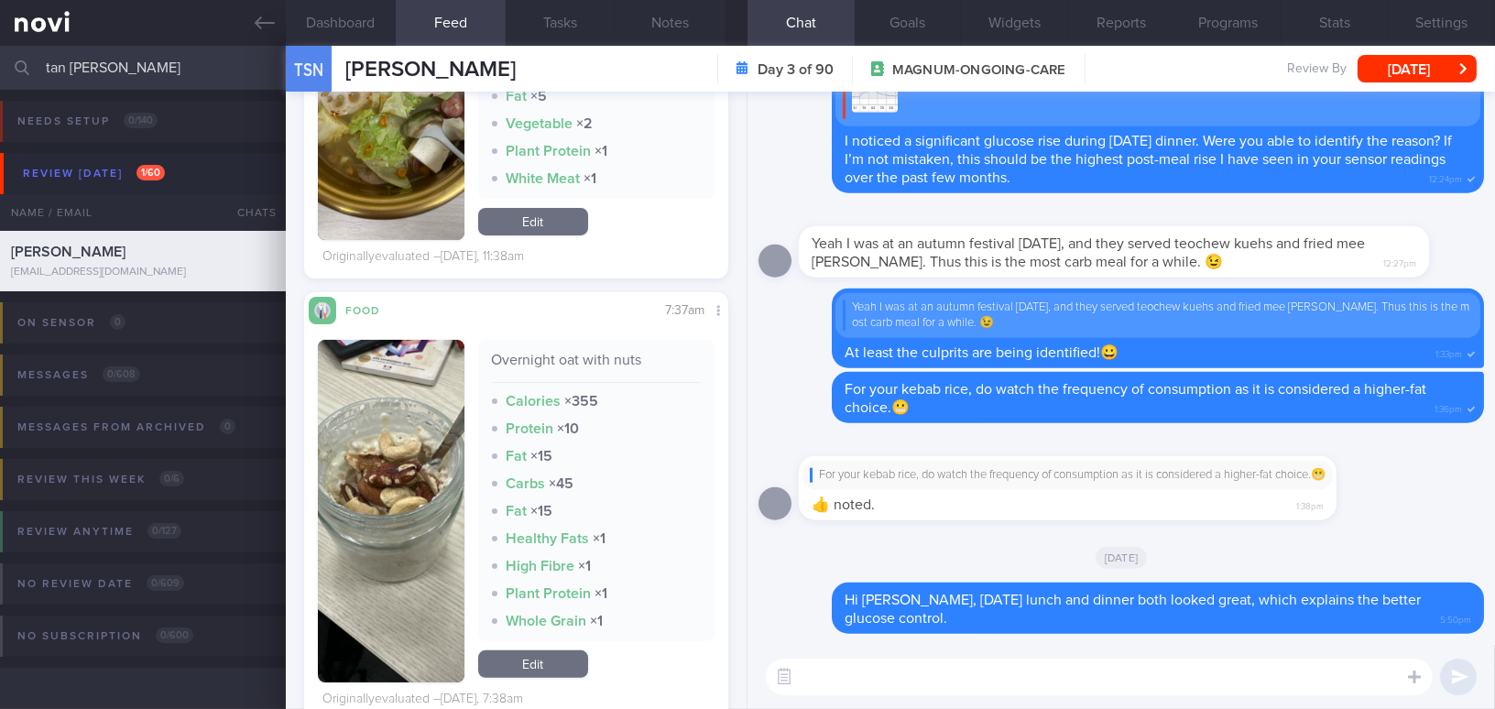
click at [403, 510] on button "button" at bounding box center [391, 511] width 147 height 343
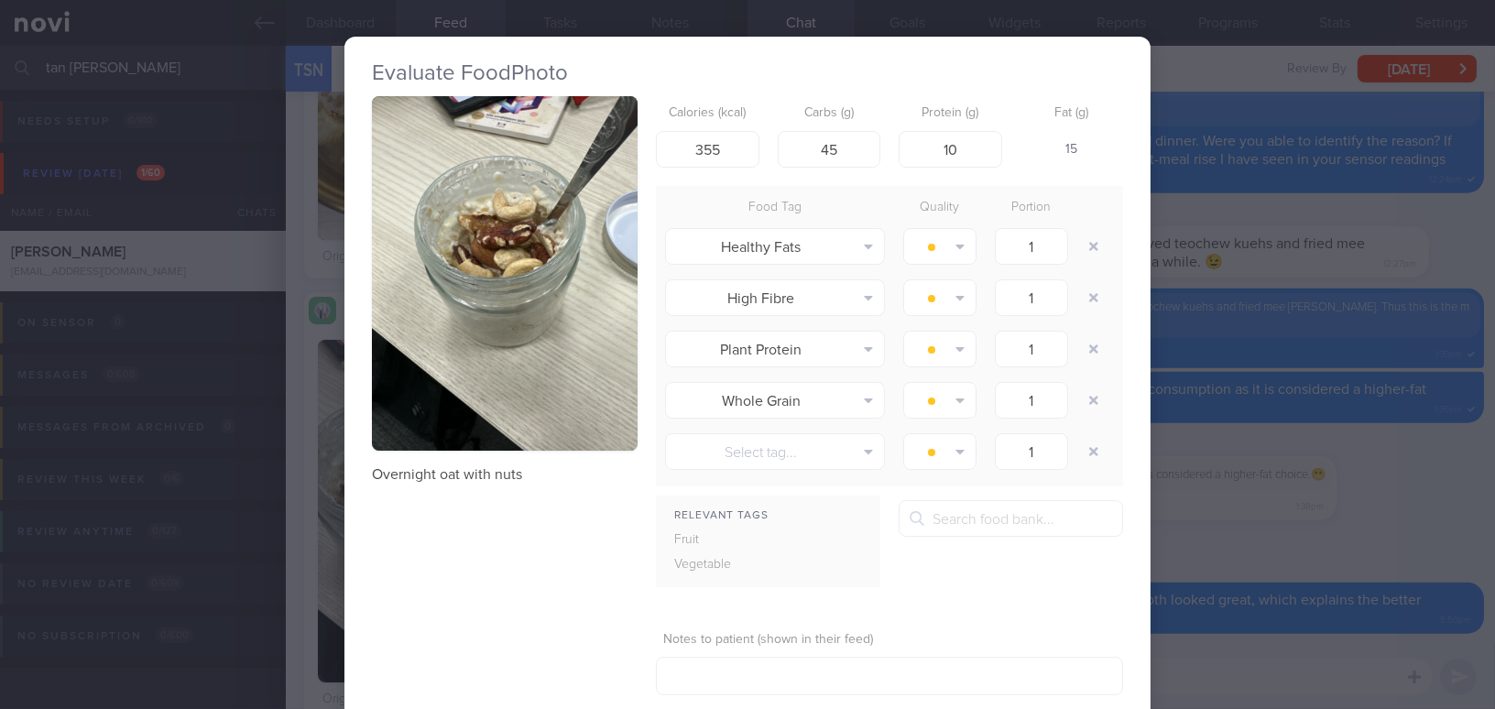
click at [1422, 546] on div "Evaluate Food Photo Overnight oat with nuts Calories (kcal) 355 Carbs (g) 45 Pr…" at bounding box center [747, 354] width 1495 height 709
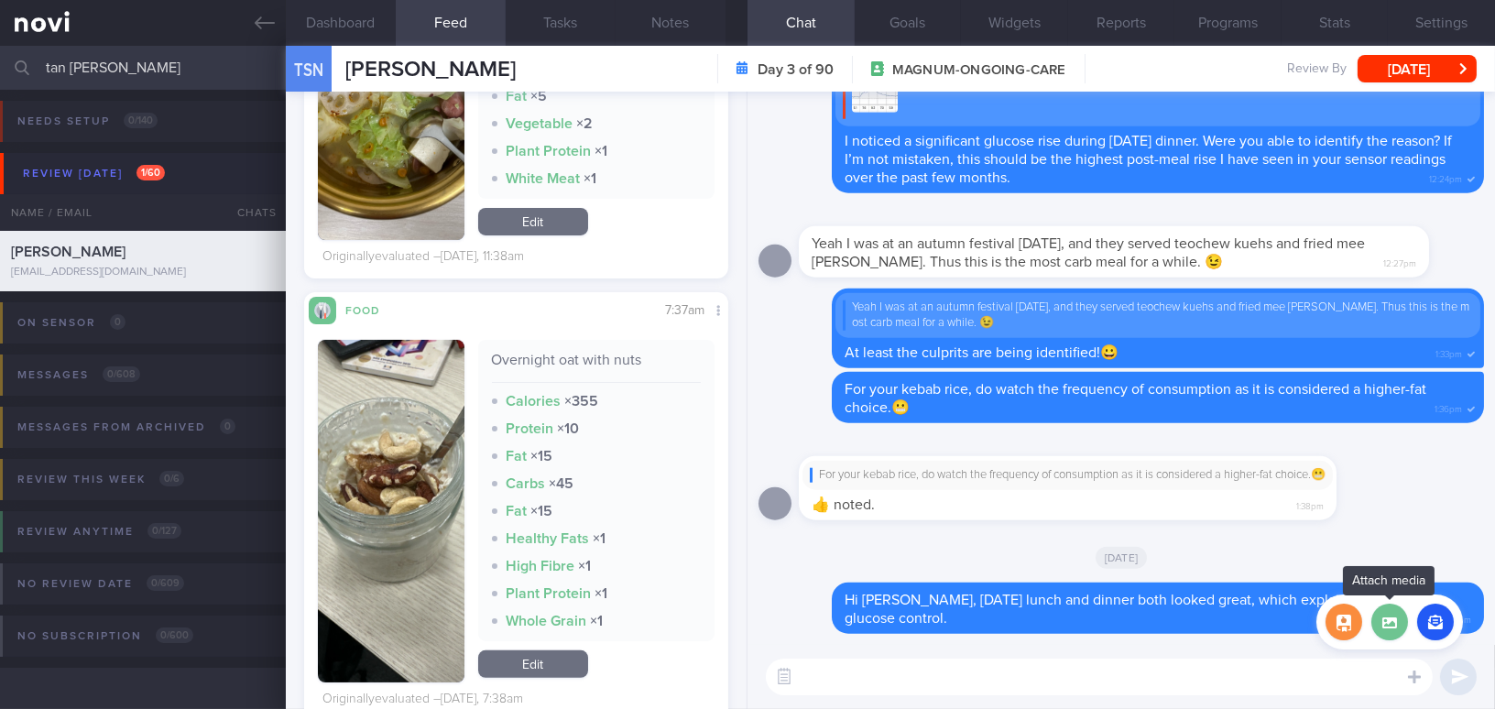
click at [1387, 623] on label at bounding box center [1389, 622] width 37 height 37
click at [0, 0] on input "file" at bounding box center [0, 0] width 0 height 0
click at [1387, 620] on label at bounding box center [1389, 622] width 37 height 37
click at [0, 0] on input "file" at bounding box center [0, 0] width 0 height 0
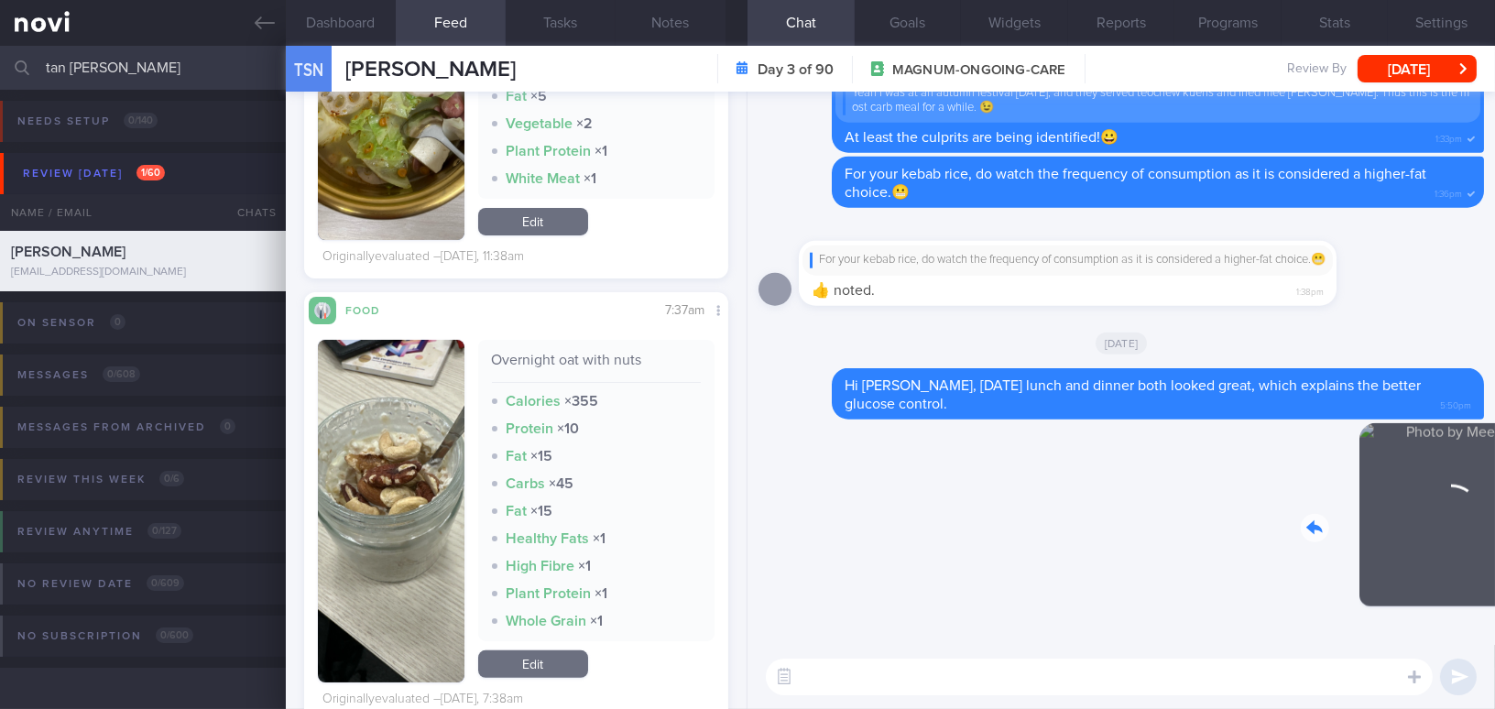
drag, startPoint x: 1341, startPoint y: 528, endPoint x: 1445, endPoint y: 545, distance: 105.7
click at [1445, 545] on div "Delete 5:51pm" at bounding box center [1355, 529] width 256 height 212
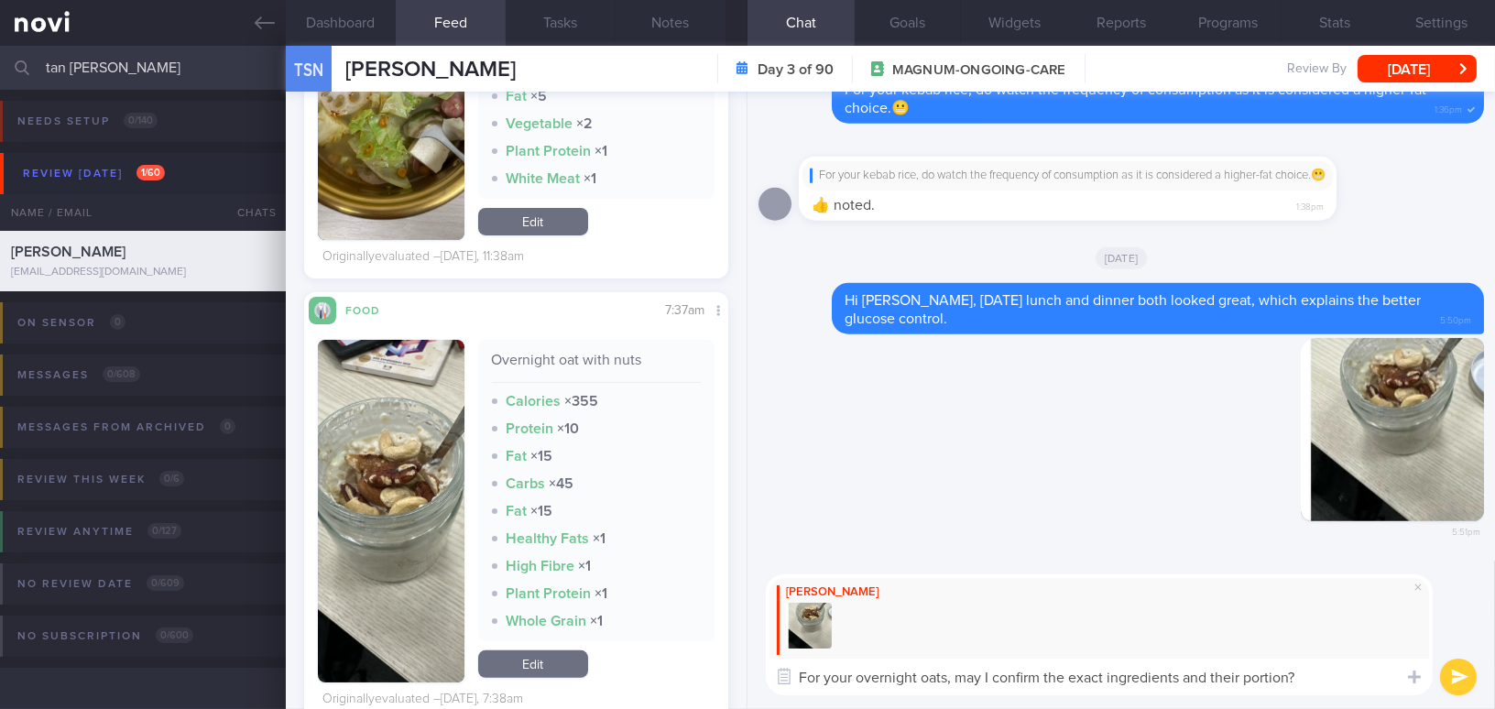
drag, startPoint x: 1334, startPoint y: 689, endPoint x: 619, endPoint y: 685, distance: 715.3
click at [619, 685] on div "Dashboard Feed 289 Tasks Notes Chat Goals Widgets Reports Programs Stats Settin…" at bounding box center [890, 377] width 1209 height 663
click at [1222, 701] on div "Mee Li For your overnight oats, may I confirm the exact ingredients and their p…" at bounding box center [1120, 634] width 747 height 148
drag, startPoint x: 1329, startPoint y: 675, endPoint x: 513, endPoint y: 668, distance: 816.0
click at [513, 668] on div "Dashboard Feed 289 Tasks Notes Chat Goals Widgets Reports Programs Stats Settin…" at bounding box center [890, 377] width 1209 height 663
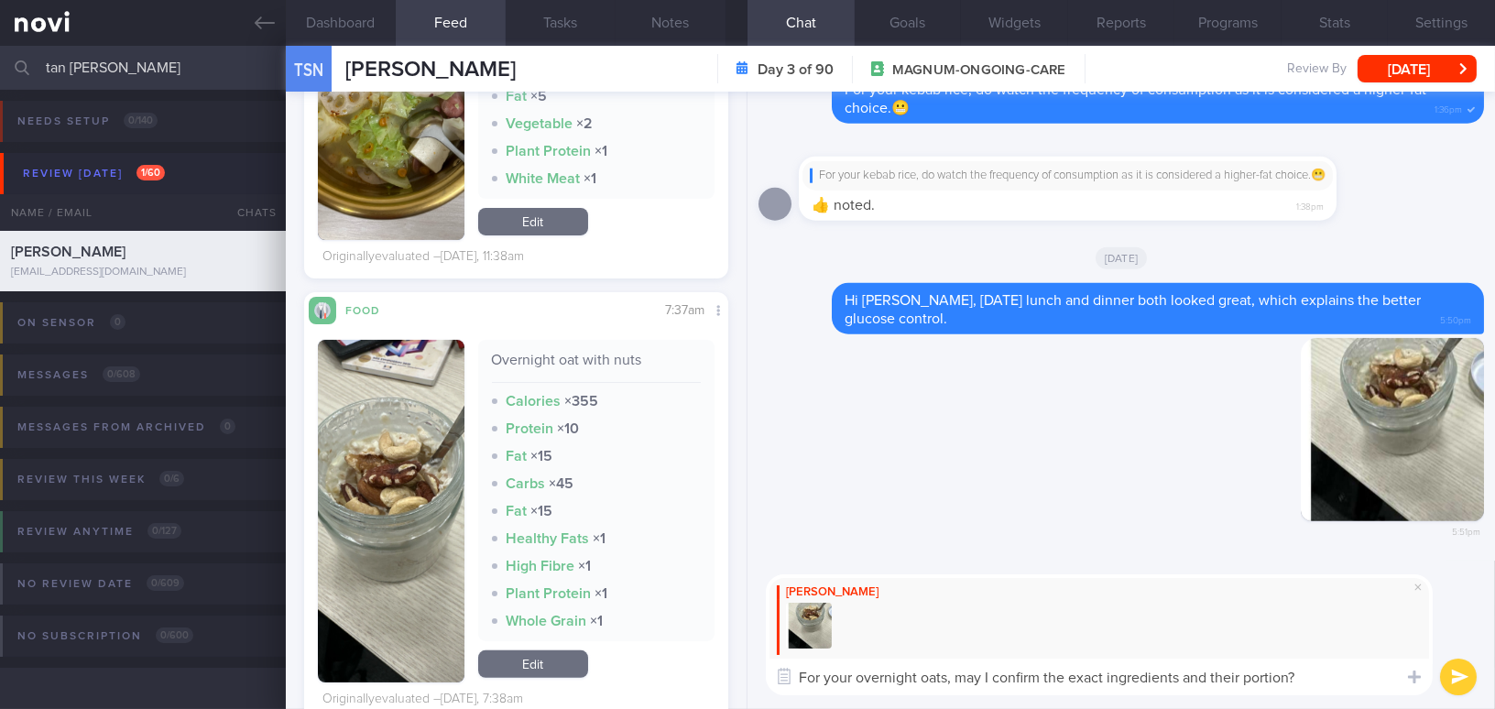
paste textarea "s? It seems they may still be causing a higher rise in your glucose levels."
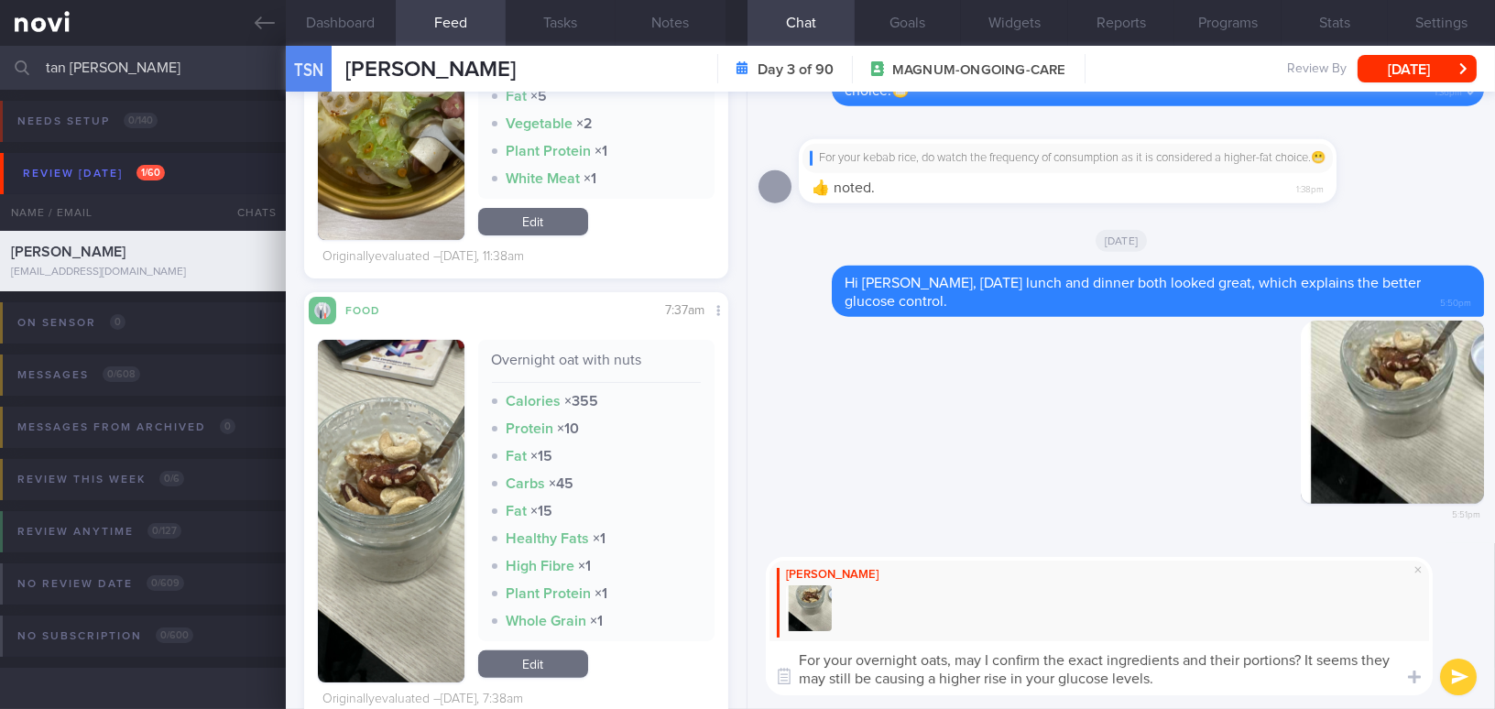
drag, startPoint x: 1364, startPoint y: 659, endPoint x: 1382, endPoint y: 672, distance: 22.4
click at [1382, 672] on textarea "For your overnight oats, may I confirm the exact ingredients and their portions…" at bounding box center [1099, 668] width 667 height 54
type textarea "For your overnight oats, may I confirm the exact ingredients and their portions…"
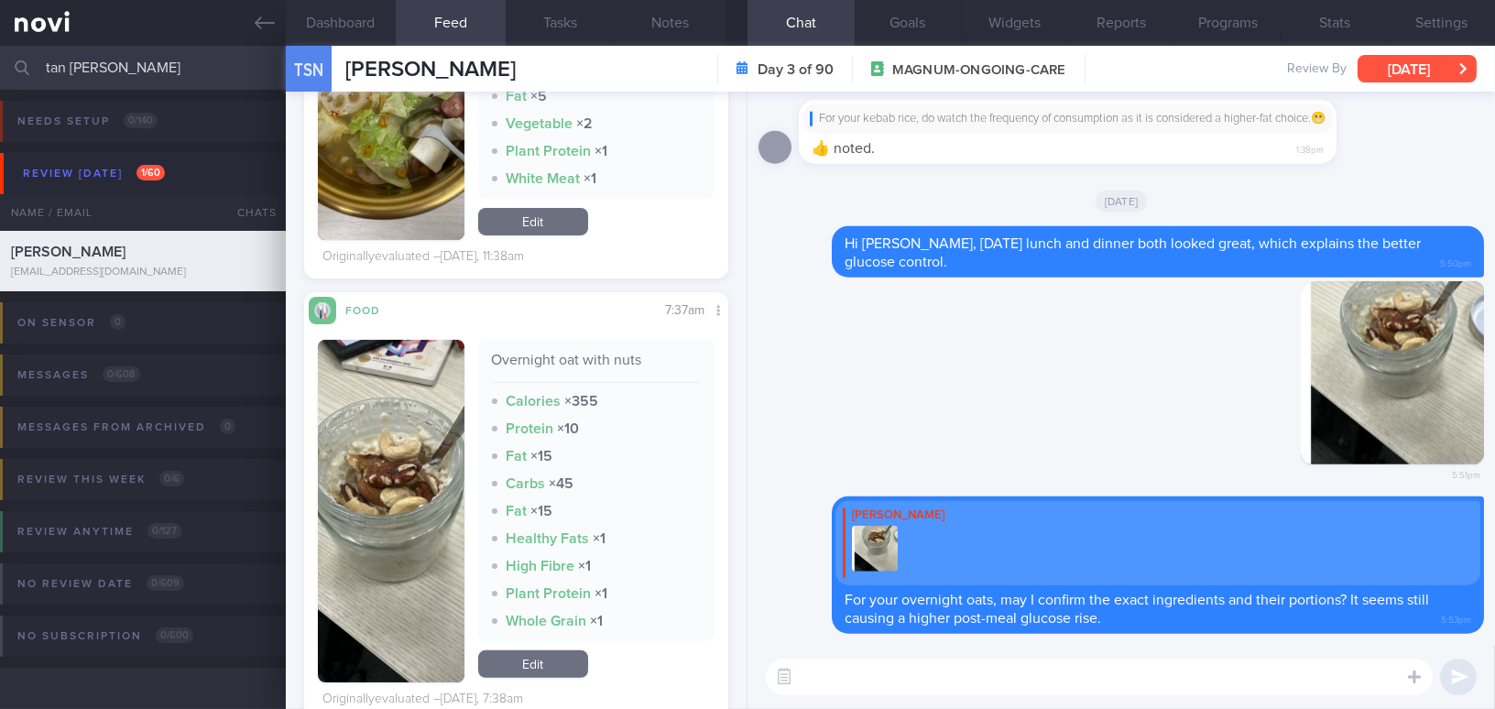
click at [1385, 64] on button "[DATE]" at bounding box center [1416, 68] width 119 height 27
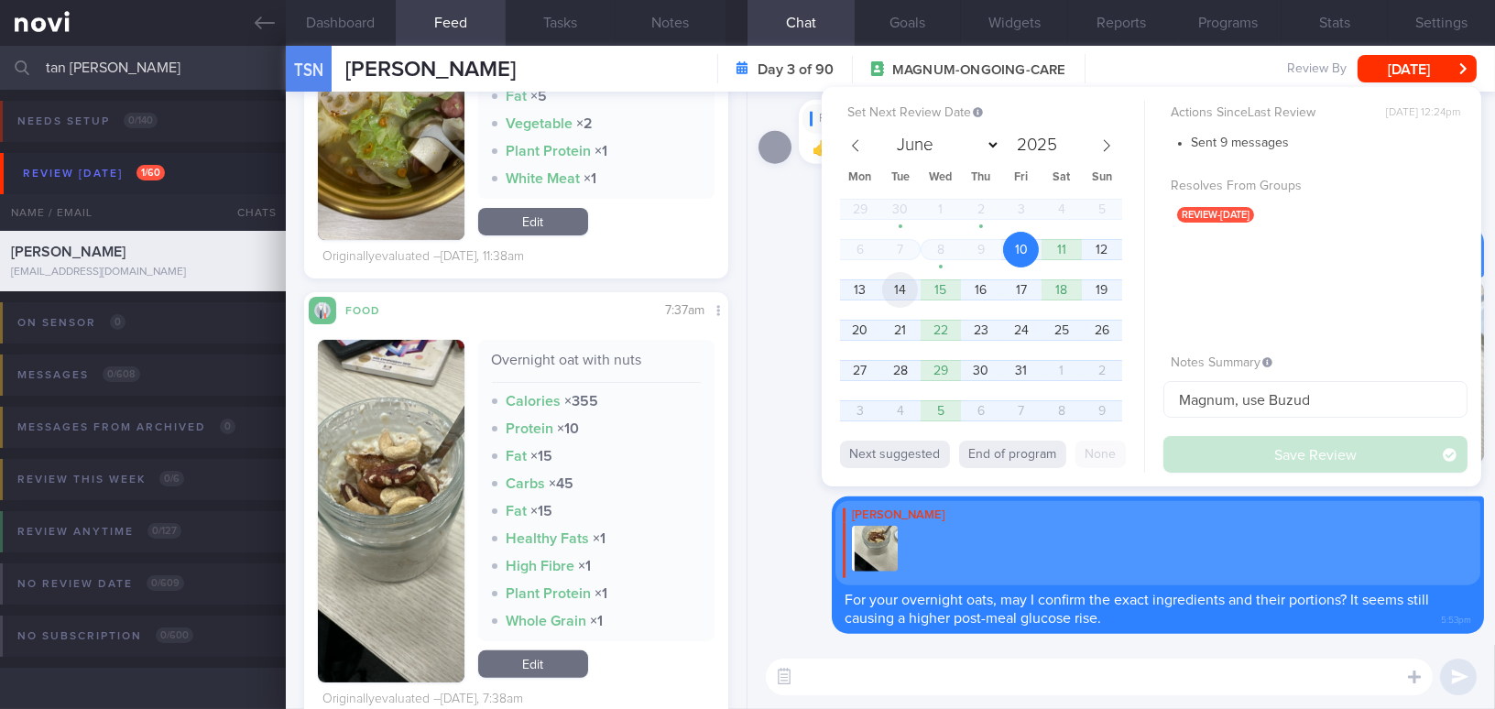
click at [900, 291] on span "14" at bounding box center [900, 290] width 36 height 36
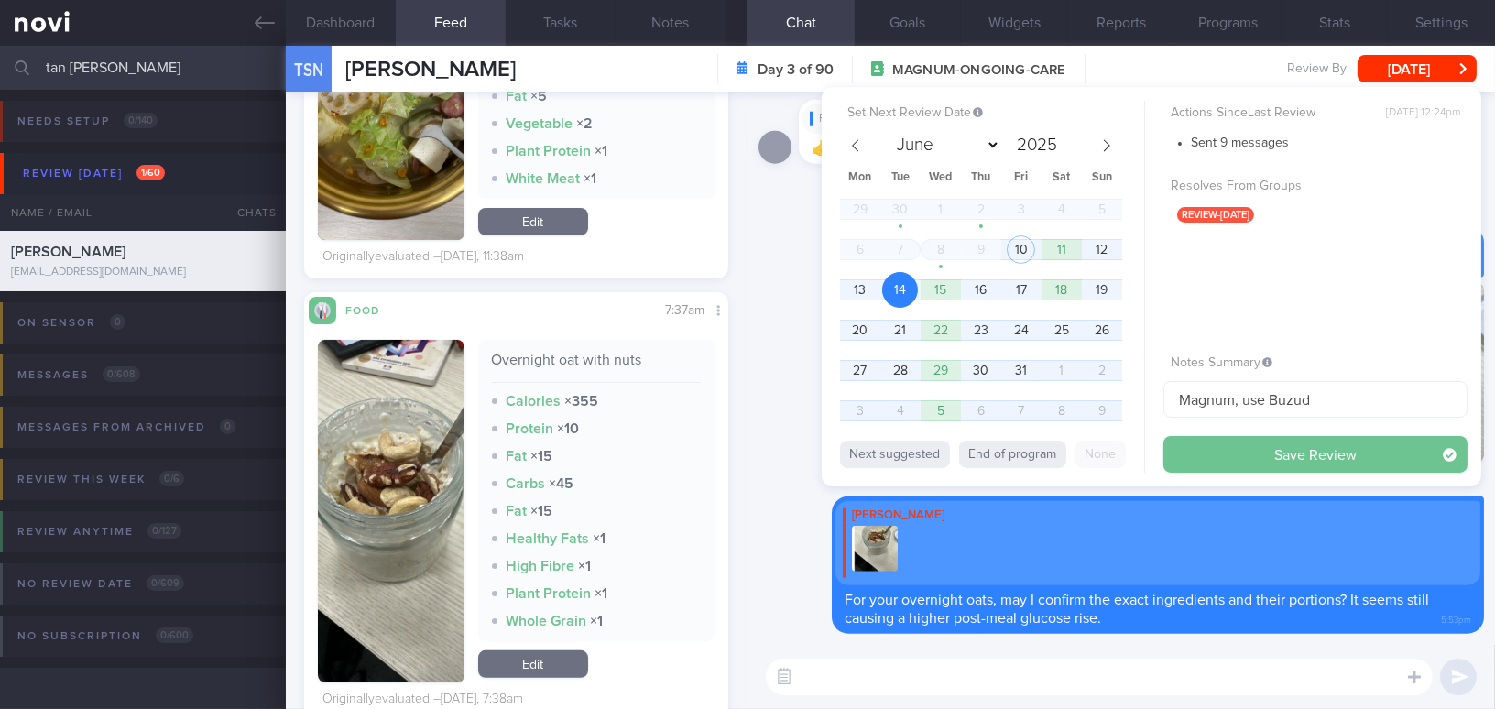
click at [1254, 464] on button "Save Review" at bounding box center [1315, 454] width 304 height 37
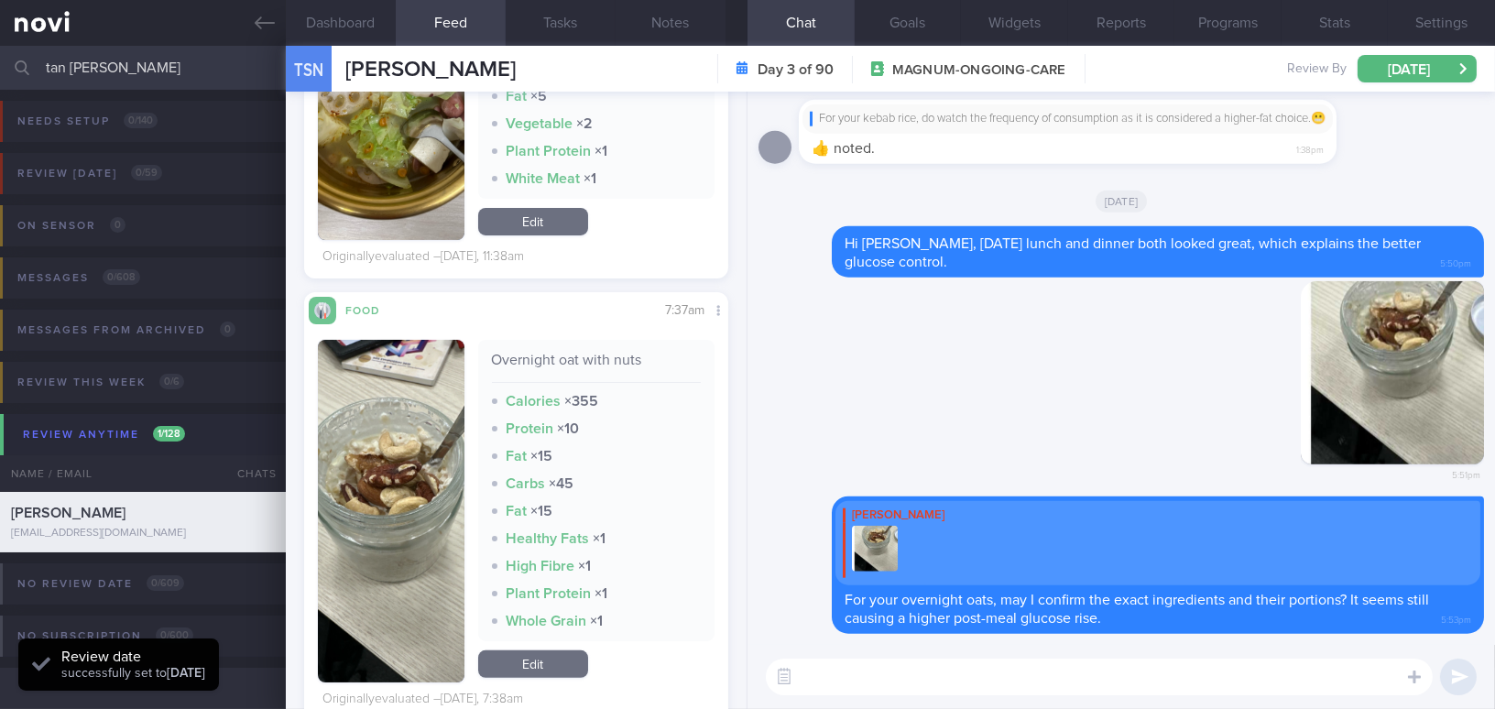
click at [97, 60] on input "tan sok ngin" at bounding box center [747, 68] width 1495 height 44
click at [146, 72] on input "tan sok ngin" at bounding box center [747, 68] width 1495 height 44
drag, startPoint x: 157, startPoint y: 71, endPoint x: 0, endPoint y: 54, distance: 157.5
click at [0, 54] on input "tan sok ngin" at bounding box center [747, 68] width 1495 height 44
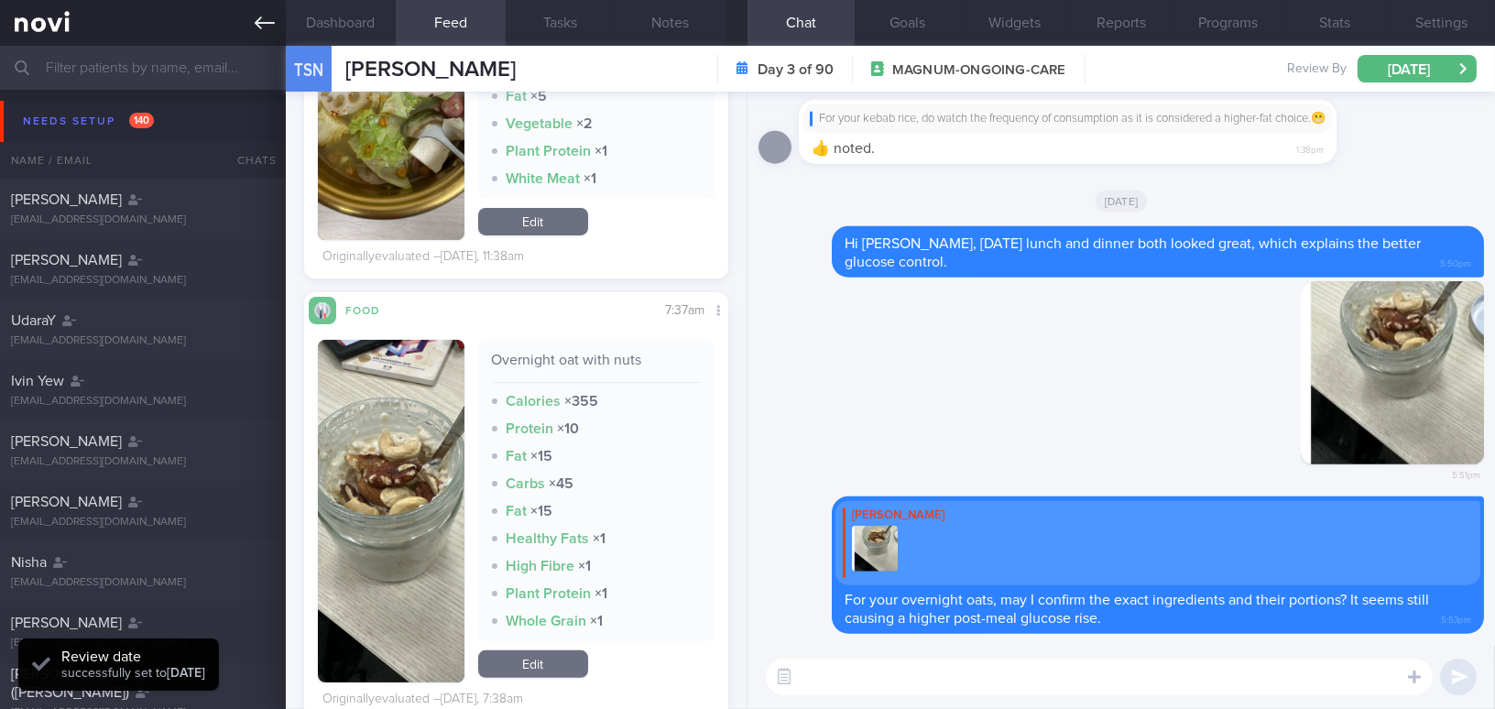
click at [256, 23] on icon at bounding box center [265, 22] width 20 height 13
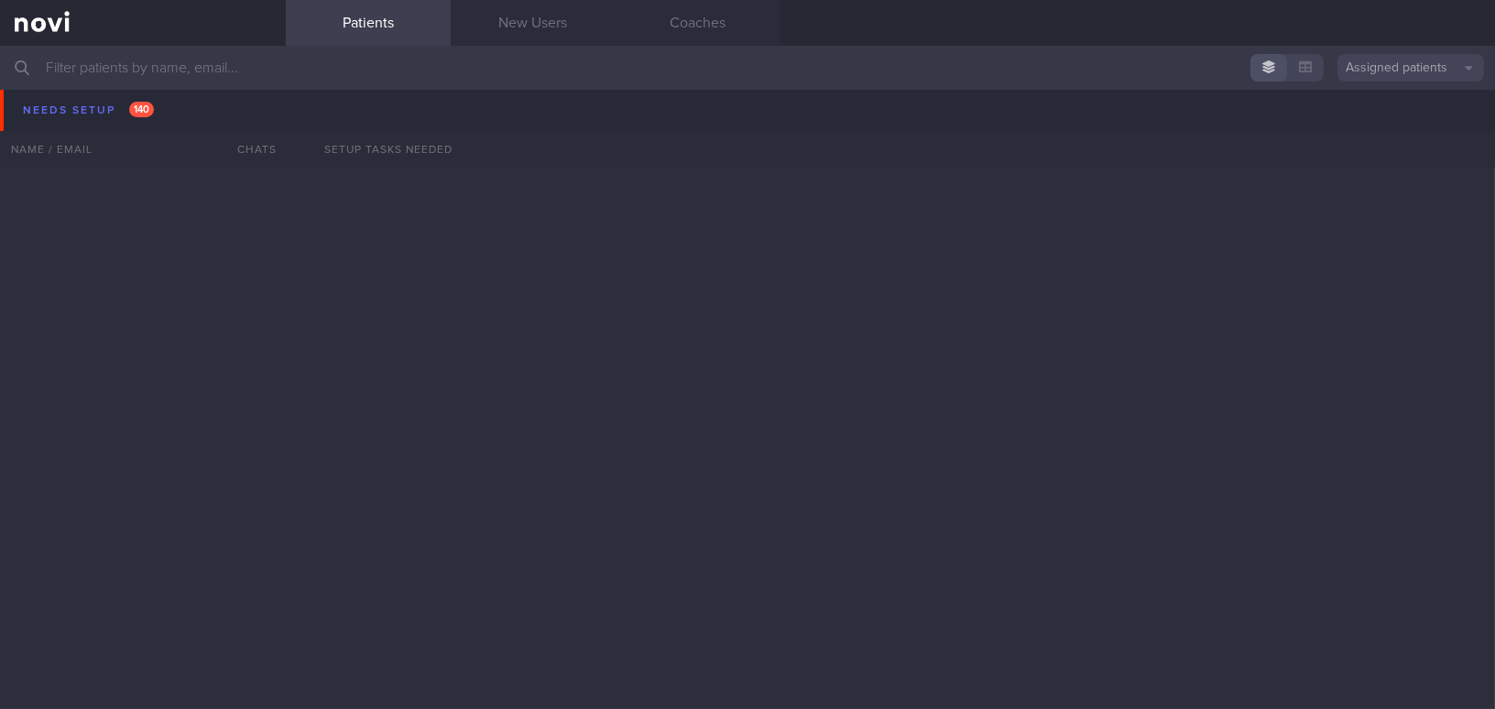
scroll to position [2664, 0]
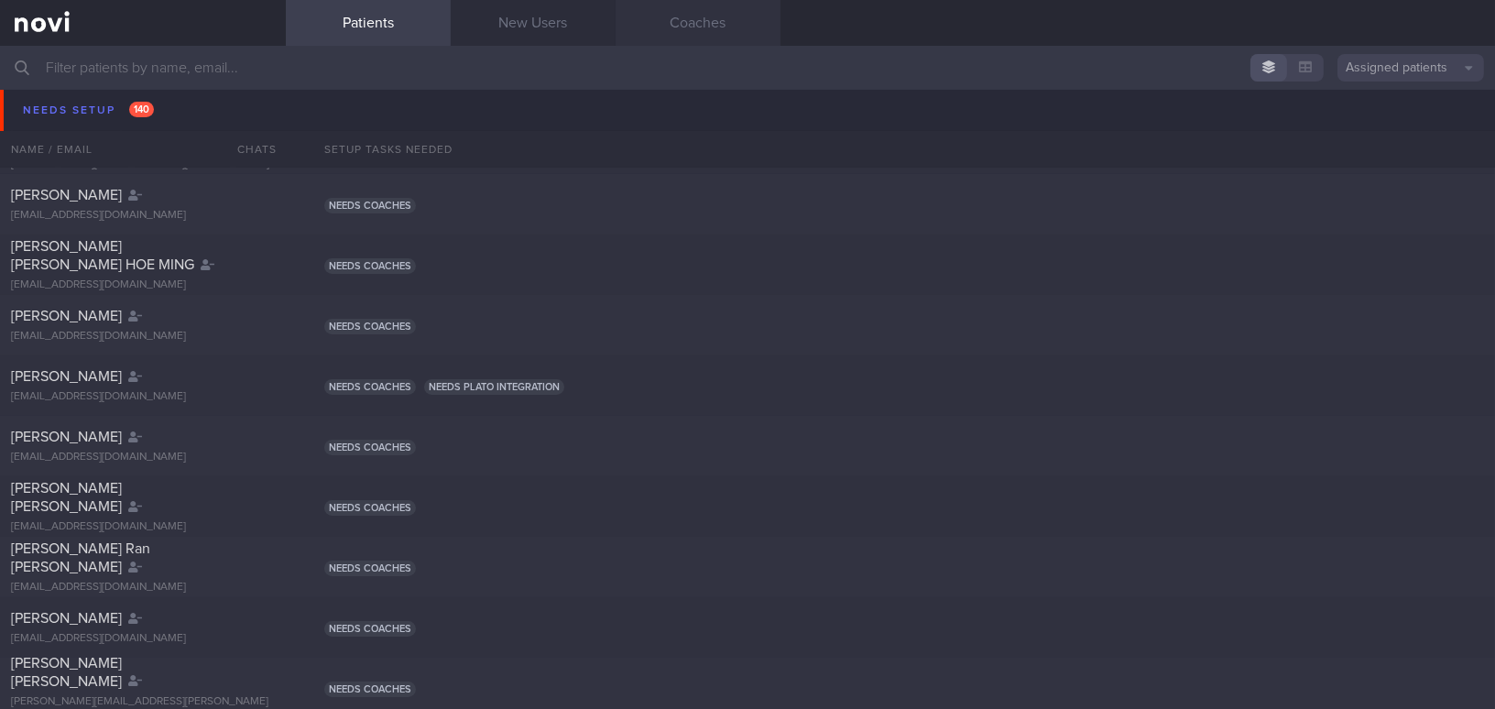
click at [693, 28] on link "Coaches" at bounding box center [697, 23] width 165 height 46
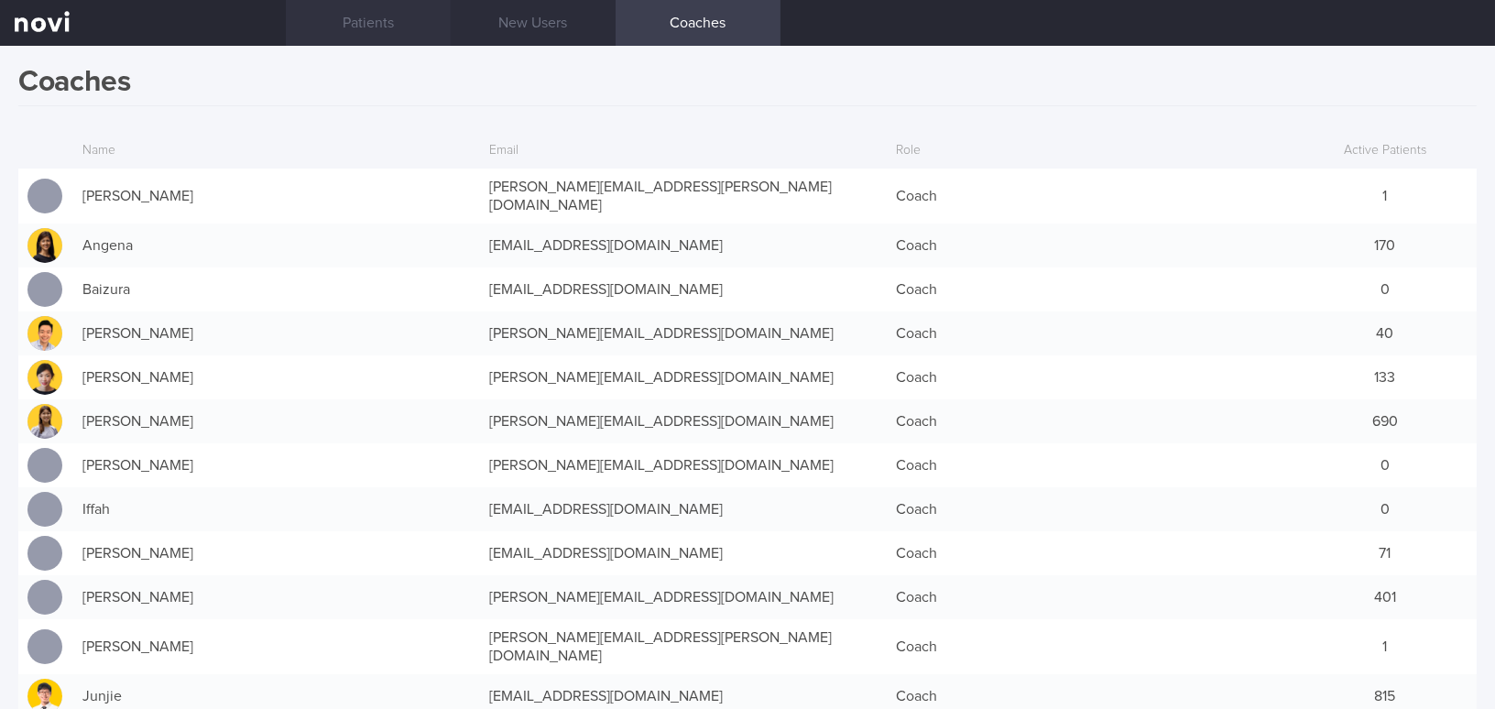
click at [393, 14] on link "Patients" at bounding box center [368, 23] width 165 height 46
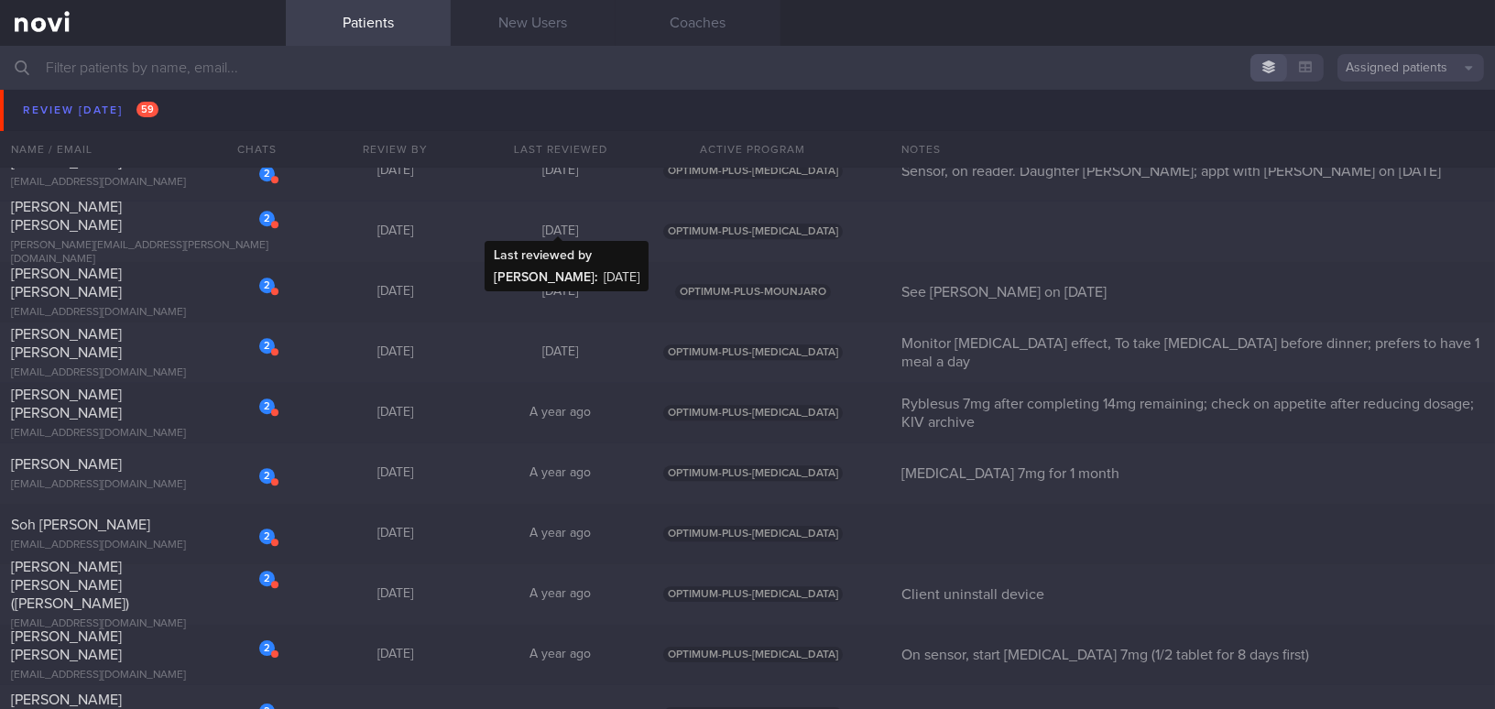
scroll to position [11074, 0]
